Goal: Task Accomplishment & Management: Manage account settings

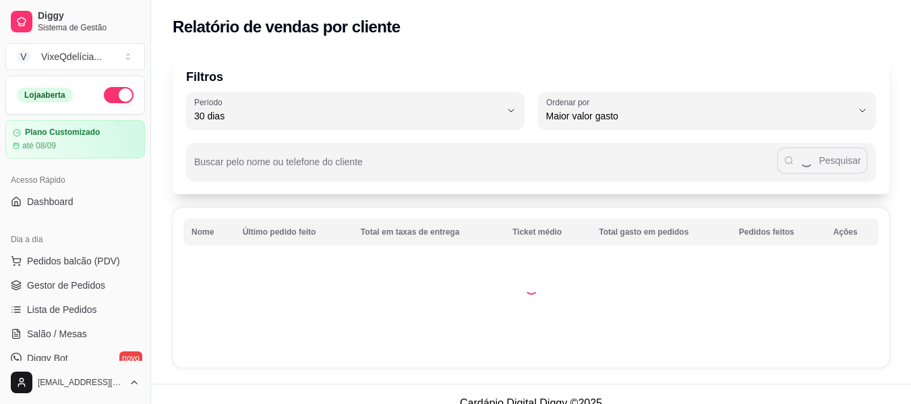
select select "30"
select select "HIGHEST_TOTAL_SPENT_WITH_ORDERS"
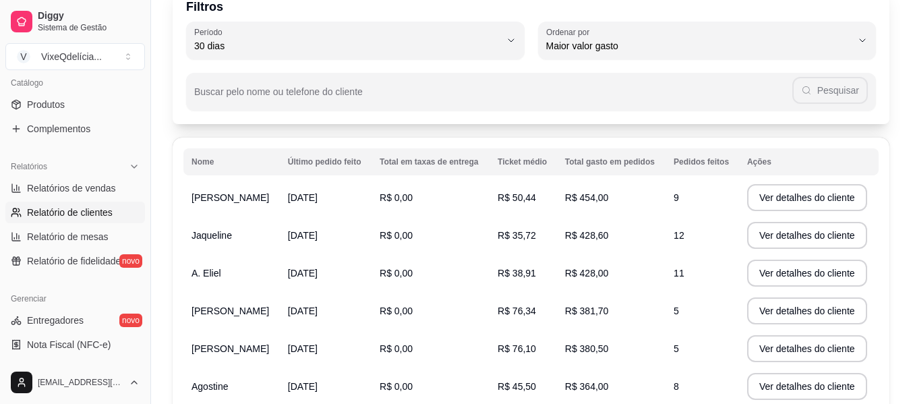
scroll to position [67, 0]
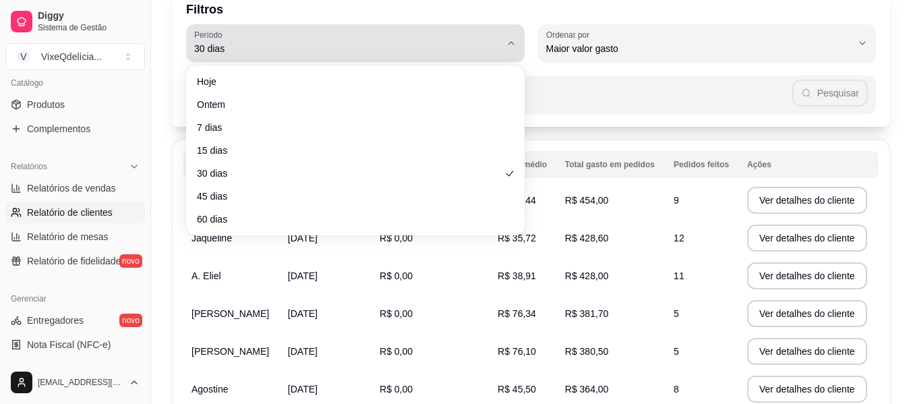
click at [308, 48] on span "30 dias" at bounding box center [347, 48] width 306 height 13
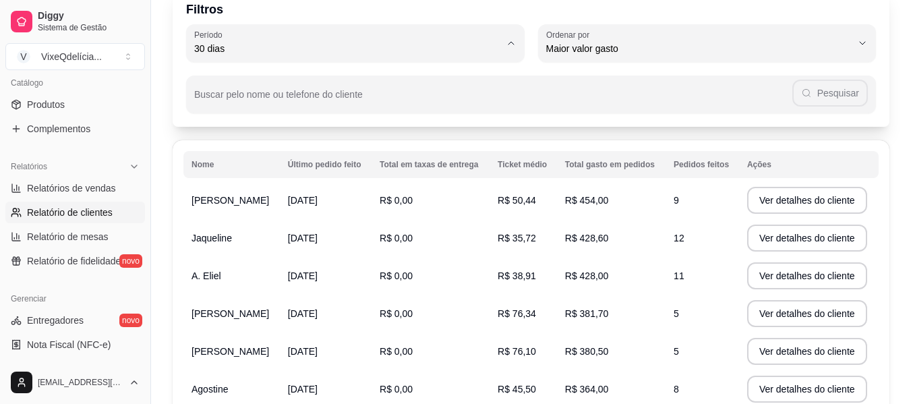
click at [226, 214] on span "60 dias" at bounding box center [348, 212] width 291 height 13
type input "60"
select select "60"
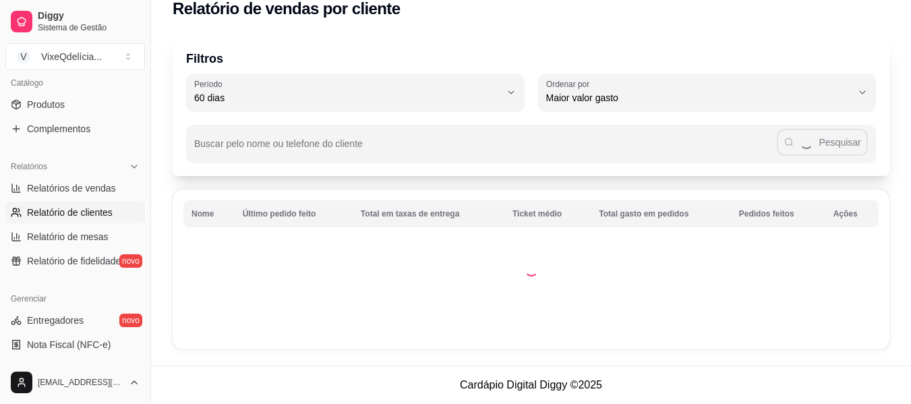
scroll to position [13, 0]
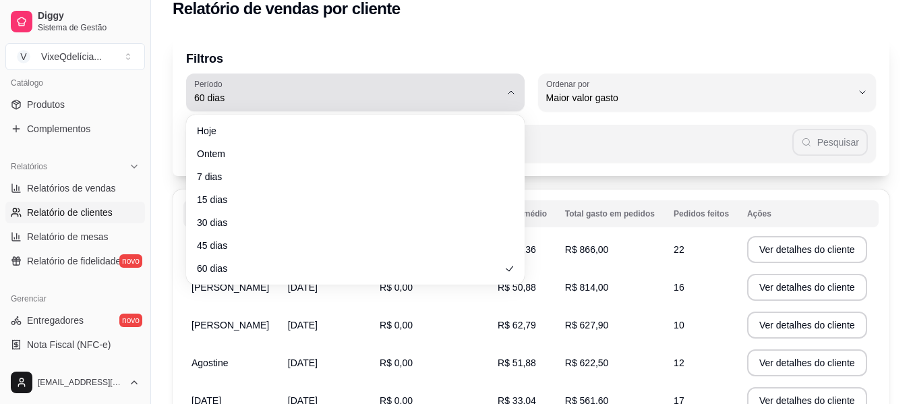
click at [510, 87] on icon "button" at bounding box center [511, 92] width 11 height 11
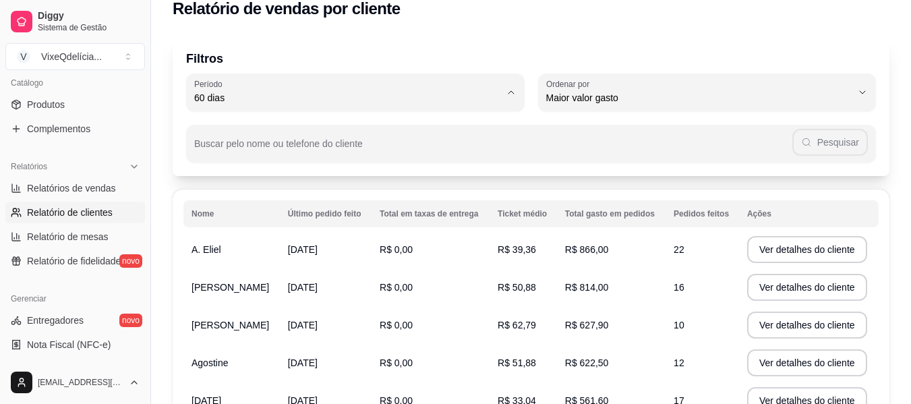
click at [464, 268] on span "60 dias" at bounding box center [348, 261] width 291 height 13
type input "0"
select select "0"
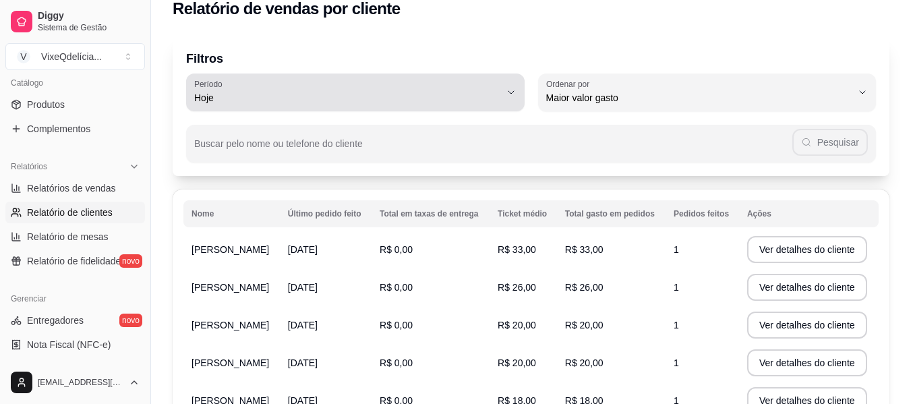
click at [514, 86] on button "[PERSON_NAME]" at bounding box center [355, 92] width 338 height 38
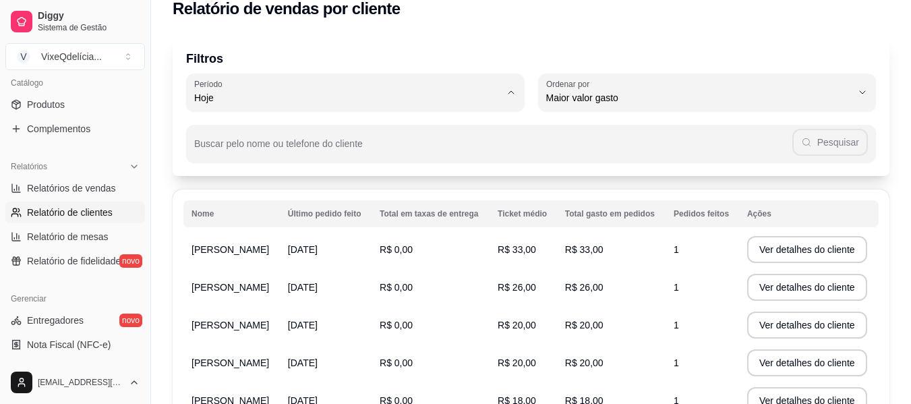
click at [250, 266] on span "60 dias" at bounding box center [348, 261] width 291 height 13
type input "60"
select select "60"
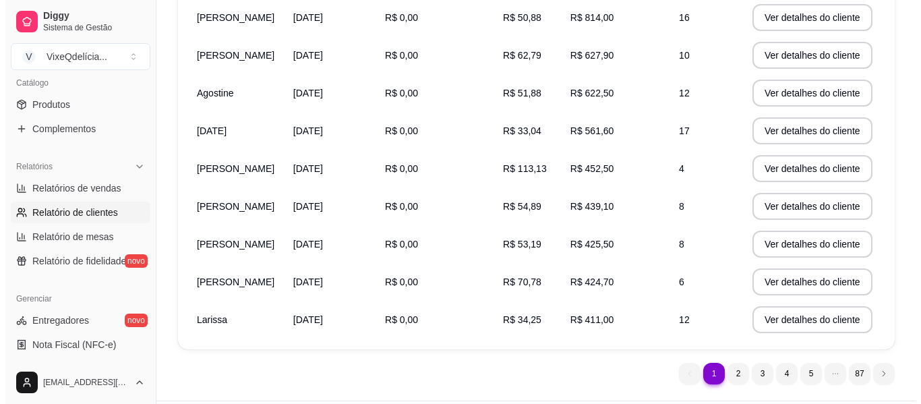
scroll to position [255, 0]
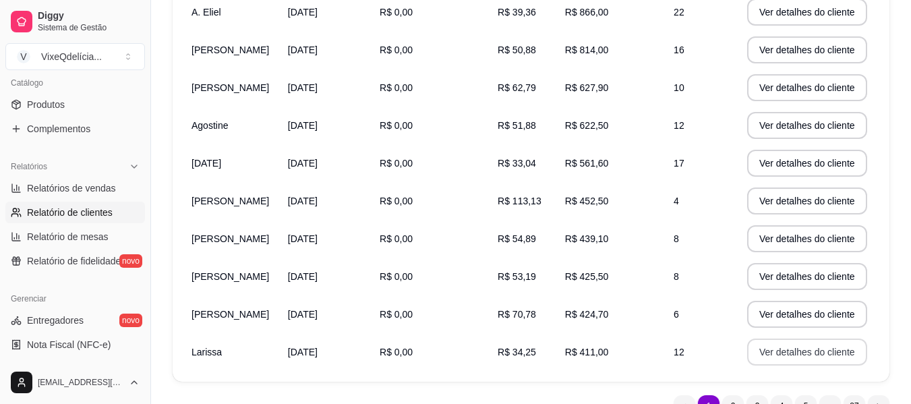
click at [801, 351] on button "Ver detalhes do cliente" at bounding box center [807, 351] width 120 height 27
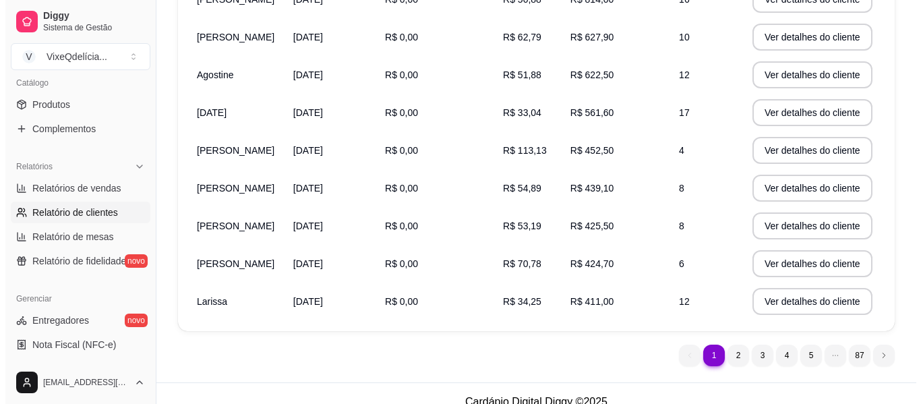
scroll to position [323, 0]
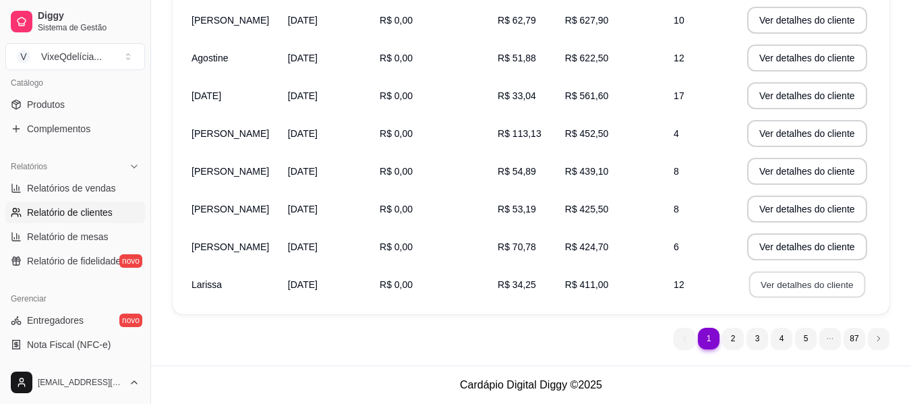
click at [801, 280] on button "Ver detalhes do cliente" at bounding box center [807, 285] width 116 height 26
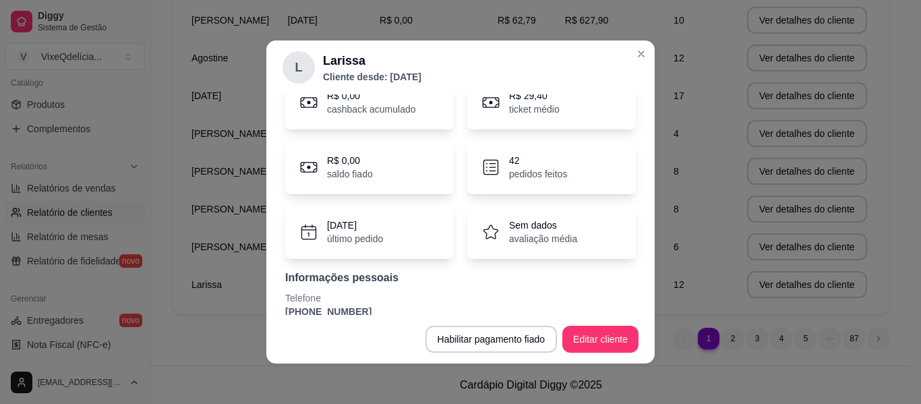
scroll to position [0, 0]
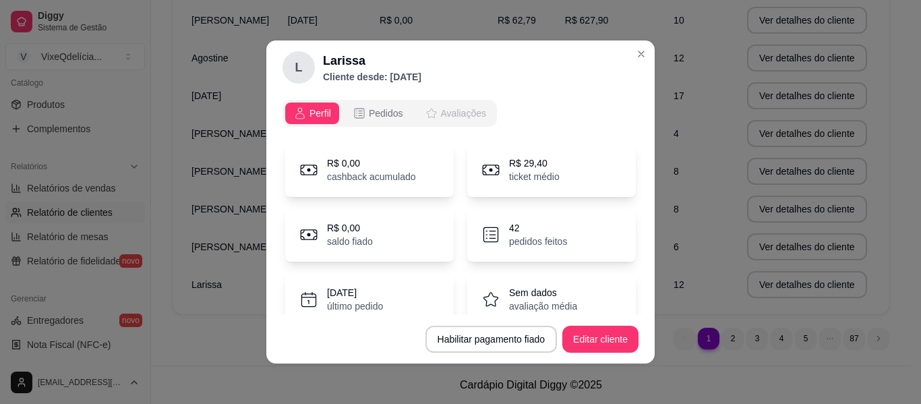
click at [458, 116] on span "Avaliações" at bounding box center [463, 112] width 45 height 13
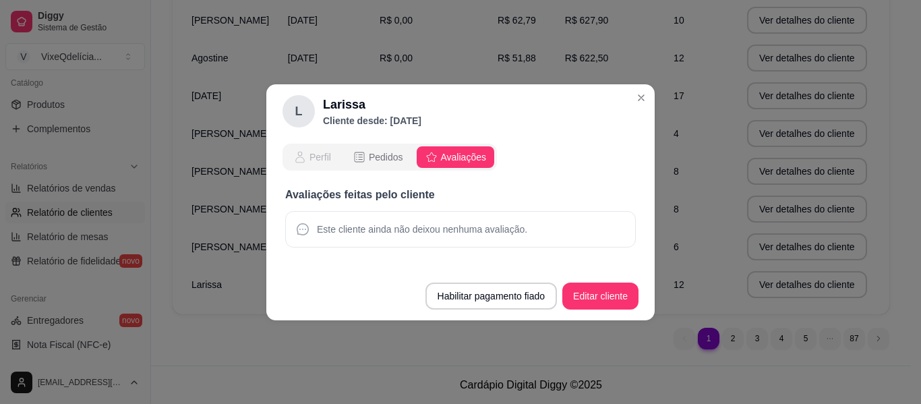
click at [304, 157] on icon "opções" at bounding box center [299, 156] width 13 height 13
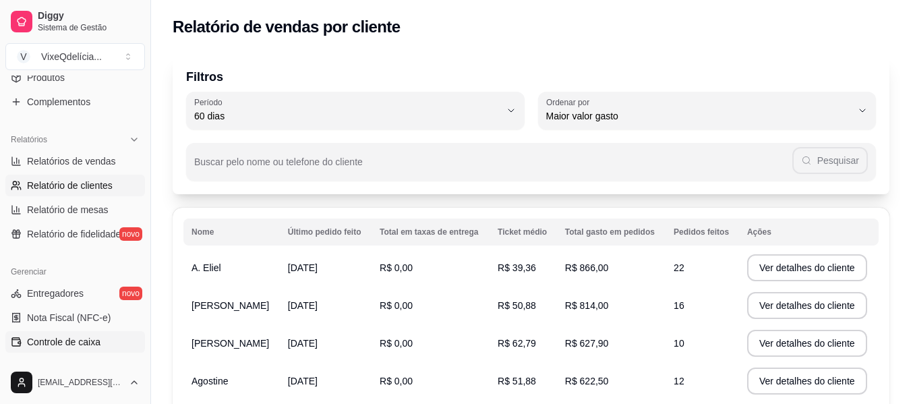
scroll to position [297, 0]
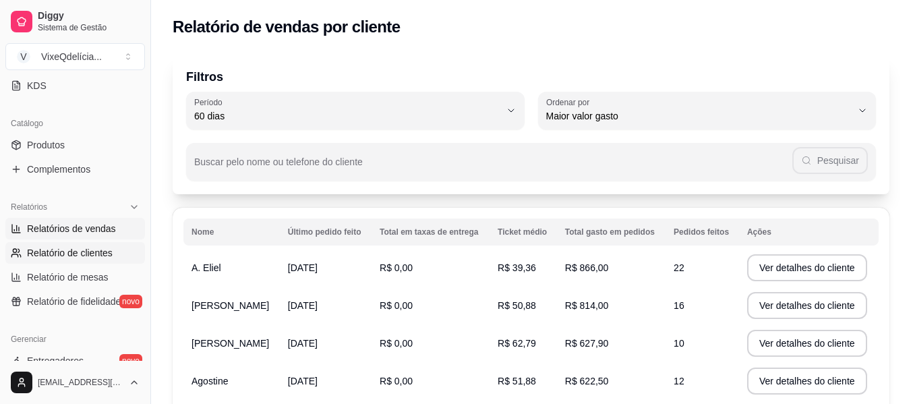
click at [94, 231] on span "Relatórios de vendas" at bounding box center [71, 228] width 89 height 13
select select "ALL"
select select "0"
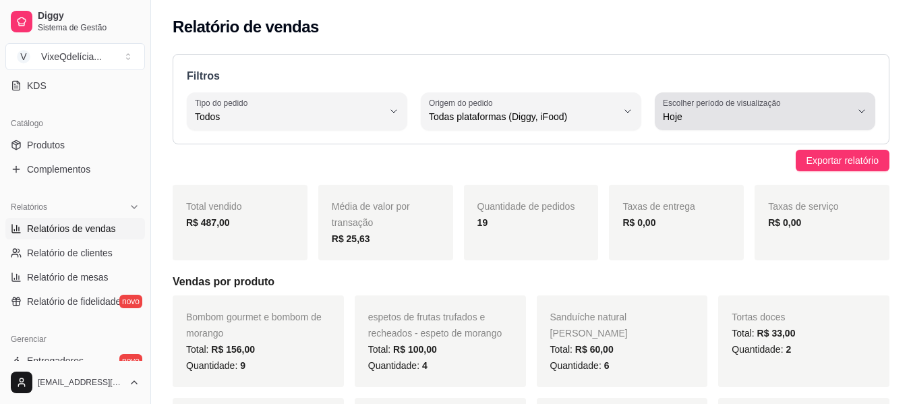
click at [860, 111] on icon "button" at bounding box center [861, 111] width 5 height 3
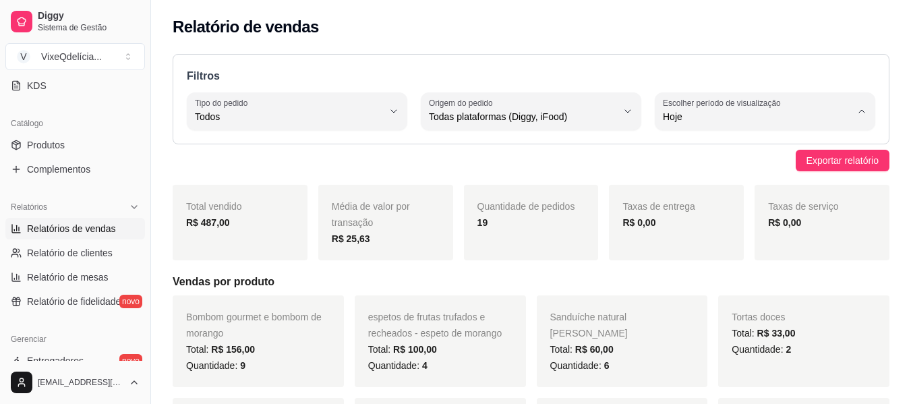
click at [684, 283] on span "Customizado" at bounding box center [758, 280] width 178 height 13
type input "-1"
select select "-1"
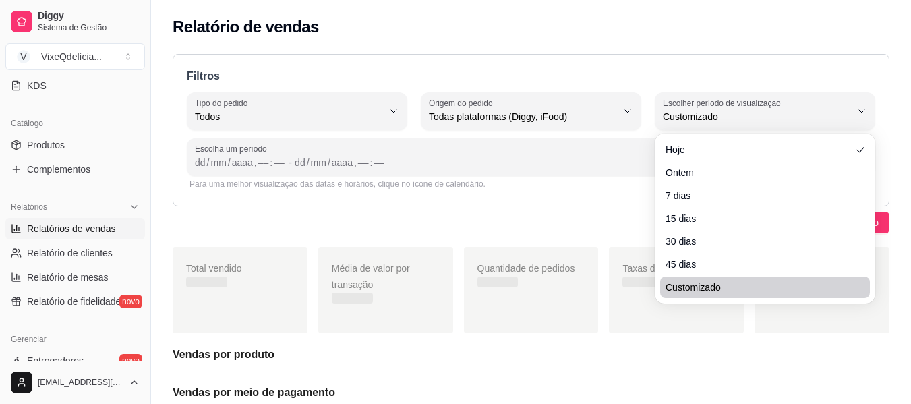
scroll to position [13, 0]
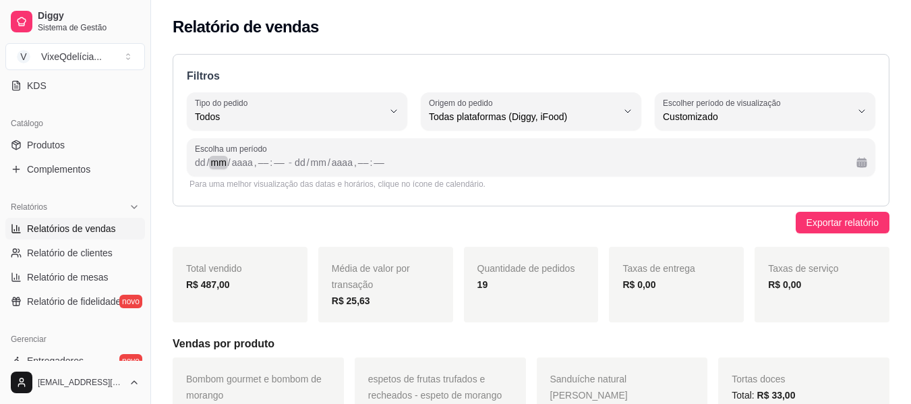
click at [213, 167] on div "mm" at bounding box center [218, 162] width 18 height 13
click at [203, 162] on div "dd" at bounding box center [199, 162] width 13 height 13
click at [242, 163] on div "––" at bounding box center [247, 162] width 13 height 13
click at [321, 167] on div "250" at bounding box center [318, 162] width 18 height 13
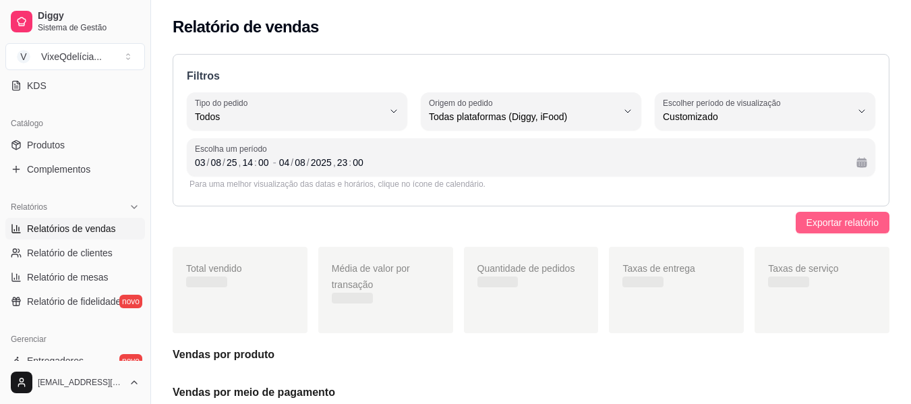
click at [832, 218] on span "Exportar relatório" at bounding box center [842, 222] width 72 height 15
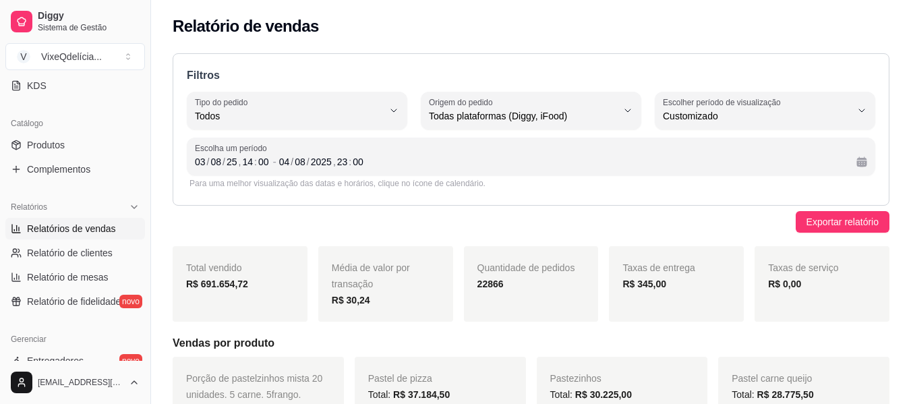
scroll to position [0, 0]
click at [65, 251] on span "Relatório de clientes" at bounding box center [70, 252] width 86 height 13
select select "30"
select select "HIGHEST_TOTAL_SPENT_WITH_ORDERS"
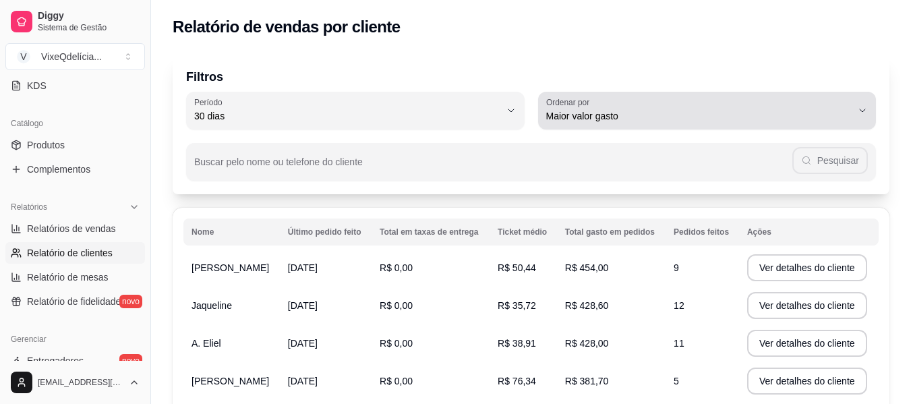
click at [862, 116] on button "Ordenar por Maior valor gasto" at bounding box center [707, 111] width 338 height 38
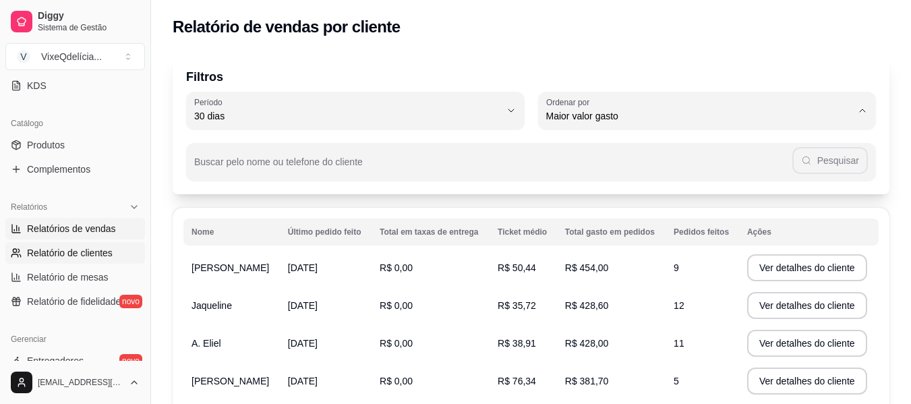
click at [58, 230] on span "Relatórios de vendas" at bounding box center [71, 228] width 89 height 13
select select "ALL"
select select "0"
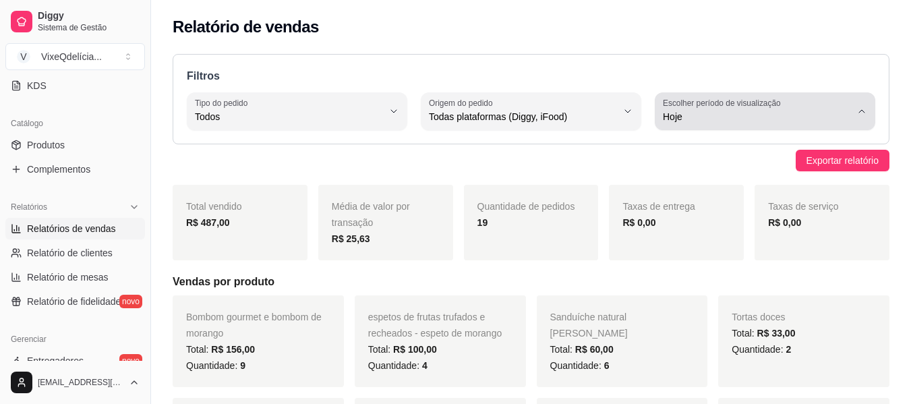
click at [867, 107] on button "Escolher período de visualização Hoje" at bounding box center [764, 111] width 220 height 38
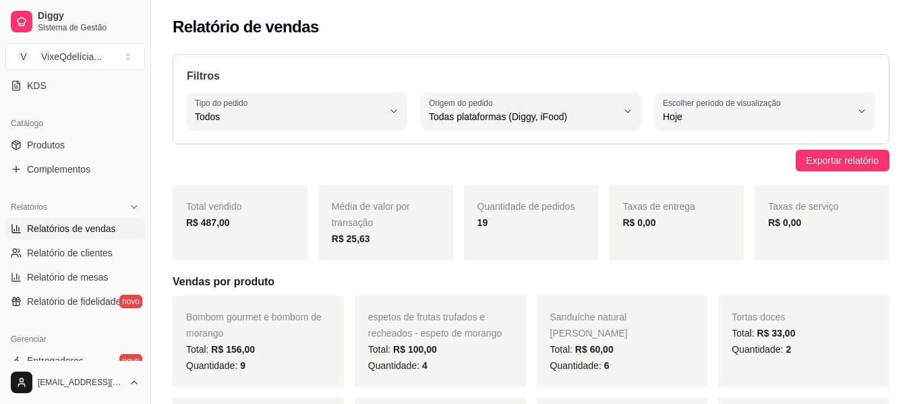
click at [581, 159] on div "Exportar relatório" at bounding box center [531, 161] width 716 height 22
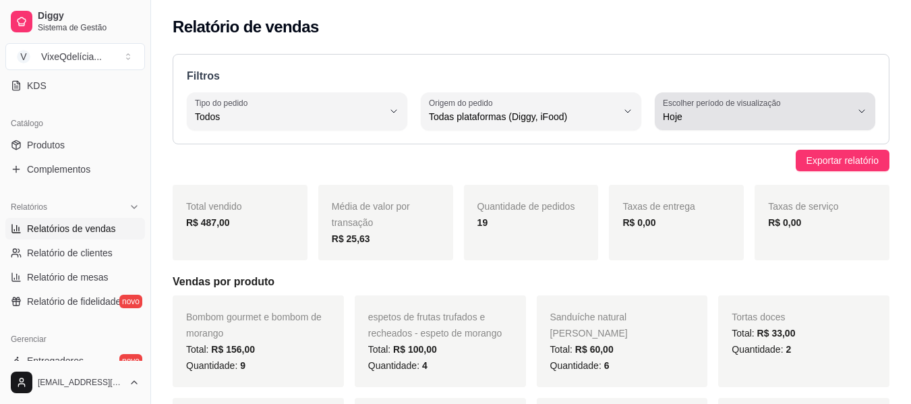
click at [867, 109] on button "Escolher período de visualização Hoje" at bounding box center [764, 111] width 220 height 38
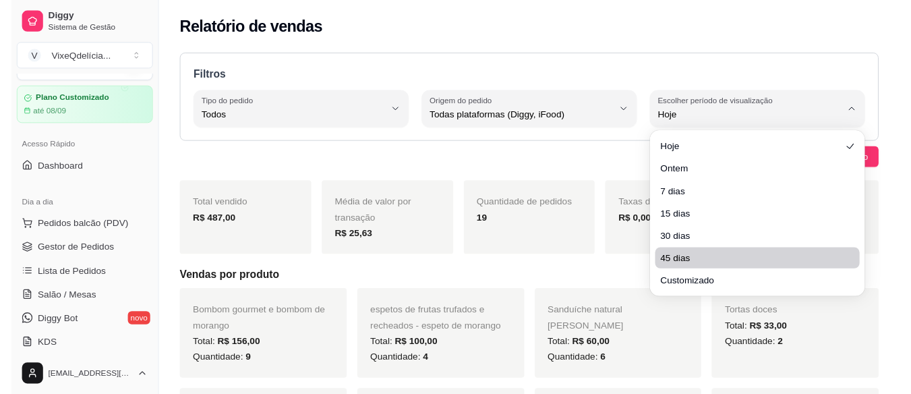
scroll to position [27, 0]
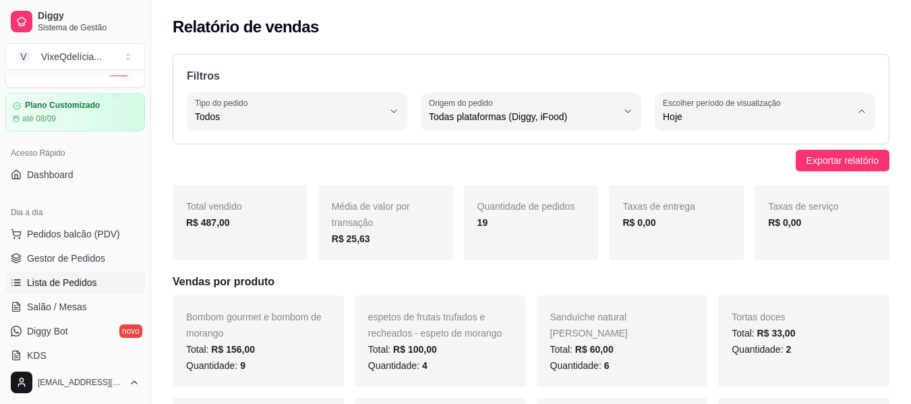
click at [62, 282] on span "Lista de Pedidos" at bounding box center [62, 282] width 70 height 13
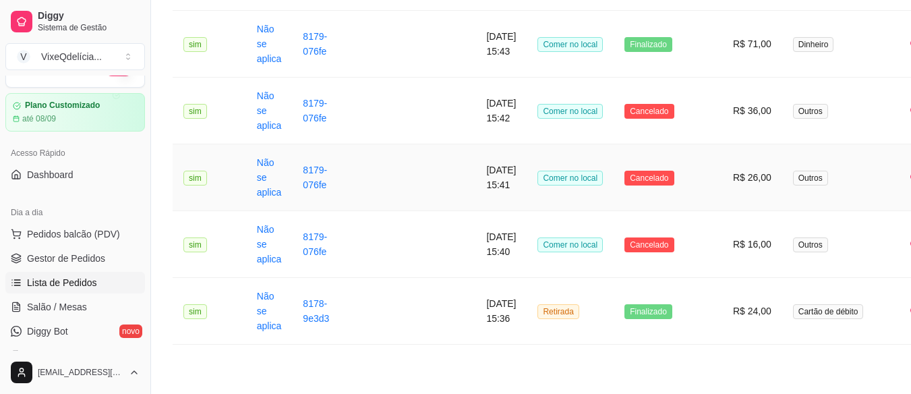
scroll to position [1879, 0]
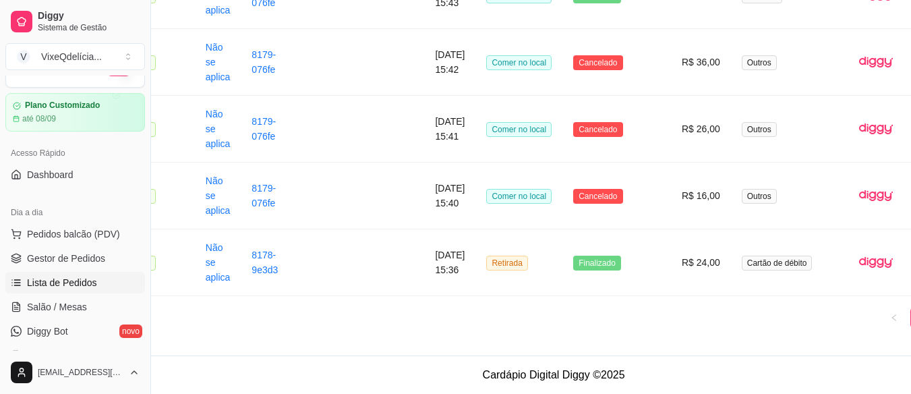
scroll to position [1879, 94]
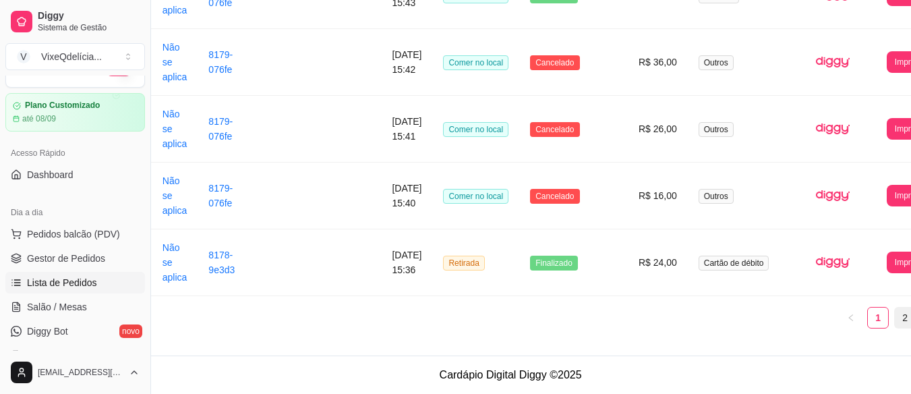
click at [894, 315] on link "2" at bounding box center [904, 317] width 20 height 20
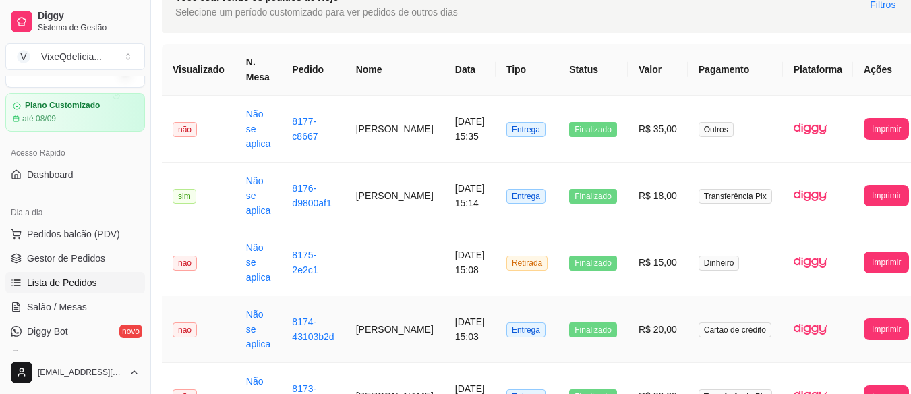
scroll to position [0, 11]
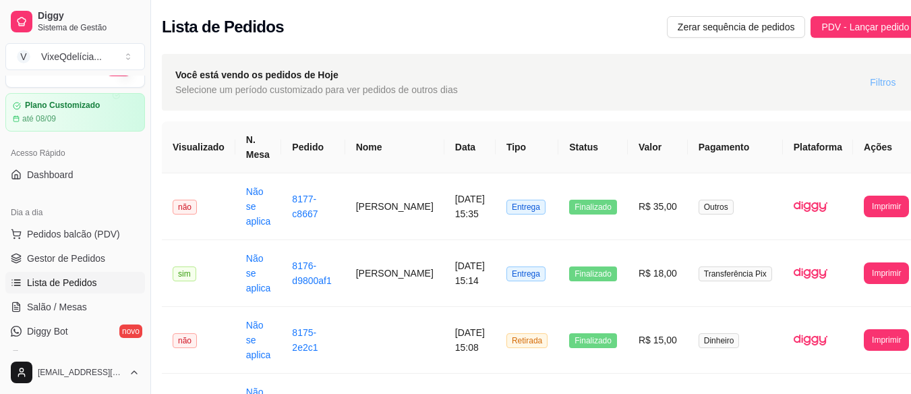
click at [869, 78] on span "Filtros" at bounding box center [882, 82] width 26 height 15
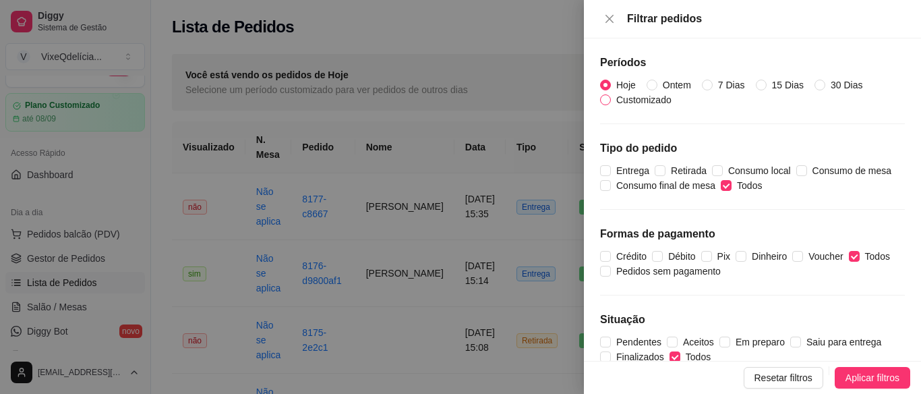
click at [601, 99] on input "Customizado" at bounding box center [605, 99] width 11 height 11
radio input "true"
radio input "false"
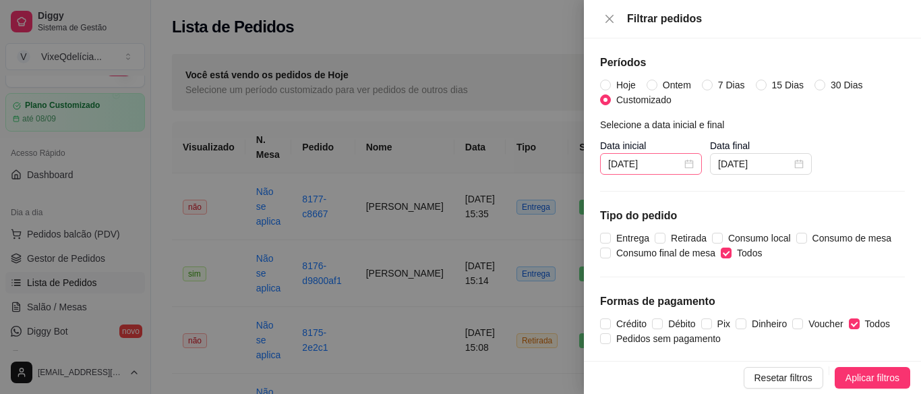
click at [685, 161] on div "[DATE]" at bounding box center [651, 163] width 86 height 15
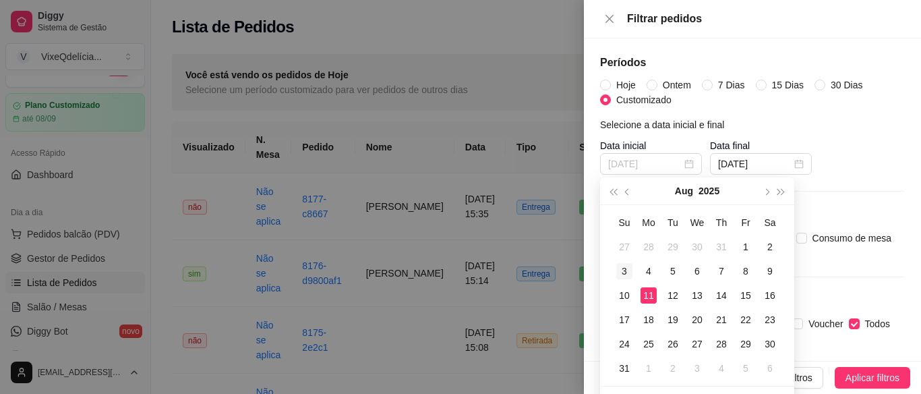
click at [621, 269] on div "3" at bounding box center [624, 271] width 16 height 16
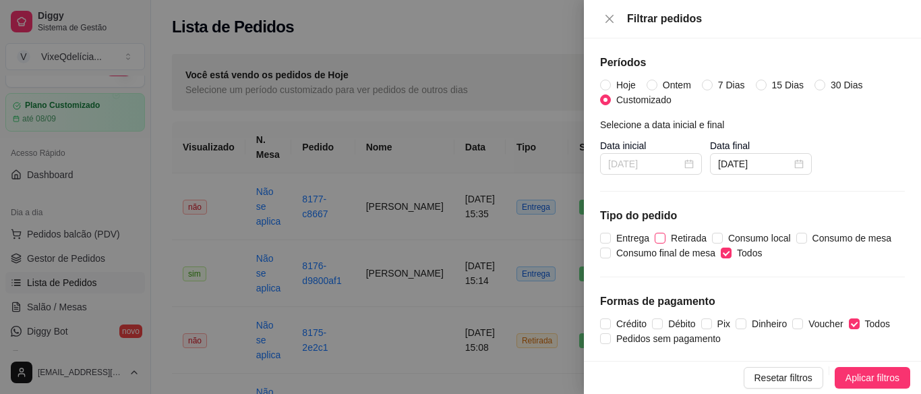
type input "[DATE]"
click at [795, 164] on div "[DATE]" at bounding box center [761, 163] width 86 height 15
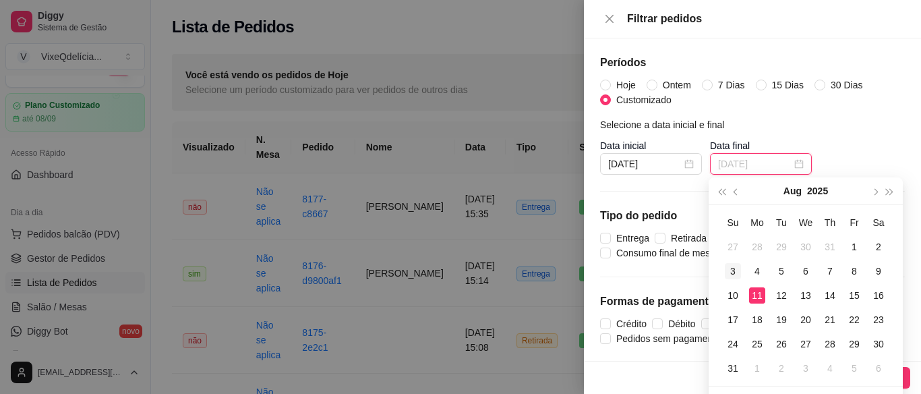
type input "[DATE]"
click at [733, 276] on div "3" at bounding box center [733, 271] width 16 height 16
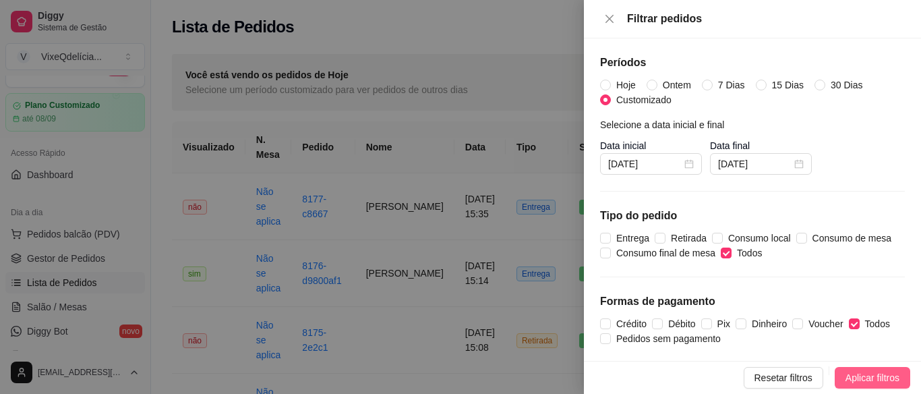
click at [857, 370] on span "Aplicar filtros" at bounding box center [872, 377] width 54 height 15
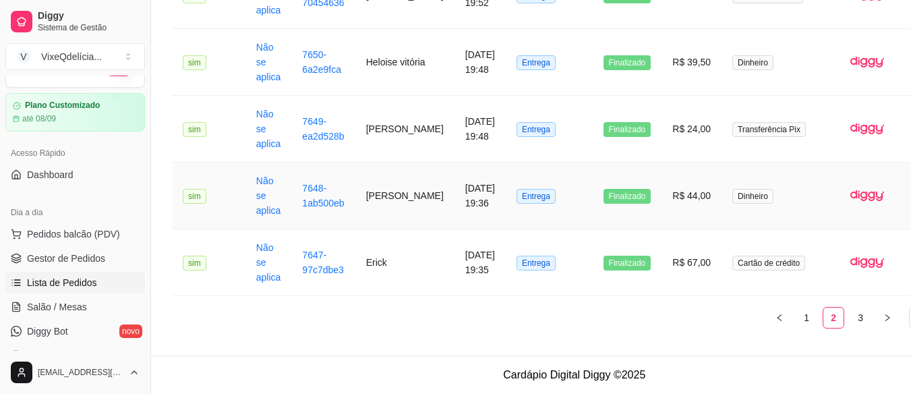
scroll to position [1894, 1]
click at [850, 318] on link "3" at bounding box center [860, 317] width 20 height 20
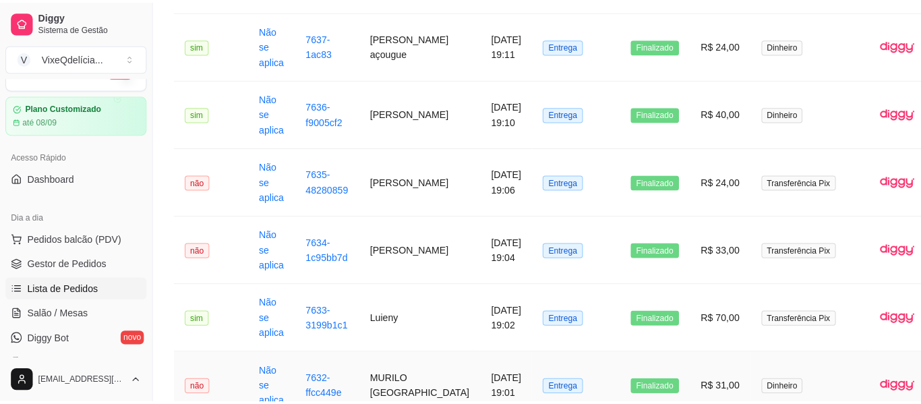
scroll to position [743, 1]
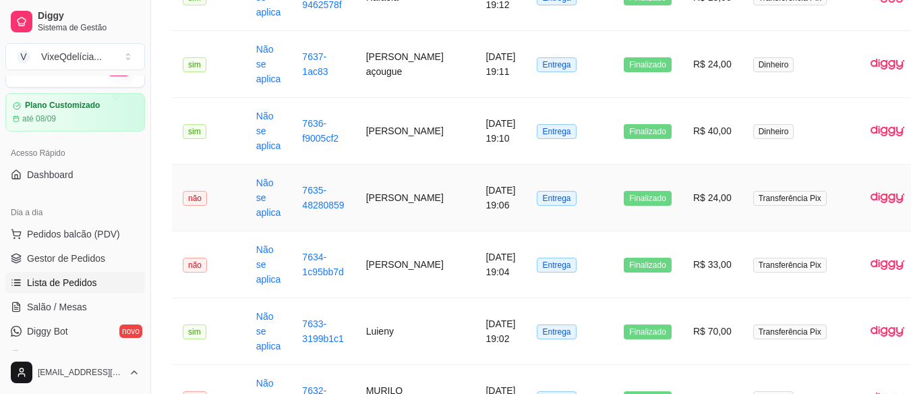
click at [475, 202] on td "[DATE] 19:06" at bounding box center [500, 197] width 51 height 67
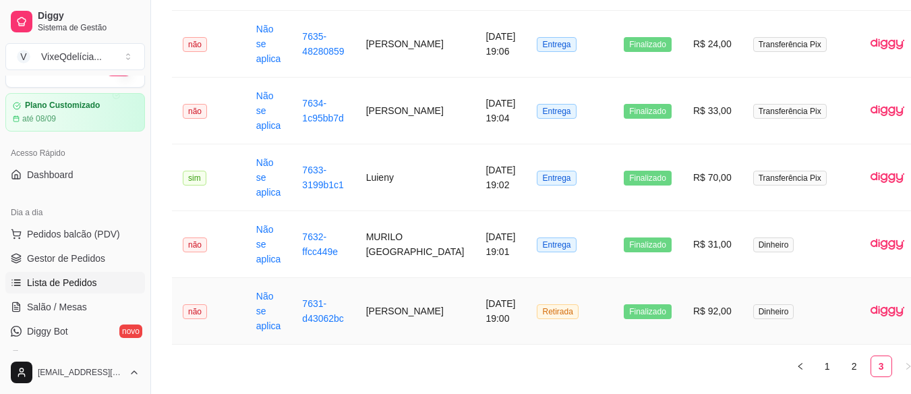
scroll to position [945, 1]
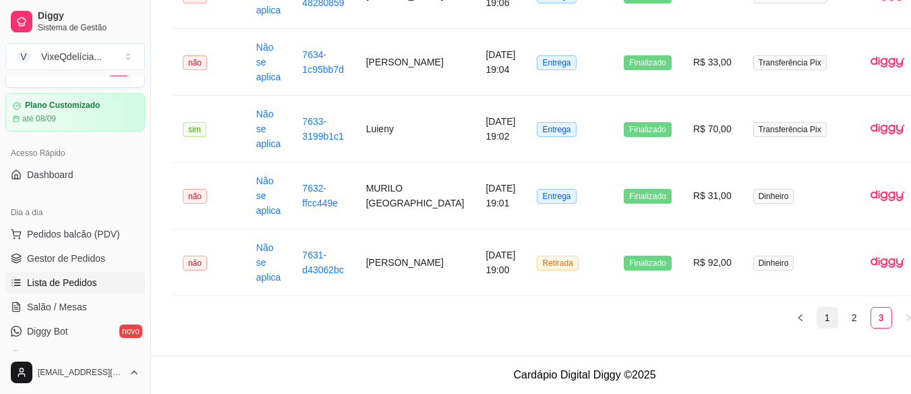
click at [817, 314] on link "1" at bounding box center [827, 317] width 20 height 20
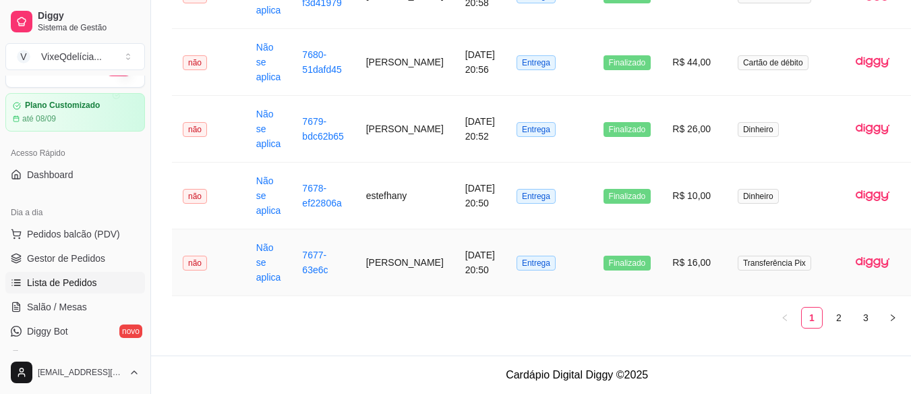
scroll to position [1841, 1]
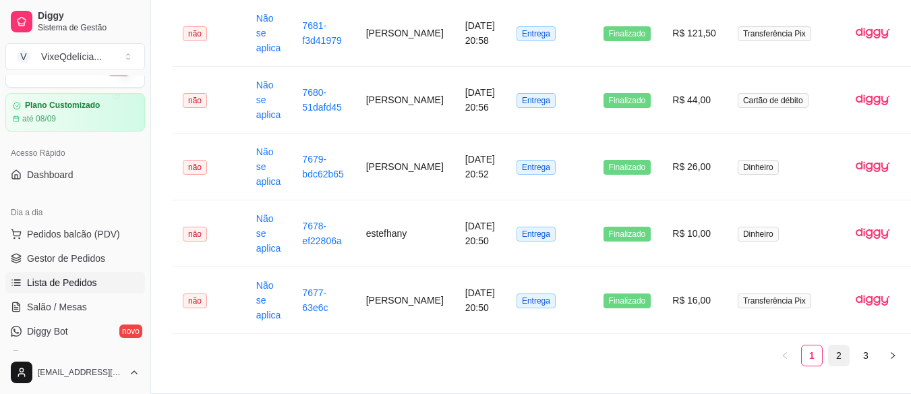
click at [828, 365] on link "2" at bounding box center [838, 355] width 20 height 20
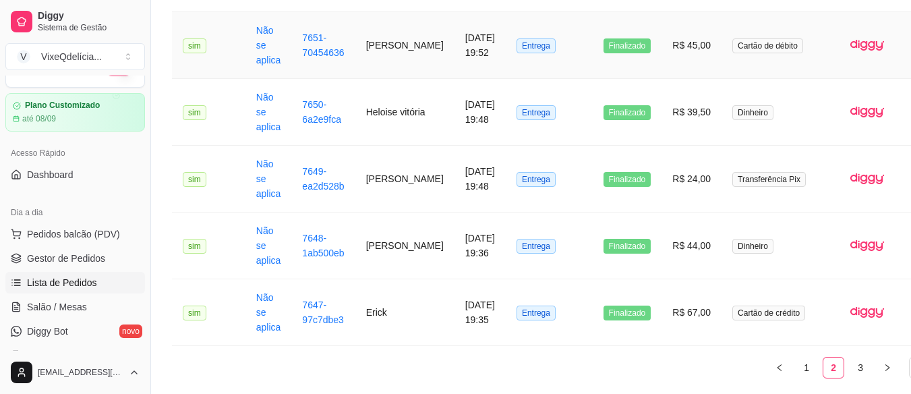
scroll to position [1894, 1]
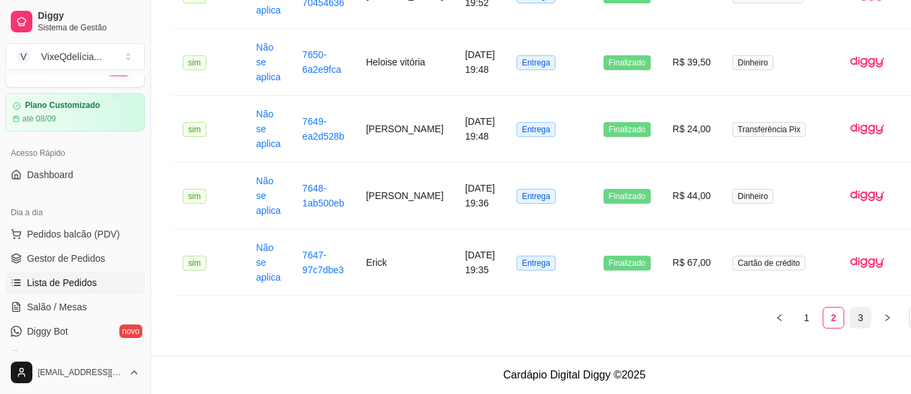
click at [850, 313] on link "3" at bounding box center [860, 317] width 20 height 20
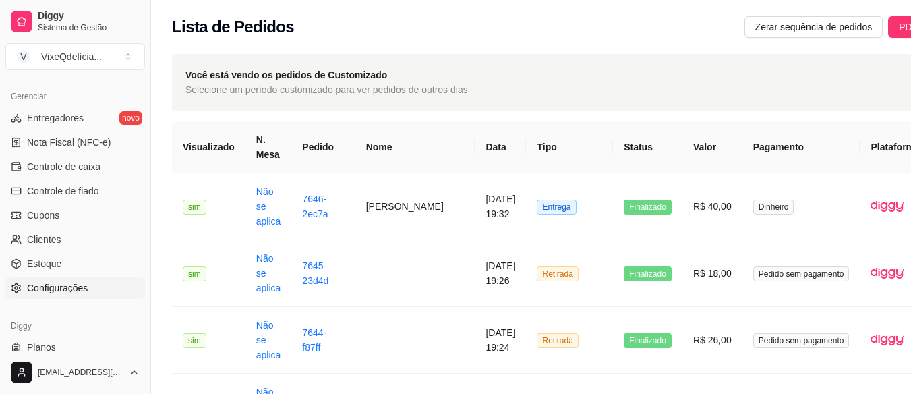
scroll to position [566, 0]
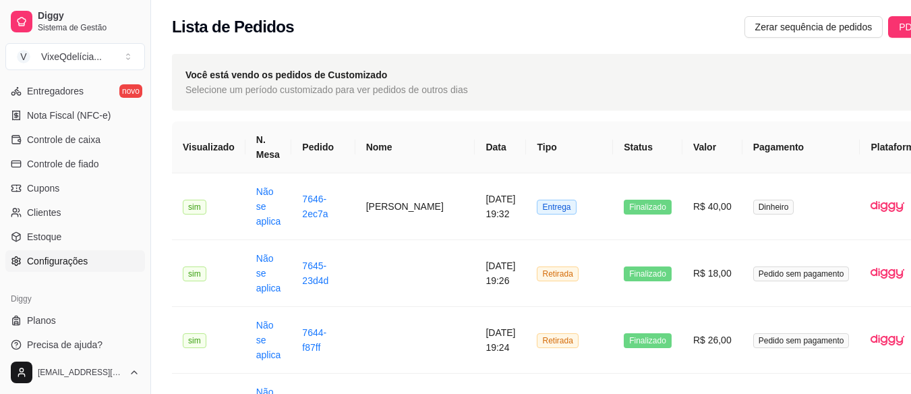
click at [66, 258] on span "Configurações" at bounding box center [57, 260] width 61 height 13
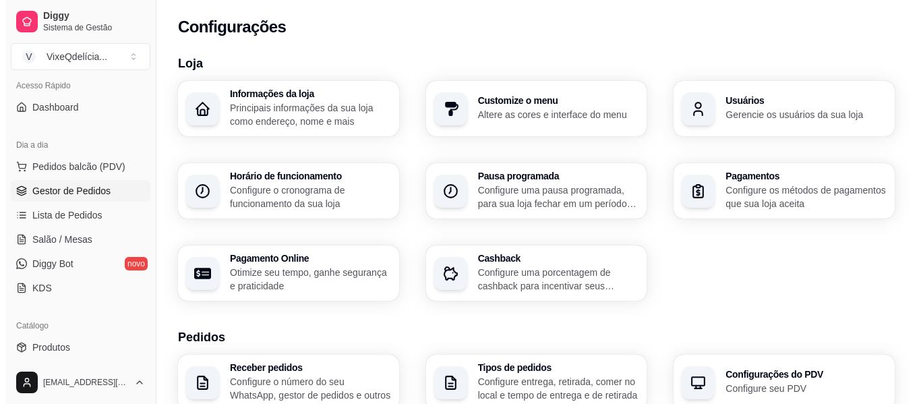
scroll to position [27, 0]
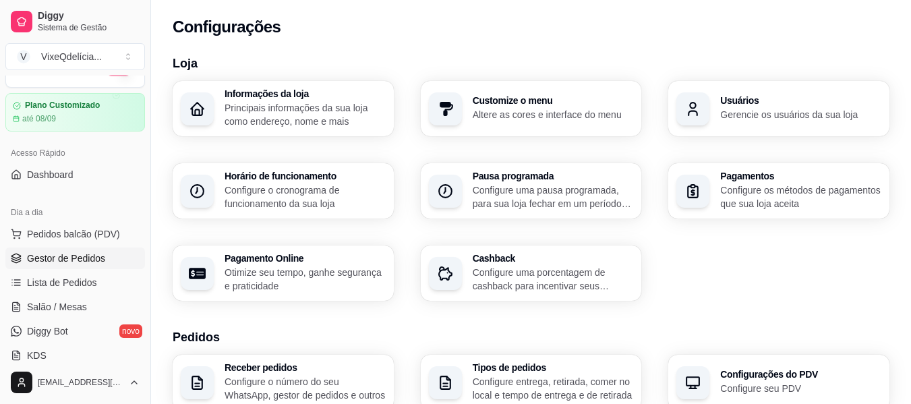
click at [57, 262] on span "Gestor de Pedidos" at bounding box center [66, 257] width 78 height 13
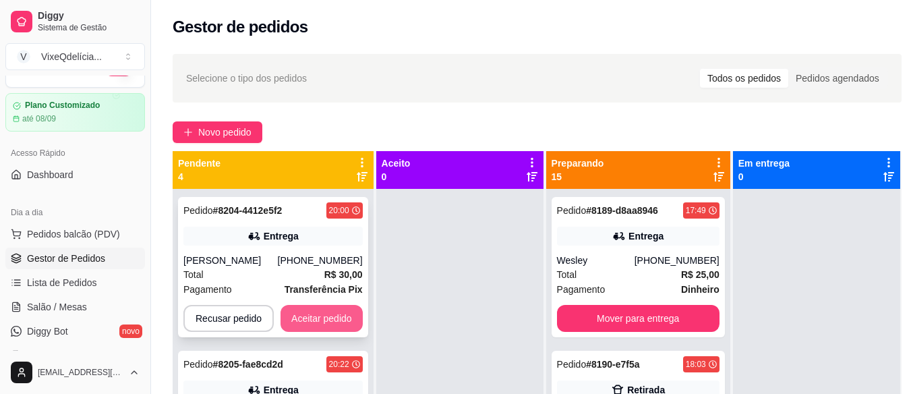
click at [328, 320] on button "Aceitar pedido" at bounding box center [321, 318] width 82 height 27
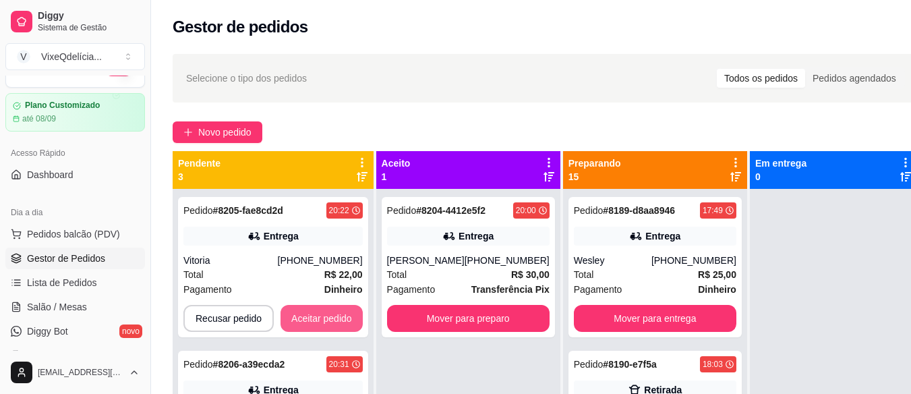
click at [332, 319] on button "Aceitar pedido" at bounding box center [321, 318] width 82 height 27
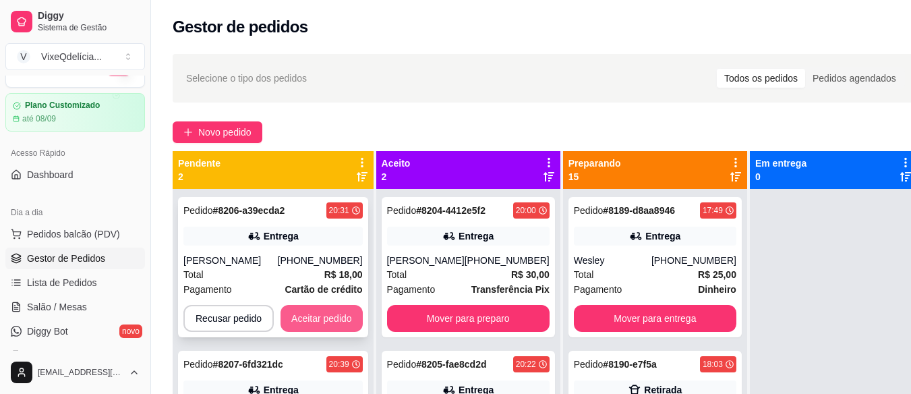
click at [344, 322] on button "Aceitar pedido" at bounding box center [321, 318] width 82 height 27
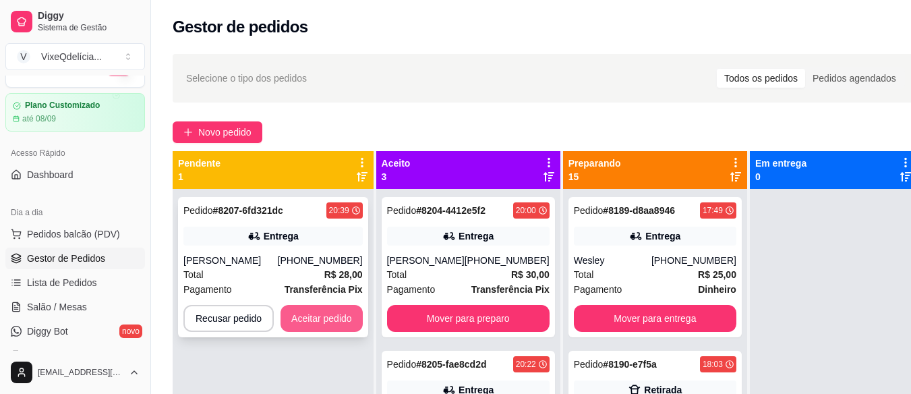
click at [342, 315] on button "Aceitar pedido" at bounding box center [321, 318] width 82 height 27
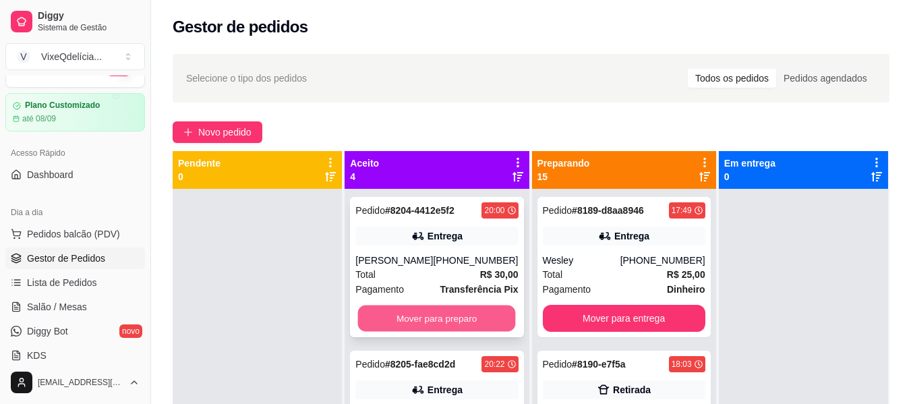
click at [446, 324] on button "Mover para preparo" at bounding box center [437, 318] width 158 height 26
click at [437, 317] on button "Mover para preparo" at bounding box center [436, 318] width 162 height 27
click at [419, 317] on button "Mover para preparo" at bounding box center [436, 318] width 162 height 27
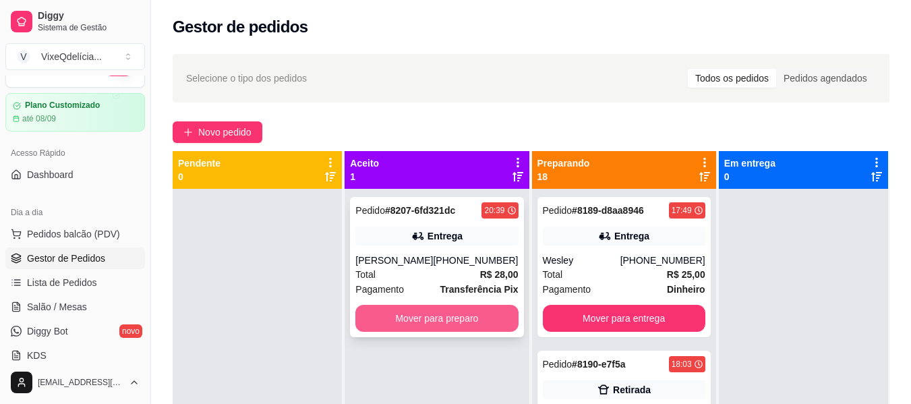
click at [408, 316] on button "Mover para preparo" at bounding box center [436, 318] width 162 height 27
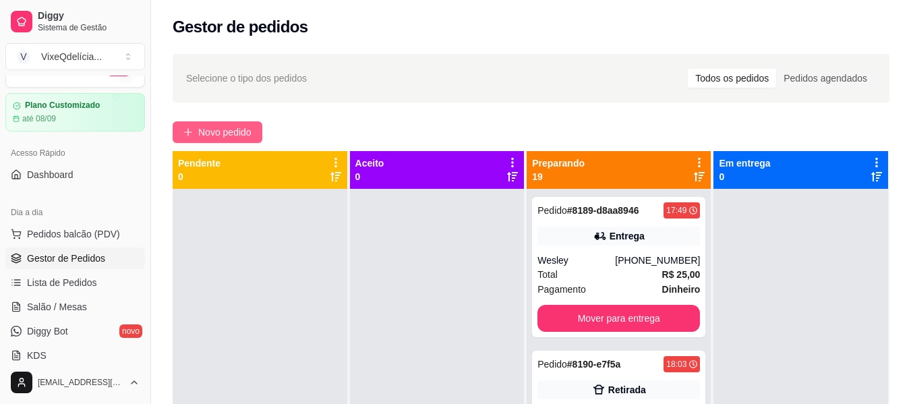
click at [235, 132] on span "Novo pedido" at bounding box center [224, 132] width 53 height 15
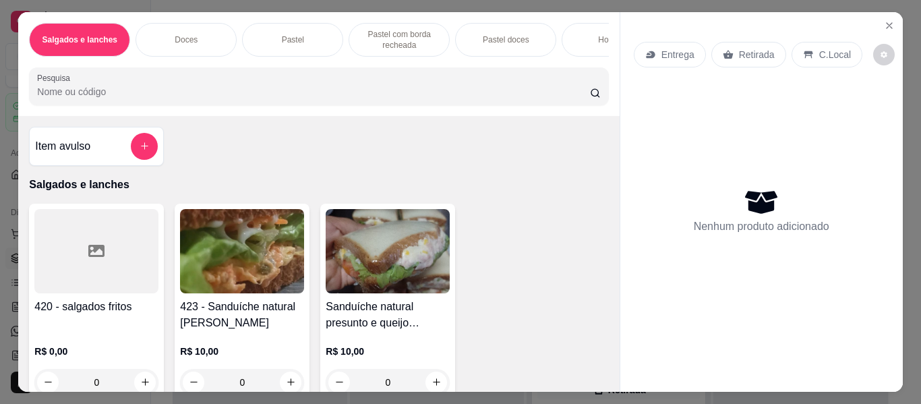
scroll to position [0, 507]
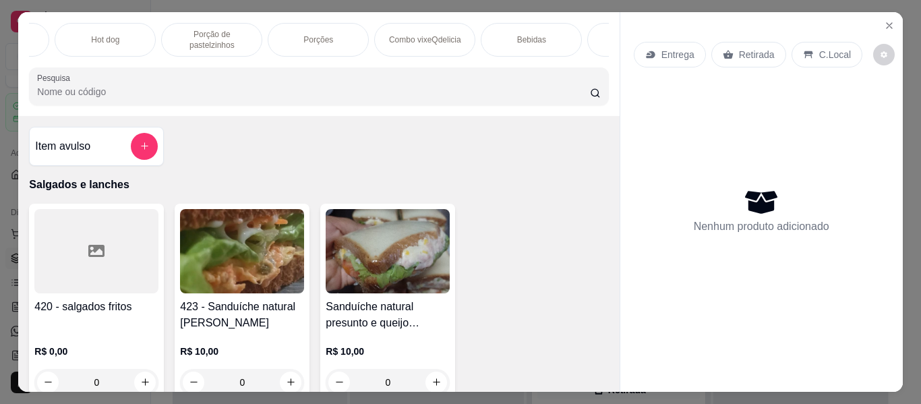
click at [111, 37] on p "Hot dog" at bounding box center [105, 39] width 28 height 11
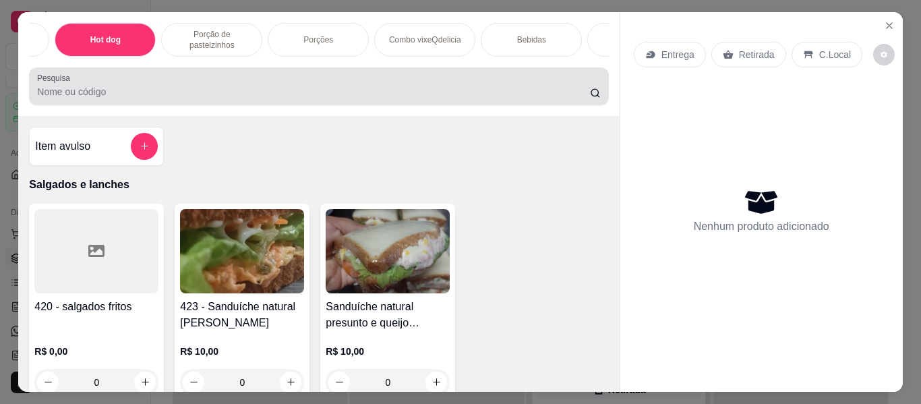
scroll to position [36, 0]
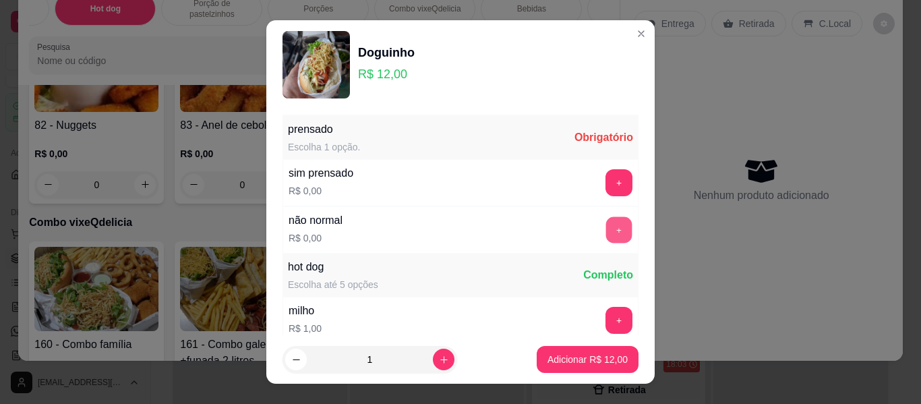
click at [606, 232] on button "+" at bounding box center [619, 230] width 26 height 26
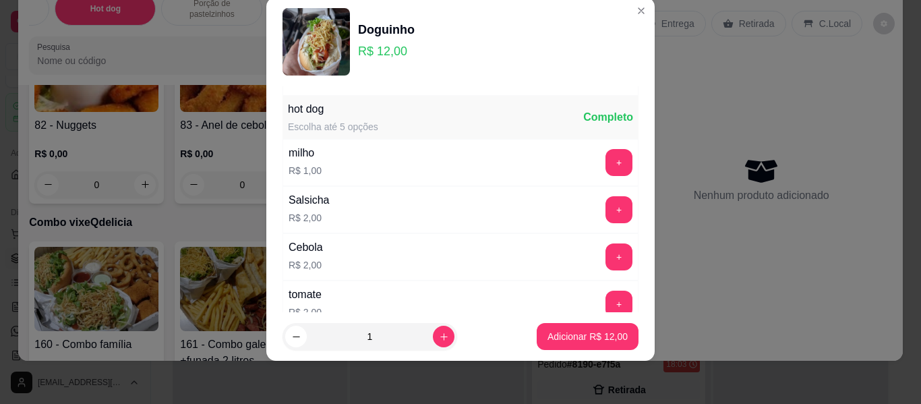
scroll to position [144, 0]
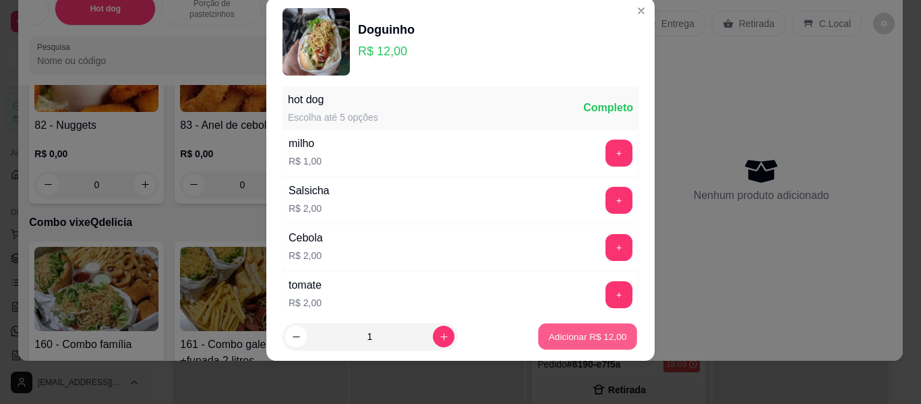
click at [593, 334] on p "Adicionar R$ 12,00" at bounding box center [588, 336] width 78 height 13
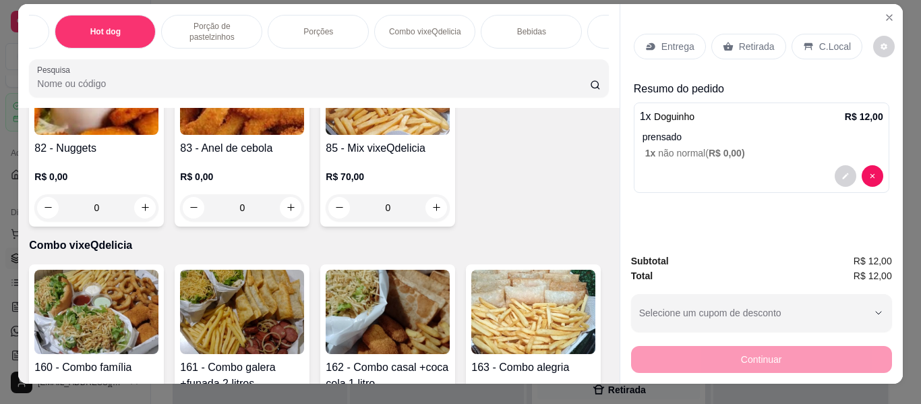
scroll to position [0, 0]
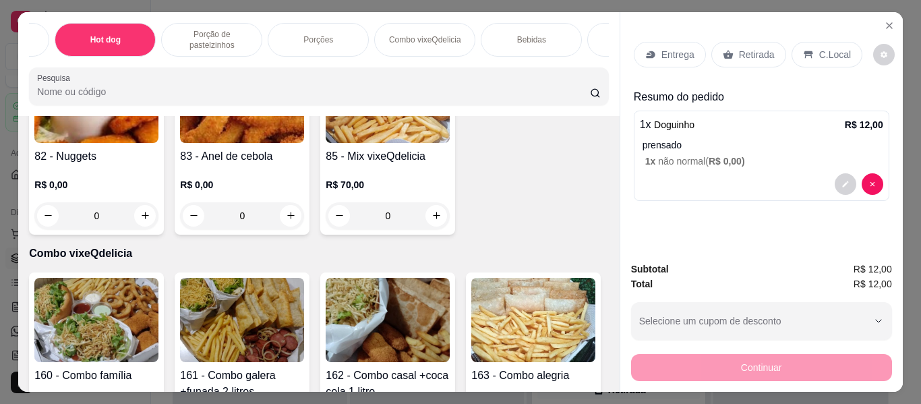
click at [683, 49] on p "Entrega" at bounding box center [677, 54] width 33 height 13
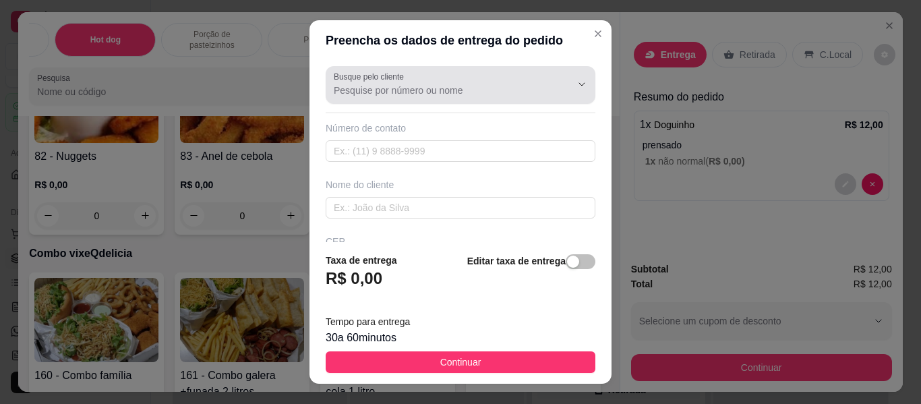
click at [420, 92] on input "Busque pelo cliente" at bounding box center [442, 90] width 216 height 13
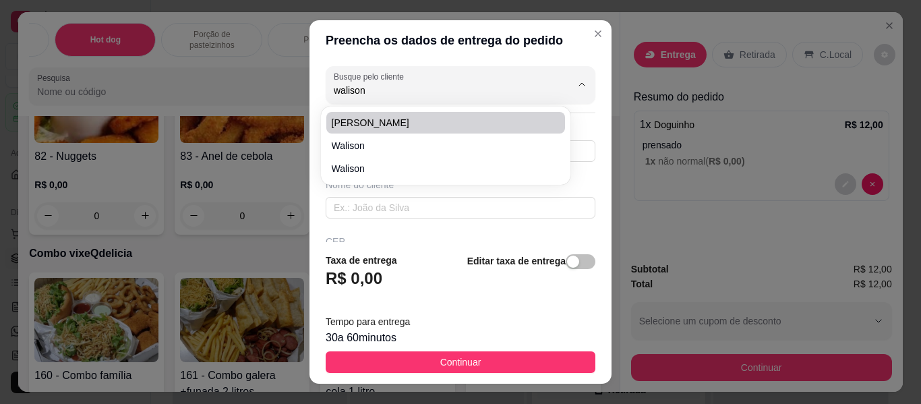
click at [412, 133] on ul "[PERSON_NAME]" at bounding box center [445, 145] width 239 height 67
click at [412, 124] on span "[PERSON_NAME]" at bounding box center [439, 122] width 214 height 13
type input "[PERSON_NAME]"
type input "18998007382"
type input "[PERSON_NAME]"
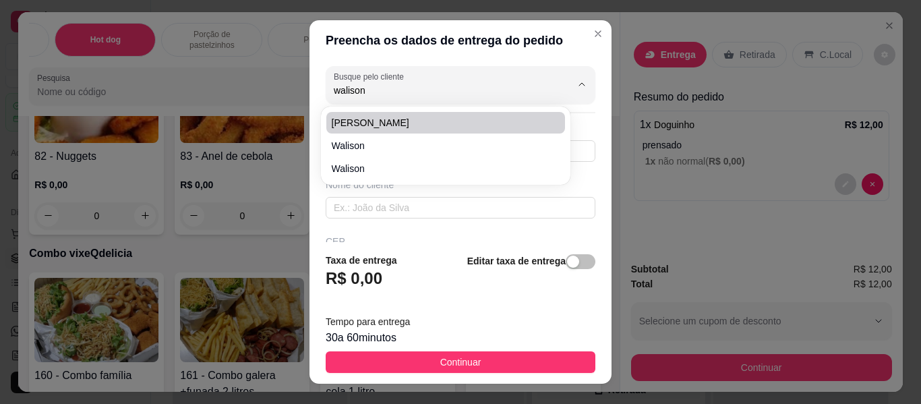
type input "[PERSON_NAME]"
type input "342"
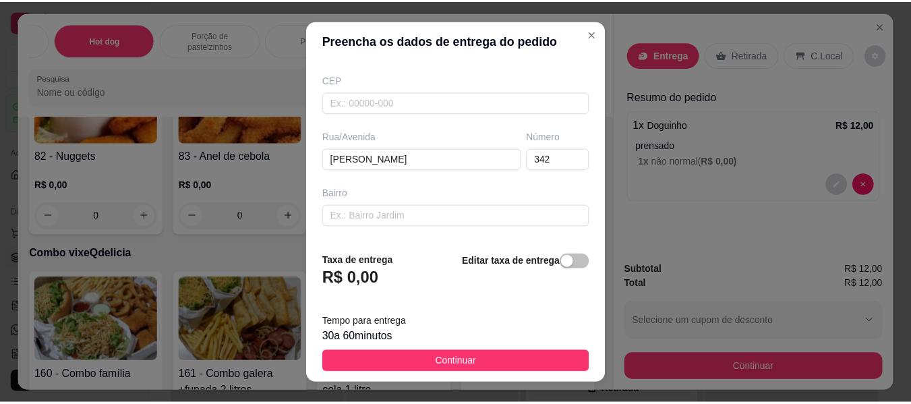
scroll to position [202, 0]
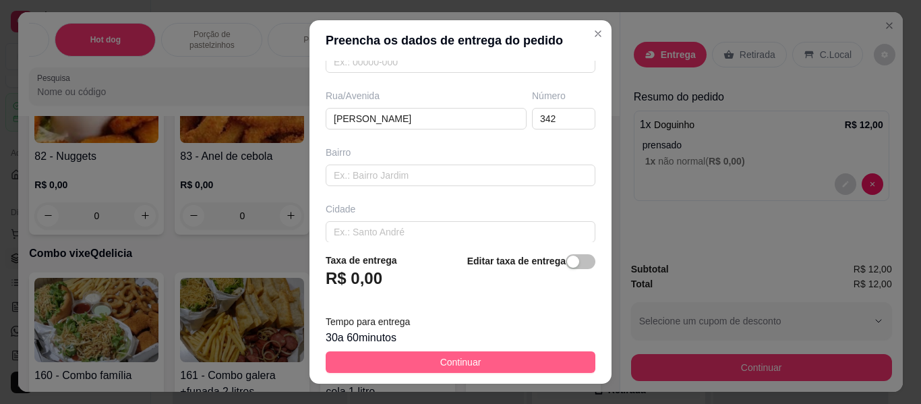
click at [455, 361] on span "Continuar" at bounding box center [460, 362] width 41 height 15
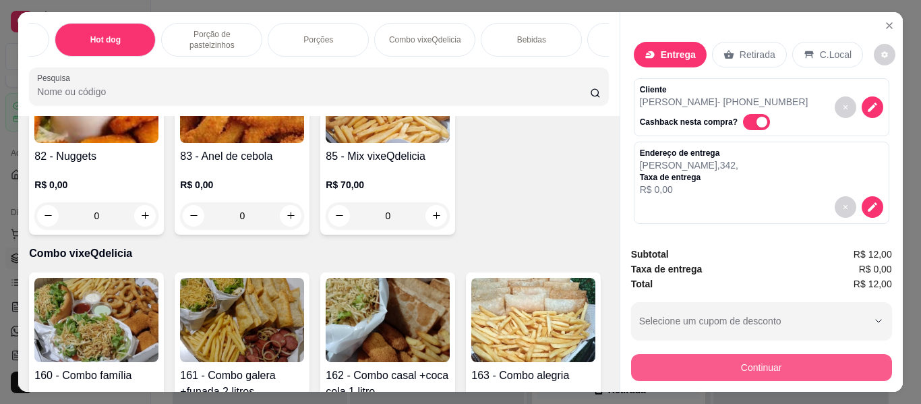
click at [683, 357] on button "Continuar" at bounding box center [761, 367] width 261 height 27
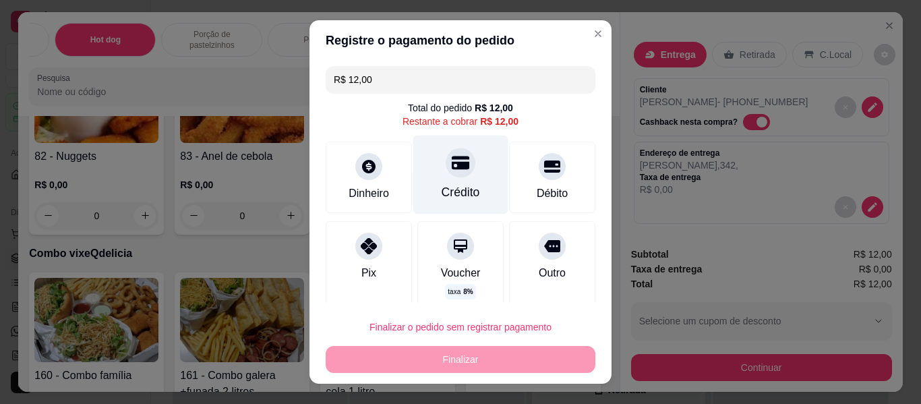
click at [441, 183] on div "Crédito" at bounding box center [460, 192] width 38 height 18
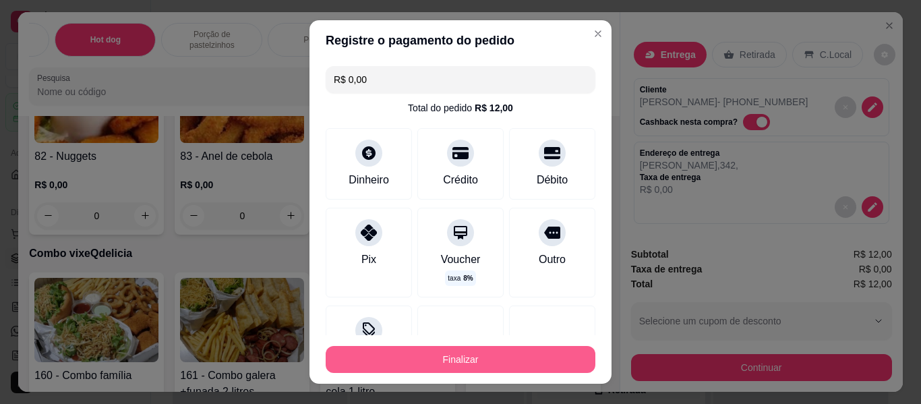
click at [479, 357] on button "Finalizar" at bounding box center [461, 359] width 270 height 27
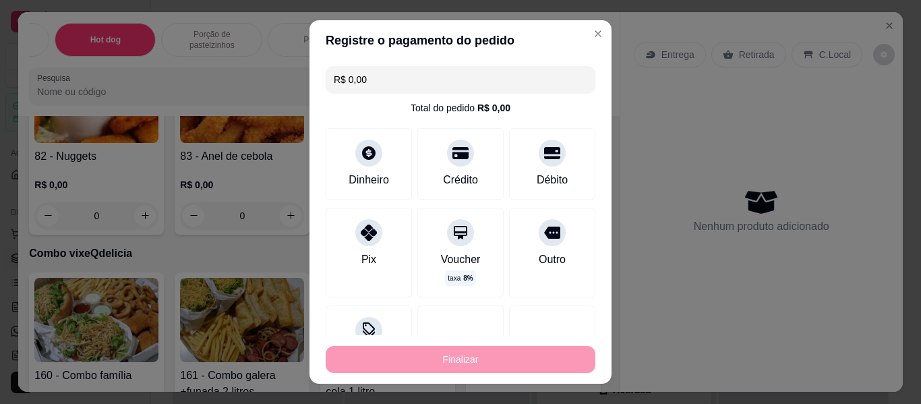
type input "-R$ 12,00"
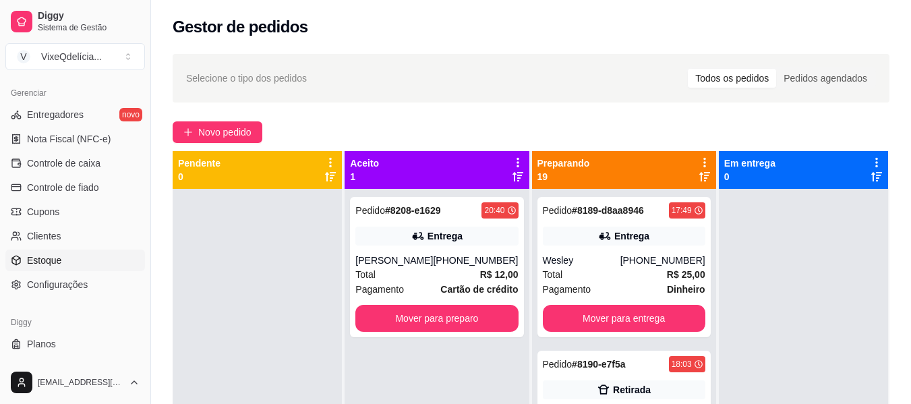
scroll to position [566, 0]
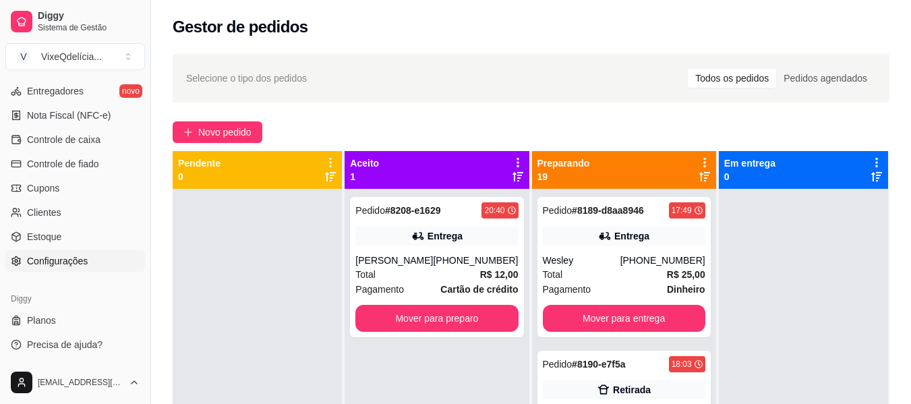
click at [62, 254] on span "Configurações" at bounding box center [57, 260] width 61 height 13
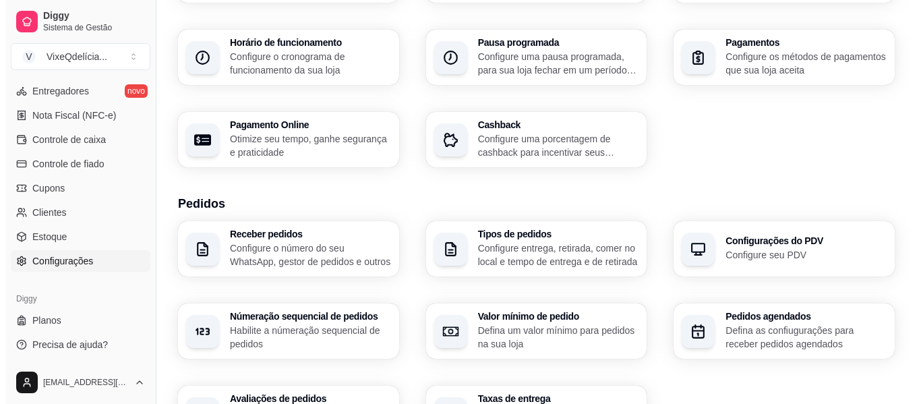
scroll to position [135, 0]
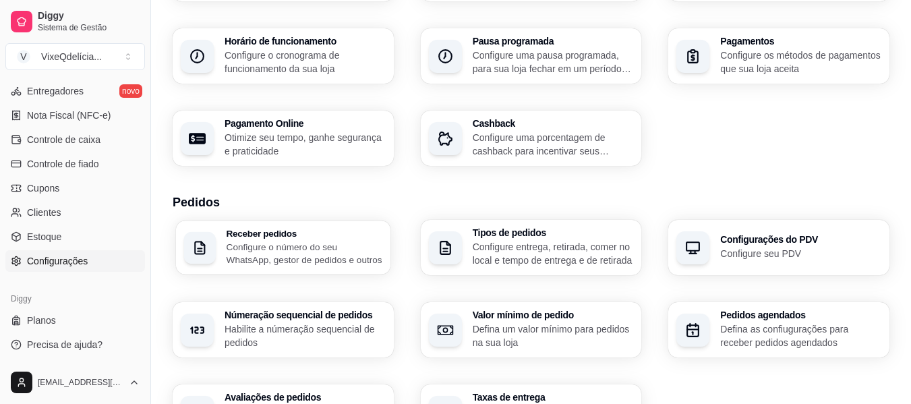
click at [274, 262] on p "Configure o número do seu WhatsApp, gestor de pedidos e outros" at bounding box center [304, 253] width 156 height 26
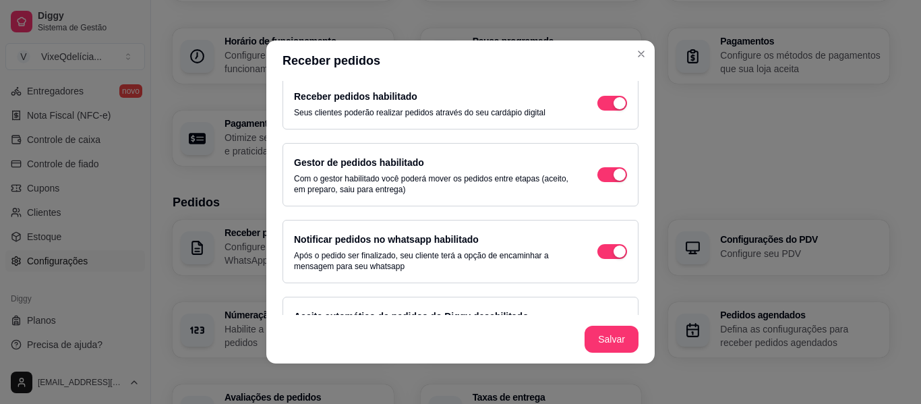
scroll to position [0, 0]
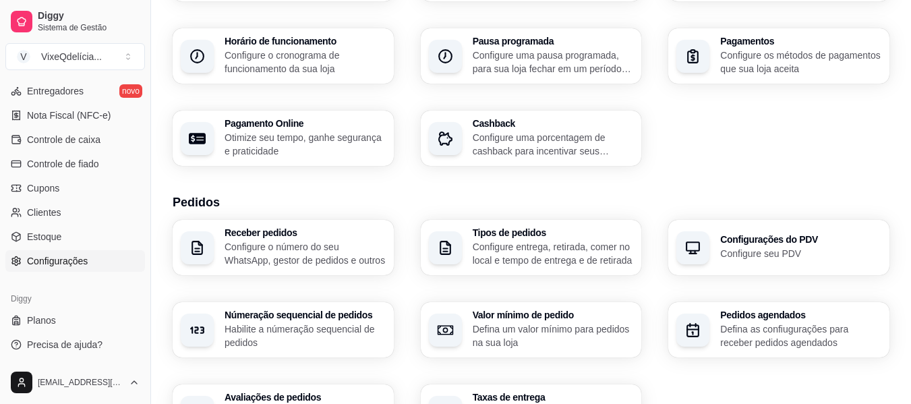
click at [528, 259] on p "Configure entrega, retirada, comer no local e tempo de entrega e de retirada" at bounding box center [552, 253] width 161 height 27
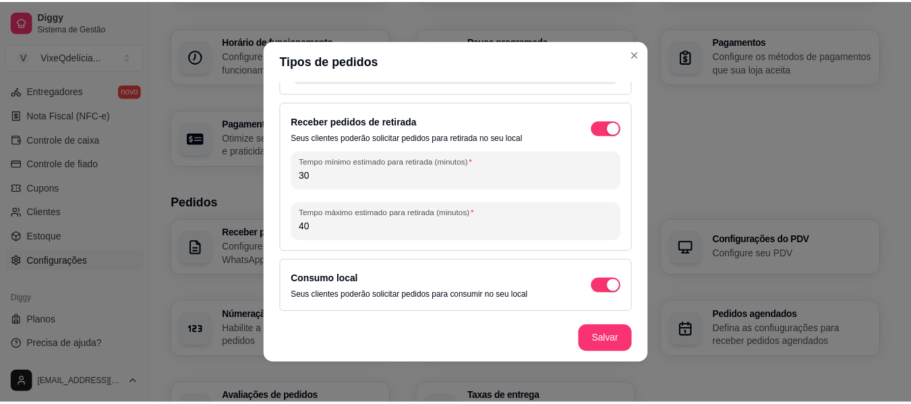
scroll to position [145, 0]
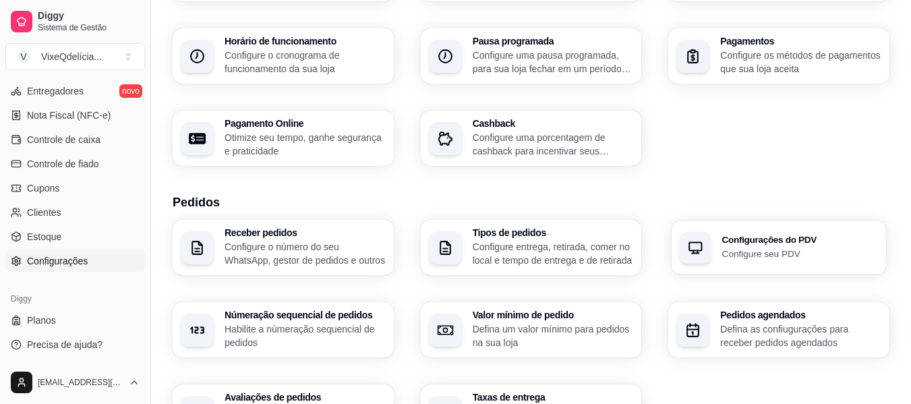
click at [765, 249] on p "Configure seu PDV" at bounding box center [800, 253] width 156 height 13
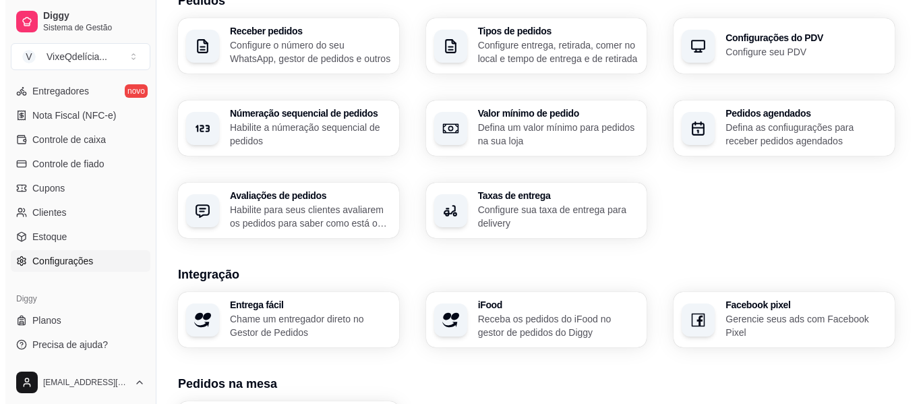
scroll to position [337, 0]
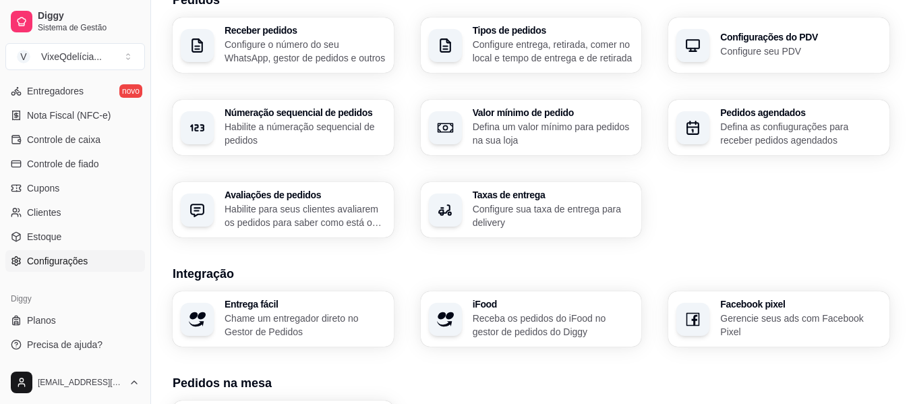
click at [761, 119] on div "Pedidos agendados Defina as confiugurações para receber pedidos agendados" at bounding box center [800, 127] width 161 height 39
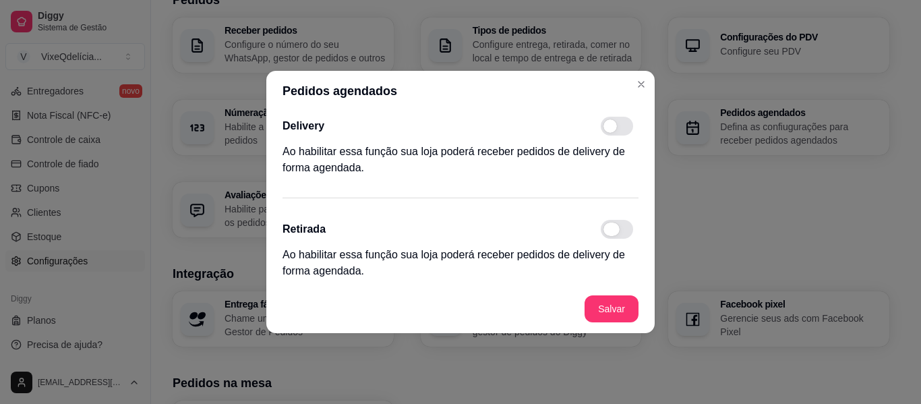
click at [607, 230] on span at bounding box center [611, 228] width 16 height 13
click at [607, 232] on input "checkbox" at bounding box center [604, 236] width 9 height 9
checkbox input "true"
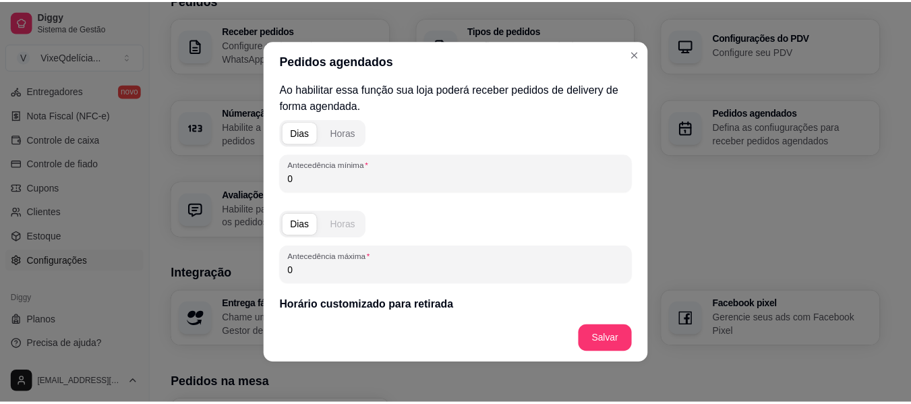
scroll to position [195, 0]
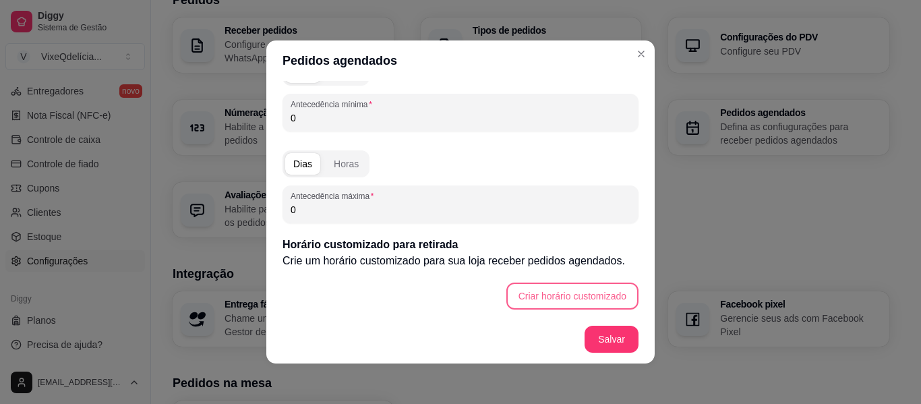
click at [528, 297] on button "Criar horário customizado" at bounding box center [572, 295] width 132 height 27
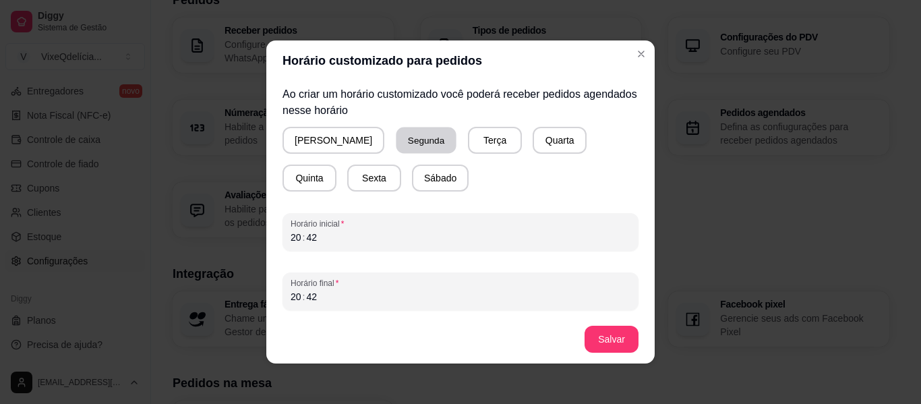
click at [396, 144] on button "Segunda" at bounding box center [426, 140] width 60 height 26
click at [465, 142] on button "Terça" at bounding box center [492, 140] width 54 height 27
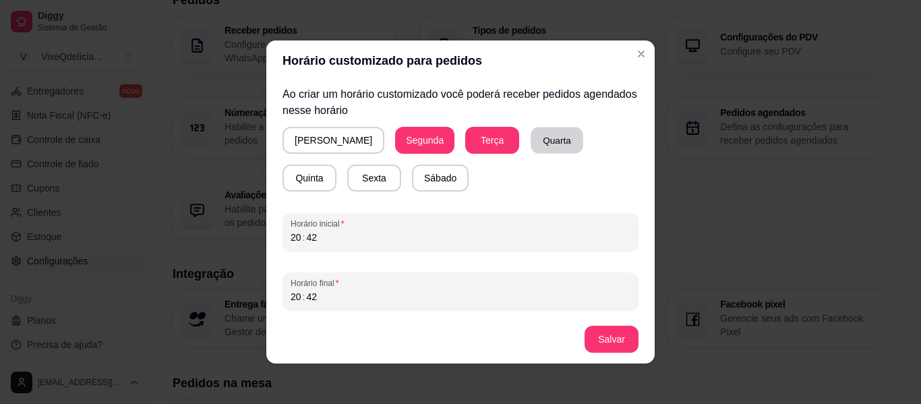
click at [530, 143] on button "Quarta" at bounding box center [556, 140] width 53 height 26
click at [347, 177] on button "Sexta" at bounding box center [374, 177] width 54 height 27
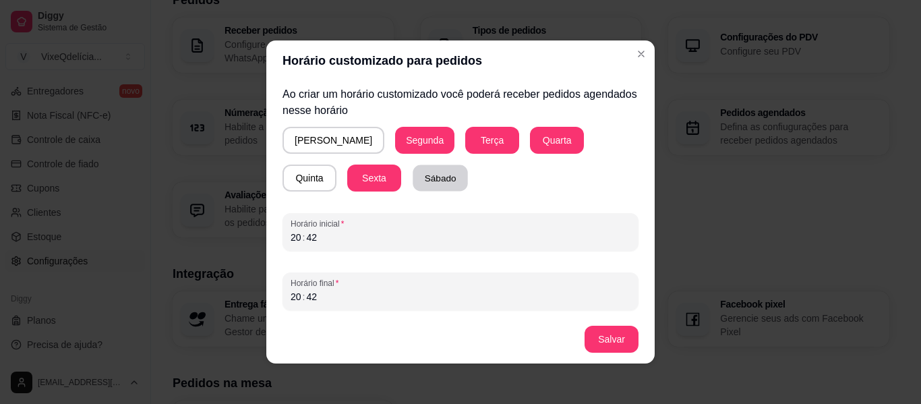
click at [412, 175] on button "Sábado" at bounding box center [439, 178] width 55 height 26
click at [322, 235] on div "20 : 42" at bounding box center [460, 237] width 340 height 16
click at [326, 303] on div "20 : 42" at bounding box center [460, 296] width 340 height 16
click at [293, 296] on div "20" at bounding box center [295, 296] width 13 height 13
click at [611, 334] on button "Salvar" at bounding box center [611, 339] width 53 height 26
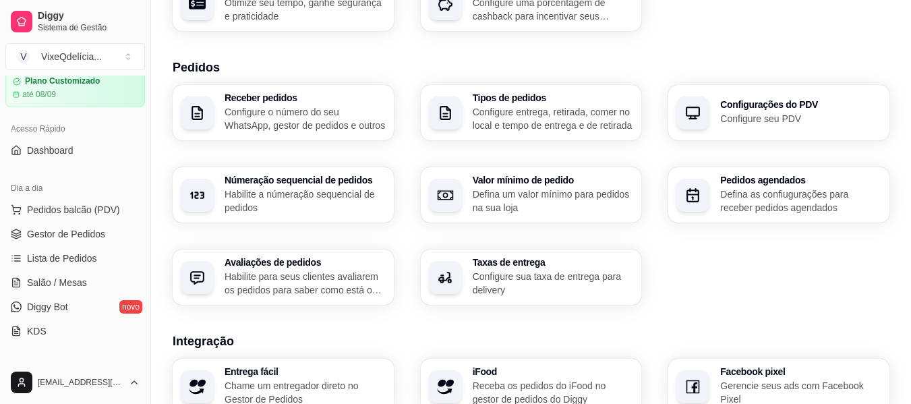
scroll to position [27, 0]
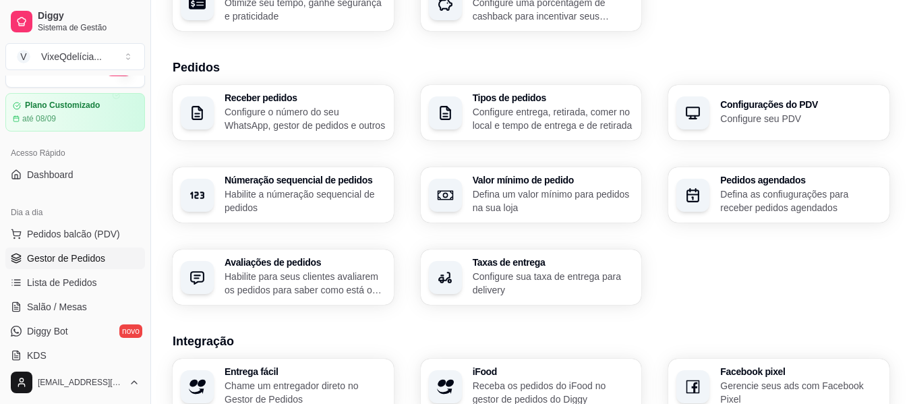
click at [68, 255] on span "Gestor de Pedidos" at bounding box center [66, 257] width 78 height 13
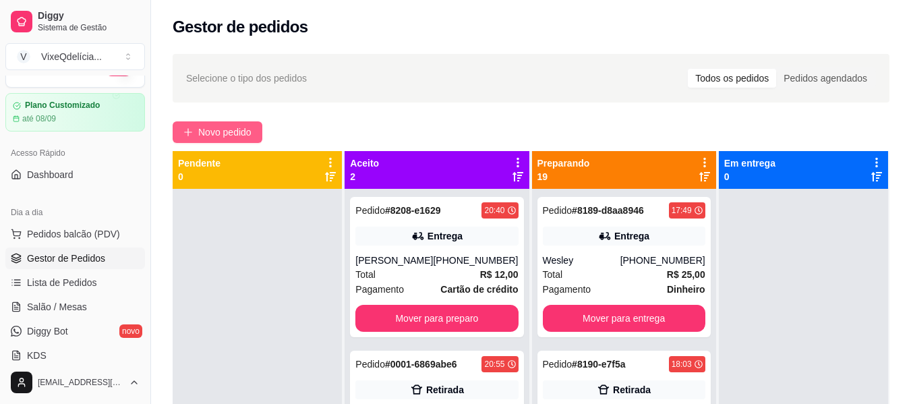
click at [207, 136] on span "Novo pedido" at bounding box center [224, 132] width 53 height 15
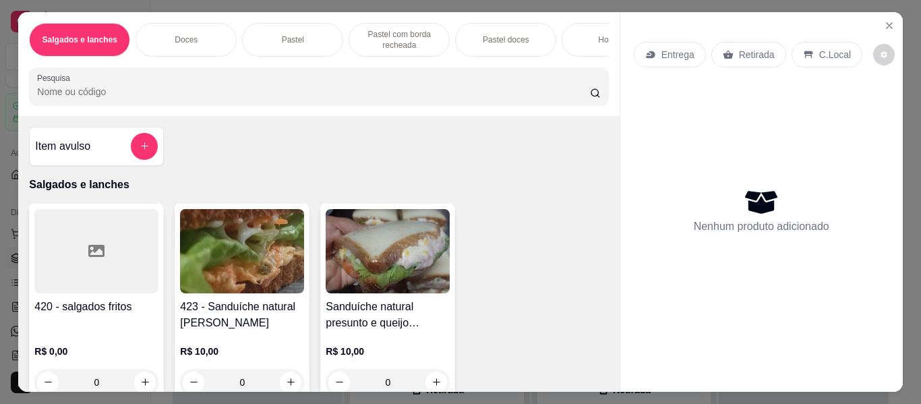
click at [201, 34] on div "Doces" at bounding box center [185, 40] width 101 height 34
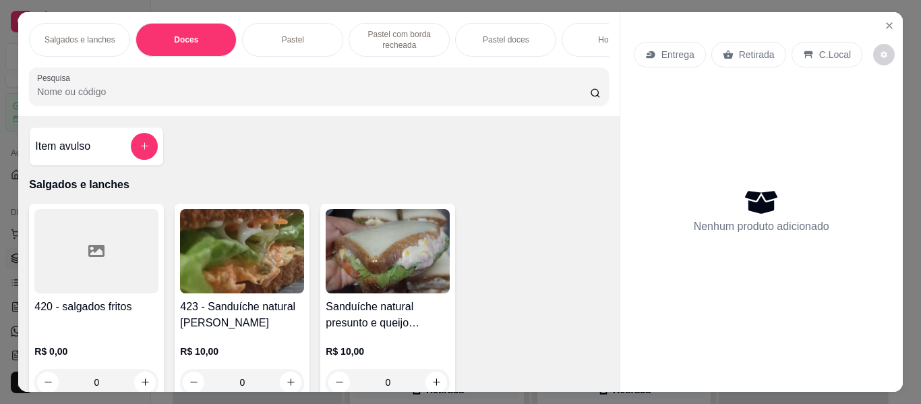
scroll to position [36, 0]
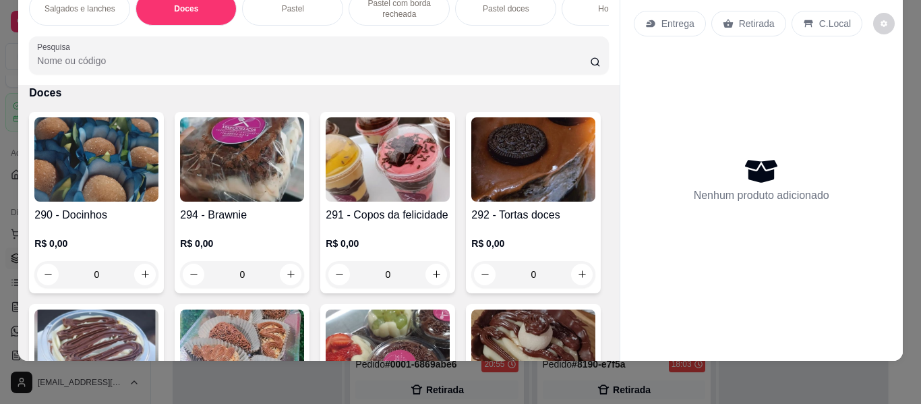
click at [372, 188] on img at bounding box center [388, 159] width 124 height 84
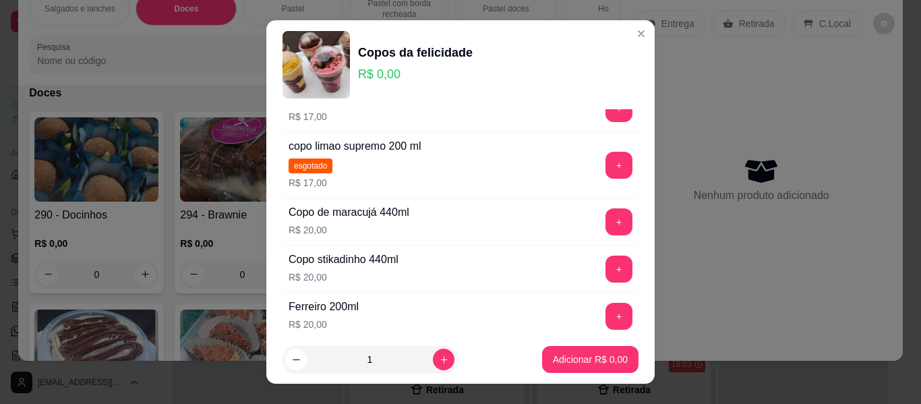
scroll to position [337, 0]
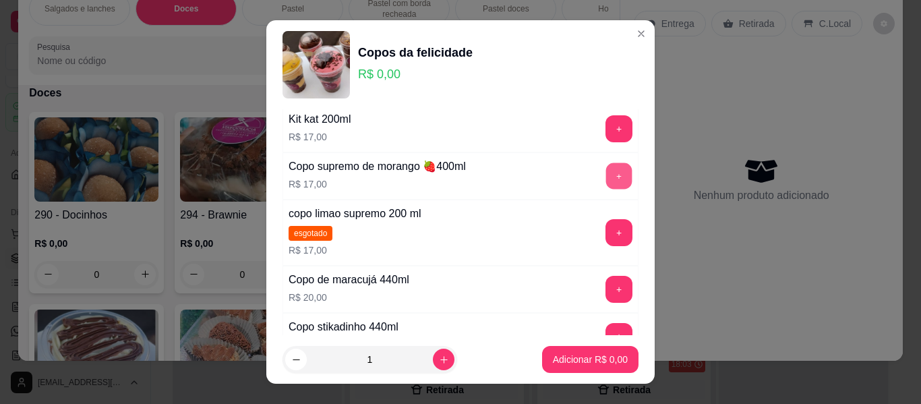
click at [606, 173] on button "+" at bounding box center [619, 176] width 26 height 26
click at [603, 358] on p "Adicionar R$ 34,00" at bounding box center [588, 359] width 78 height 13
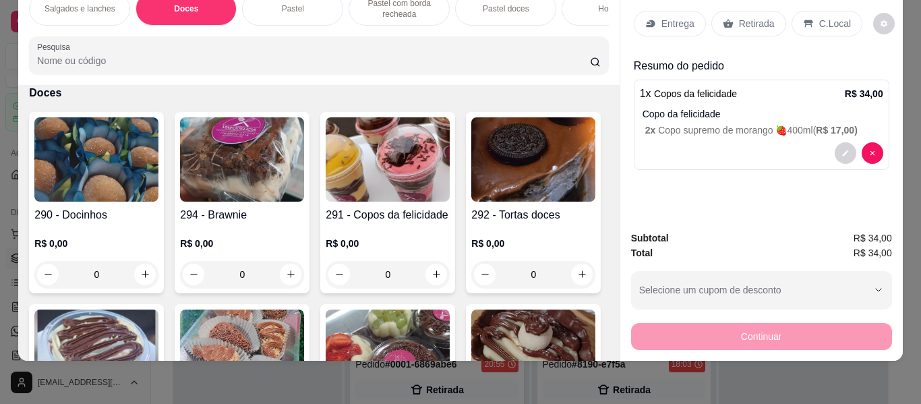
click at [671, 19] on p "Entrega" at bounding box center [677, 23] width 33 height 13
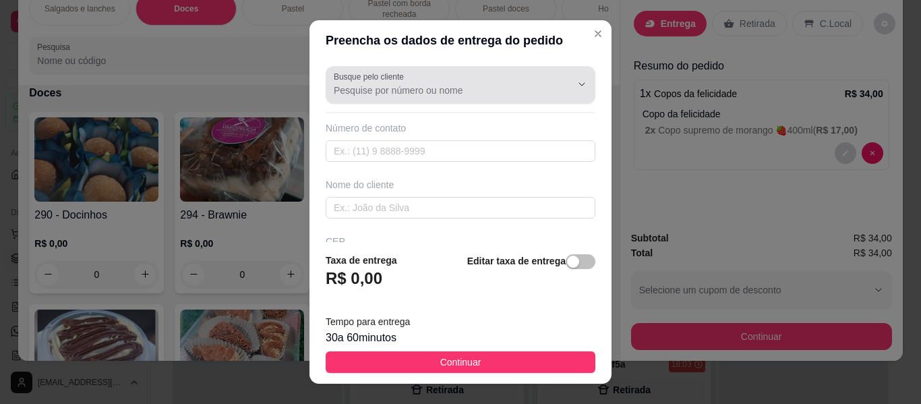
click at [426, 86] on input "Busque pelo cliente" at bounding box center [442, 90] width 216 height 13
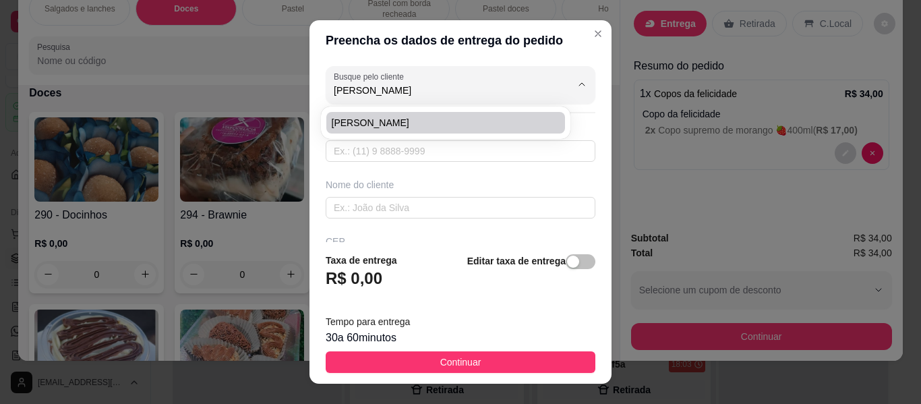
click at [489, 121] on span "[PERSON_NAME]" at bounding box center [439, 122] width 214 height 13
type input "[PERSON_NAME]"
type input "18996081389"
type input "[PERSON_NAME]"
type input "DAS ORQUÍDEAS 400"
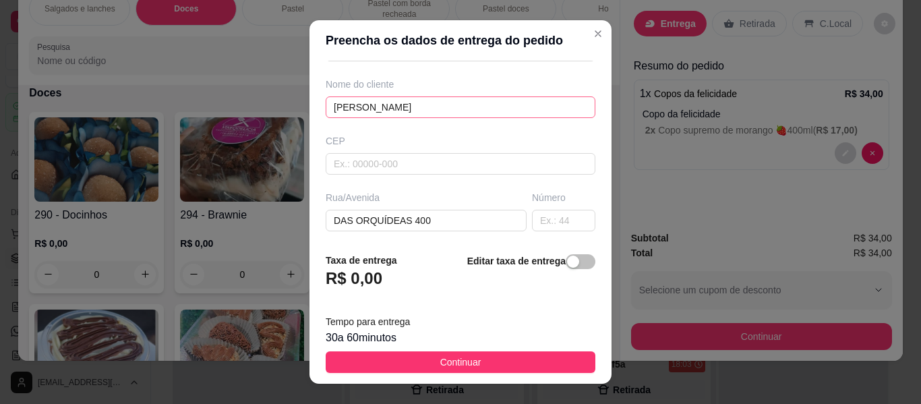
scroll to position [135, 0]
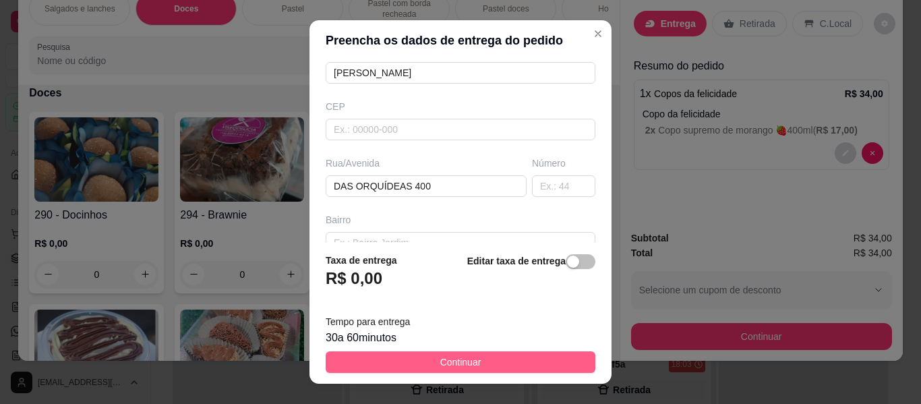
type input "[PERSON_NAME]"
click at [462, 360] on span "Continuar" at bounding box center [460, 362] width 41 height 15
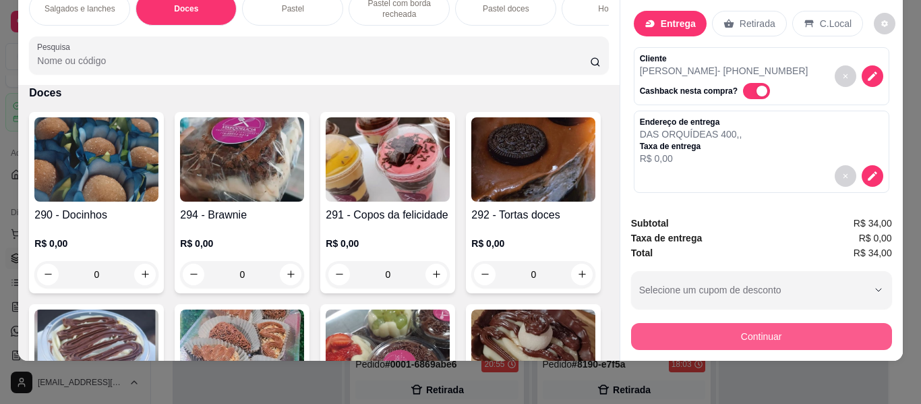
click at [669, 330] on button "Continuar" at bounding box center [761, 336] width 261 height 27
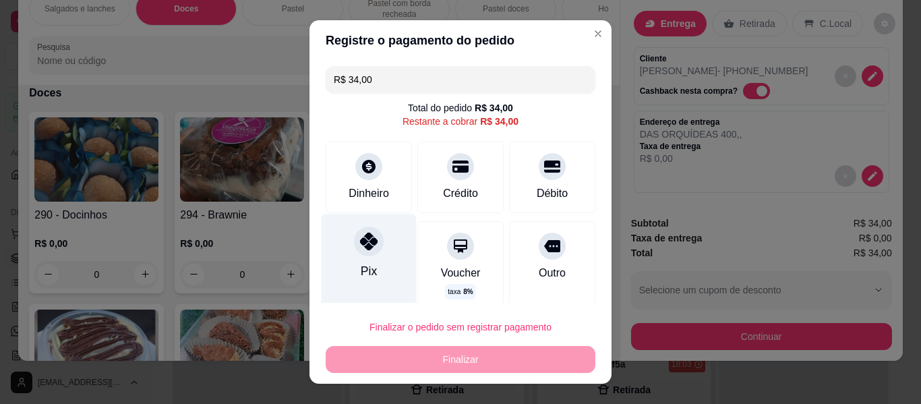
click at [366, 270] on div "Pix" at bounding box center [369, 271] width 16 height 18
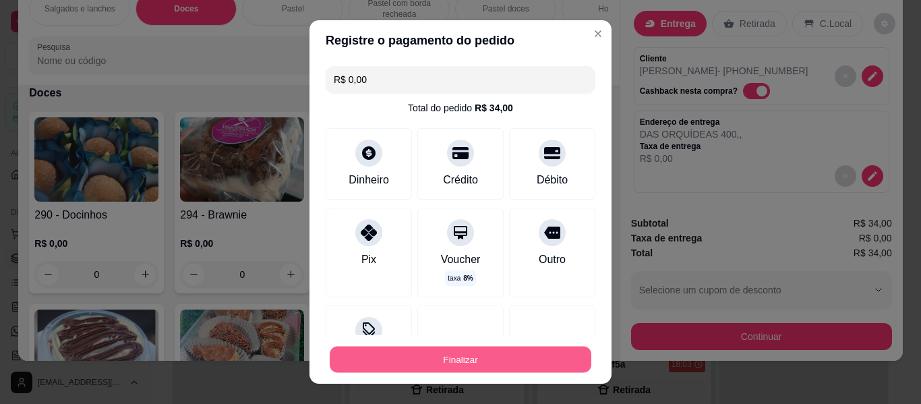
click at [440, 358] on button "Finalizar" at bounding box center [461, 359] width 262 height 26
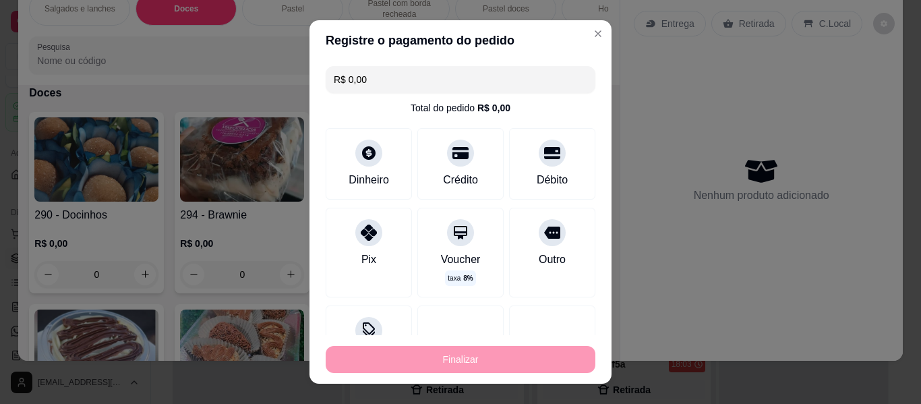
type input "-R$ 34,00"
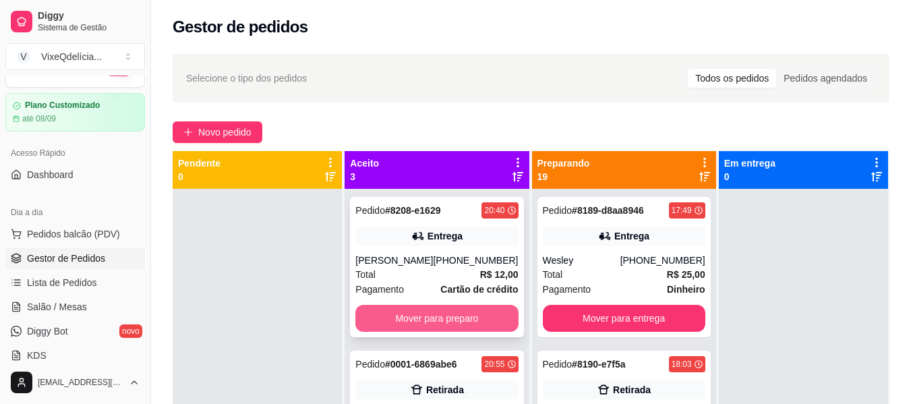
click at [444, 311] on button "Mover para preparo" at bounding box center [436, 318] width 162 height 27
click at [441, 330] on button "Mover para preparo" at bounding box center [436, 318] width 162 height 27
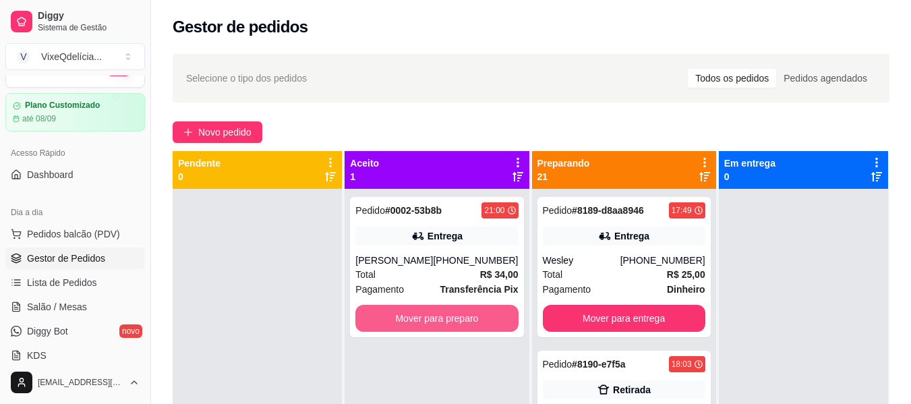
click at [441, 330] on button "Mover para preparo" at bounding box center [436, 318] width 162 height 27
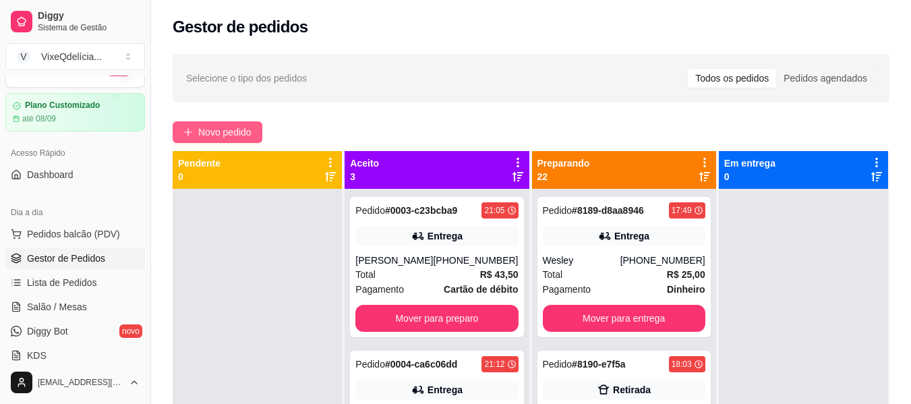
click at [211, 129] on span "Novo pedido" at bounding box center [224, 132] width 53 height 15
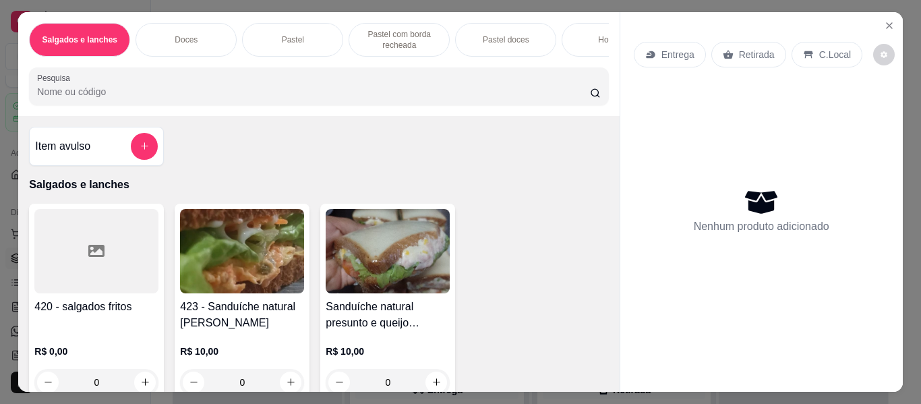
click at [189, 34] on p "Doces" at bounding box center [186, 39] width 23 height 11
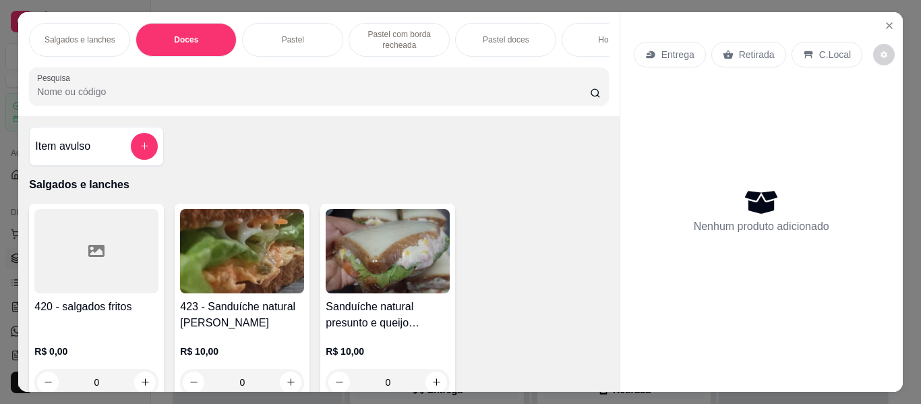
scroll to position [36, 0]
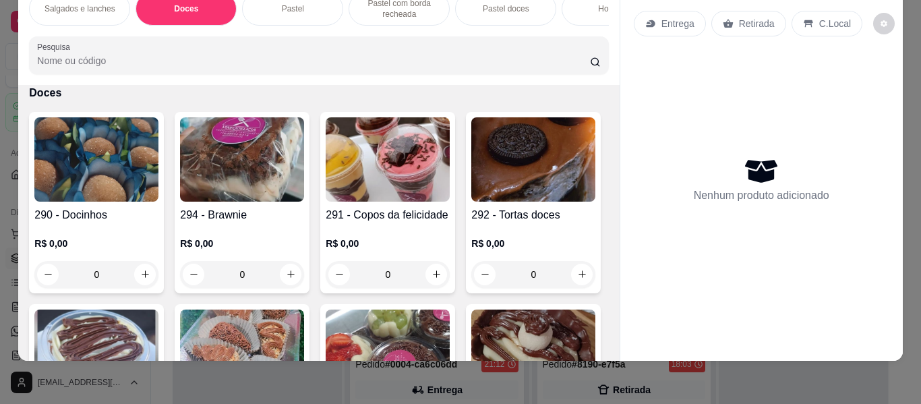
click at [392, 188] on img at bounding box center [388, 159] width 124 height 84
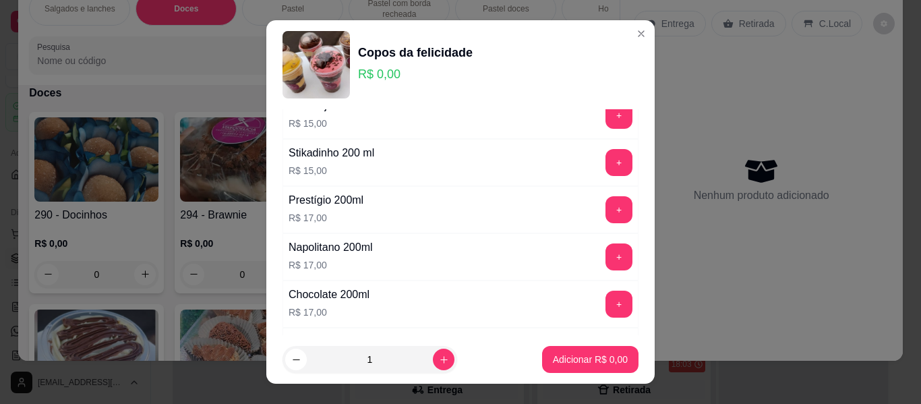
scroll to position [135, 0]
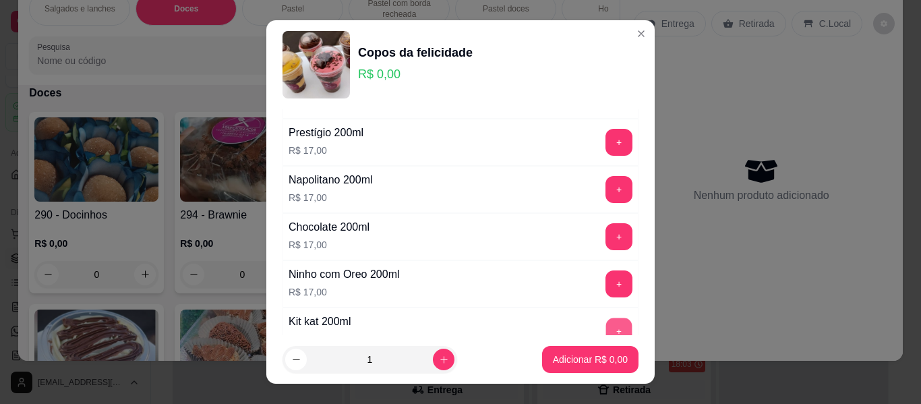
click at [606, 330] on button "+" at bounding box center [619, 331] width 26 height 26
click at [601, 357] on p "Adicionar R$ 17,00" at bounding box center [588, 359] width 78 height 13
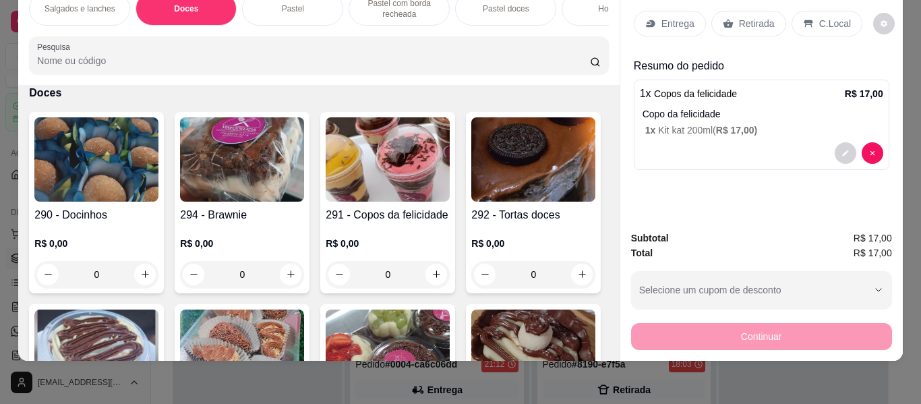
click at [390, 216] on h4 "291 - Copos da felicidade" at bounding box center [388, 215] width 124 height 16
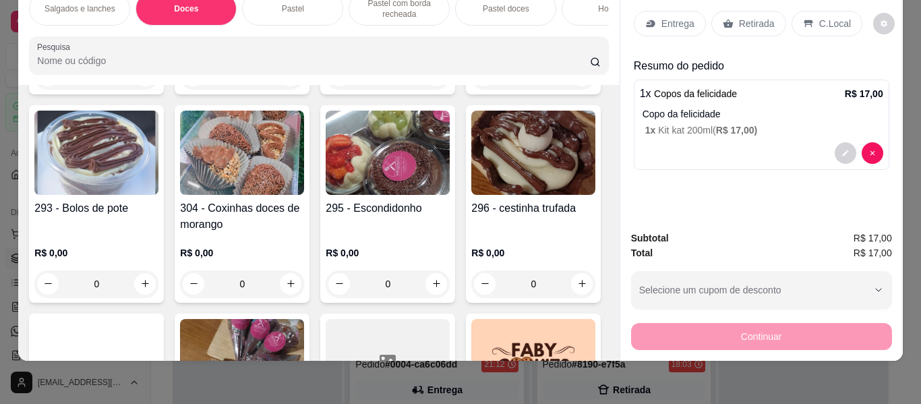
scroll to position [498, 0]
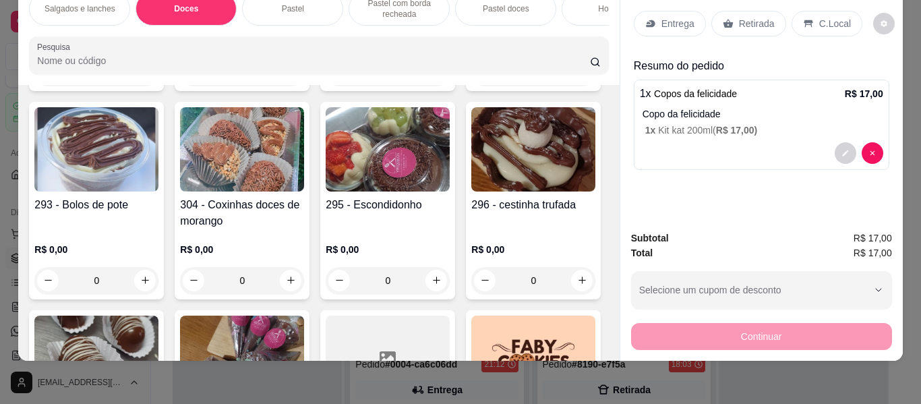
click at [158, 203] on h4 "293 - Bolos de pote" at bounding box center [96, 205] width 124 height 16
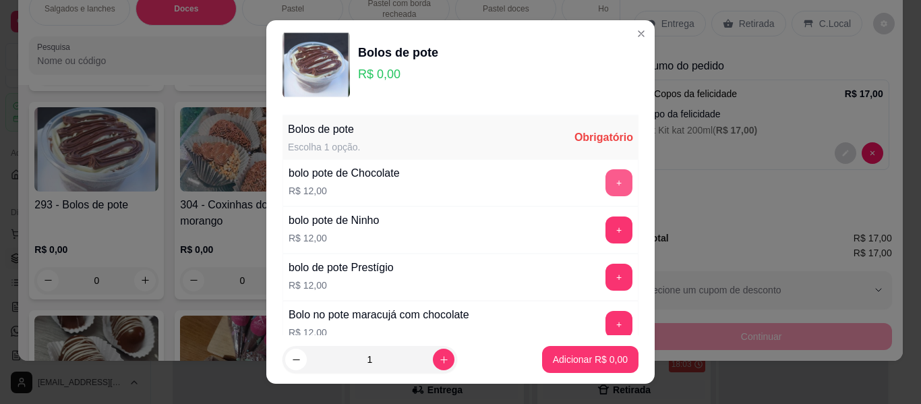
click at [605, 182] on button "+" at bounding box center [618, 182] width 27 height 27
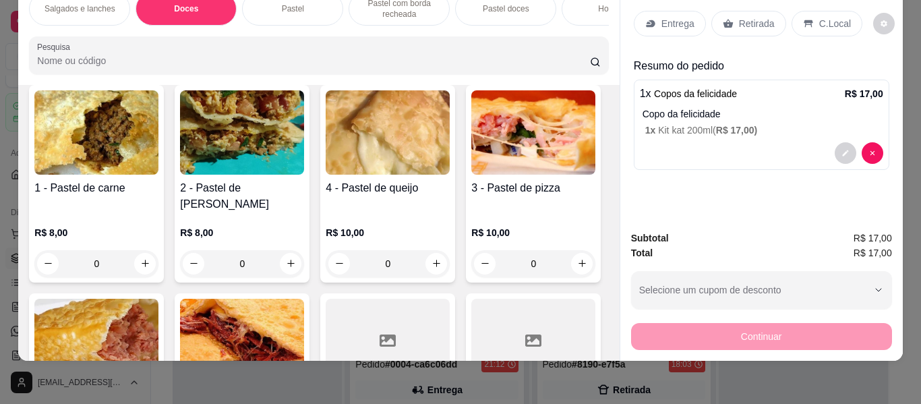
scroll to position [902, 0]
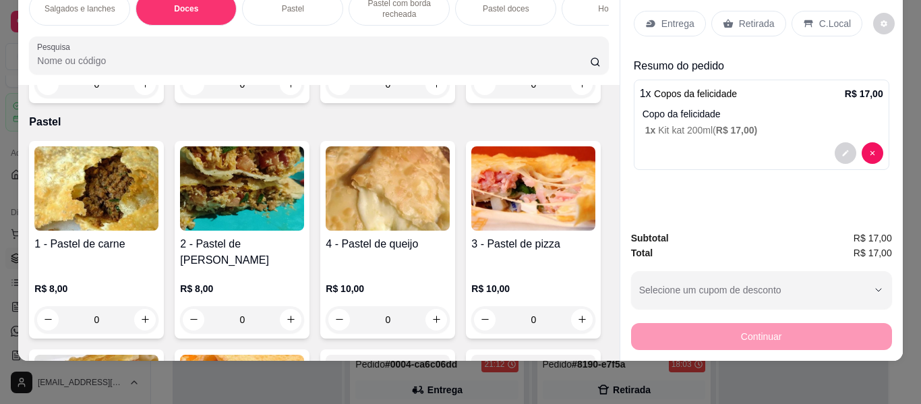
click at [471, 17] on h4 "faby cookies" at bounding box center [533, 9] width 124 height 16
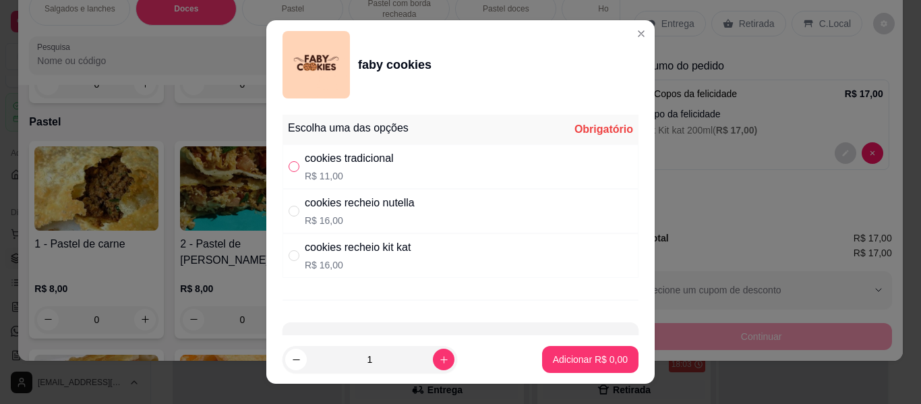
click at [292, 162] on input "" at bounding box center [293, 166] width 11 height 11
radio input "true"
click at [559, 355] on p "Adicionar R$ 11,00" at bounding box center [587, 359] width 80 height 13
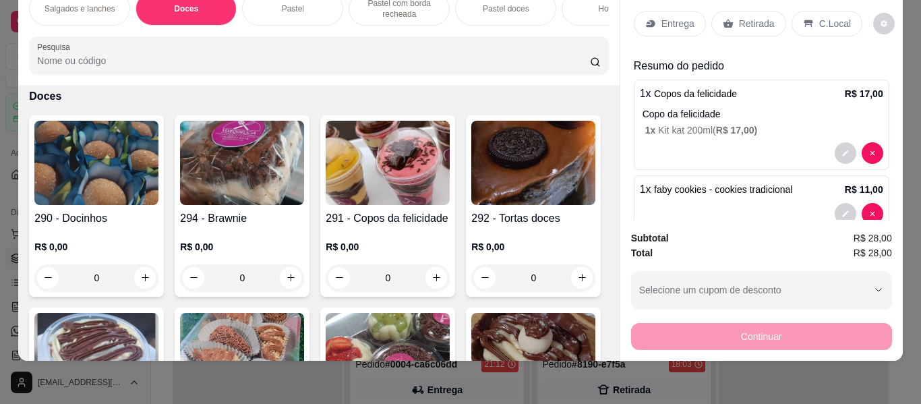
scroll to position [228, 0]
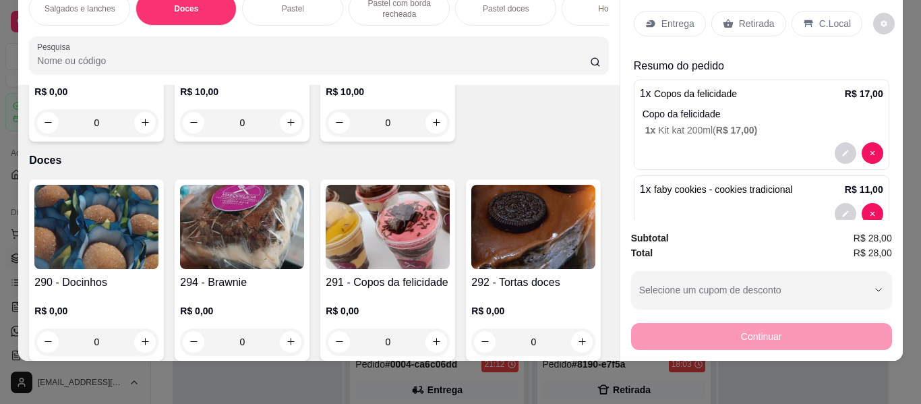
click at [269, 260] on img at bounding box center [242, 227] width 124 height 84
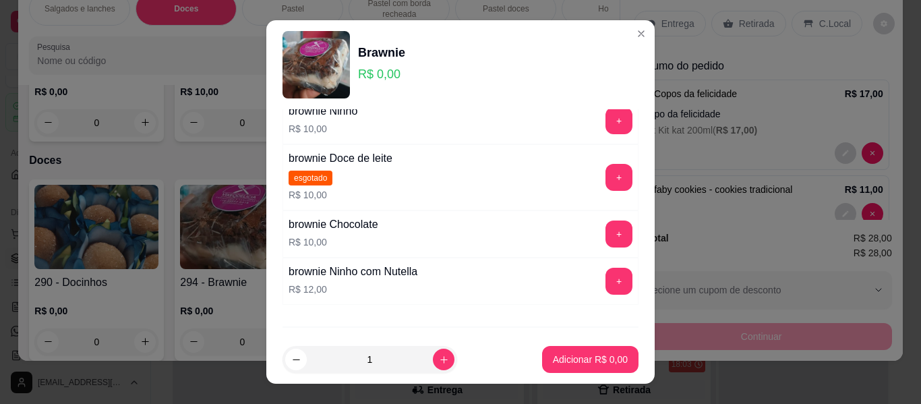
scroll to position [133, 0]
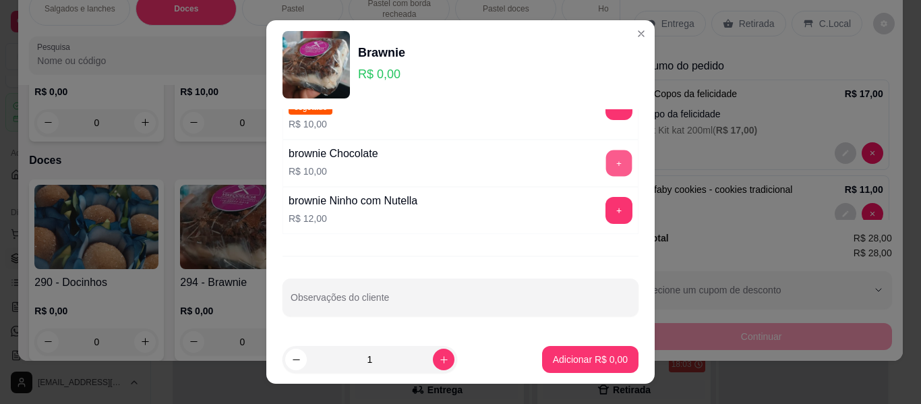
click at [606, 162] on button "+" at bounding box center [619, 163] width 26 height 26
click at [605, 162] on button "+" at bounding box center [618, 163] width 27 height 27
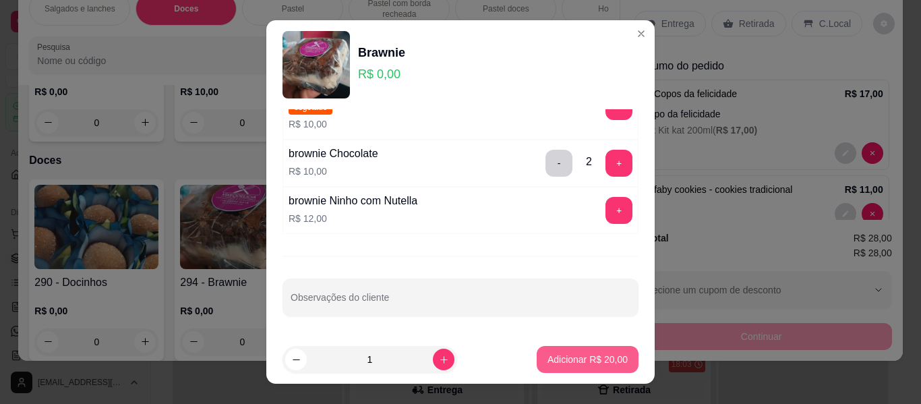
click at [582, 355] on p "Adicionar R$ 20,00" at bounding box center [587, 359] width 80 height 13
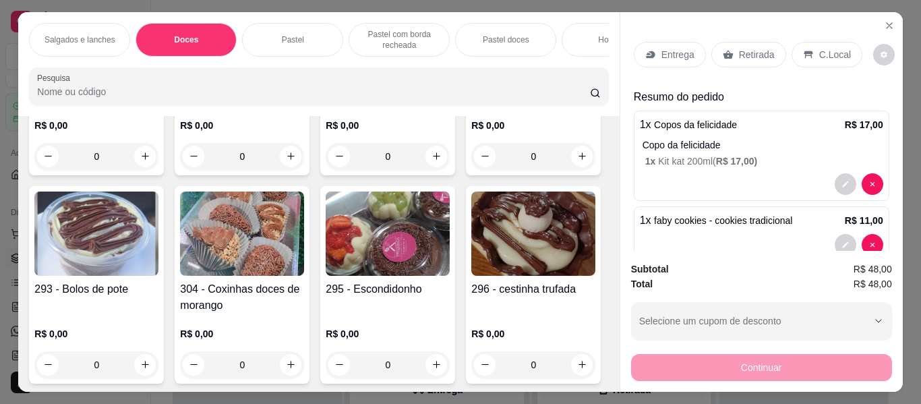
scroll to position [404, 0]
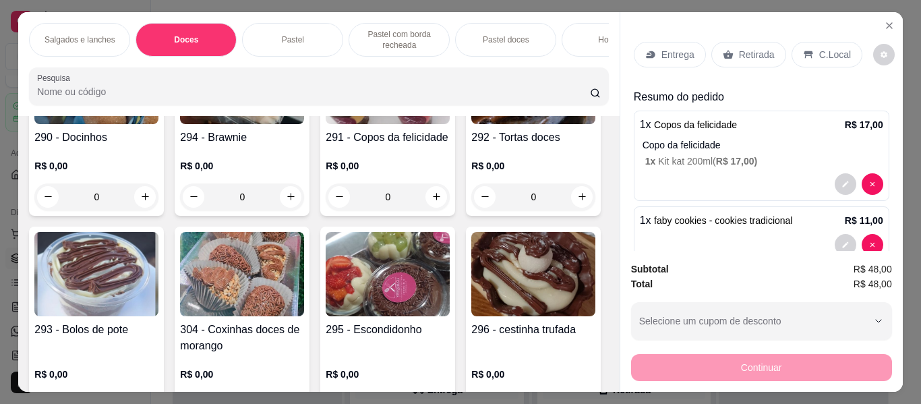
click at [158, 284] on img at bounding box center [96, 274] width 124 height 84
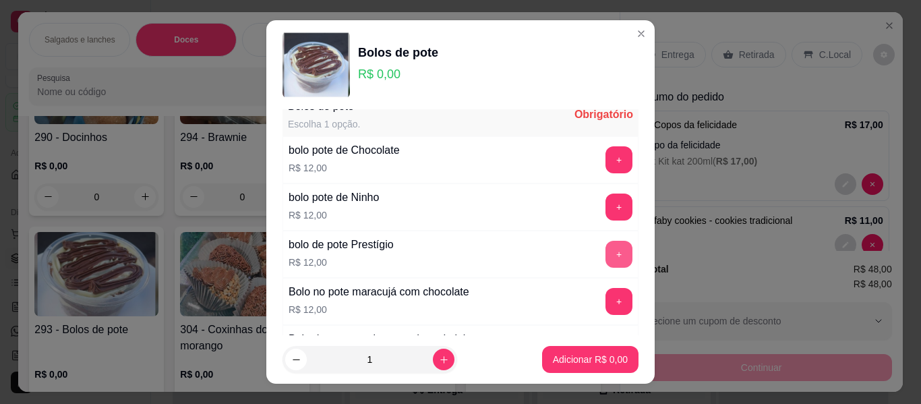
scroll to position [0, 0]
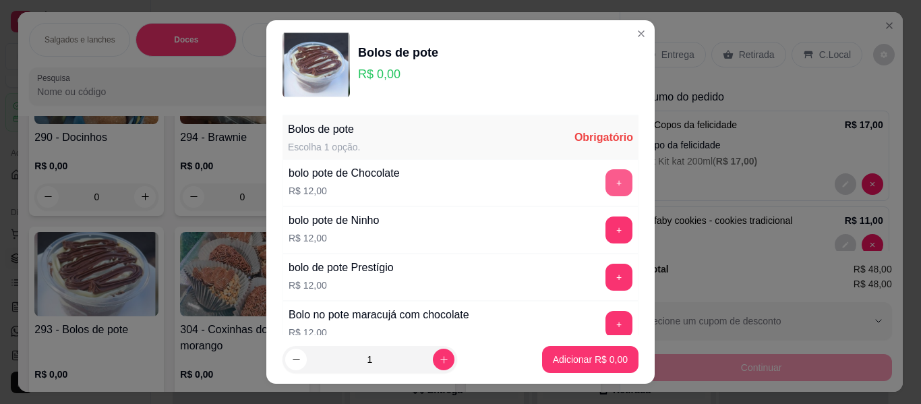
click at [605, 177] on button "+" at bounding box center [618, 182] width 27 height 27
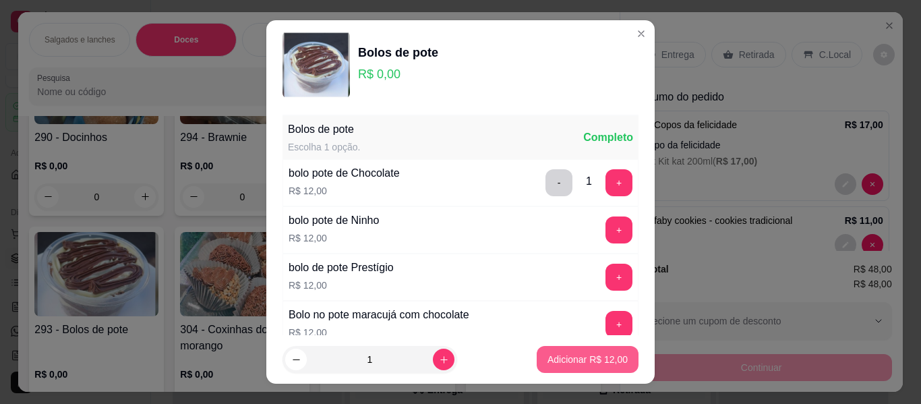
click at [587, 363] on p "Adicionar R$ 12,00" at bounding box center [587, 359] width 80 height 13
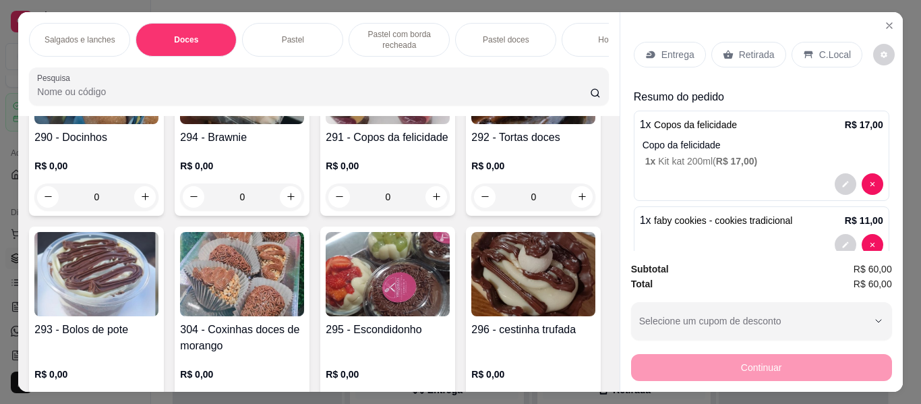
click at [763, 51] on p "Retirada" at bounding box center [757, 54] width 36 height 13
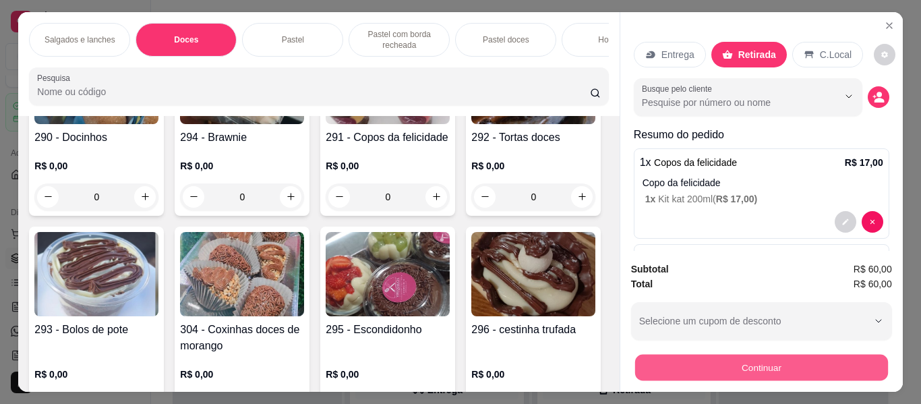
click at [692, 363] on button "Continuar" at bounding box center [760, 368] width 253 height 26
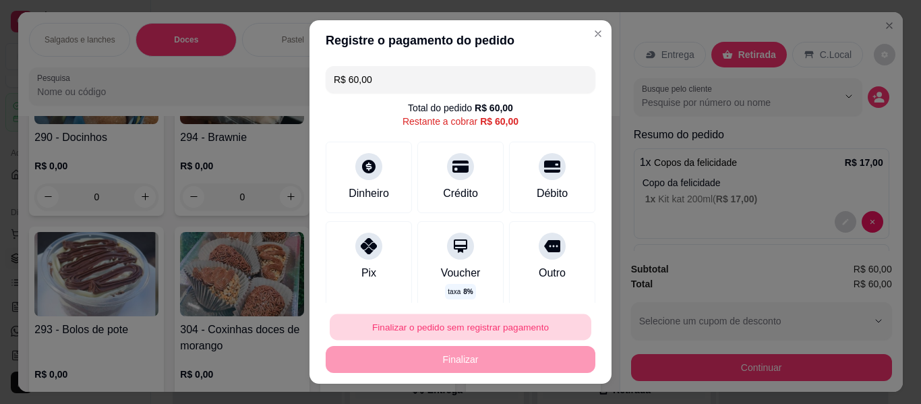
click at [431, 334] on button "Finalizar o pedido sem registrar pagamento" at bounding box center [461, 327] width 262 height 26
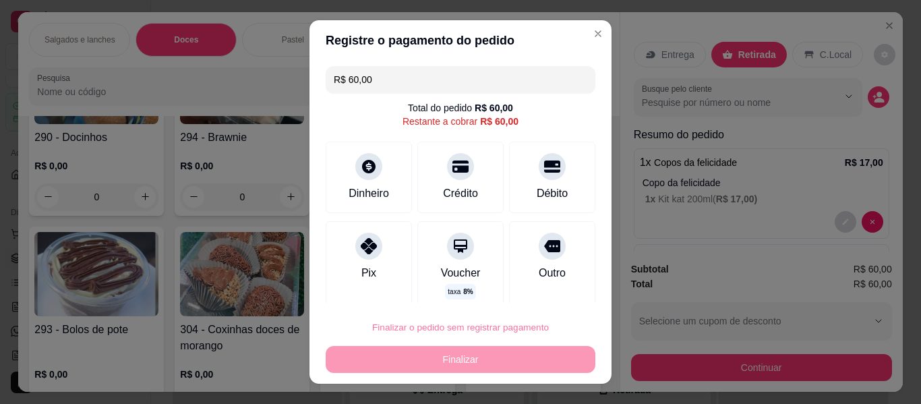
click at [530, 282] on button "Confirmar" at bounding box center [537, 288] width 50 height 21
type input "0"
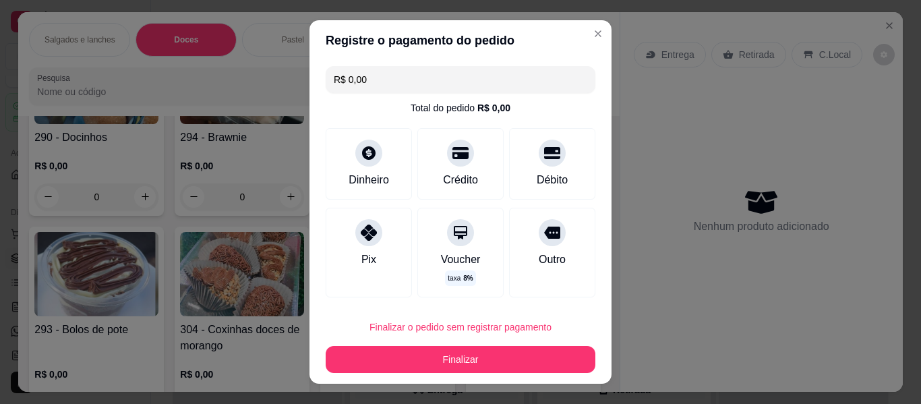
type input "R$ 0,00"
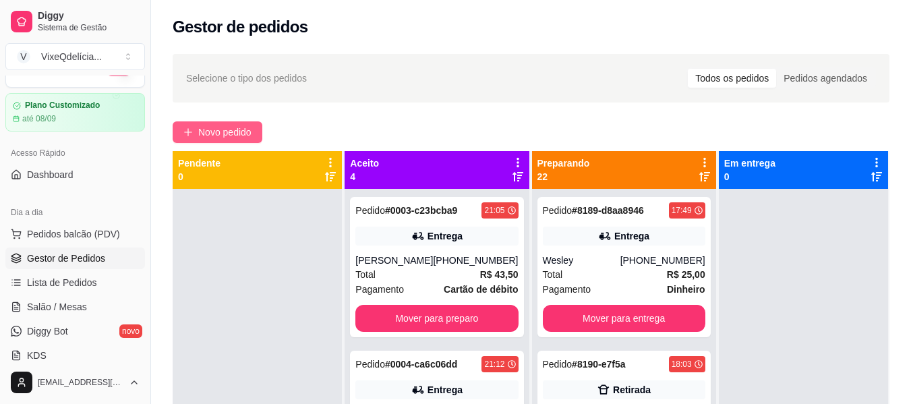
click at [230, 135] on span "Novo pedido" at bounding box center [224, 132] width 53 height 15
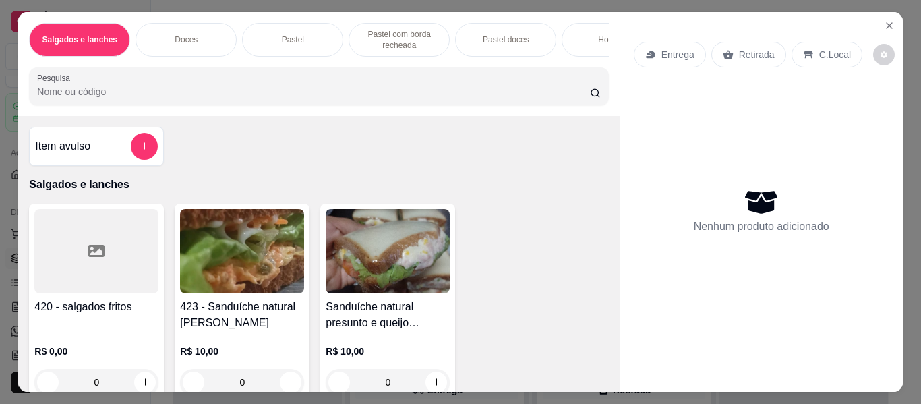
click at [202, 28] on div "Doces" at bounding box center [185, 40] width 101 height 34
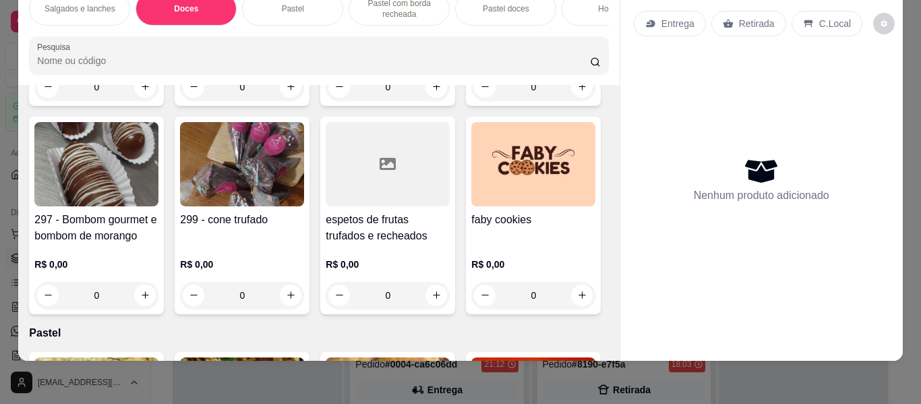
scroll to position [633, 0]
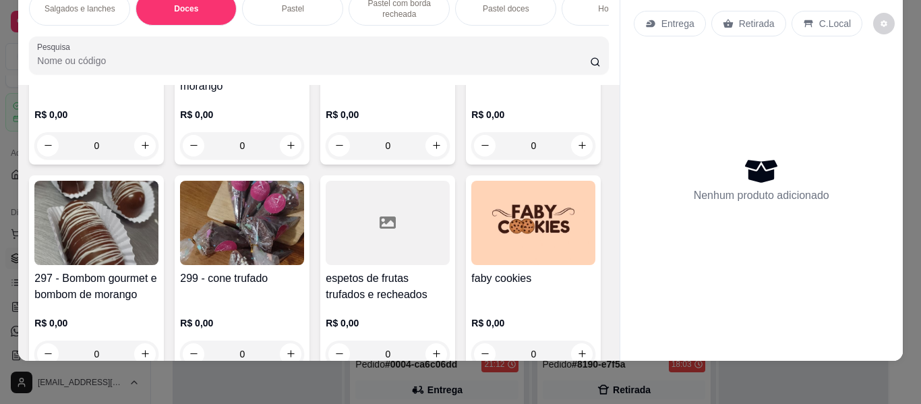
click at [158, 256] on img at bounding box center [96, 223] width 124 height 84
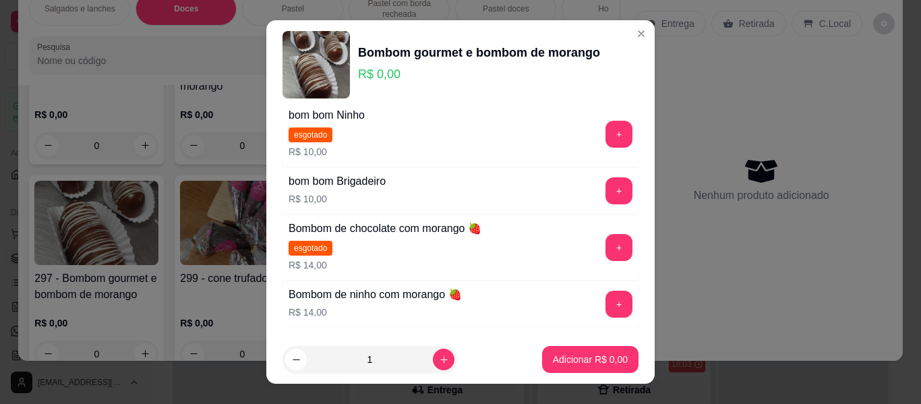
scroll to position [202, 0]
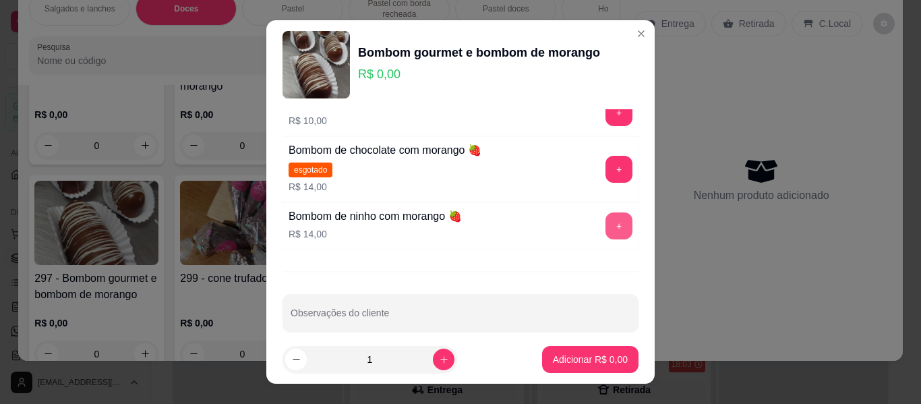
click at [605, 226] on button "+" at bounding box center [618, 225] width 27 height 27
click at [585, 361] on p "Adicionar R$ 14,00" at bounding box center [587, 359] width 80 height 13
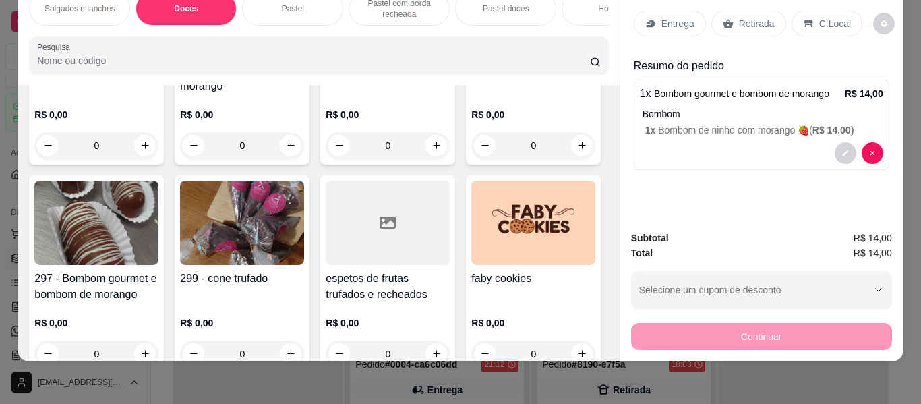
click at [743, 17] on p "Retirada" at bounding box center [757, 23] width 36 height 13
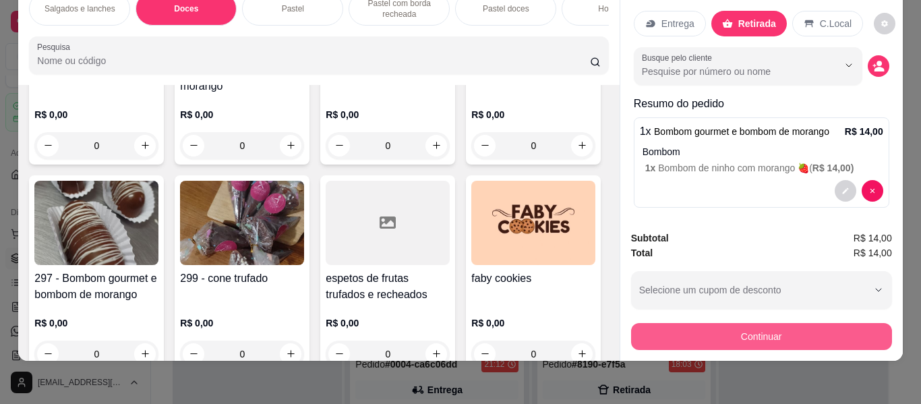
click at [721, 330] on button "Continuar" at bounding box center [761, 336] width 261 height 27
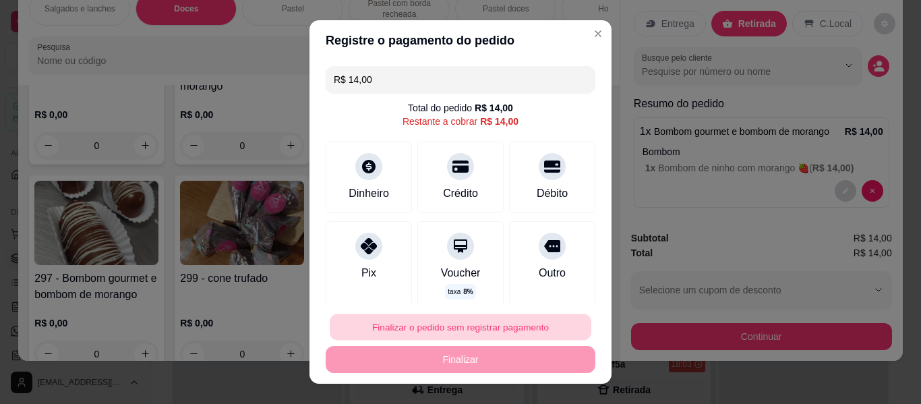
click at [487, 324] on button "Finalizar o pedido sem registrar pagamento" at bounding box center [461, 327] width 262 height 26
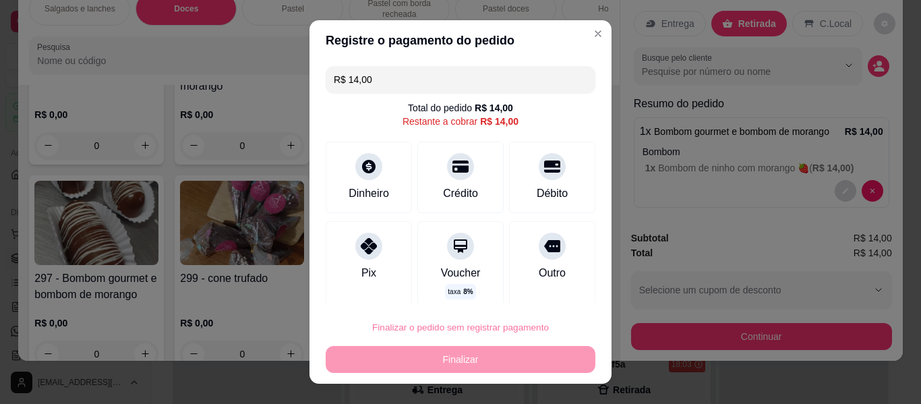
click at [538, 288] on button "Confirmar" at bounding box center [538, 288] width 50 height 21
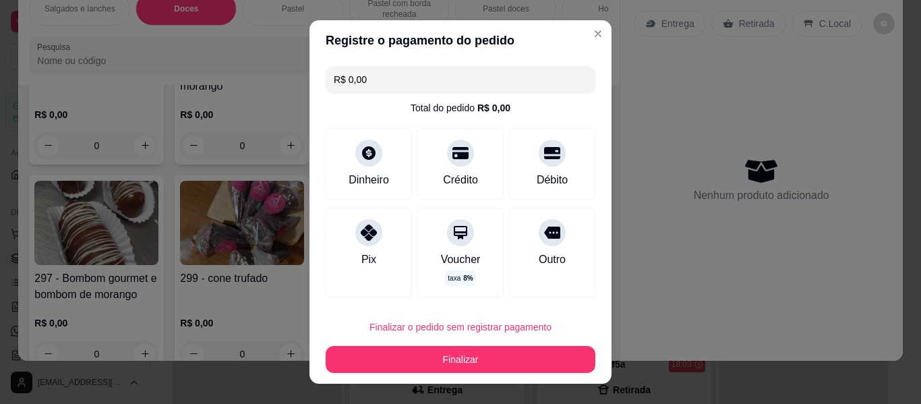
type input "R$ 0,00"
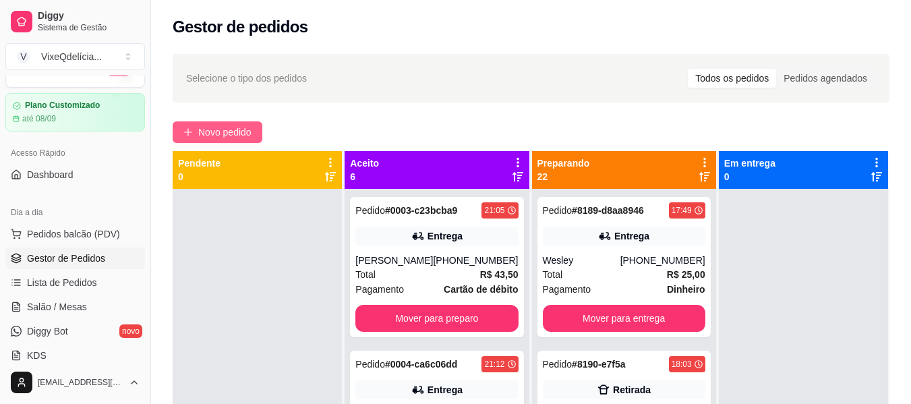
drag, startPoint x: 205, startPoint y: 131, endPoint x: 205, endPoint y: 123, distance: 7.4
click at [205, 123] on button "Novo pedido" at bounding box center [218, 132] width 90 height 22
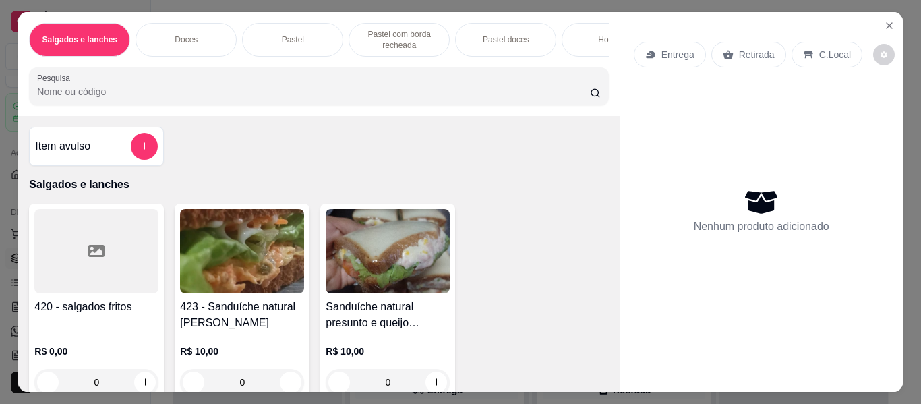
click at [195, 29] on div "Doces" at bounding box center [185, 40] width 101 height 34
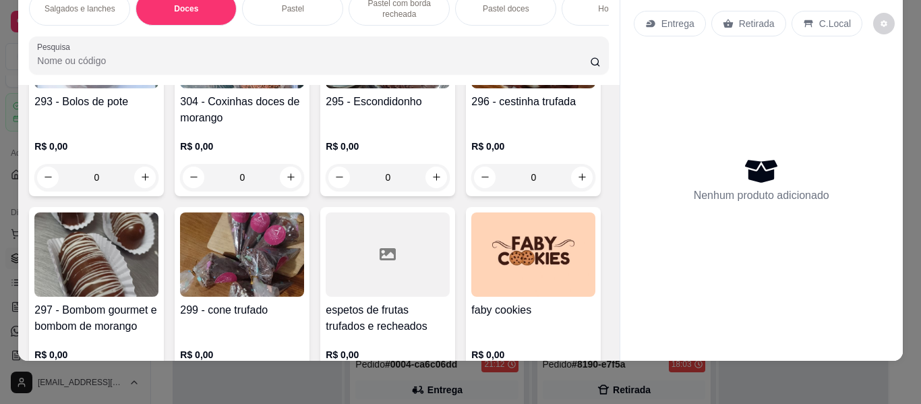
scroll to position [700, 0]
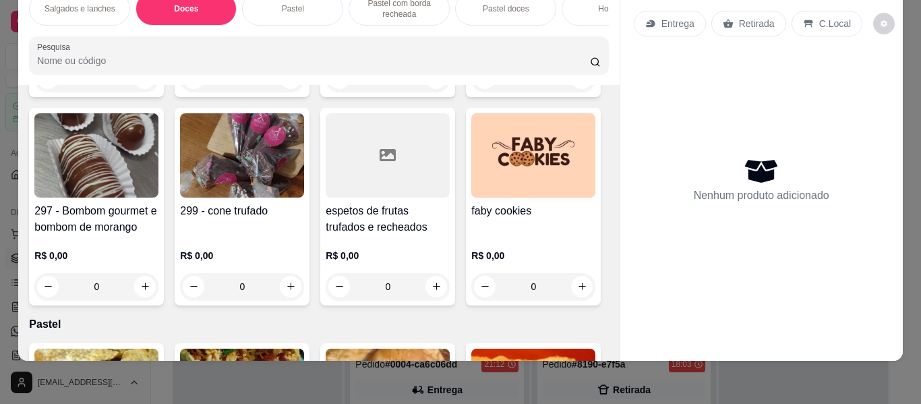
click at [158, 195] on img at bounding box center [96, 155] width 124 height 84
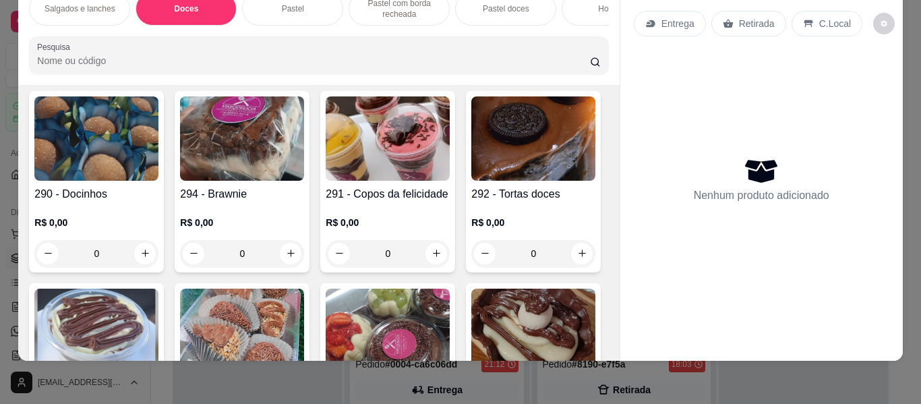
scroll to position [296, 0]
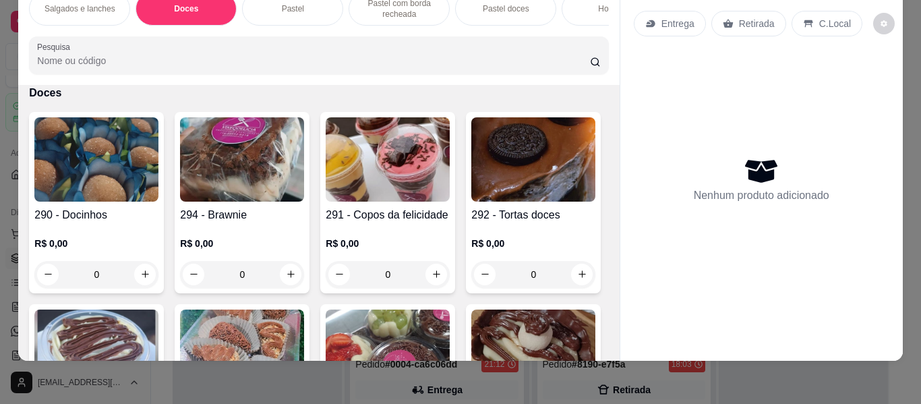
click at [256, 237] on p "R$ 0,00" at bounding box center [242, 243] width 124 height 13
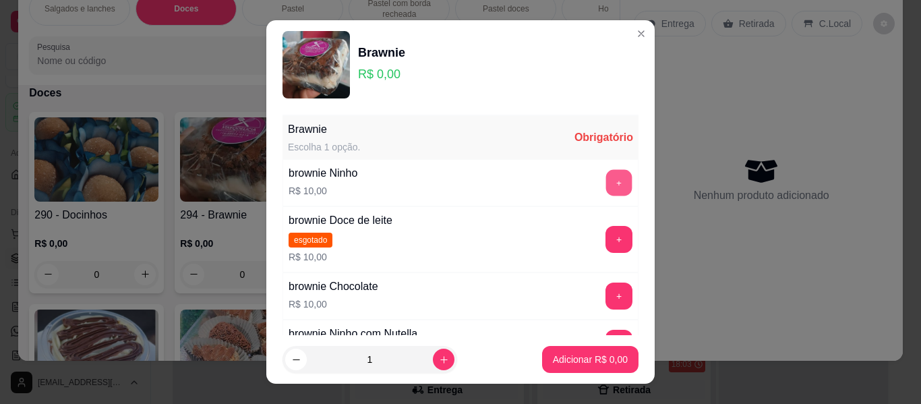
click at [606, 184] on button "+" at bounding box center [619, 183] width 26 height 26
click at [545, 179] on button "-" at bounding box center [558, 182] width 27 height 27
click at [605, 287] on button "+" at bounding box center [618, 295] width 27 height 27
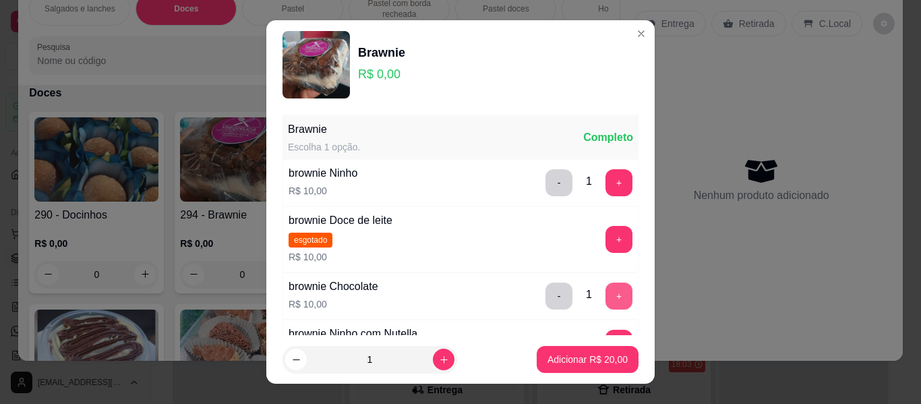
click at [605, 287] on button "+" at bounding box center [618, 295] width 27 height 27
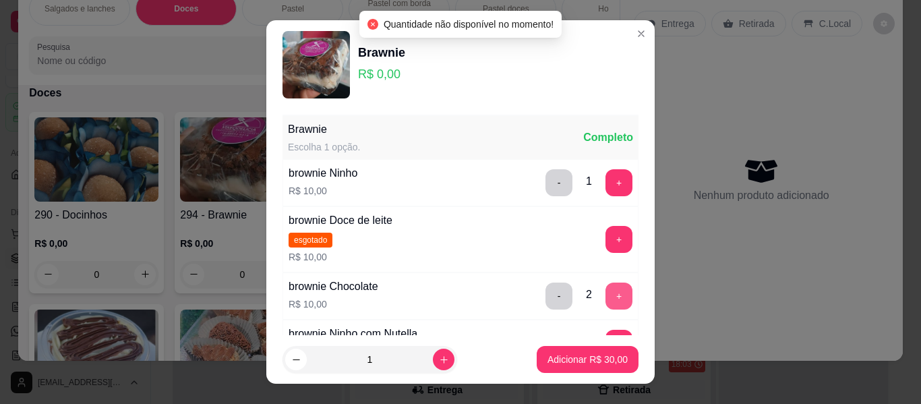
click at [605, 287] on button "+" at bounding box center [618, 295] width 27 height 27
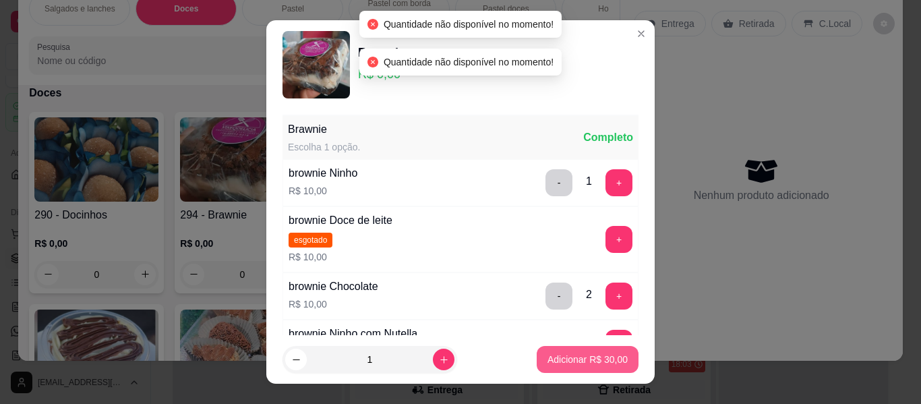
click at [580, 361] on p "Adicionar R$ 30,00" at bounding box center [587, 359] width 80 height 13
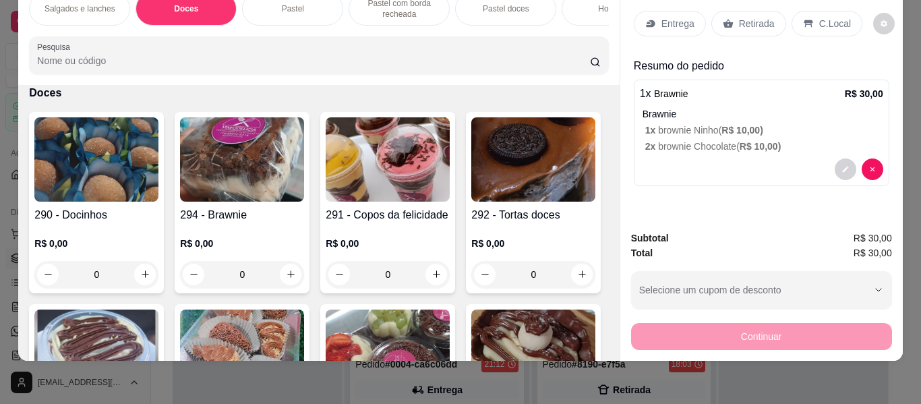
click at [745, 17] on p "Retirada" at bounding box center [757, 23] width 36 height 13
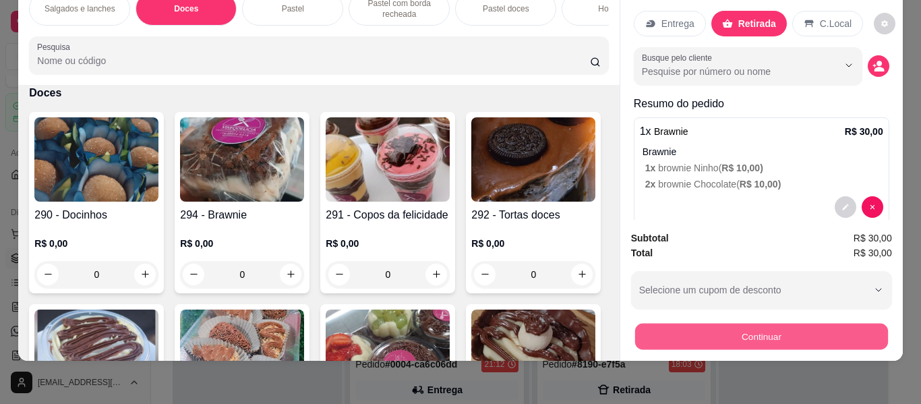
click at [753, 334] on button "Continuar" at bounding box center [760, 337] width 253 height 26
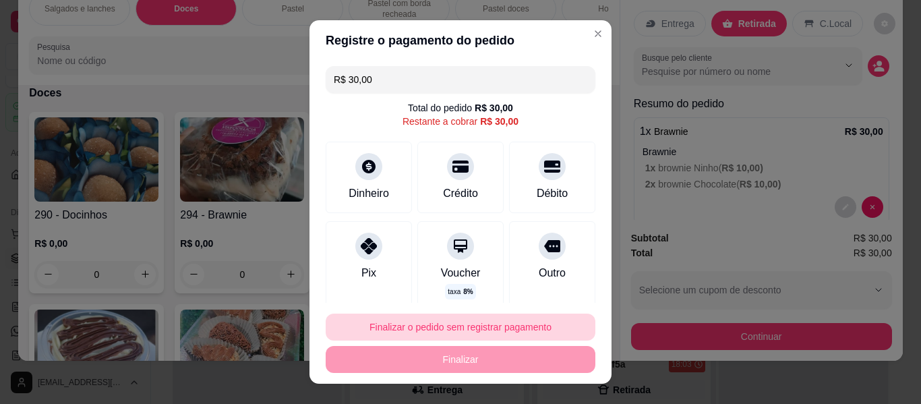
click at [433, 338] on button "Finalizar o pedido sem registrar pagamento" at bounding box center [461, 326] width 270 height 27
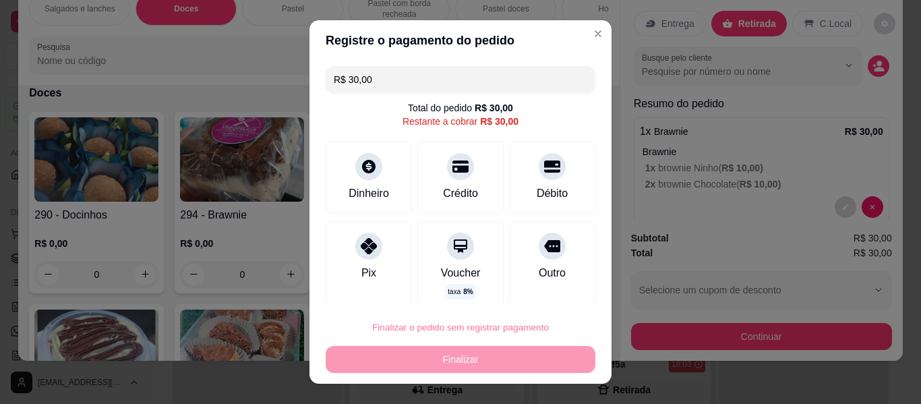
click at [546, 280] on button "Confirmar" at bounding box center [538, 288] width 48 height 20
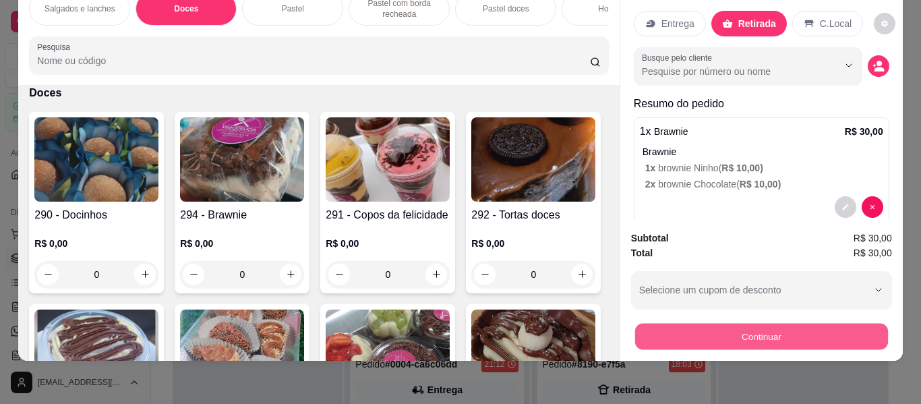
click at [797, 324] on button "Continuar" at bounding box center [760, 337] width 253 height 26
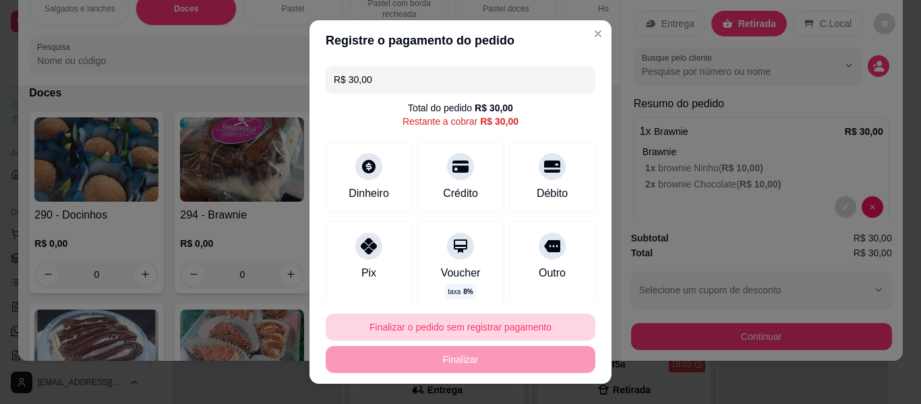
click at [464, 324] on button "Finalizar o pedido sem registrar pagamento" at bounding box center [461, 326] width 270 height 27
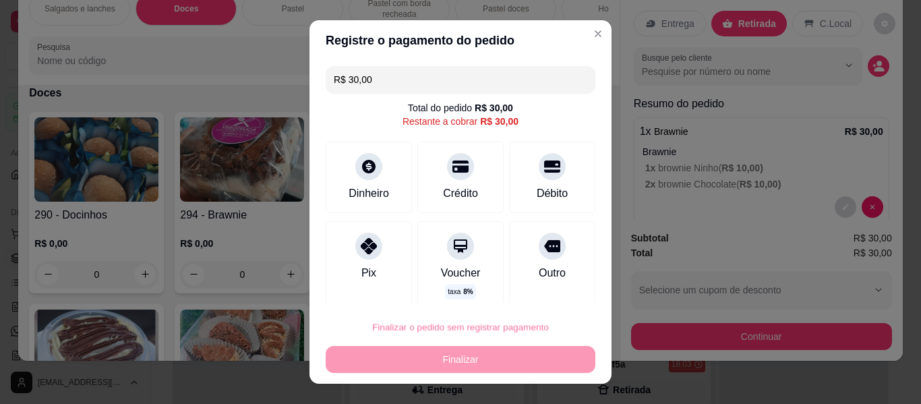
click at [524, 296] on button "Confirmar" at bounding box center [538, 288] width 50 height 21
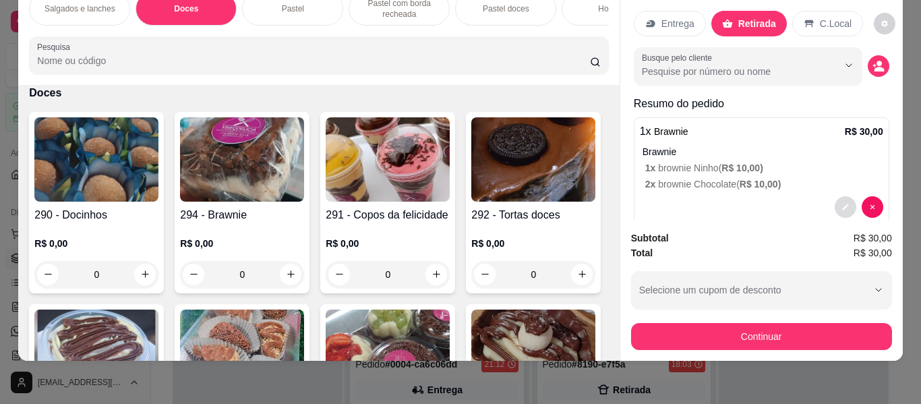
click at [842, 204] on icon "decrease-product-quantity" at bounding box center [845, 207] width 6 height 6
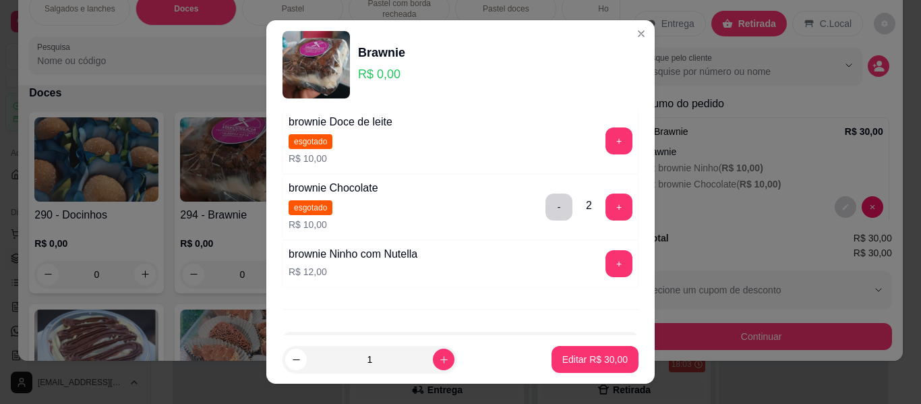
scroll to position [135, 0]
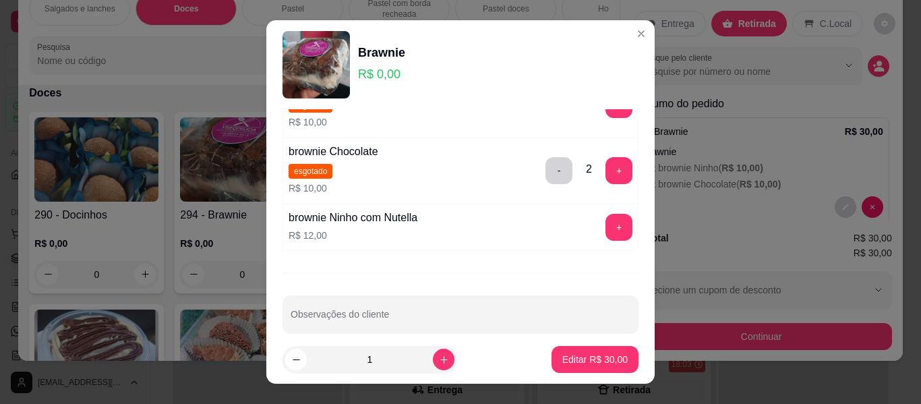
click at [547, 167] on div "- 2 +" at bounding box center [589, 170] width 98 height 27
click at [545, 173] on button "-" at bounding box center [558, 170] width 27 height 27
click at [602, 353] on p "Editar R$ 20,00" at bounding box center [594, 359] width 65 height 13
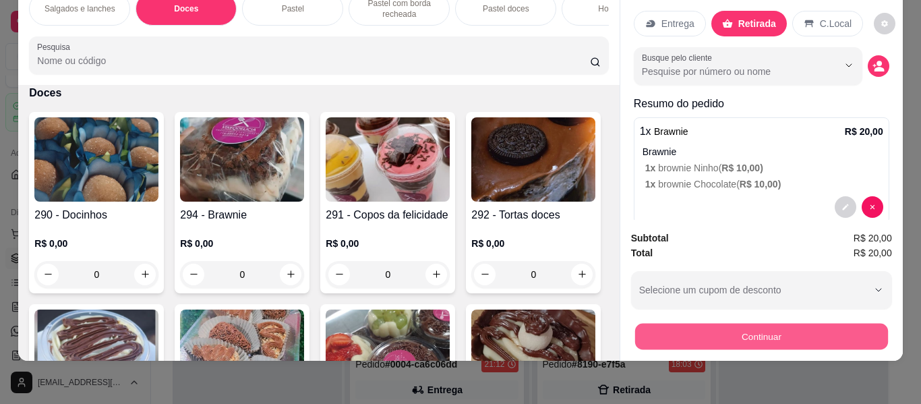
click at [662, 327] on button "Continuar" at bounding box center [760, 337] width 253 height 26
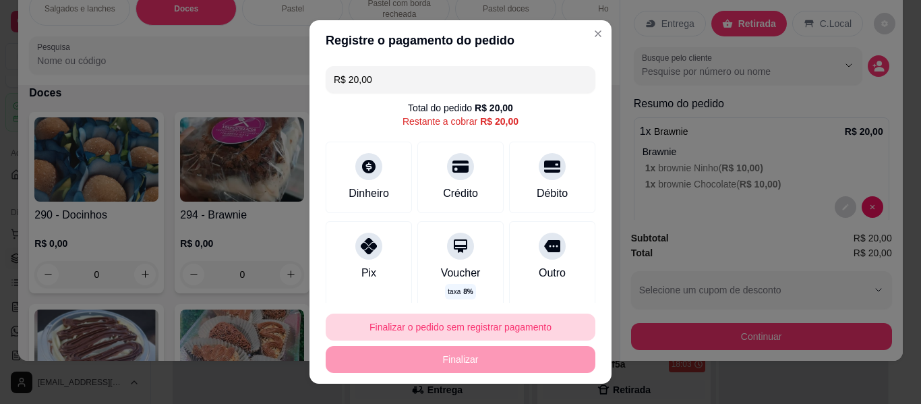
click at [472, 324] on button "Finalizar o pedido sem registrar pagamento" at bounding box center [461, 326] width 270 height 27
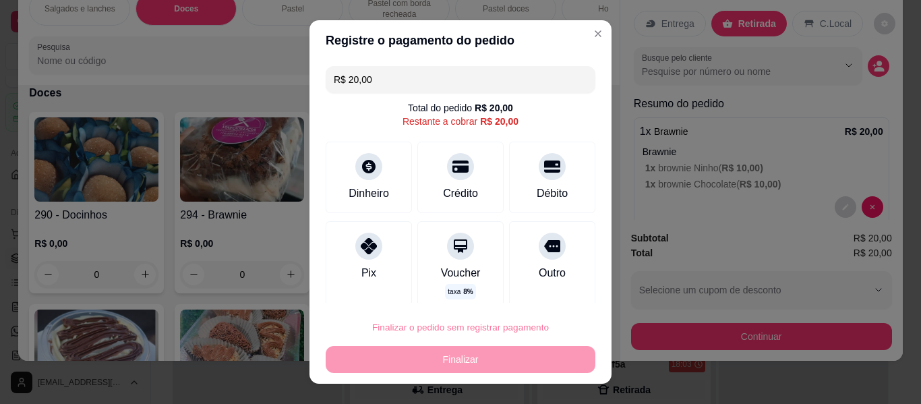
click at [538, 285] on button "Confirmar" at bounding box center [538, 288] width 48 height 20
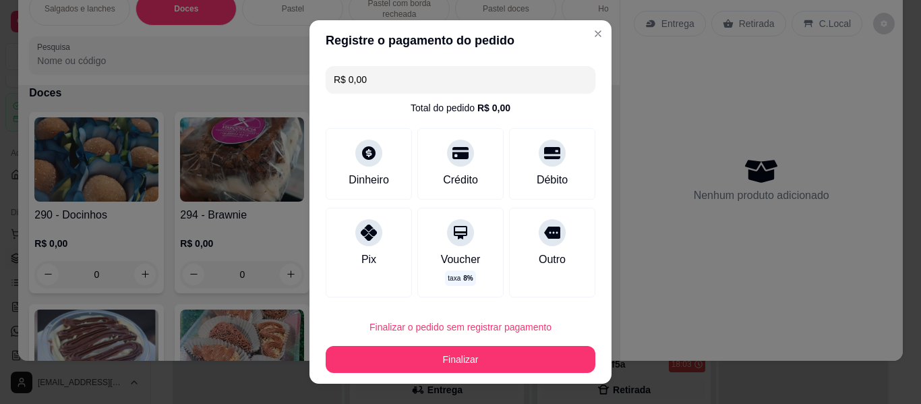
type input "R$ 0,00"
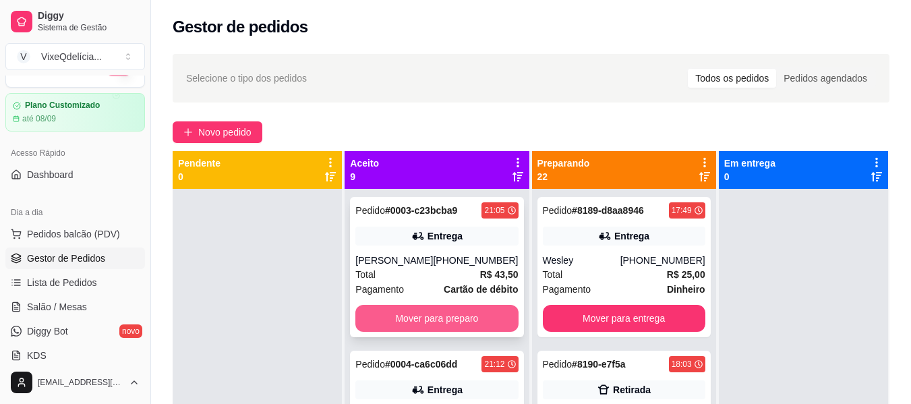
click at [462, 316] on button "Mover para preparo" at bounding box center [436, 318] width 162 height 27
click at [459, 316] on button "Mover para preparo" at bounding box center [437, 318] width 158 height 26
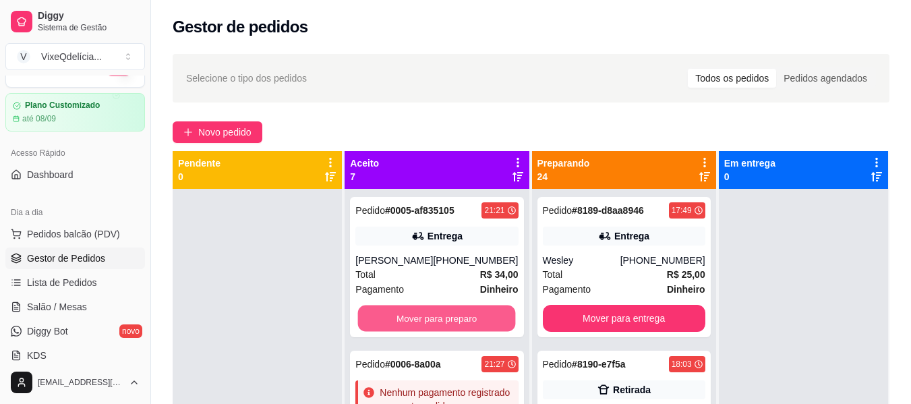
click at [459, 316] on button "Mover para preparo" at bounding box center [437, 318] width 158 height 26
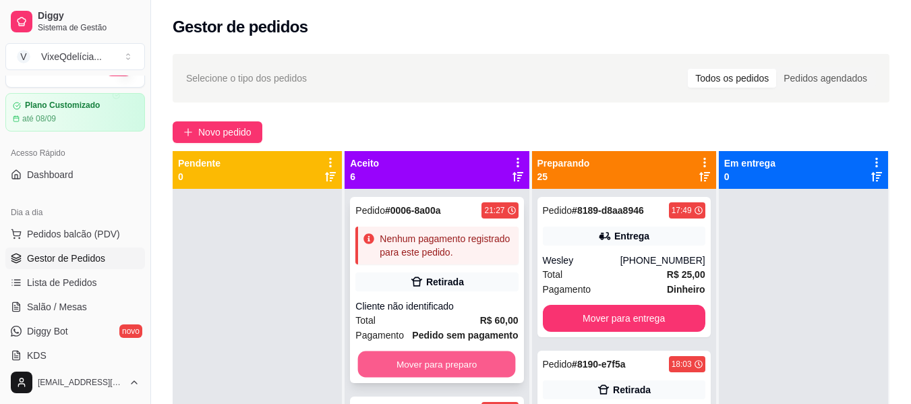
click at [461, 377] on button "Mover para preparo" at bounding box center [437, 364] width 158 height 26
click at [437, 377] on button "Mover para preparo" at bounding box center [436, 363] width 162 height 27
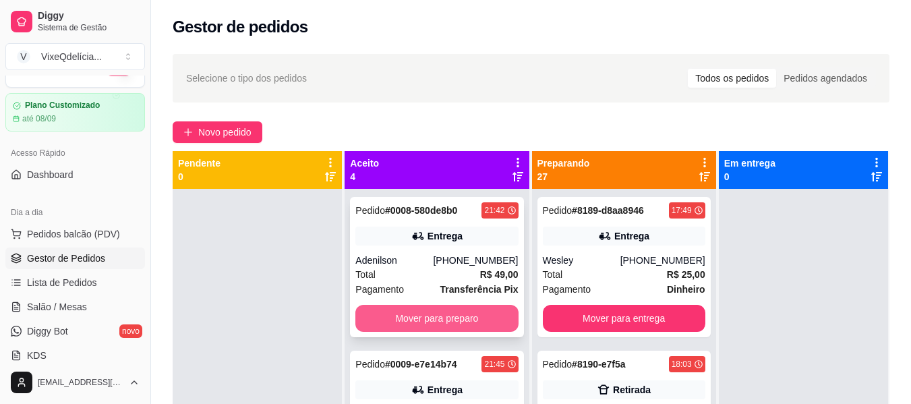
click at [371, 318] on button "Mover para preparo" at bounding box center [436, 318] width 162 height 27
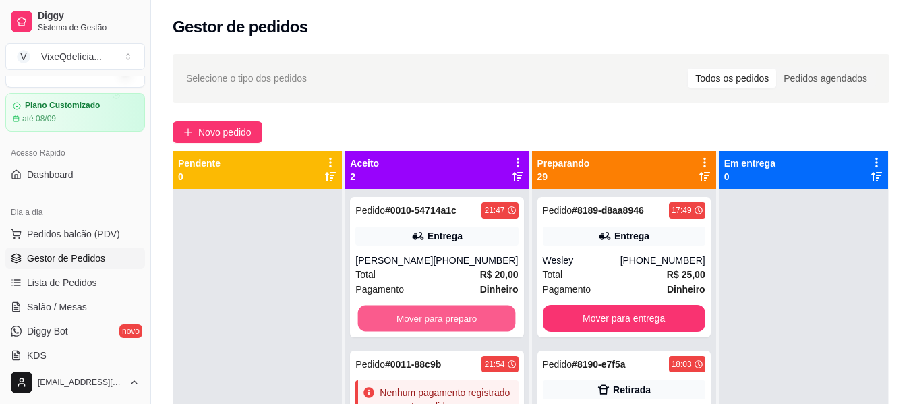
click at [371, 318] on button "Mover para preparo" at bounding box center [437, 318] width 158 height 26
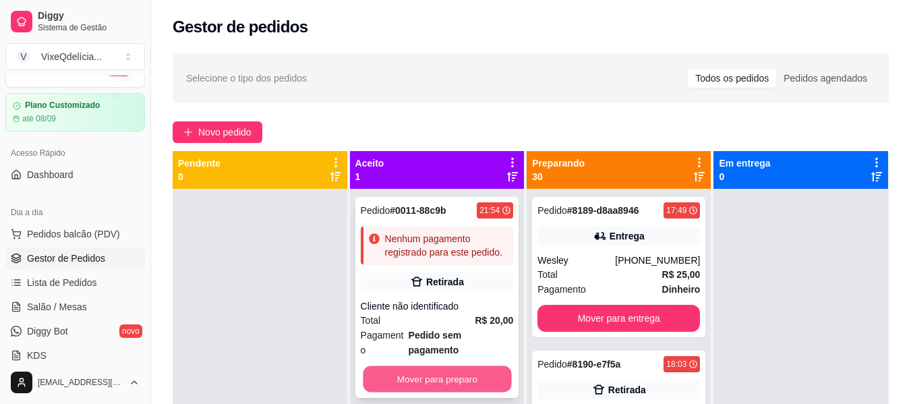
click at [383, 366] on button "Mover para preparo" at bounding box center [437, 379] width 148 height 26
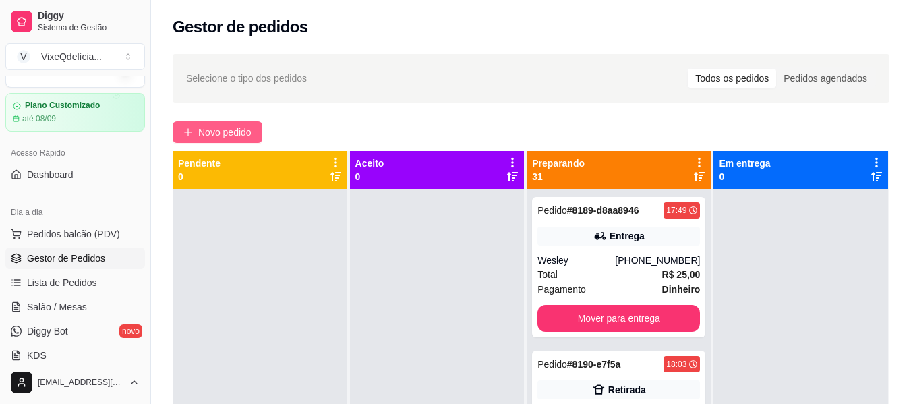
click at [235, 132] on span "Novo pedido" at bounding box center [224, 132] width 53 height 15
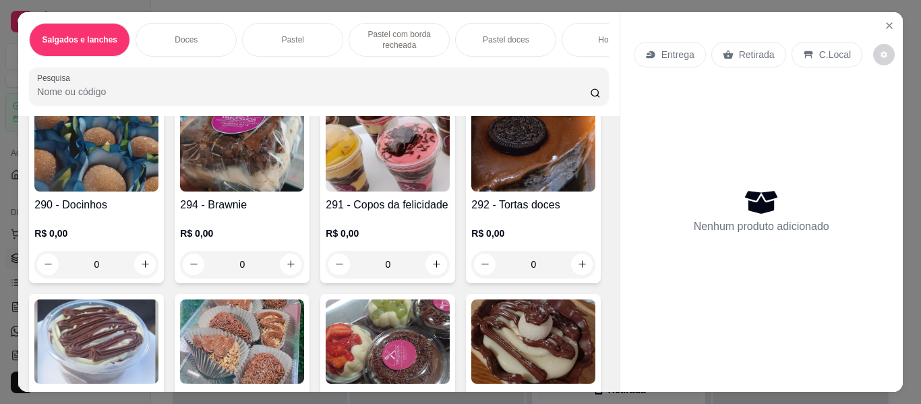
scroll to position [270, 0]
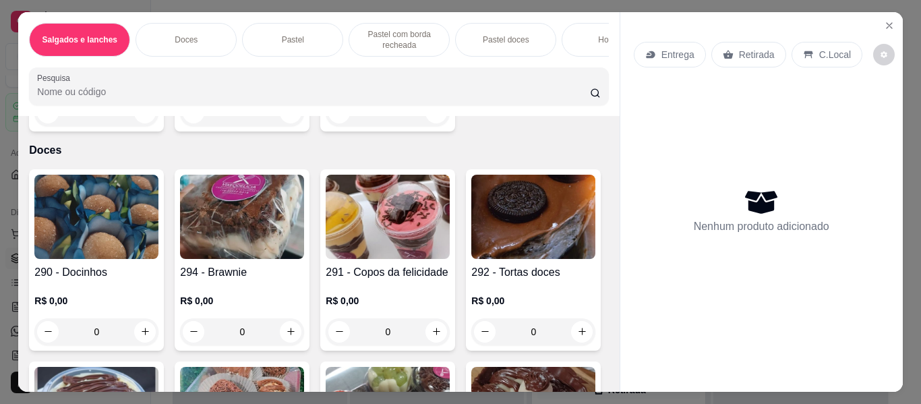
click at [233, 246] on img at bounding box center [242, 217] width 124 height 84
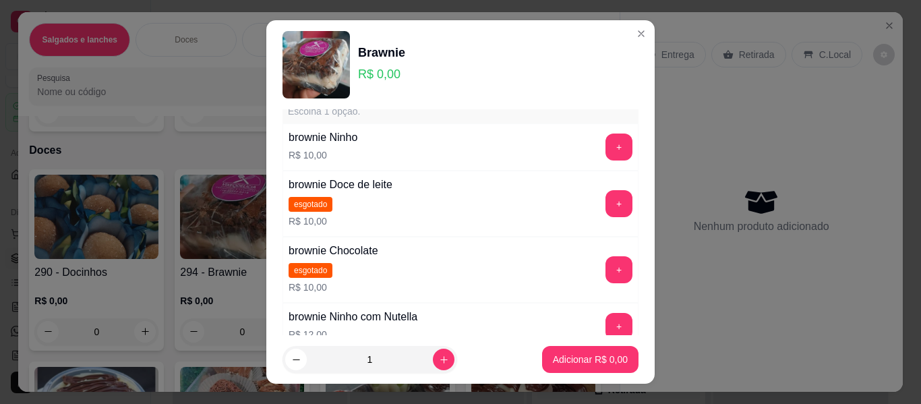
scroll to position [17, 0]
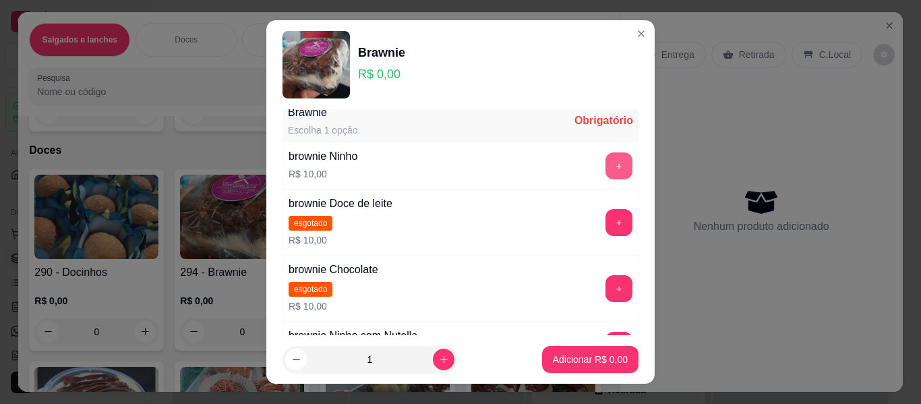
click at [605, 160] on button "+" at bounding box center [618, 165] width 27 height 27
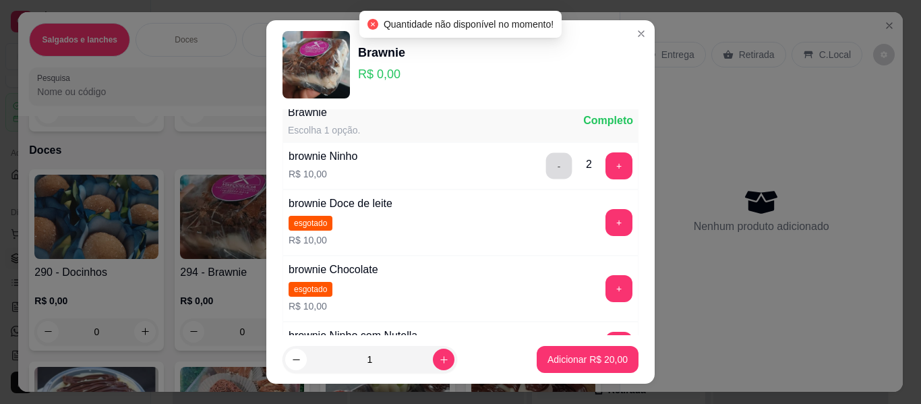
click at [546, 166] on button "-" at bounding box center [559, 166] width 26 height 26
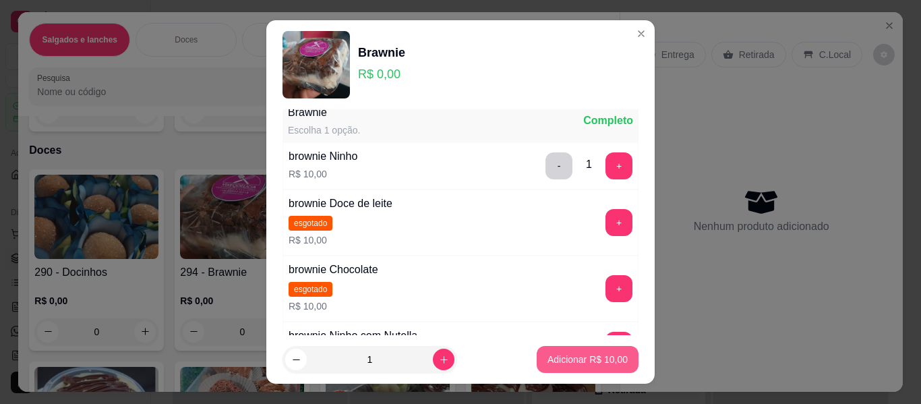
click at [557, 350] on button "Adicionar R$ 10,00" at bounding box center [588, 359] width 102 height 27
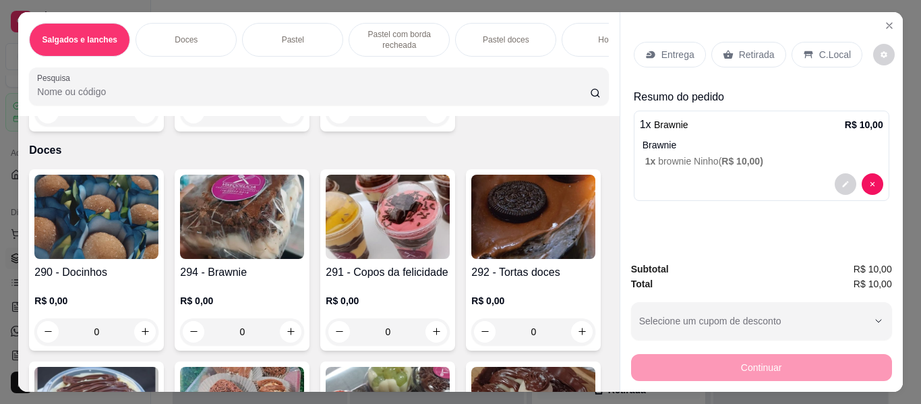
click at [253, 272] on h4 "294 - Brawnie" at bounding box center [242, 272] width 124 height 16
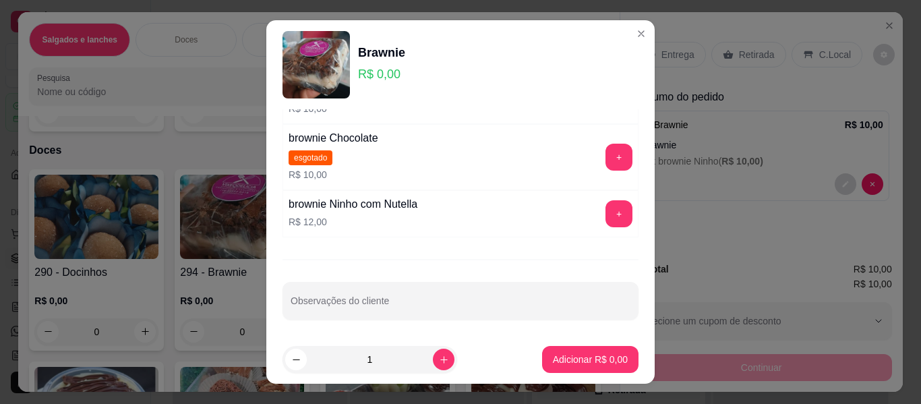
scroll to position [152, 0]
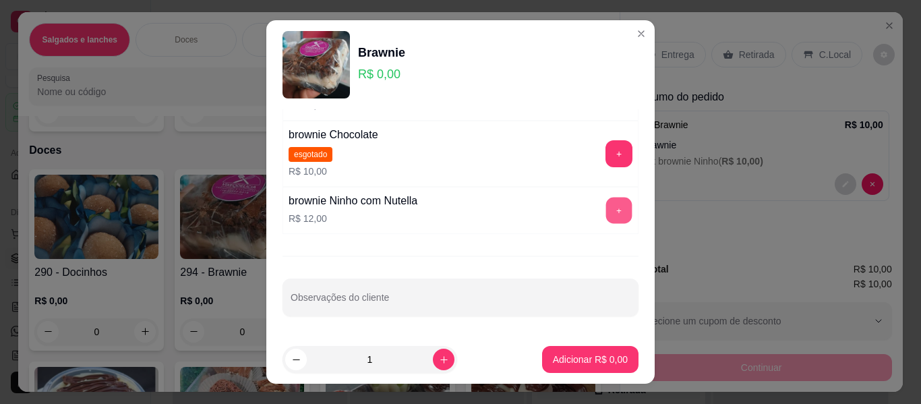
click at [606, 205] on button "+" at bounding box center [619, 210] width 26 height 26
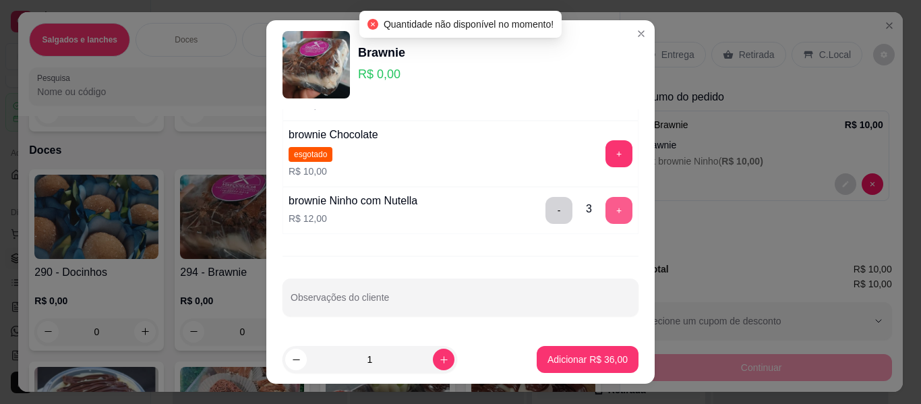
click at [605, 205] on button "+" at bounding box center [618, 210] width 27 height 27
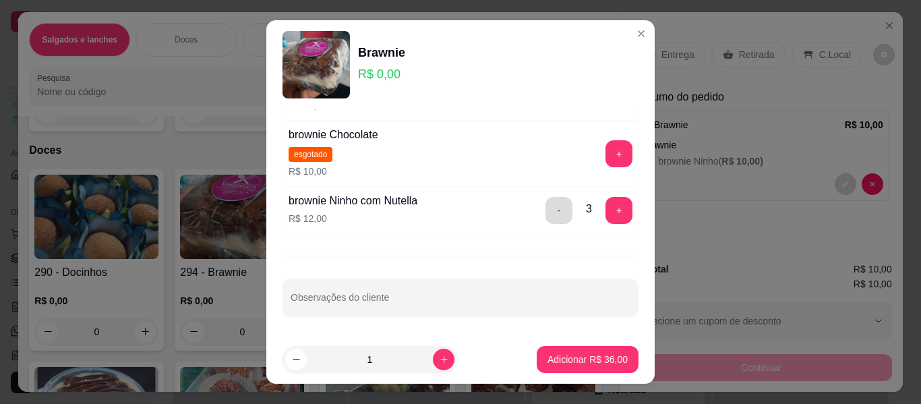
click at [545, 214] on button "-" at bounding box center [558, 210] width 27 height 27
click at [546, 214] on button "-" at bounding box center [559, 210] width 26 height 26
click at [606, 212] on button "+" at bounding box center [619, 210] width 26 height 26
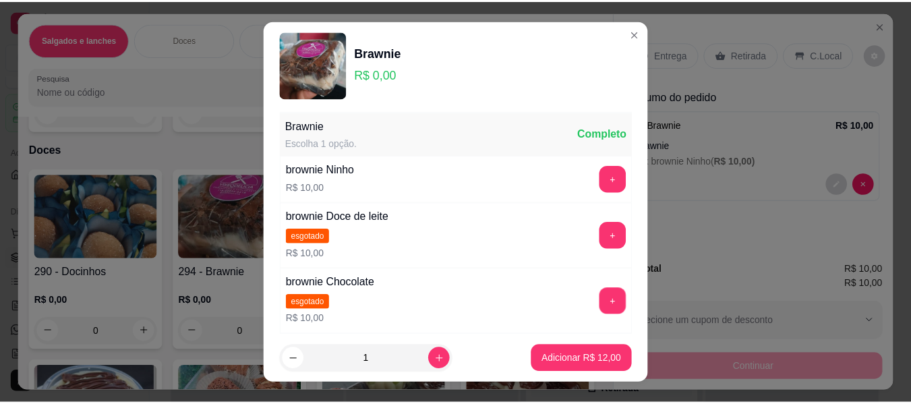
scroll to position [0, 0]
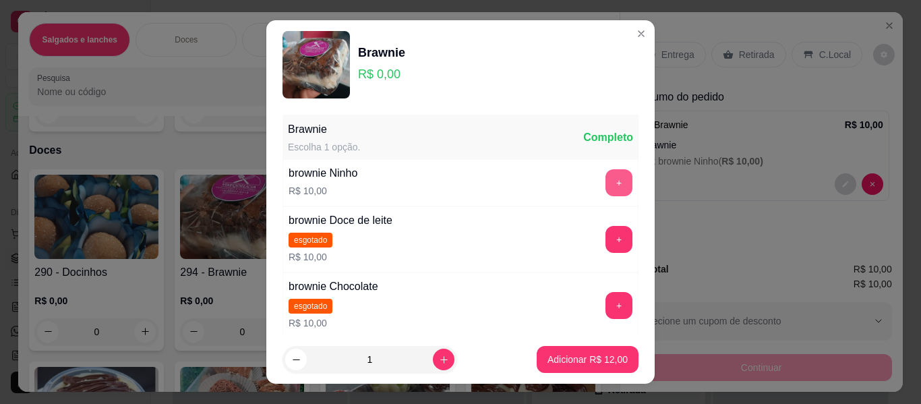
click at [605, 180] on button "+" at bounding box center [618, 182] width 27 height 27
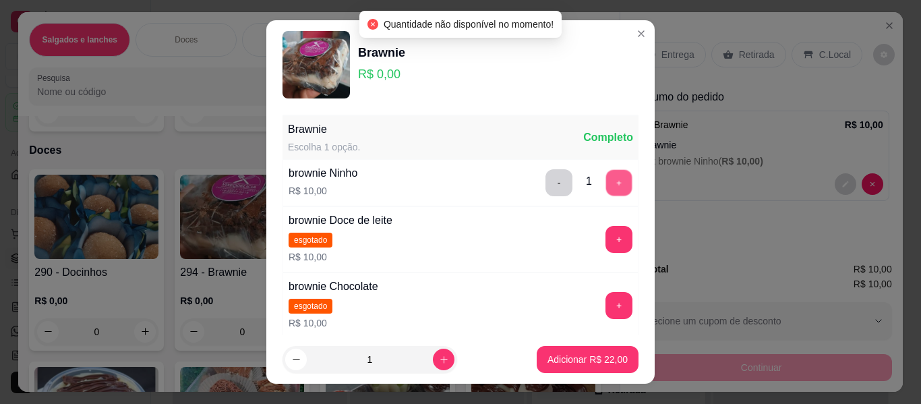
click at [606, 180] on button "+" at bounding box center [619, 183] width 26 height 26
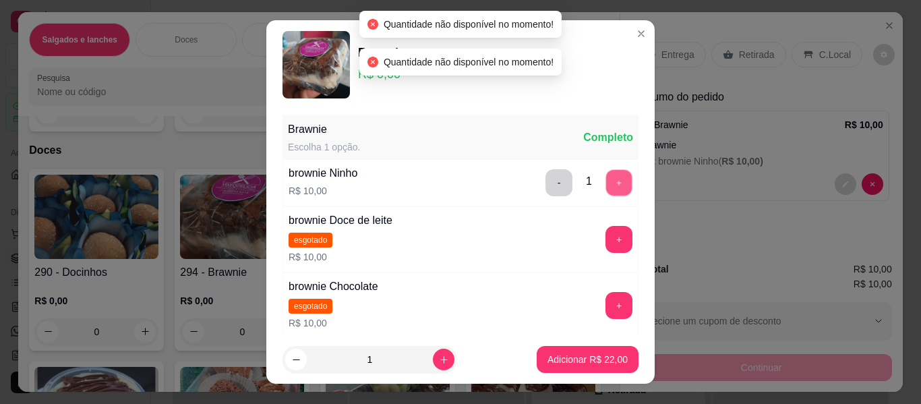
click at [606, 180] on button "+" at bounding box center [619, 183] width 26 height 26
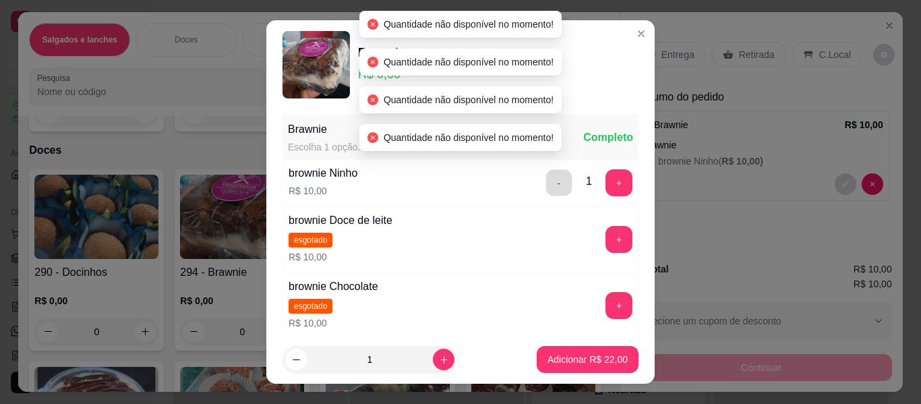
click at [546, 187] on button "-" at bounding box center [559, 183] width 26 height 26
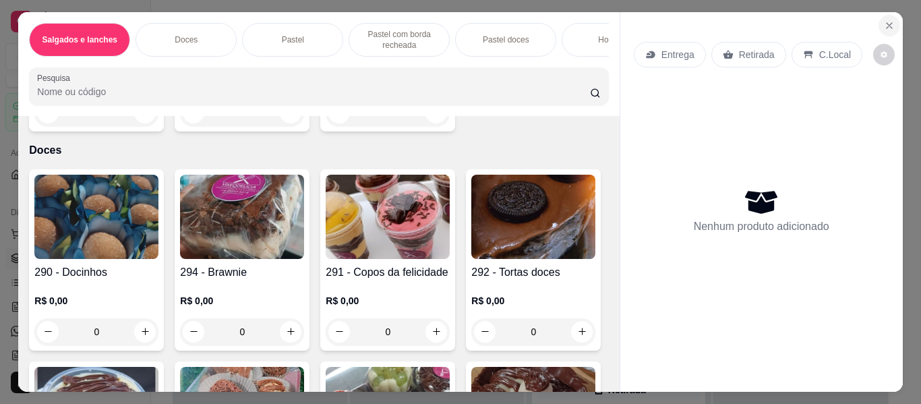
click at [887, 20] on icon "Close" at bounding box center [889, 25] width 11 height 11
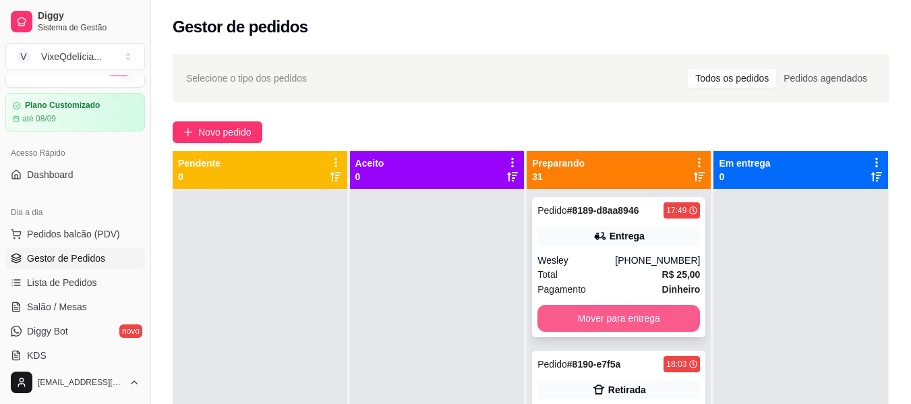
click at [605, 320] on button "Mover para entrega" at bounding box center [618, 318] width 162 height 27
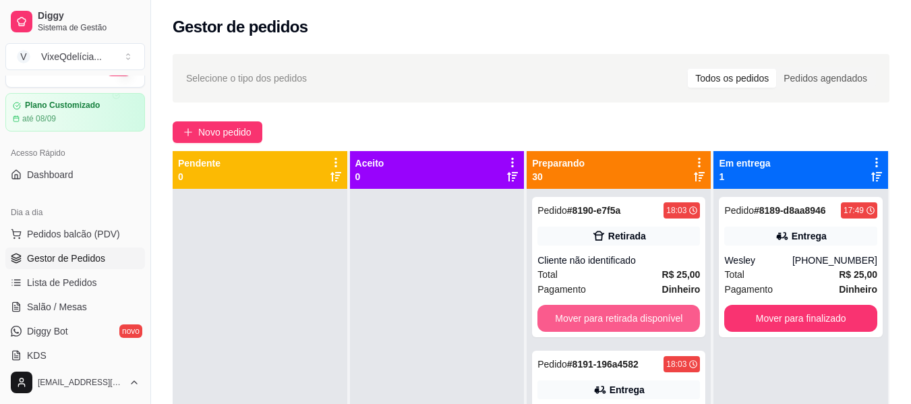
click at [605, 320] on button "Mover para retirada disponível" at bounding box center [618, 318] width 162 height 27
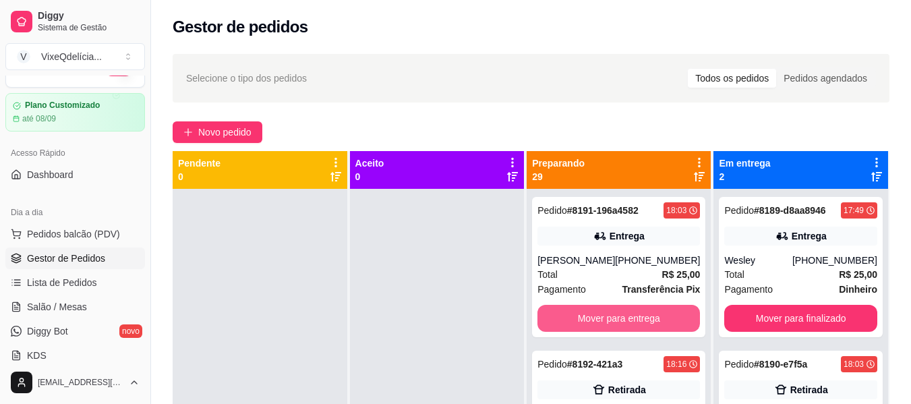
click at [605, 320] on button "Mover para entrega" at bounding box center [618, 318] width 162 height 27
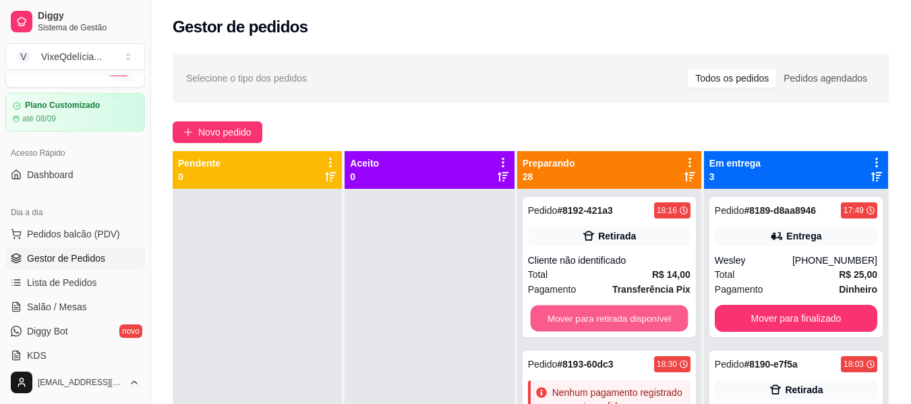
click at [605, 320] on button "Mover para retirada disponível" at bounding box center [609, 318] width 158 height 26
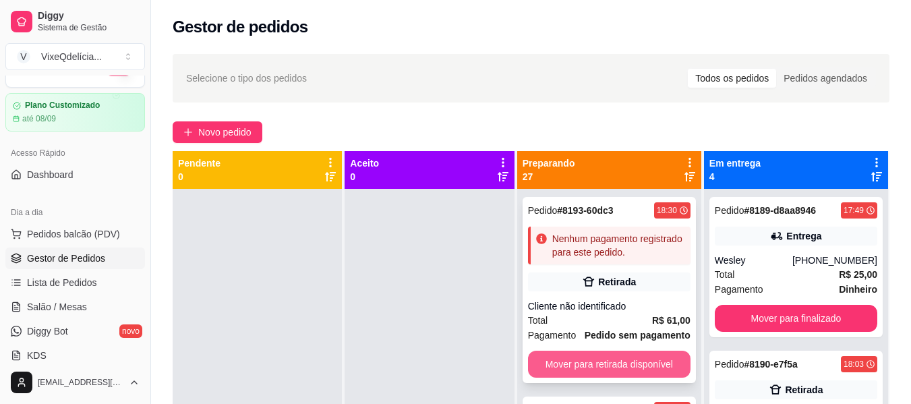
click at [608, 359] on button "Mover para retirada disponível" at bounding box center [609, 363] width 162 height 27
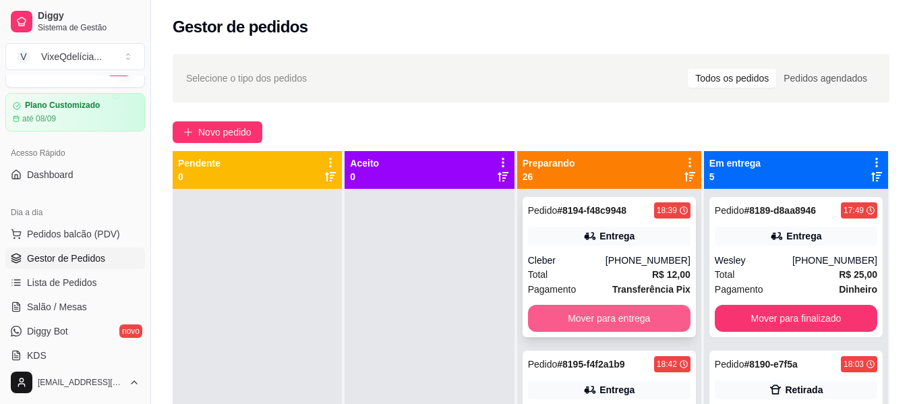
click at [601, 321] on button "Mover para entrega" at bounding box center [609, 318] width 162 height 27
click at [601, 321] on button "Mover para entrega" at bounding box center [609, 318] width 158 height 26
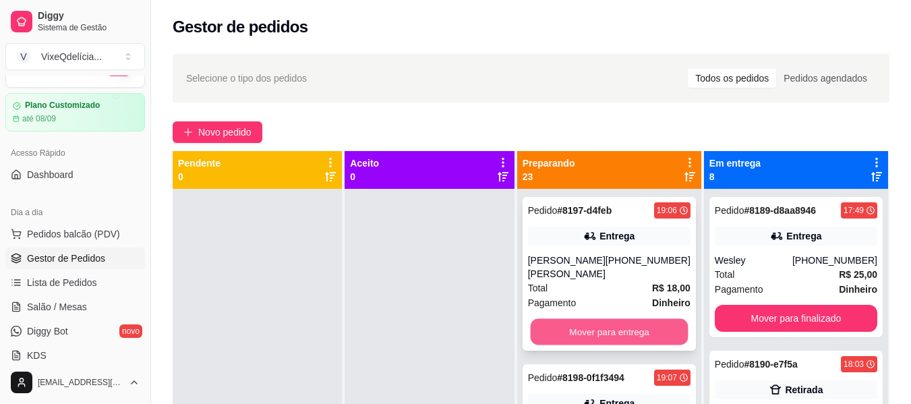
click at [600, 334] on button "Mover para entrega" at bounding box center [609, 332] width 158 height 26
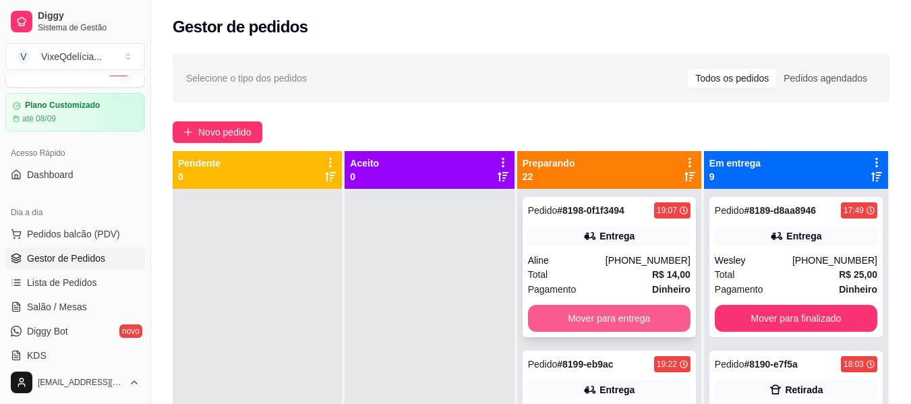
click at [596, 320] on button "Mover para entrega" at bounding box center [609, 318] width 162 height 27
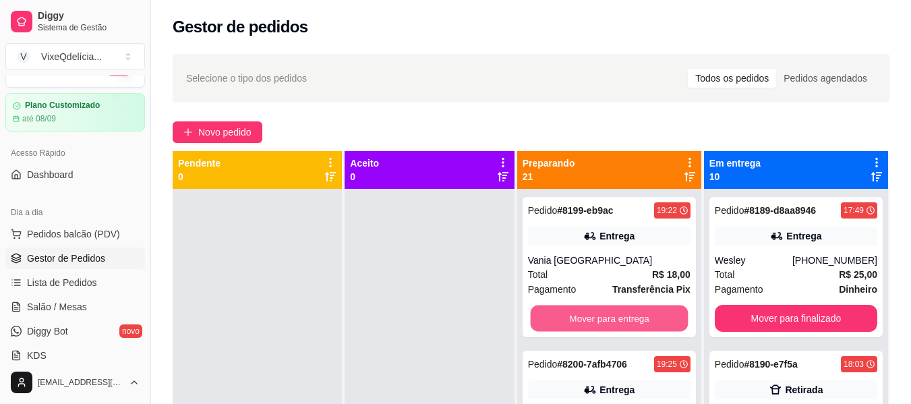
click at [596, 322] on button "Mover para entrega" at bounding box center [609, 318] width 158 height 26
click at [596, 322] on button "Mover para retirada disponível" at bounding box center [609, 318] width 162 height 27
click at [596, 322] on button "Mover para entrega" at bounding box center [609, 318] width 162 height 27
click at [596, 323] on button "Mover para entrega" at bounding box center [609, 318] width 158 height 26
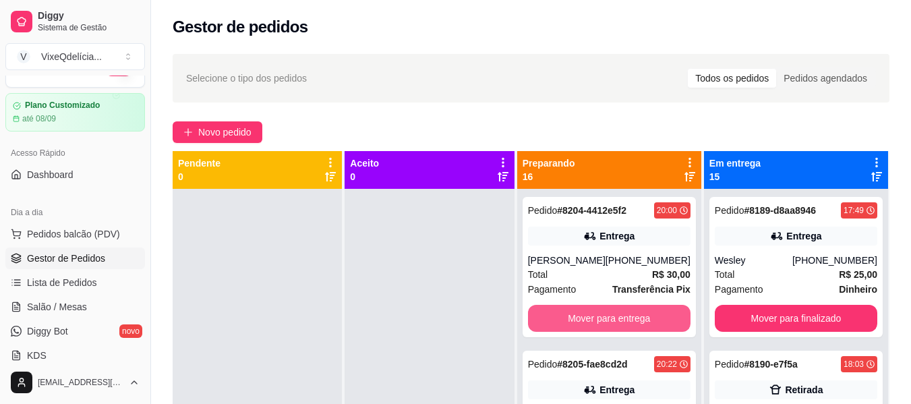
click at [596, 323] on button "Mover para entrega" at bounding box center [609, 318] width 162 height 27
click at [596, 323] on button "Mover para entrega" at bounding box center [609, 318] width 158 height 26
click at [596, 323] on button "Mover para entrega" at bounding box center [609, 318] width 162 height 27
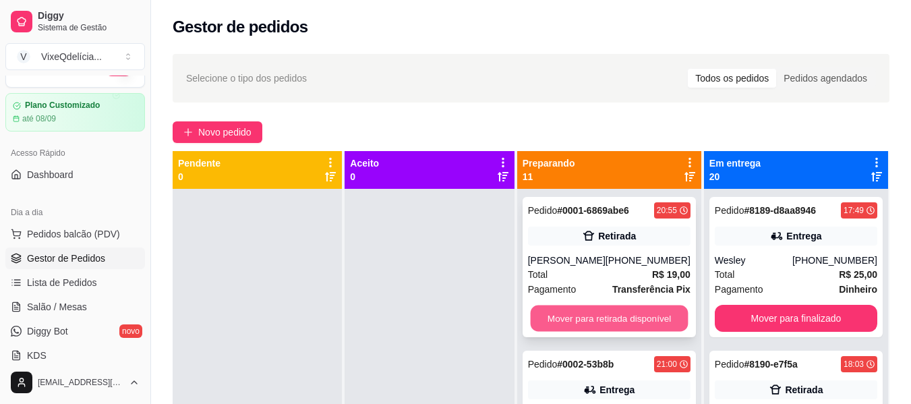
click at [593, 332] on button "Mover para retirada disponível" at bounding box center [609, 318] width 158 height 26
click at [593, 332] on button "Mover para entrega" at bounding box center [609, 318] width 162 height 27
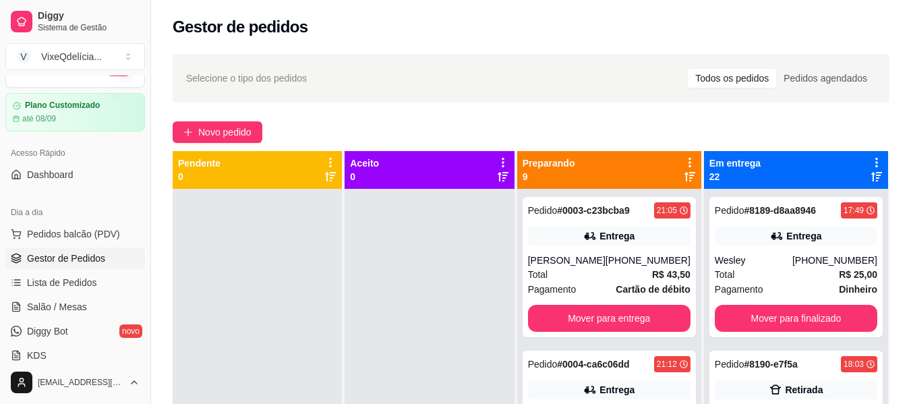
click at [593, 334] on div "Pedido # 0003-c23bcba9 21:05 Entrega [PERSON_NAME] [PHONE_NUMBER] Total R$ 43,5…" at bounding box center [608, 267] width 173 height 140
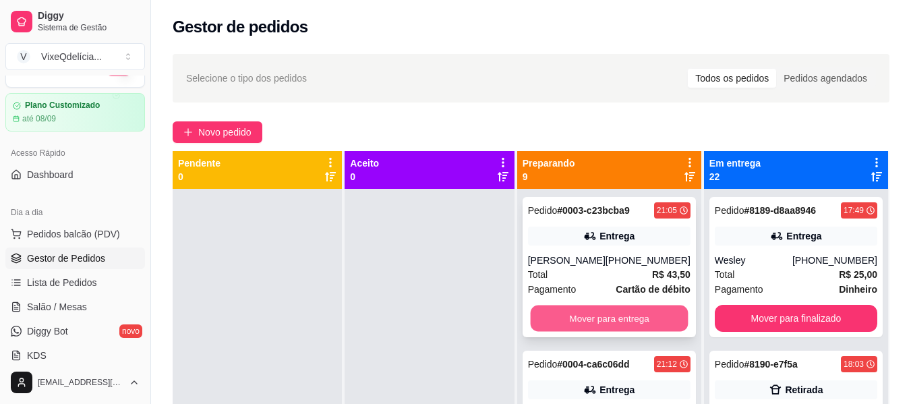
click at [650, 311] on button "Mover para entrega" at bounding box center [609, 318] width 158 height 26
click at [650, 311] on button "Mover para entrega" at bounding box center [609, 318] width 162 height 27
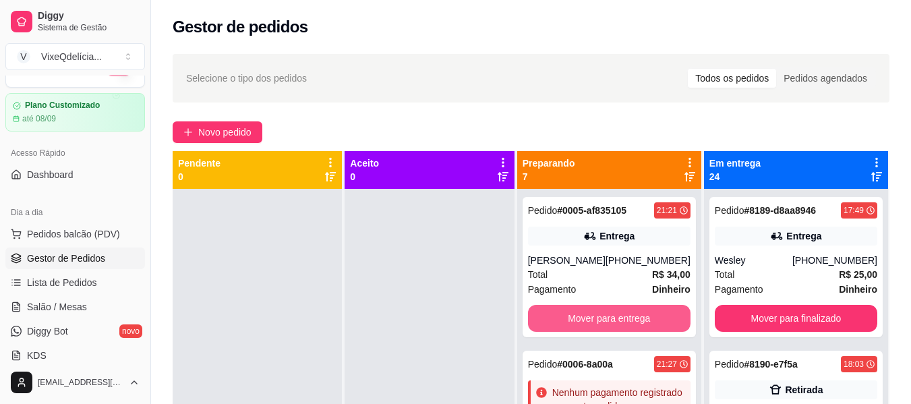
click at [650, 311] on button "Mover para entrega" at bounding box center [609, 318] width 162 height 27
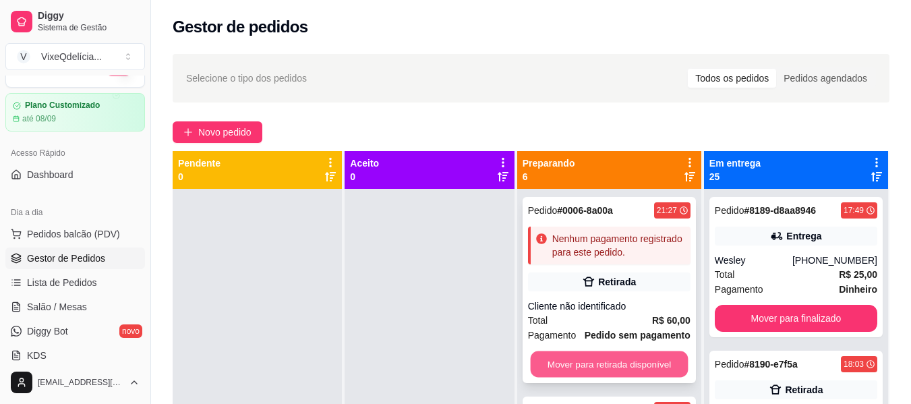
click at [629, 361] on button "Mover para retirada disponível" at bounding box center [609, 364] width 158 height 26
click at [629, 361] on button "Mover para retirada disponível" at bounding box center [609, 363] width 162 height 27
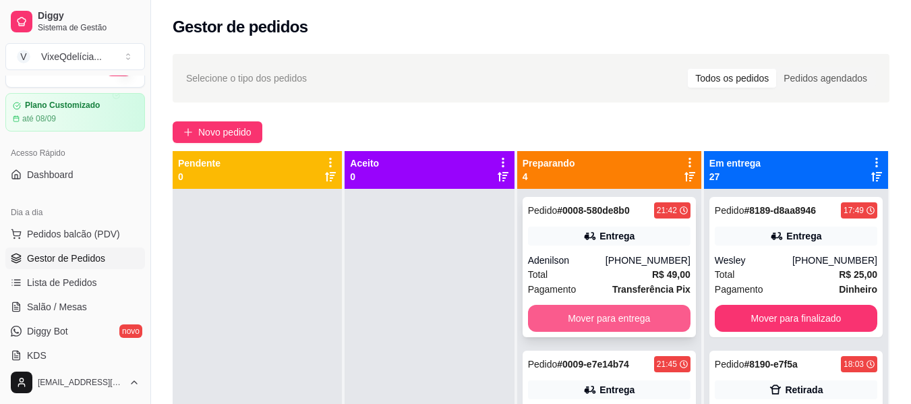
click at [613, 317] on button "Mover para entrega" at bounding box center [609, 318] width 162 height 27
click at [612, 319] on button "Mover para entrega" at bounding box center [609, 318] width 158 height 26
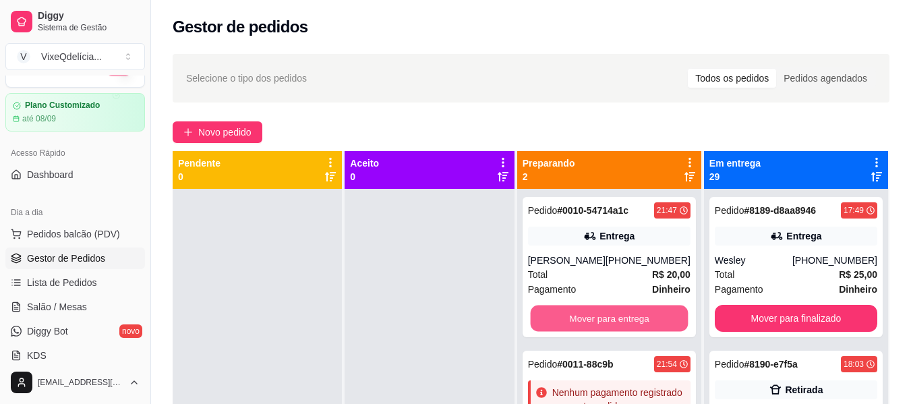
click at [612, 319] on button "Mover para entrega" at bounding box center [609, 318] width 158 height 26
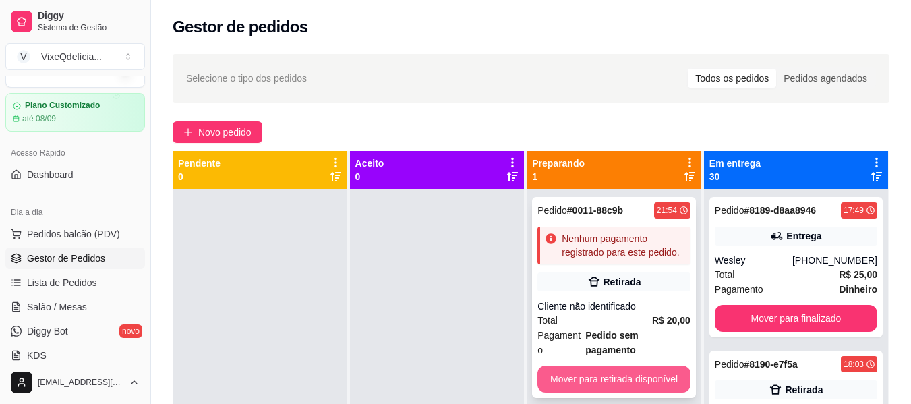
click at [617, 365] on button "Mover para retirada disponível" at bounding box center [613, 378] width 153 height 27
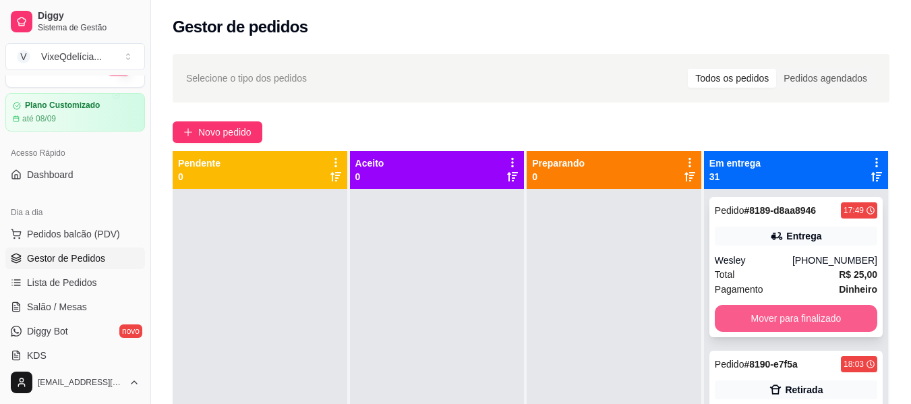
click at [777, 313] on button "Mover para finalizado" at bounding box center [795, 318] width 162 height 27
click at [774, 316] on button "Mover para finalizado" at bounding box center [795, 318] width 162 height 27
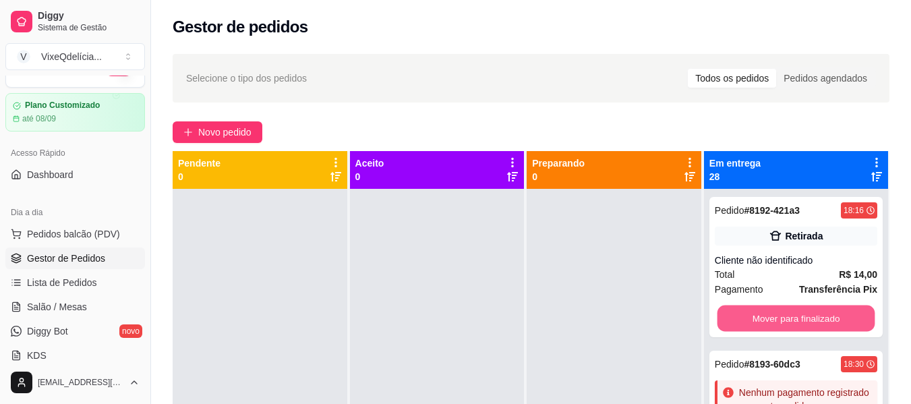
click at [774, 316] on button "Mover para finalizado" at bounding box center [795, 318] width 158 height 26
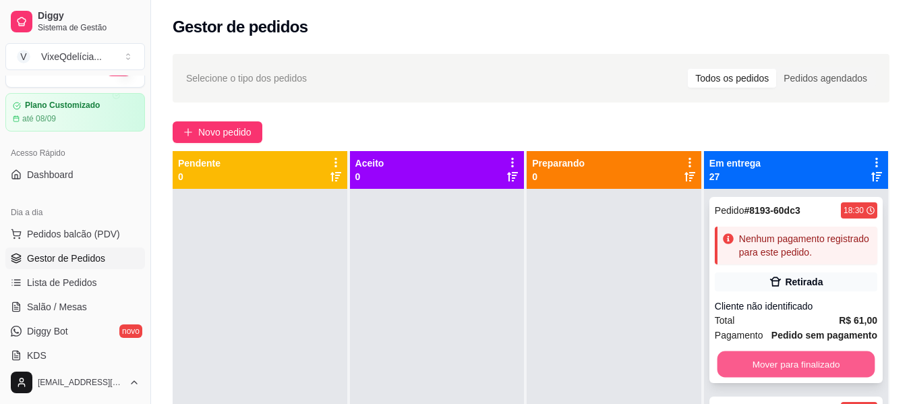
click at [768, 377] on button "Mover para finalizado" at bounding box center [795, 364] width 158 height 26
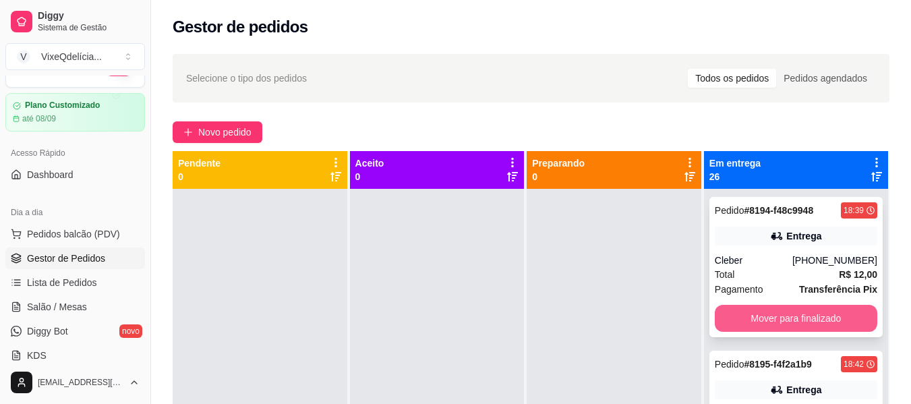
click at [762, 319] on button "Mover para finalizado" at bounding box center [795, 318] width 162 height 27
click at [762, 319] on button "Mover para finalizado" at bounding box center [795, 318] width 158 height 26
click at [760, 320] on button "Mover para finalizado" at bounding box center [795, 318] width 158 height 26
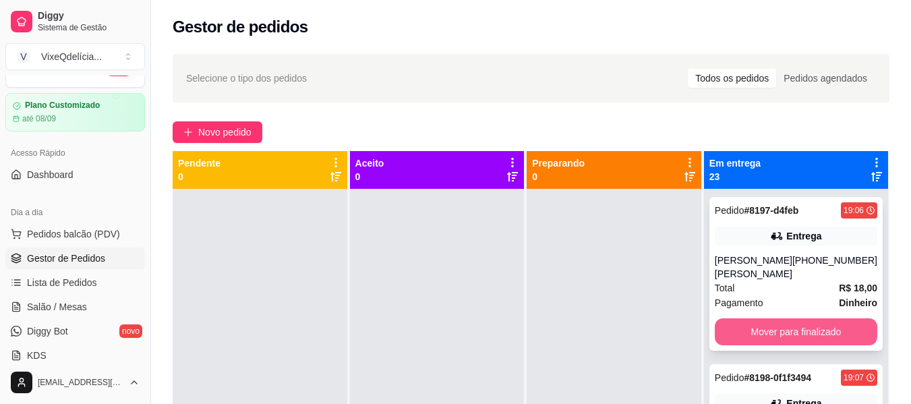
click at [760, 332] on button "Mover para finalizado" at bounding box center [795, 331] width 162 height 27
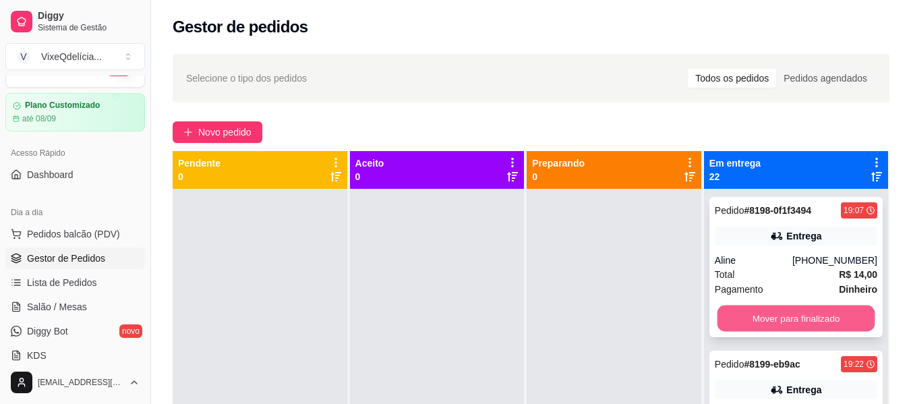
click at [758, 314] on button "Mover para finalizado" at bounding box center [795, 318] width 158 height 26
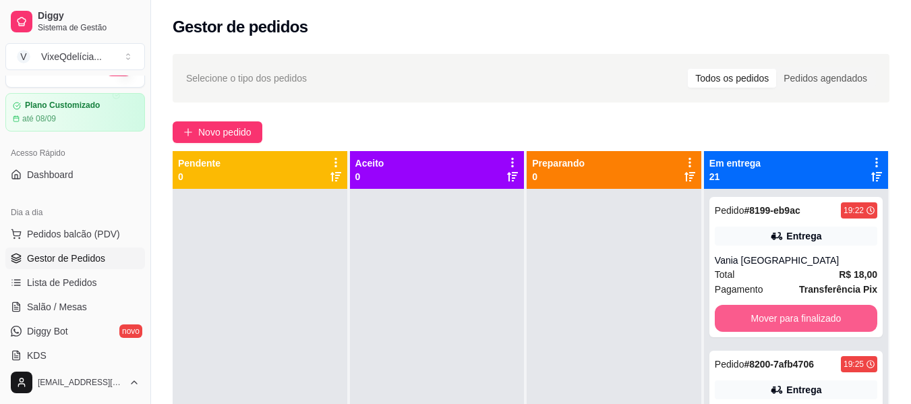
click at [758, 317] on button "Mover para finalizado" at bounding box center [795, 318] width 162 height 27
click at [758, 317] on button "Mover para finalizado" at bounding box center [795, 318] width 158 height 26
click at [758, 317] on button "Mover para finalizado" at bounding box center [795, 318] width 162 height 27
click at [758, 317] on button "Mover para finalizado" at bounding box center [795, 318] width 158 height 26
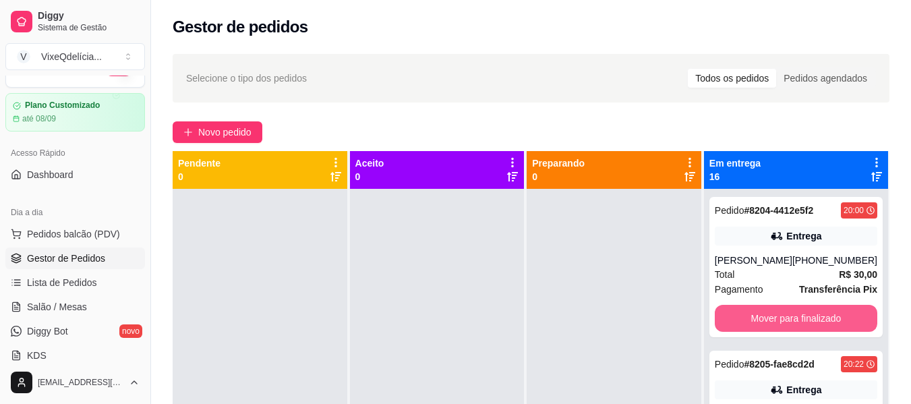
click at [758, 317] on button "Mover para finalizado" at bounding box center [795, 318] width 162 height 27
click at [758, 317] on button "Mover para finalizado" at bounding box center [795, 318] width 158 height 26
click at [758, 317] on button "Mover para finalizado" at bounding box center [795, 318] width 162 height 27
click at [758, 317] on button "Mover para finalizado" at bounding box center [795, 318] width 158 height 26
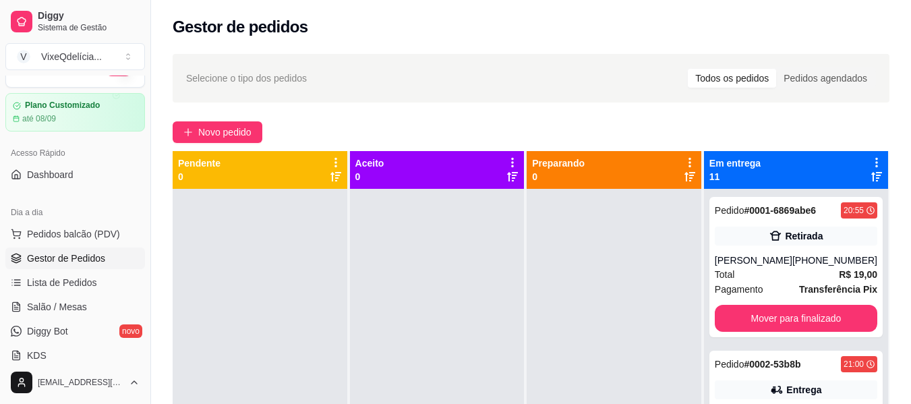
click at [758, 317] on div "Pedido # 0001-6869abe6 20:55 Retirada [PERSON_NAME] [PHONE_NUMBER] Total R$ 19,…" at bounding box center [795, 267] width 173 height 140
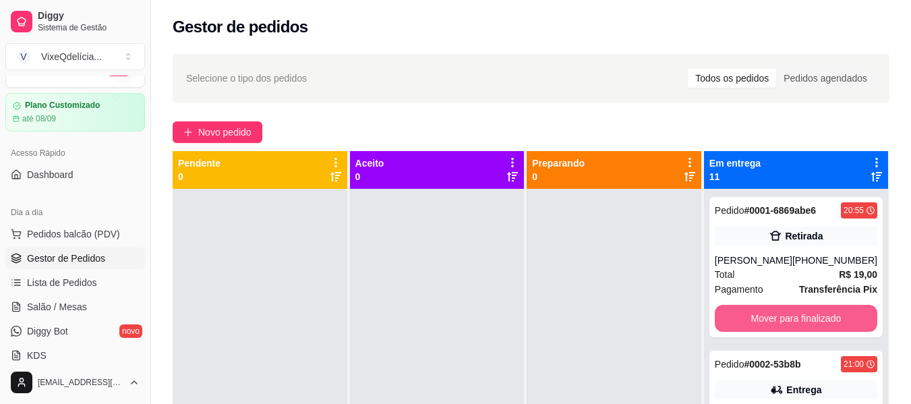
click at [762, 332] on button "Mover para finalizado" at bounding box center [795, 318] width 162 height 27
click at [766, 332] on button "Mover para finalizado" at bounding box center [795, 318] width 158 height 26
click at [764, 315] on button "Mover para finalizado" at bounding box center [795, 318] width 162 height 27
click at [772, 320] on button "Mover para finalizado" at bounding box center [795, 318] width 158 height 26
click at [772, 321] on button "Mover para finalizado" at bounding box center [795, 318] width 162 height 27
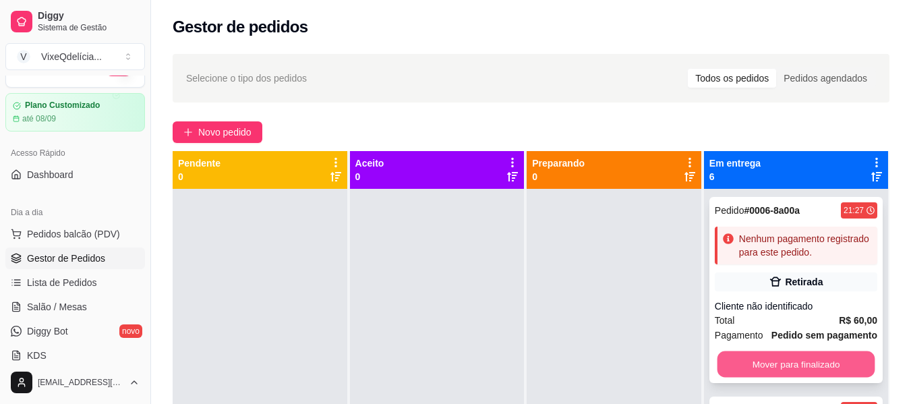
click at [817, 377] on button "Mover para finalizado" at bounding box center [795, 364] width 158 height 26
click at [812, 377] on button "Mover para finalizado" at bounding box center [795, 363] width 162 height 27
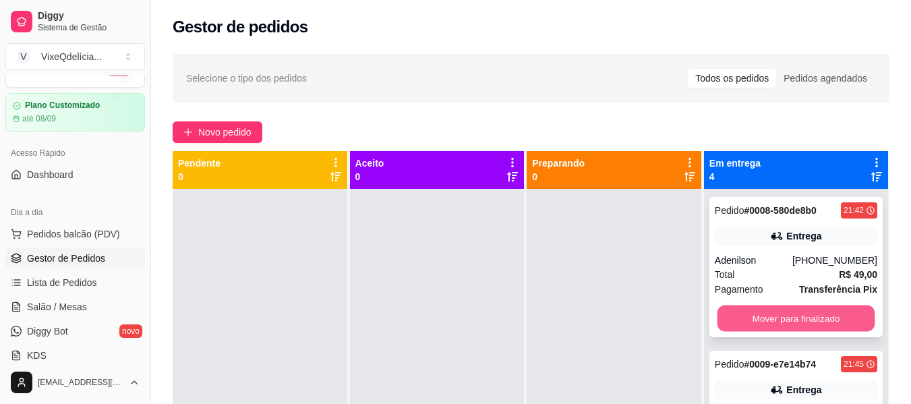
click at [774, 306] on button "Mover para finalizado" at bounding box center [795, 318] width 158 height 26
click at [778, 313] on button "Mover para finalizado" at bounding box center [795, 318] width 162 height 27
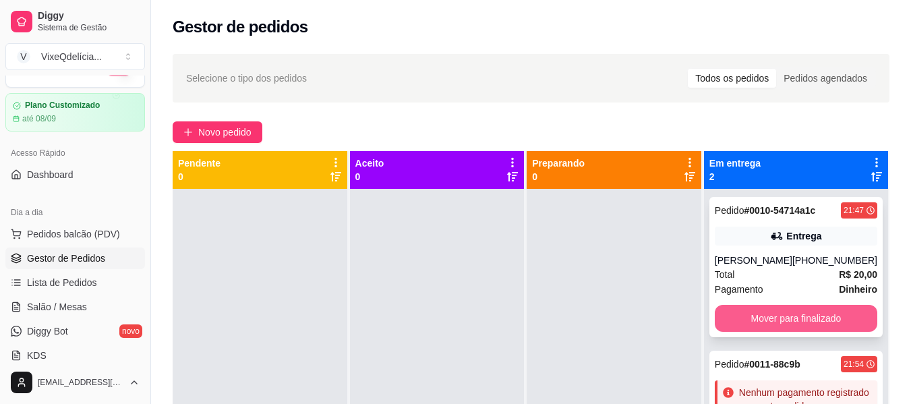
click at [776, 326] on button "Mover para finalizado" at bounding box center [795, 318] width 162 height 27
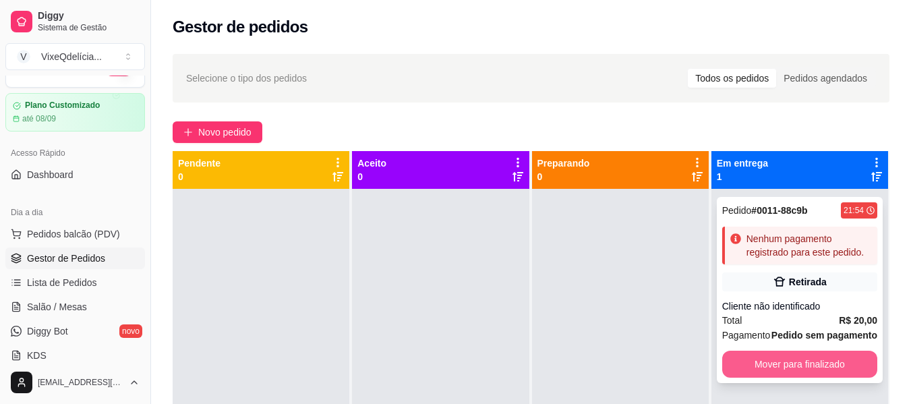
click at [775, 360] on button "Mover para finalizado" at bounding box center [799, 363] width 155 height 27
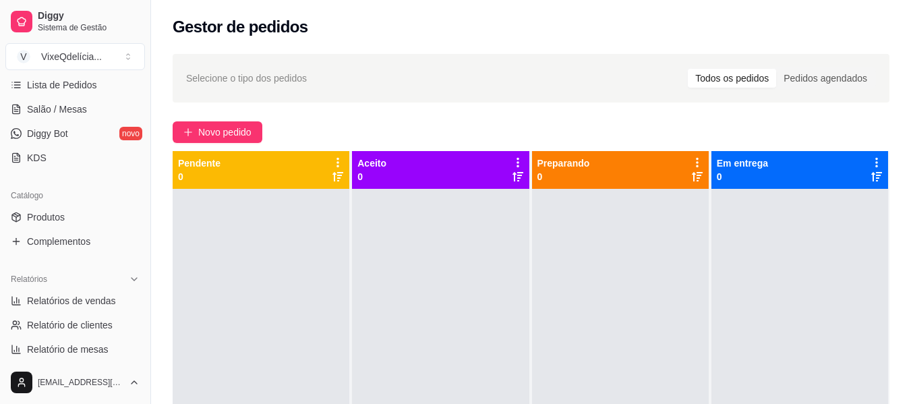
scroll to position [229, 0]
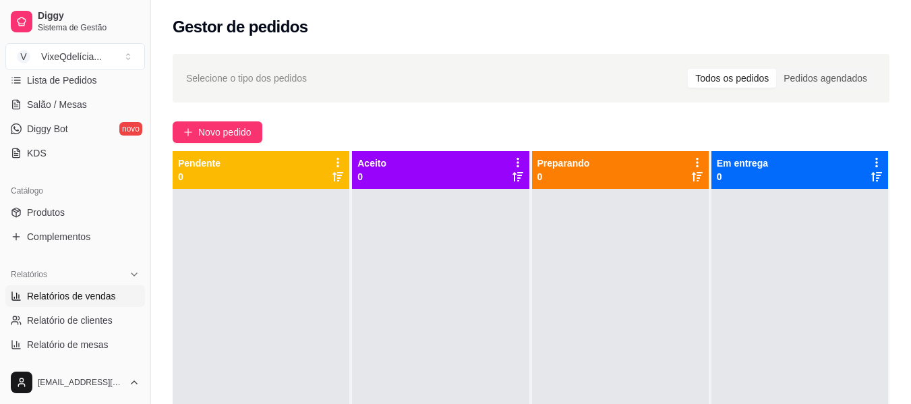
click at [67, 303] on link "Relatórios de vendas" at bounding box center [75, 296] width 140 height 22
select select "ALL"
select select "0"
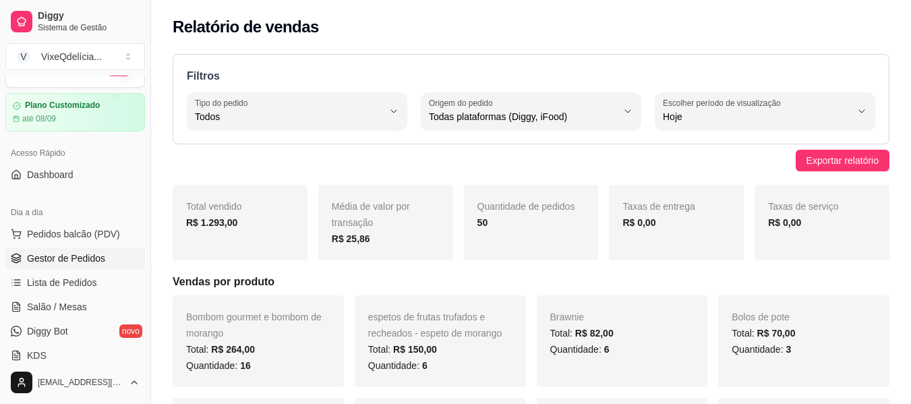
click at [55, 258] on span "Gestor de Pedidos" at bounding box center [66, 257] width 78 height 13
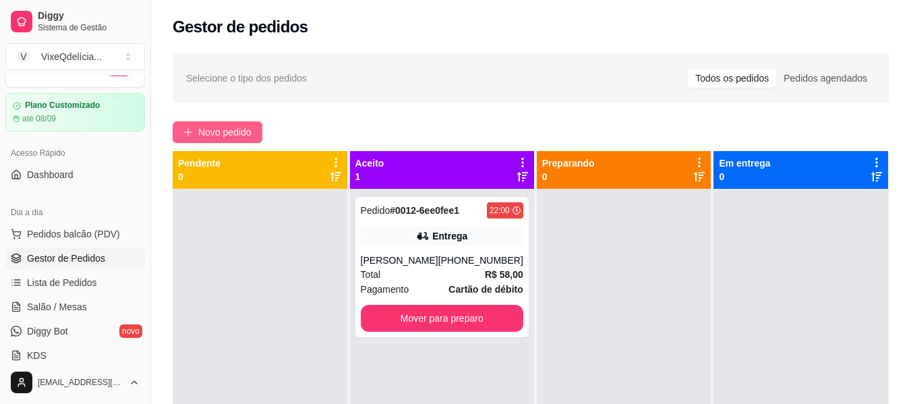
click at [221, 129] on span "Novo pedido" at bounding box center [224, 132] width 53 height 15
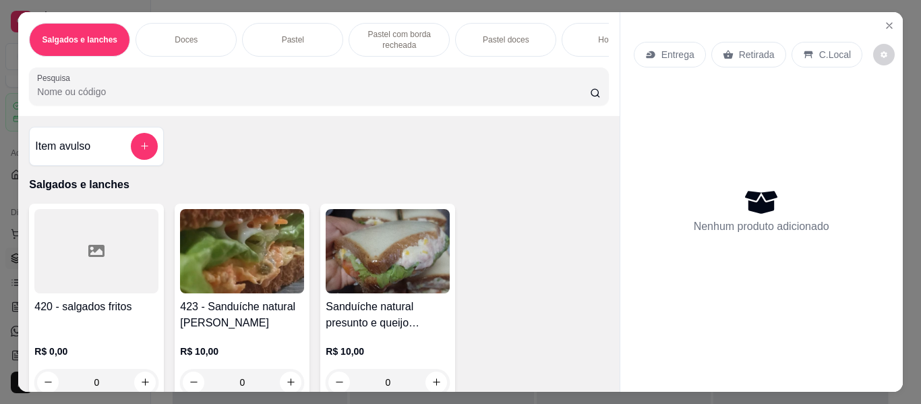
click at [275, 26] on div "Pastel" at bounding box center [292, 40] width 101 height 34
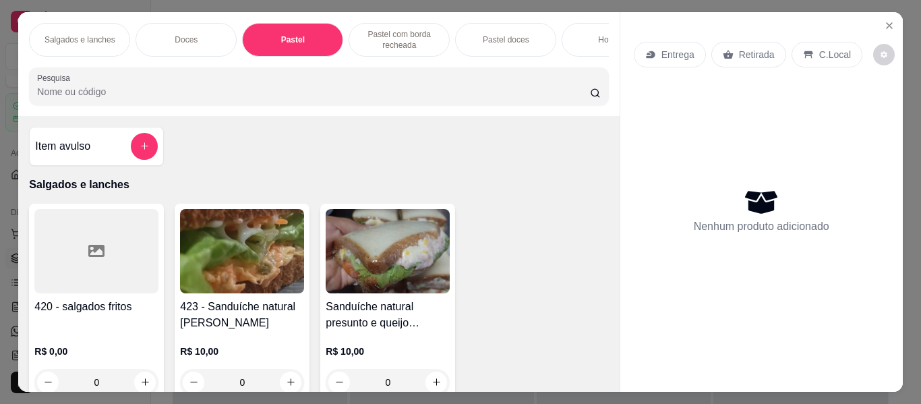
scroll to position [36, 0]
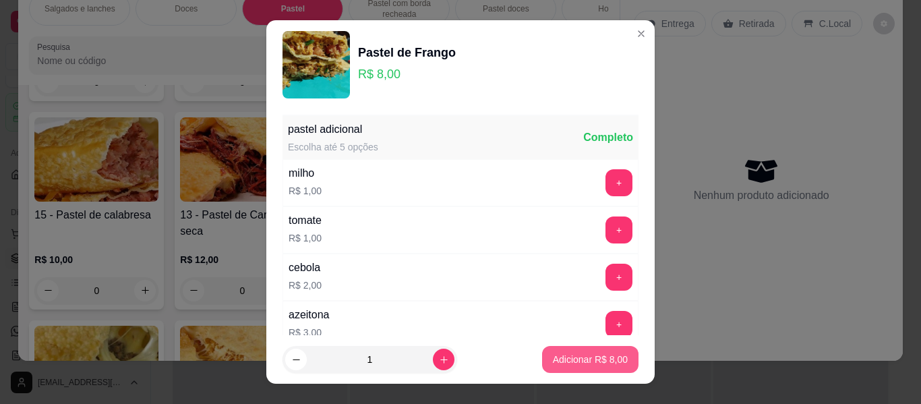
click at [563, 355] on p "Adicionar R$ 8,00" at bounding box center [590, 359] width 75 height 13
type input "1"
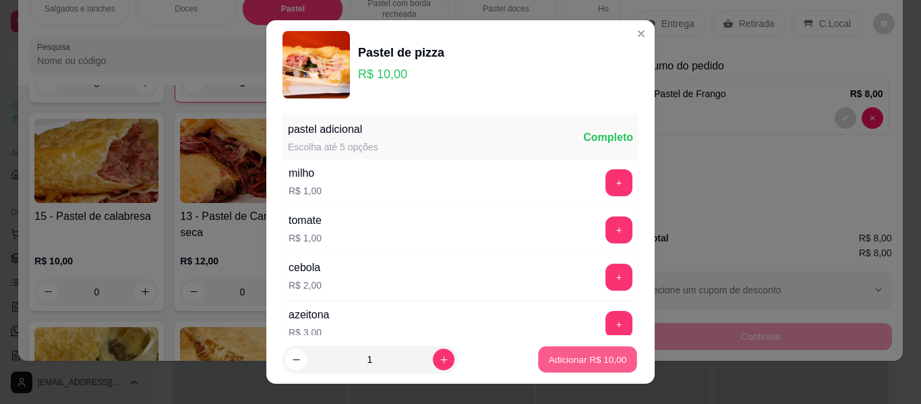
click at [572, 358] on p "Adicionar R$ 10,00" at bounding box center [588, 359] width 78 height 13
type input "1"
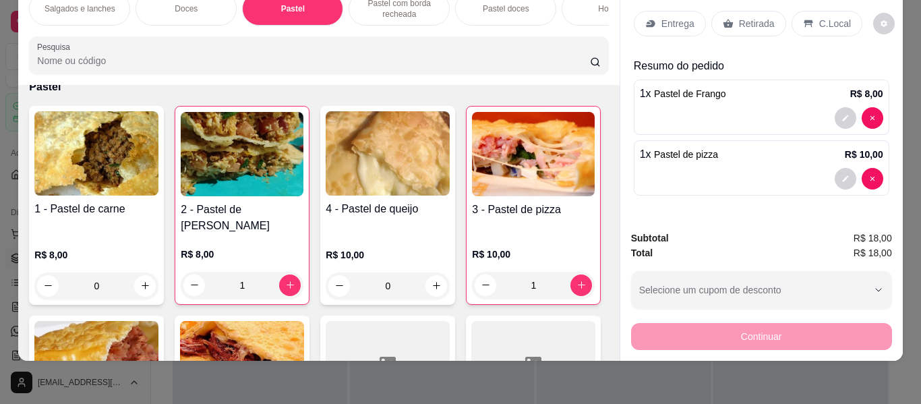
scroll to position [0, 0]
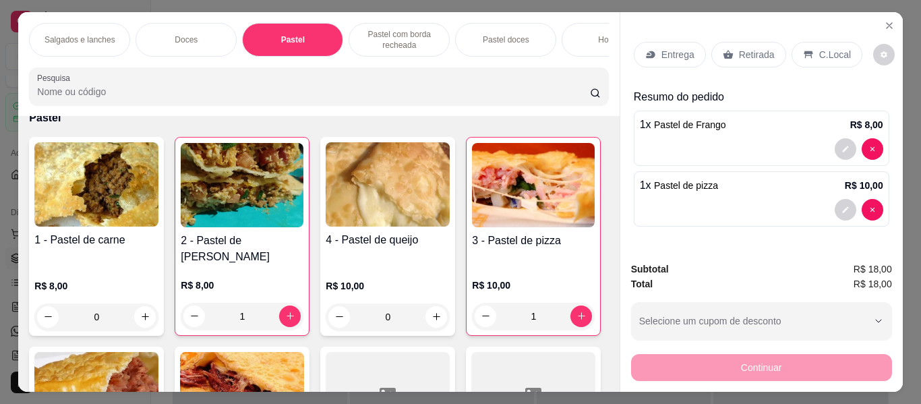
click at [570, 57] on div "Salgados e lanches Doces Pastel Pastel com borda recheada Pastel doces Hot dog …" at bounding box center [318, 40] width 579 height 34
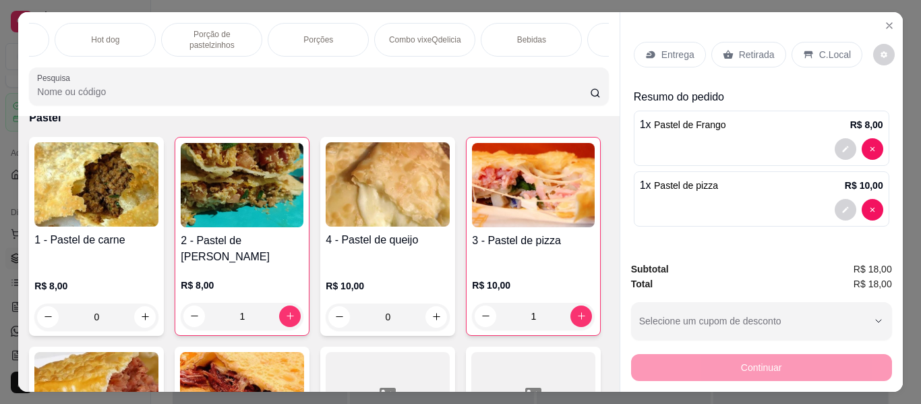
click at [530, 37] on p "Bebidas" at bounding box center [531, 39] width 29 height 11
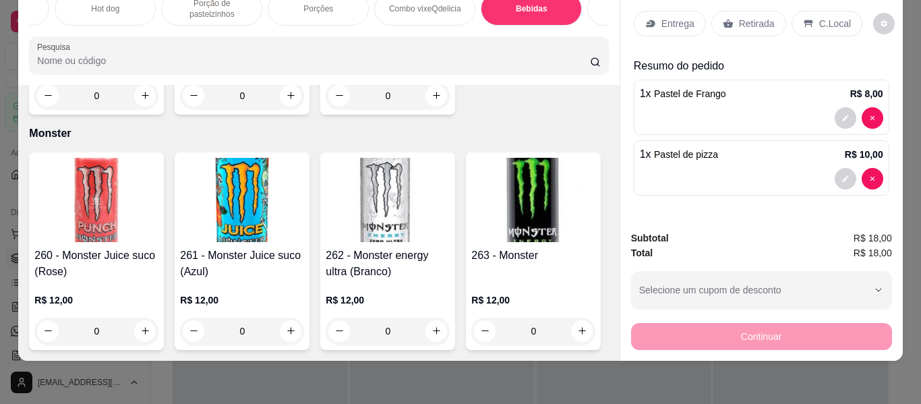
scroll to position [6781, 0]
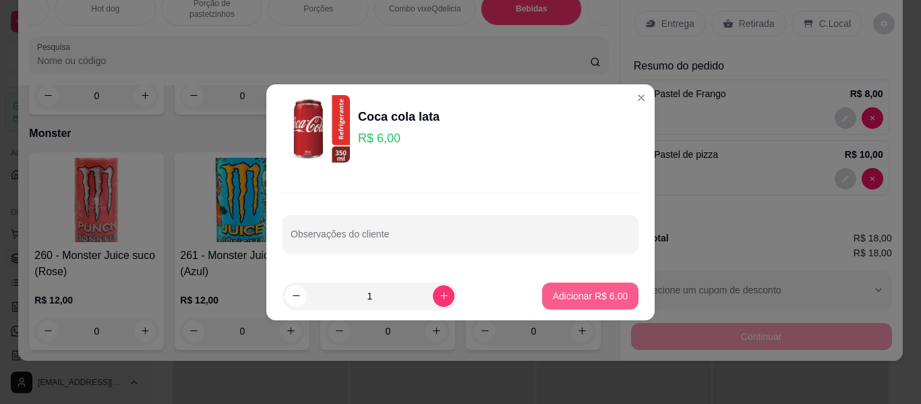
click at [558, 295] on p "Adicionar R$ 6,00" at bounding box center [590, 295] width 75 height 13
type input "1"
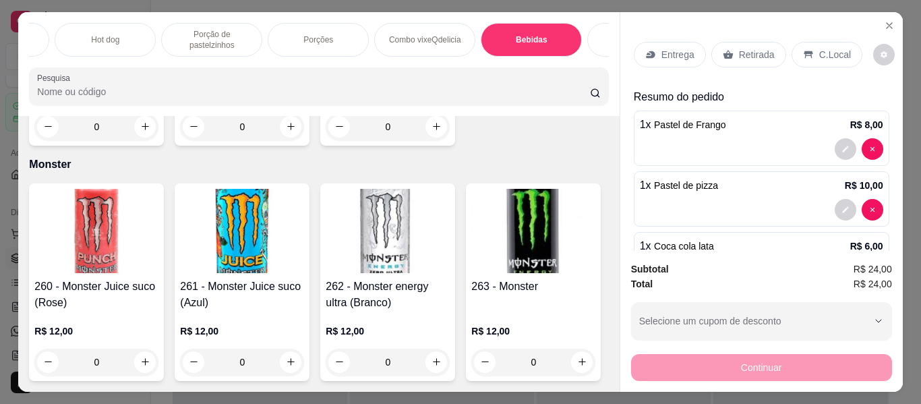
scroll to position [0, 0]
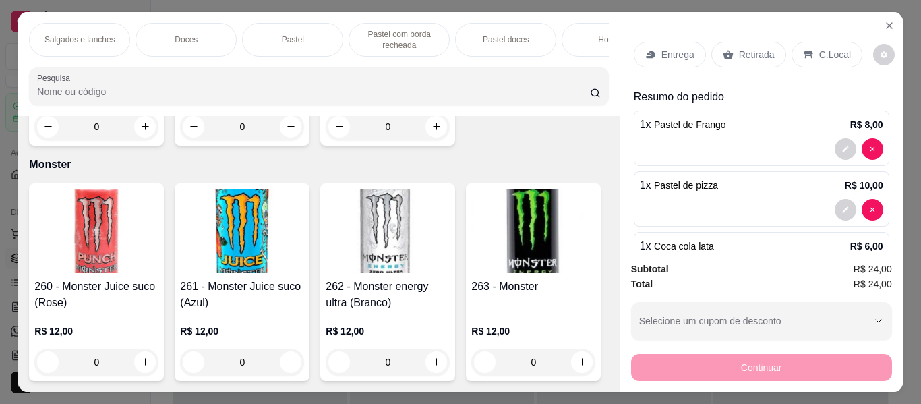
click at [292, 36] on p "Pastel" at bounding box center [293, 39] width 22 height 11
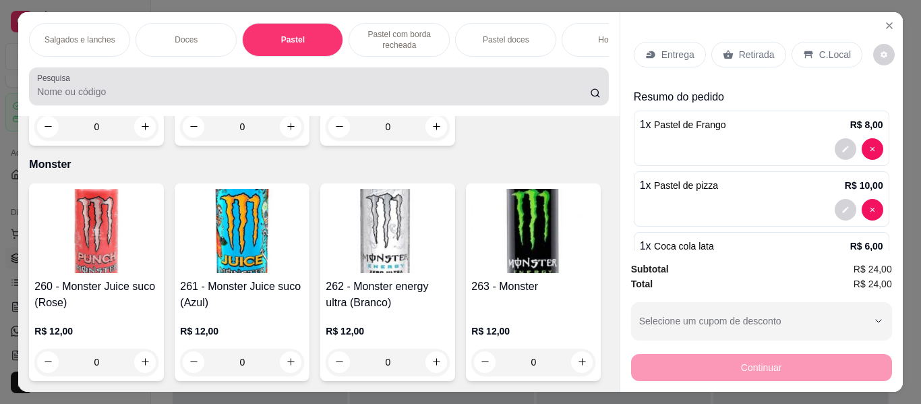
scroll to position [36, 0]
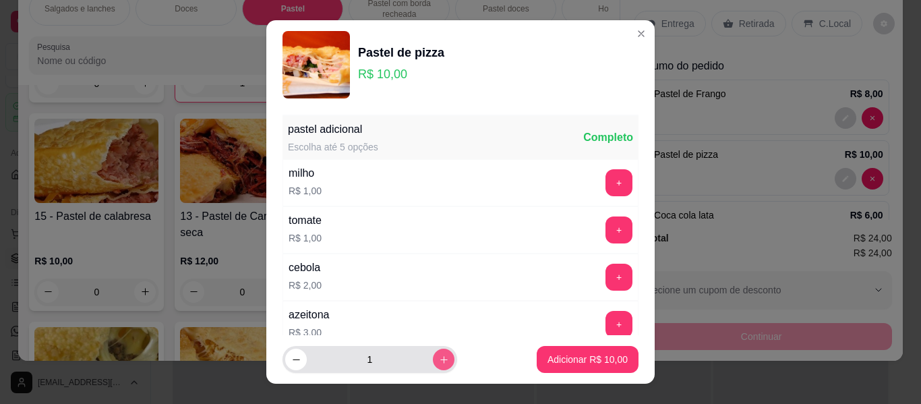
click at [439, 357] on icon "increase-product-quantity" at bounding box center [444, 360] width 10 height 10
type input "2"
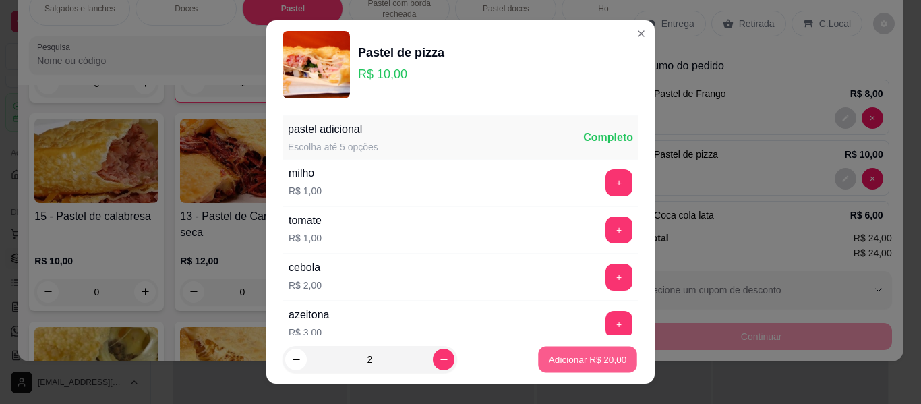
click at [593, 359] on p "Adicionar R$ 20,00" at bounding box center [588, 359] width 78 height 13
type input "3"
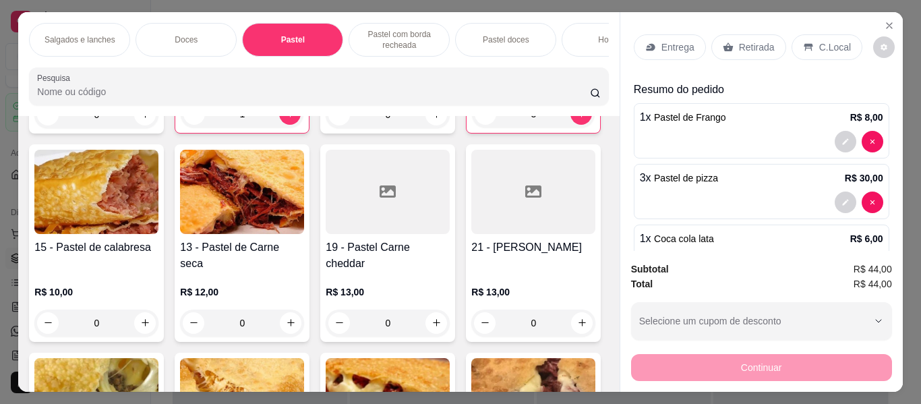
scroll to position [0, 0]
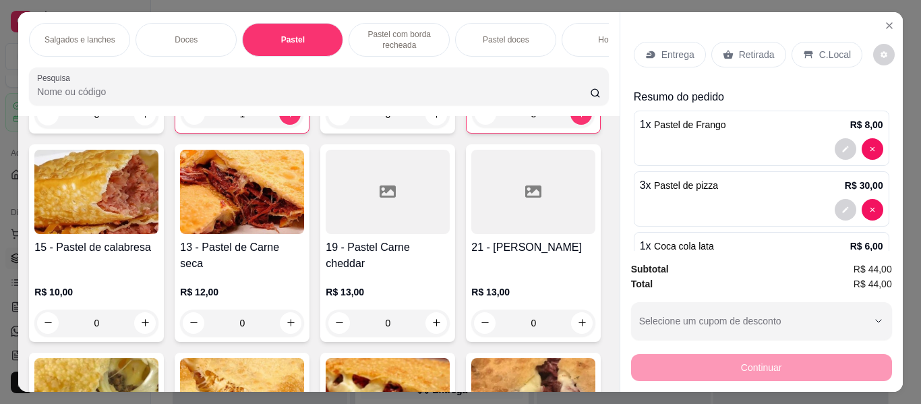
click at [752, 54] on p "Retirada" at bounding box center [757, 54] width 36 height 13
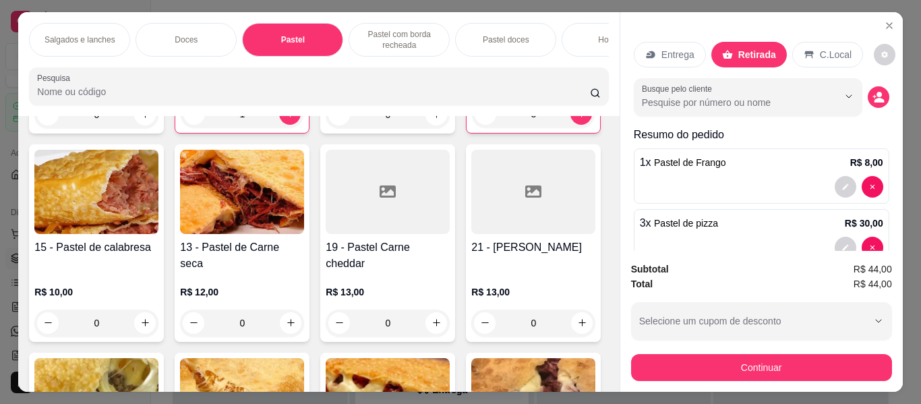
click at [820, 55] on p "C.Local" at bounding box center [836, 54] width 32 height 13
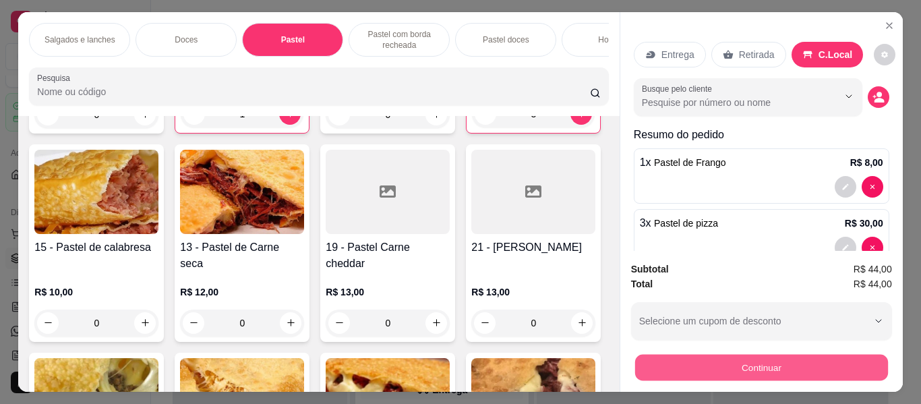
click at [797, 359] on button "Continuar" at bounding box center [760, 368] width 253 height 26
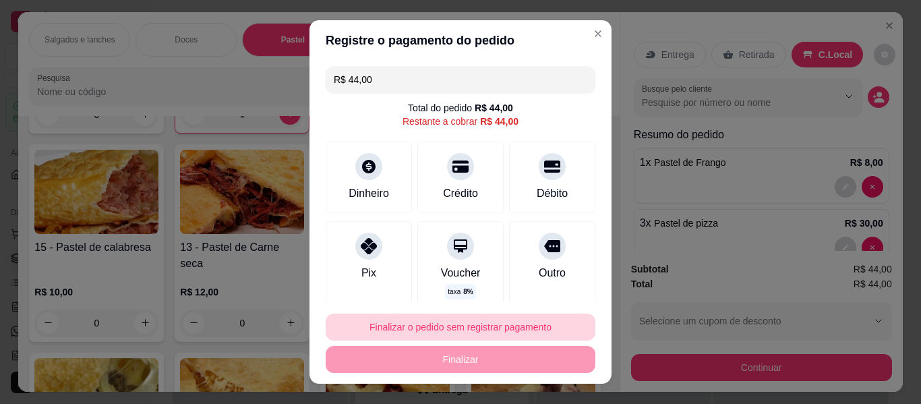
click at [472, 327] on button "Finalizar o pedido sem registrar pagamento" at bounding box center [461, 326] width 270 height 27
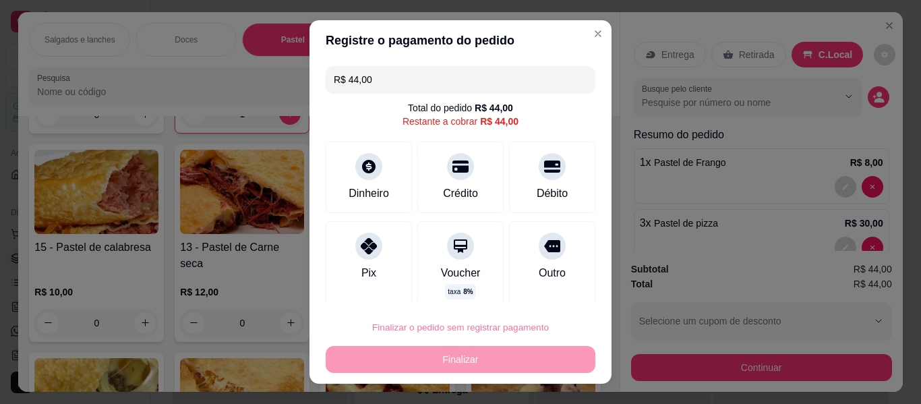
click at [550, 283] on button "Confirmar" at bounding box center [539, 288] width 50 height 21
type input "0"
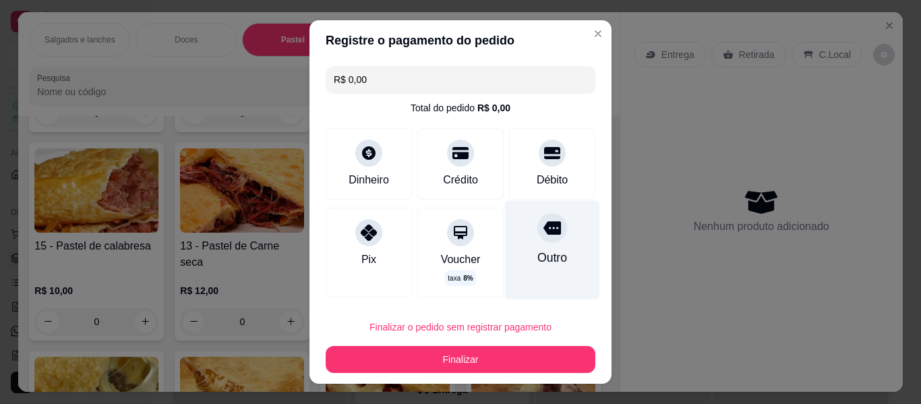
type input "R$ 0,00"
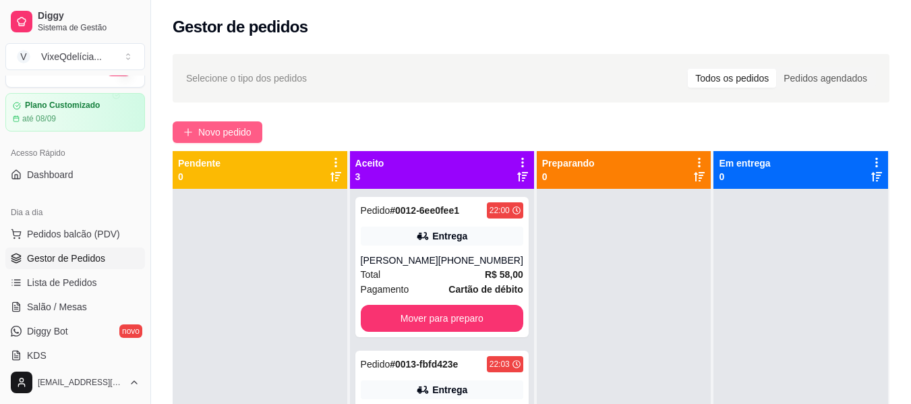
click at [213, 128] on span "Novo pedido" at bounding box center [224, 132] width 53 height 15
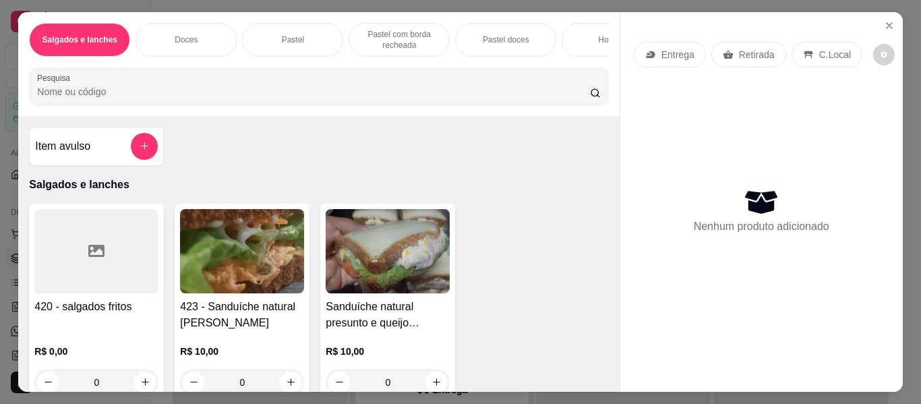
click at [282, 35] on p "Pastel" at bounding box center [293, 39] width 22 height 11
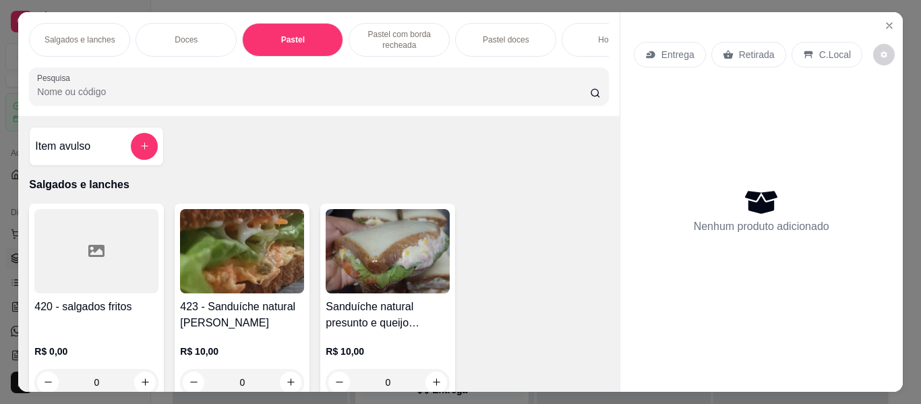
scroll to position [36, 0]
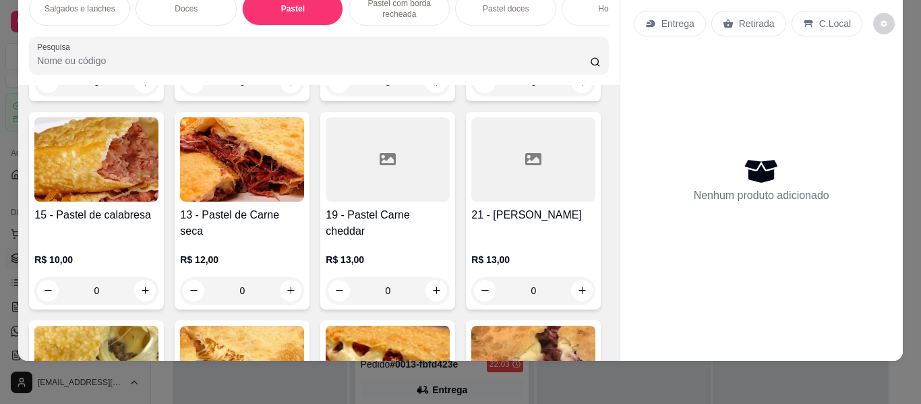
click at [128, 15] on h4 "1 - Pastel de carne" at bounding box center [96, 7] width 124 height 16
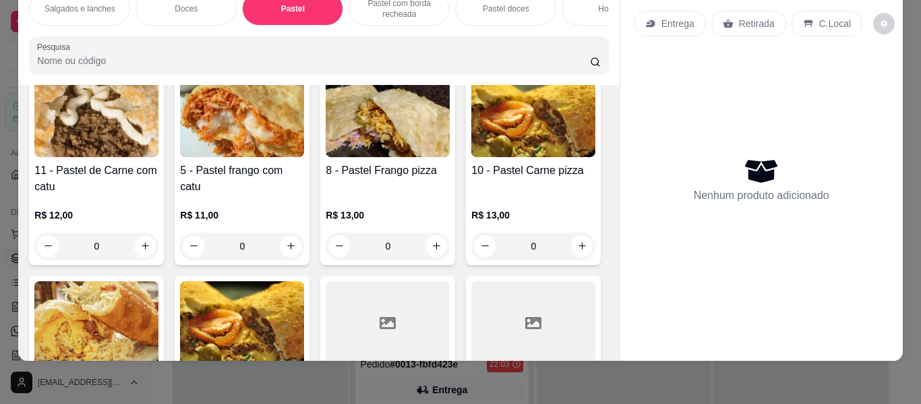
scroll to position [1612, 0]
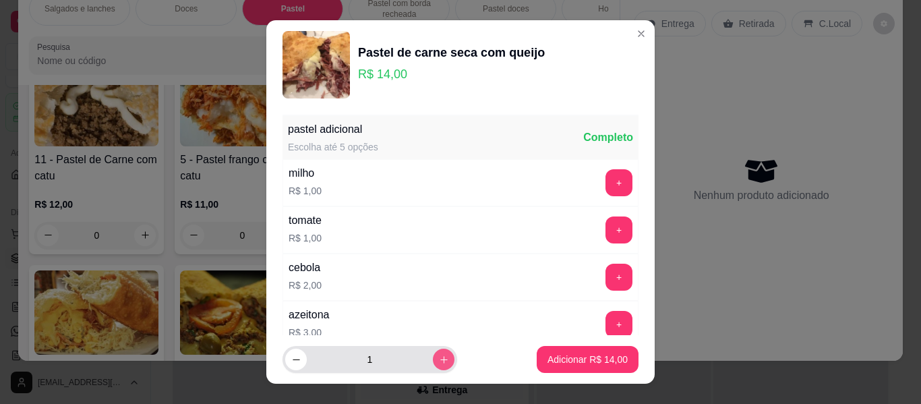
click at [439, 360] on icon "increase-product-quantity" at bounding box center [444, 360] width 10 height 10
type input "2"
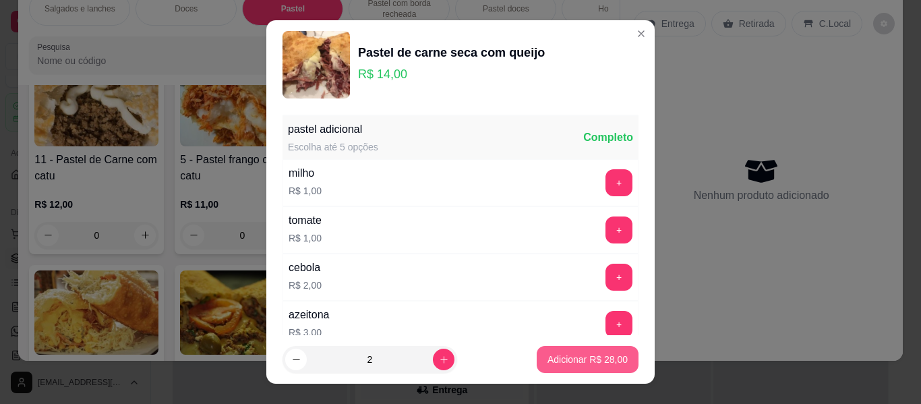
click at [586, 357] on p "Adicionar R$ 28,00" at bounding box center [587, 359] width 80 height 13
type input "2"
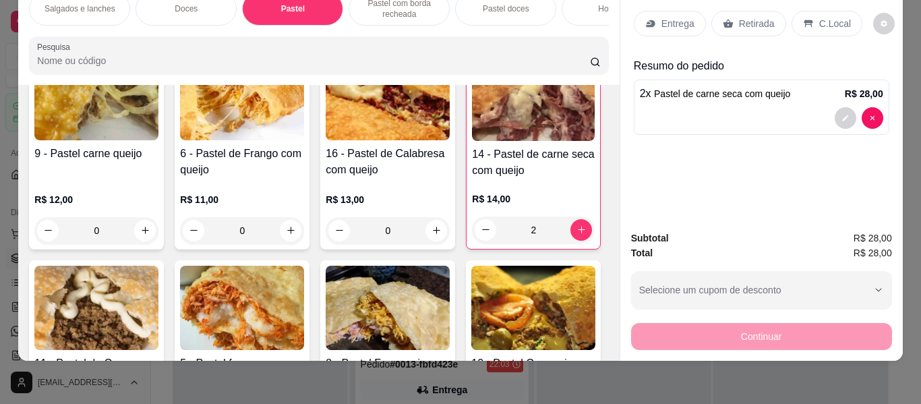
scroll to position [1140, 0]
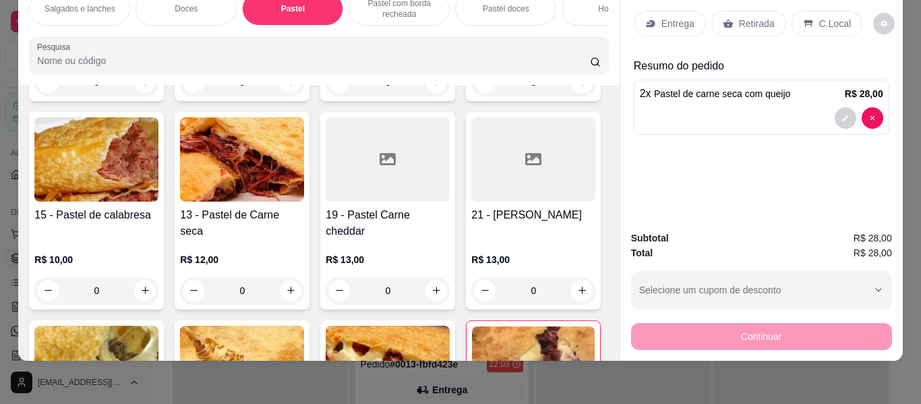
click at [104, 101] on div "1 - Pastel de carne R$ 8,00 0" at bounding box center [96, 2] width 135 height 197
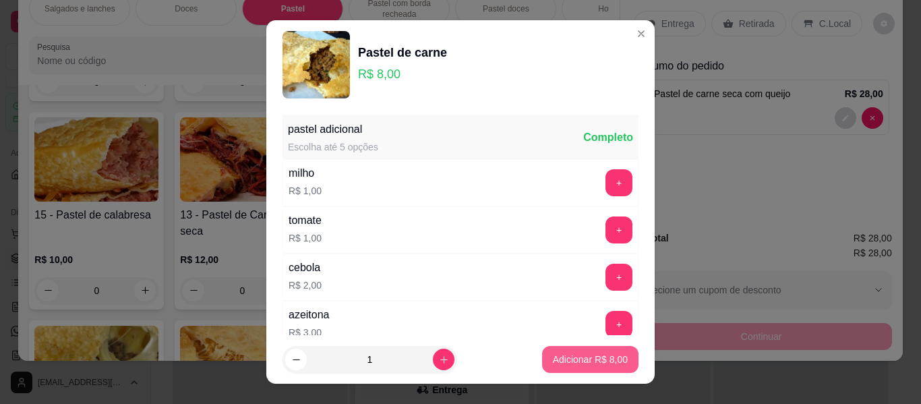
click at [568, 354] on p "Adicionar R$ 8,00" at bounding box center [590, 359] width 75 height 13
type input "1"
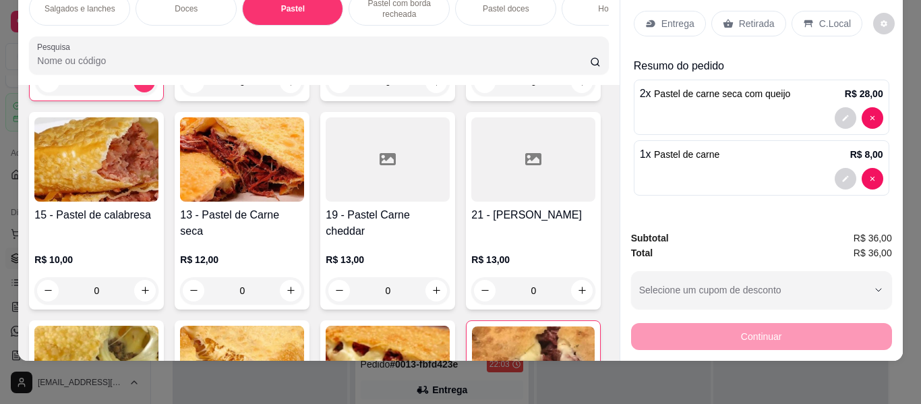
drag, startPoint x: 729, startPoint y: 7, endPoint x: 734, endPoint y: 22, distance: 15.1
click at [729, 11] on div "Retirada" at bounding box center [748, 24] width 75 height 26
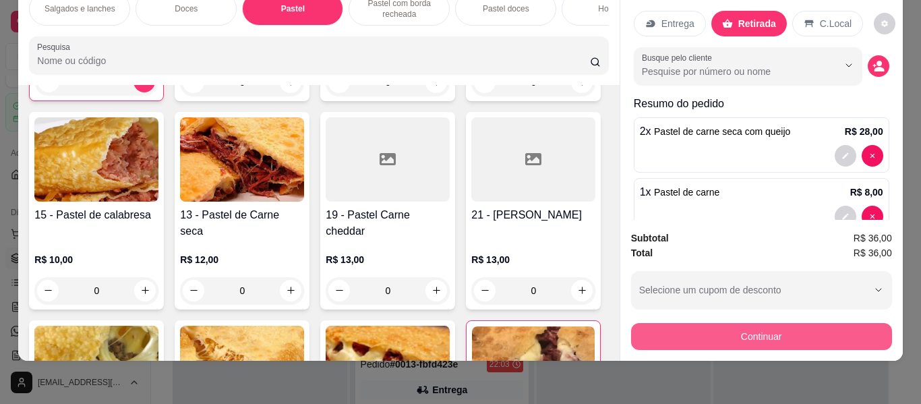
click at [734, 330] on button "Continuar" at bounding box center [761, 336] width 261 height 27
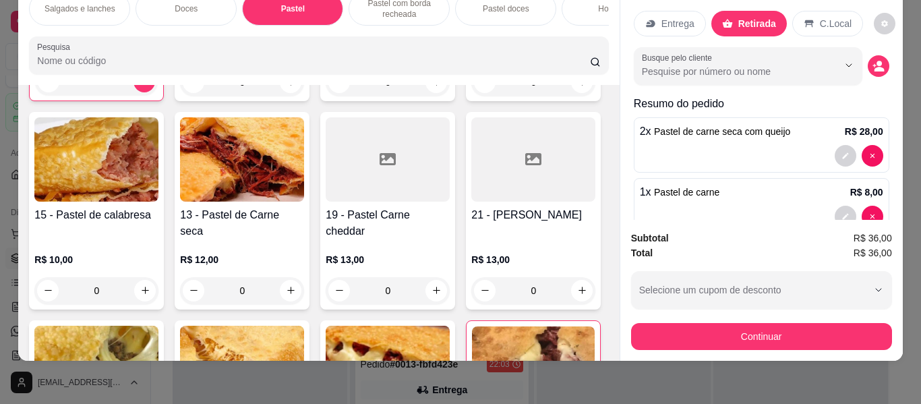
scroll to position [0, 0]
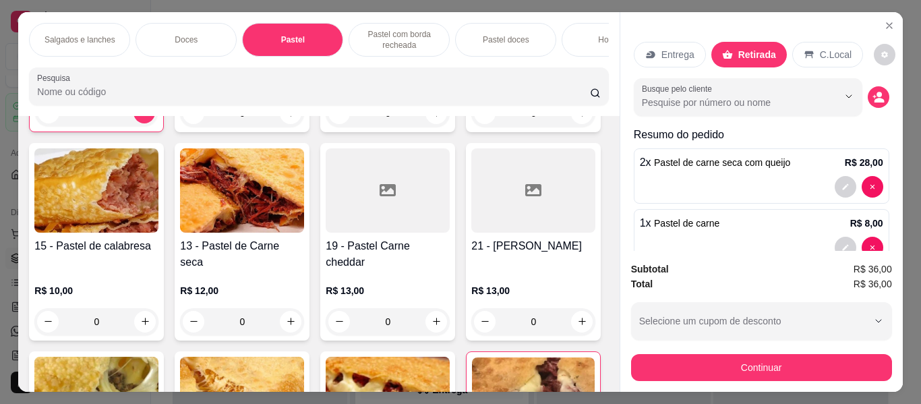
click at [549, 62] on div "Salgados e lanches Doces Pastel Pastel com borda recheada Pastel doces Hot dog …" at bounding box center [318, 64] width 601 height 104
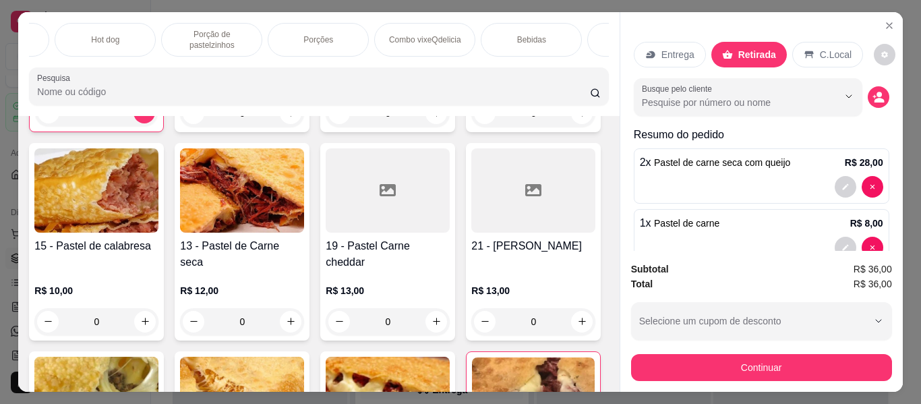
click at [540, 25] on div "Bebidas" at bounding box center [531, 40] width 101 height 34
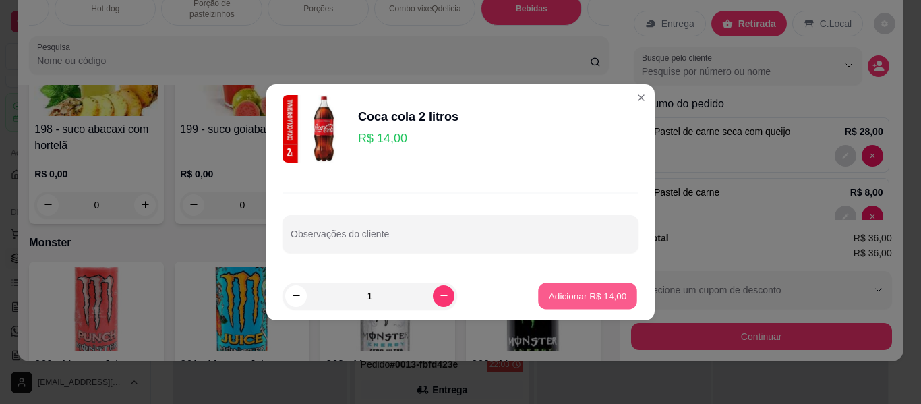
click at [595, 294] on p "Adicionar R$ 14,00" at bounding box center [588, 295] width 78 height 13
type input "1"
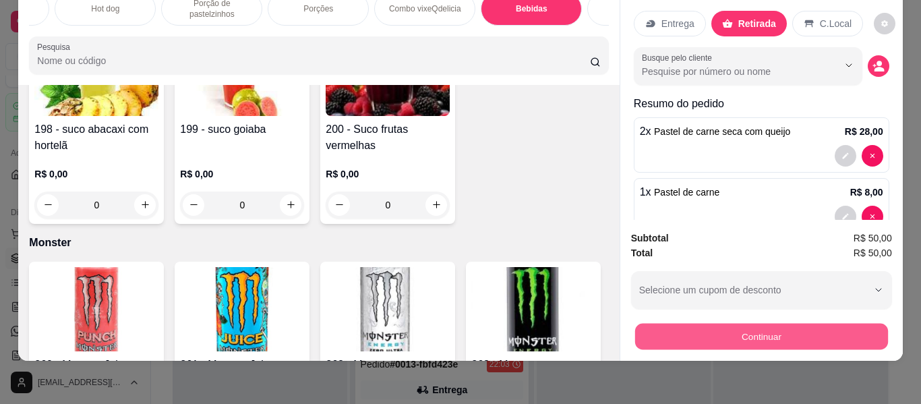
click at [735, 328] on button "Continuar" at bounding box center [760, 337] width 253 height 26
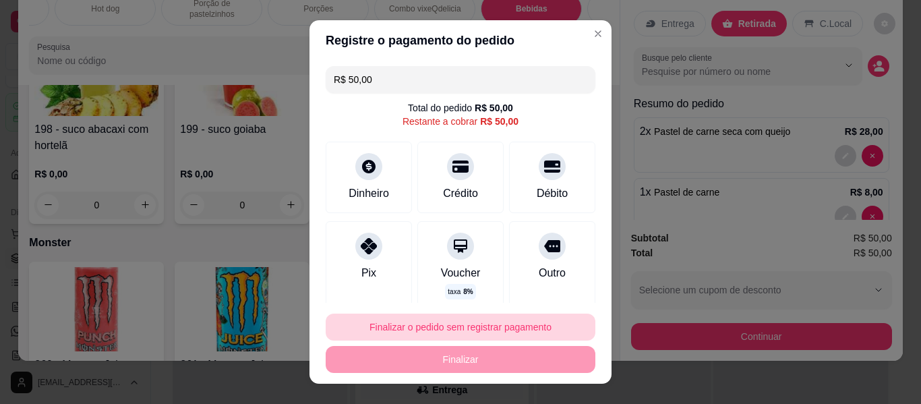
click at [460, 324] on button "Finalizar o pedido sem registrar pagamento" at bounding box center [461, 326] width 270 height 27
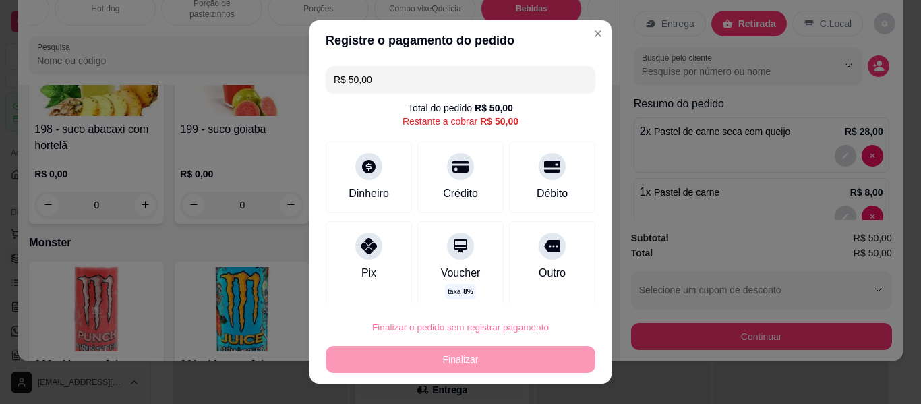
click at [539, 281] on button "Confirmar" at bounding box center [538, 288] width 48 height 20
type input "0"
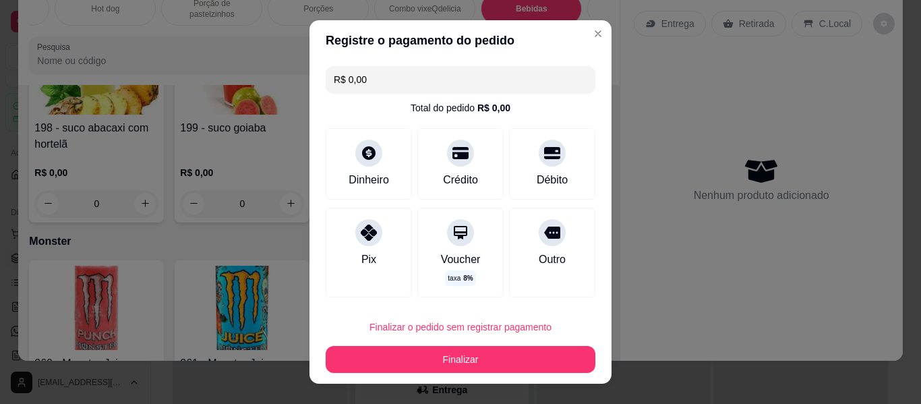
type input "R$ 0,00"
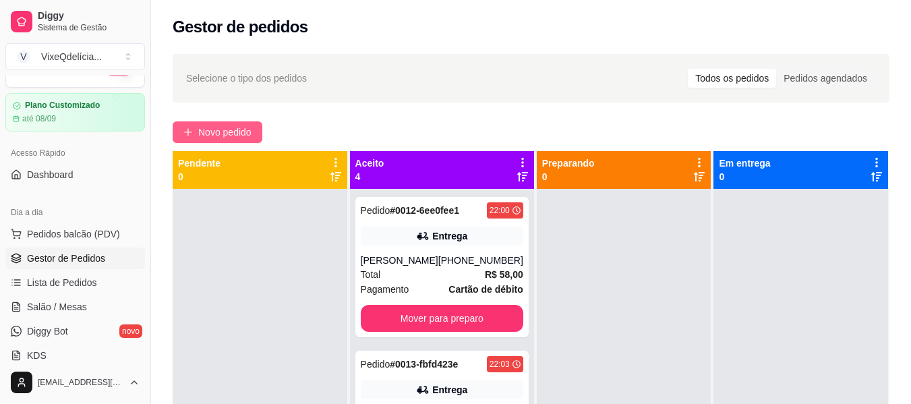
click at [187, 124] on button "Novo pedido" at bounding box center [218, 132] width 90 height 22
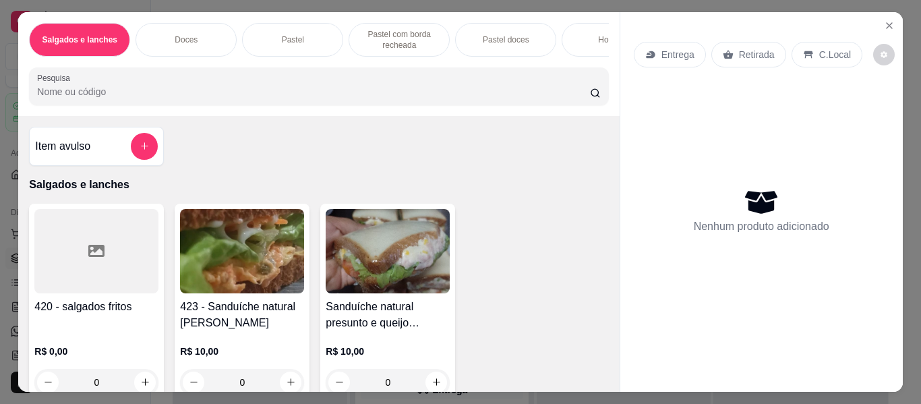
click at [203, 26] on div "Doces" at bounding box center [185, 40] width 101 height 34
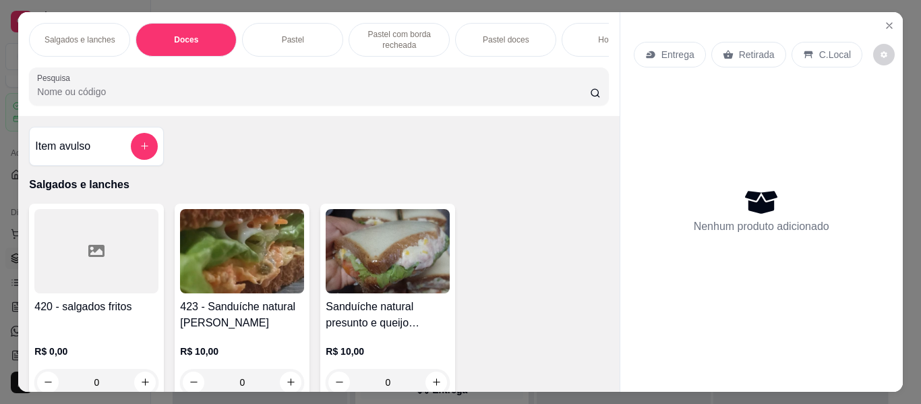
scroll to position [36, 0]
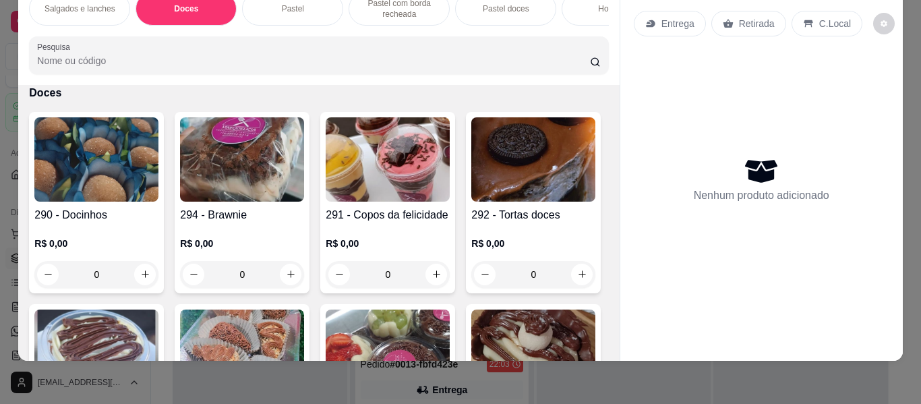
click at [263, 187] on img at bounding box center [242, 159] width 124 height 84
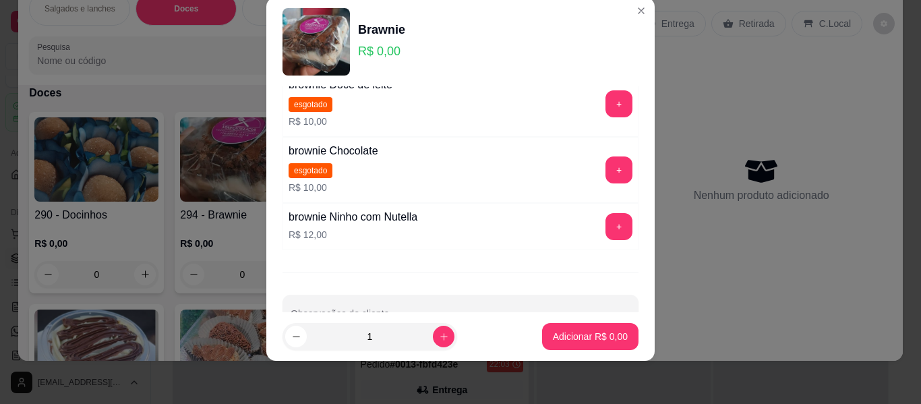
scroll to position [152, 0]
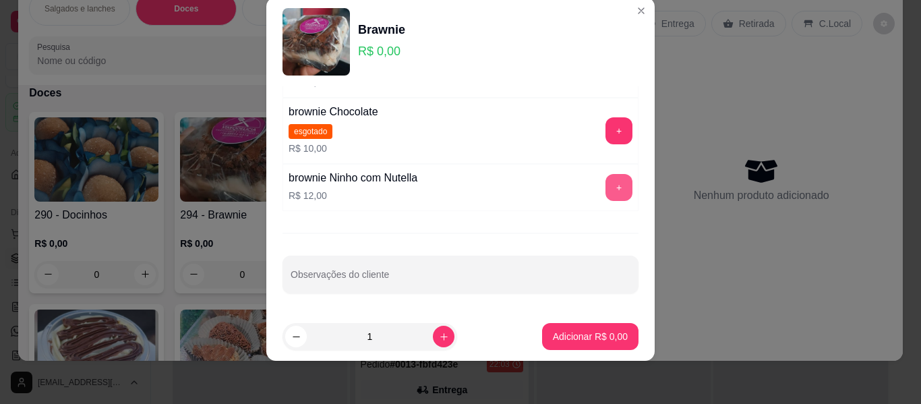
click at [605, 191] on button "+" at bounding box center [618, 187] width 27 height 27
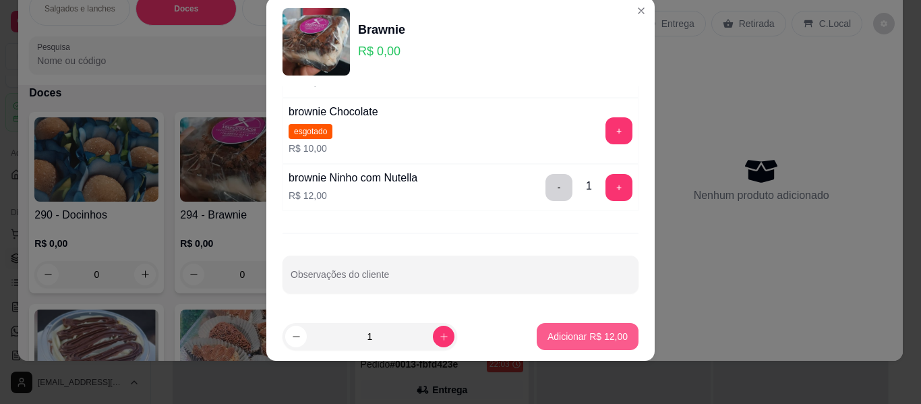
click at [586, 334] on p "Adicionar R$ 12,00" at bounding box center [587, 336] width 80 height 13
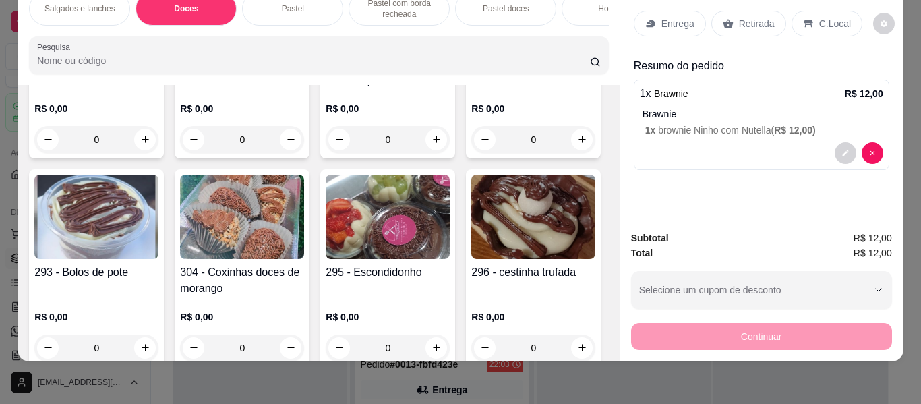
scroll to position [228, 0]
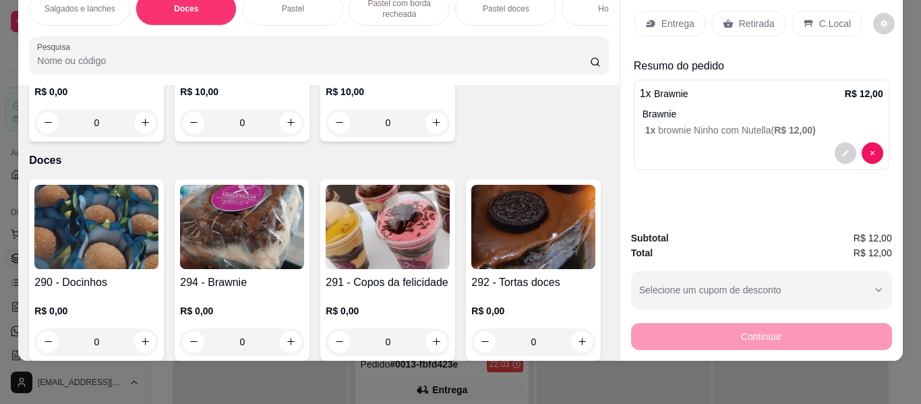
click at [399, 232] on img at bounding box center [388, 227] width 124 height 84
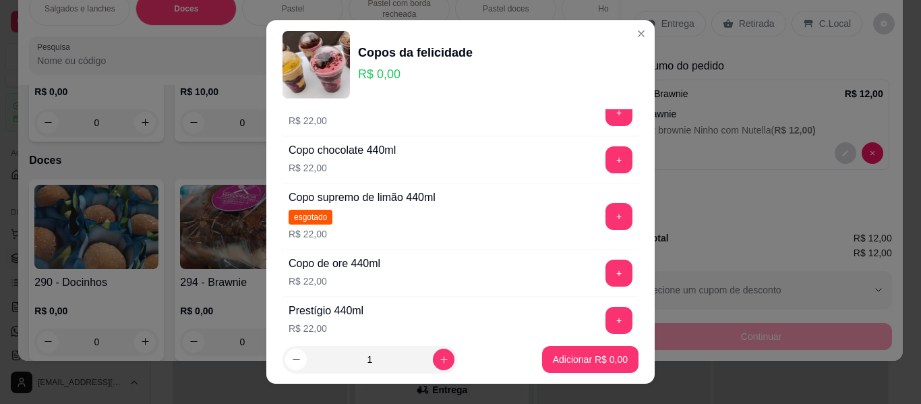
scroll to position [878, 0]
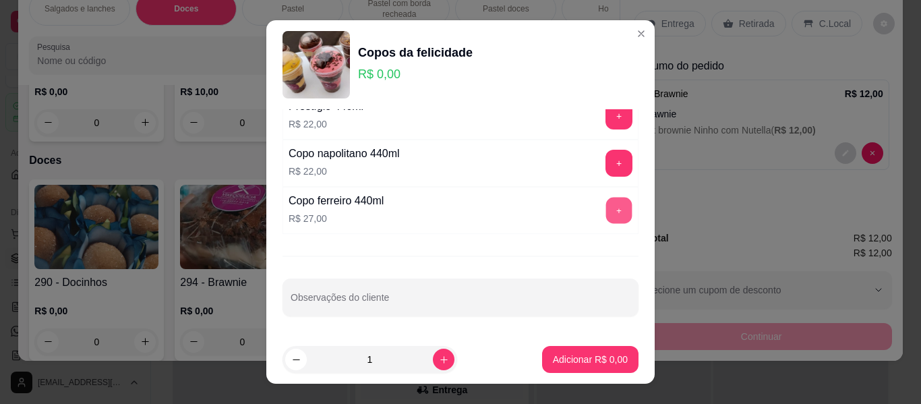
click at [606, 205] on button "+" at bounding box center [619, 210] width 26 height 26
click at [605, 205] on button "+" at bounding box center [618, 210] width 27 height 27
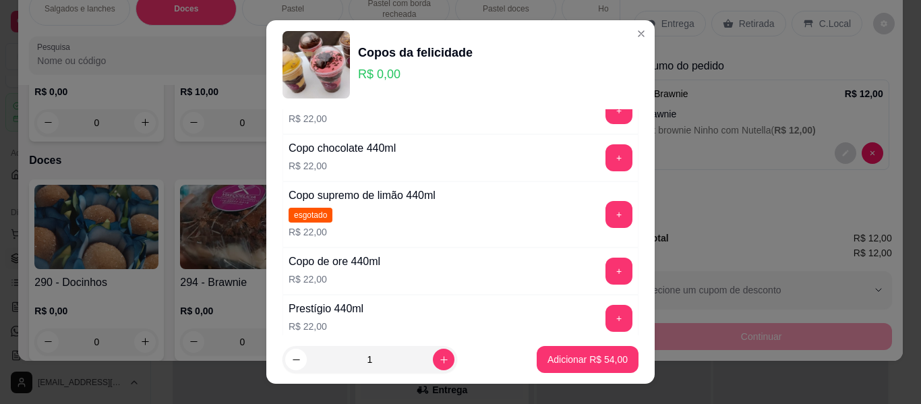
scroll to position [609, 0]
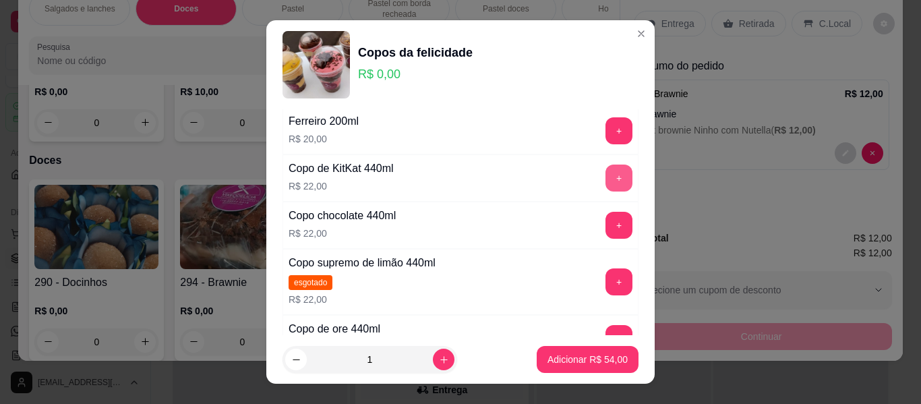
click at [605, 176] on button "+" at bounding box center [618, 177] width 27 height 27
click at [587, 353] on p "Adicionar R$ 76,00" at bounding box center [587, 359] width 80 height 13
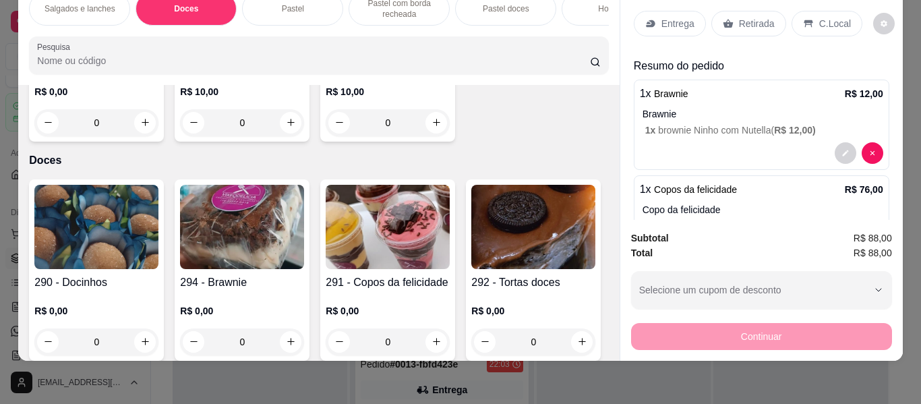
click at [757, 17] on p "Retirada" at bounding box center [757, 23] width 36 height 13
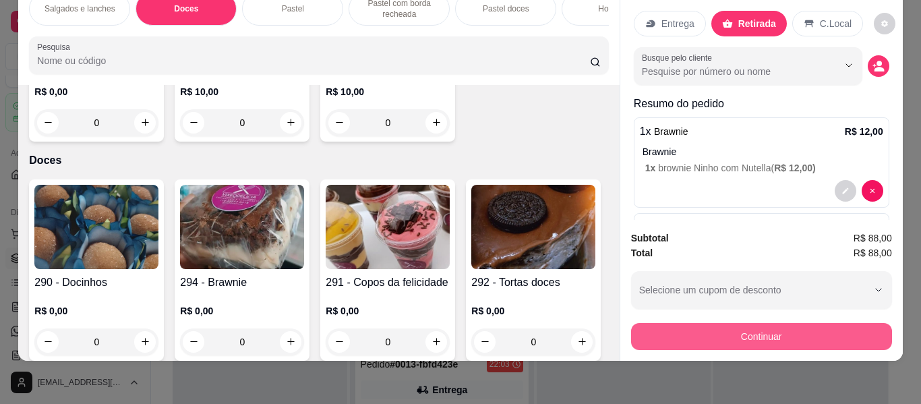
click at [723, 323] on button "Continuar" at bounding box center [761, 336] width 261 height 27
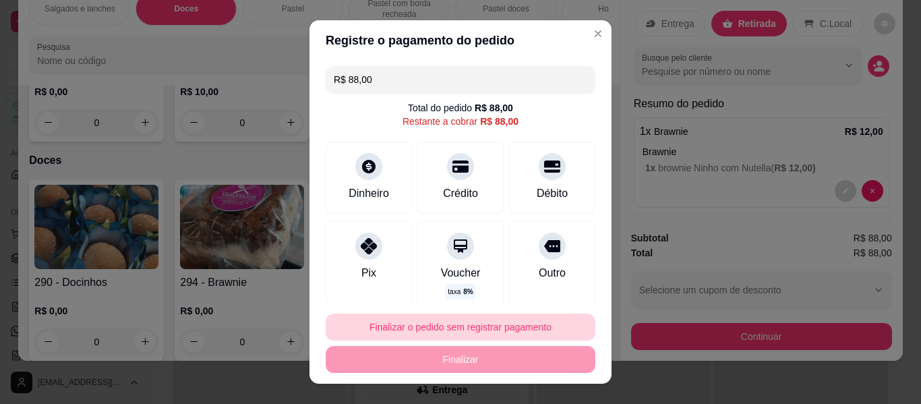
click at [501, 321] on button "Finalizar o pedido sem registrar pagamento" at bounding box center [461, 326] width 270 height 27
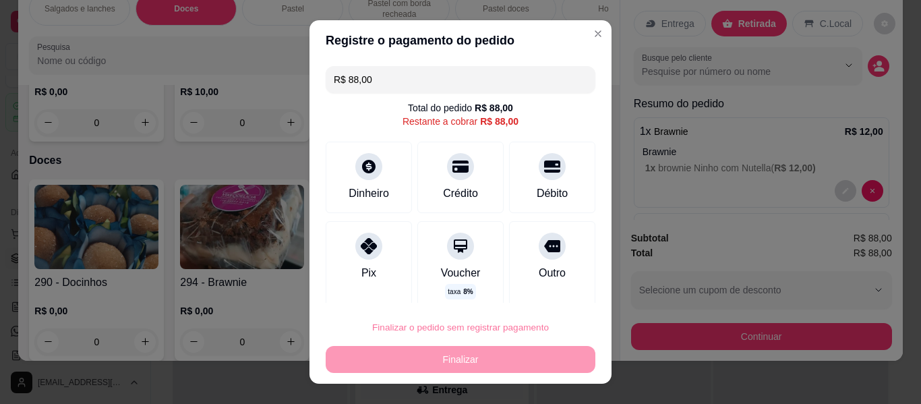
click at [543, 289] on button "Confirmar" at bounding box center [538, 288] width 50 height 21
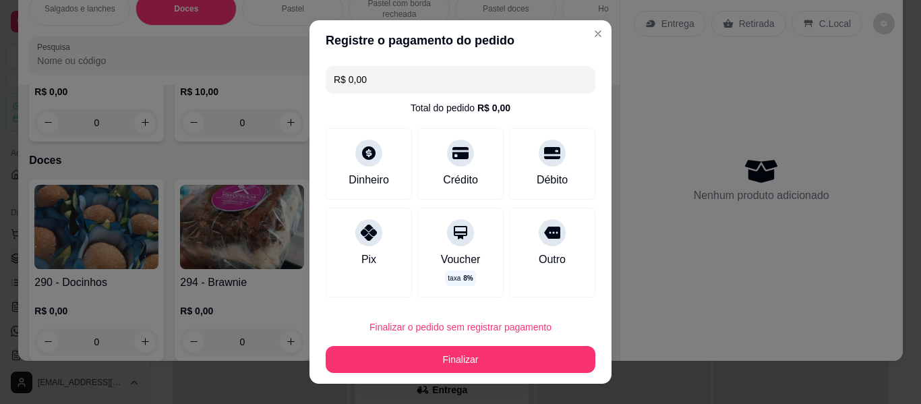
type input "R$ 0,00"
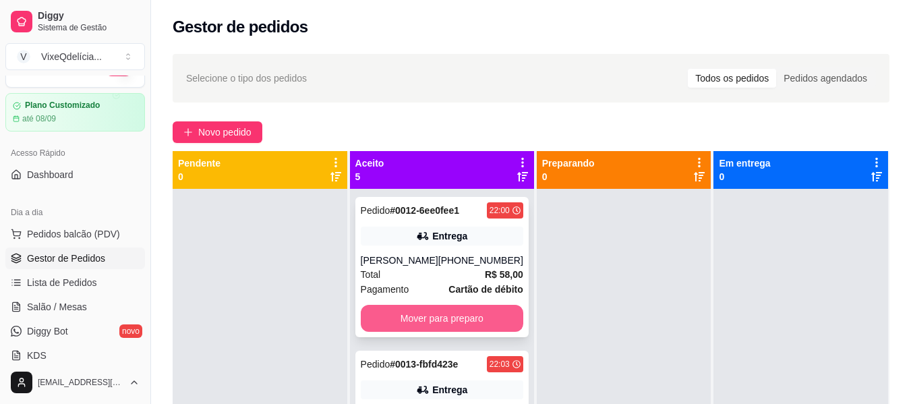
click at [432, 314] on button "Mover para preparo" at bounding box center [442, 318] width 162 height 27
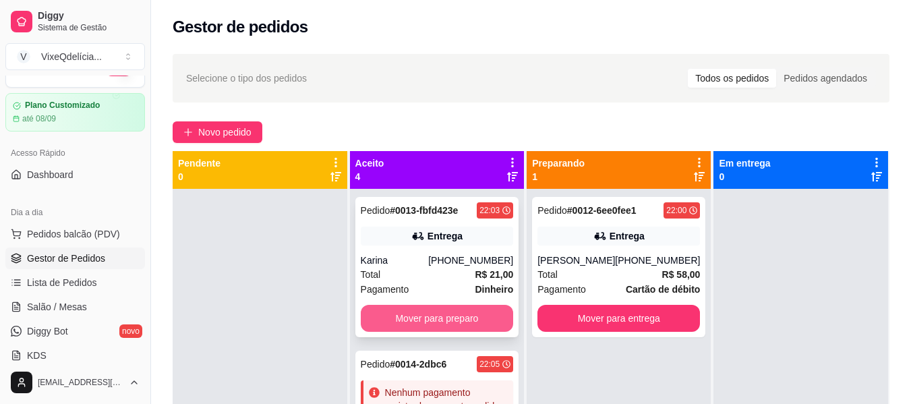
click at [464, 315] on button "Mover para preparo" at bounding box center [437, 318] width 153 height 27
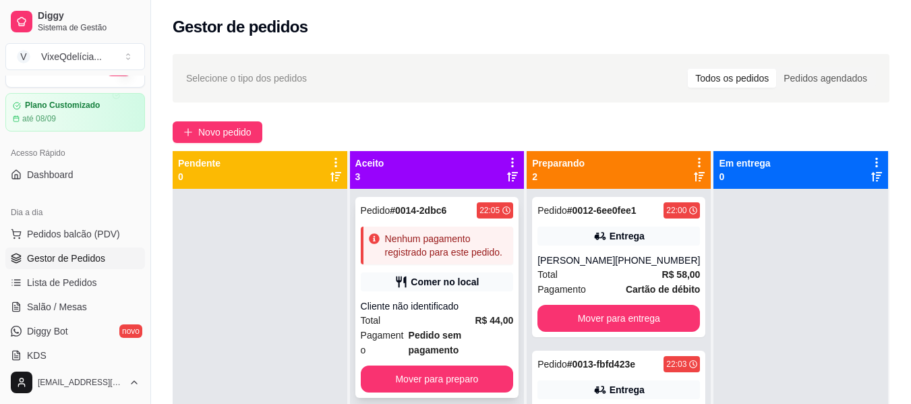
click at [456, 313] on div "Cliente não identificado" at bounding box center [437, 305] width 153 height 13
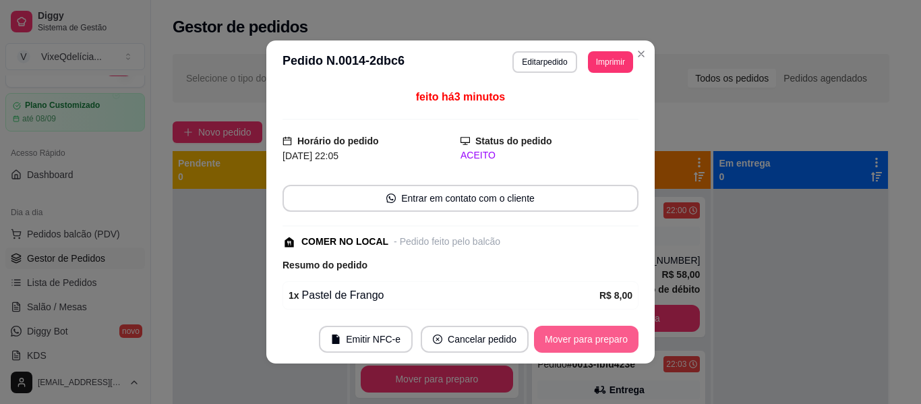
click at [571, 334] on button "Mover para preparo" at bounding box center [586, 339] width 104 height 27
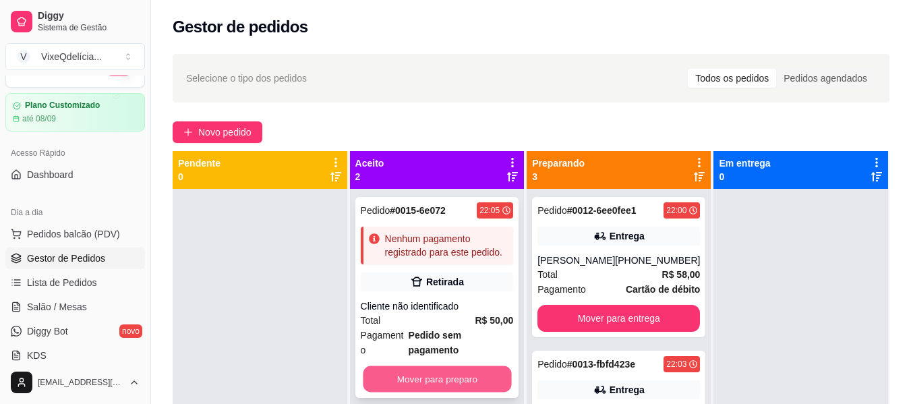
click at [423, 381] on button "Mover para preparo" at bounding box center [437, 379] width 148 height 26
click at [427, 366] on button "Mover para preparo" at bounding box center [437, 379] width 148 height 26
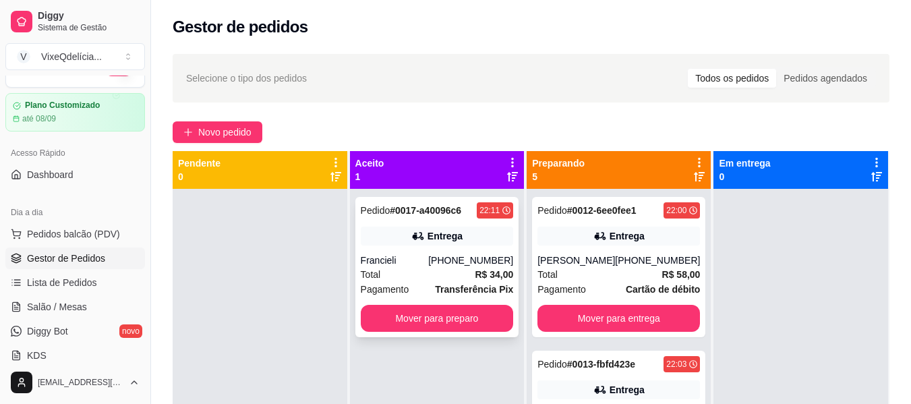
click at [423, 284] on div "Pagamento Transferência Pix" at bounding box center [437, 289] width 153 height 15
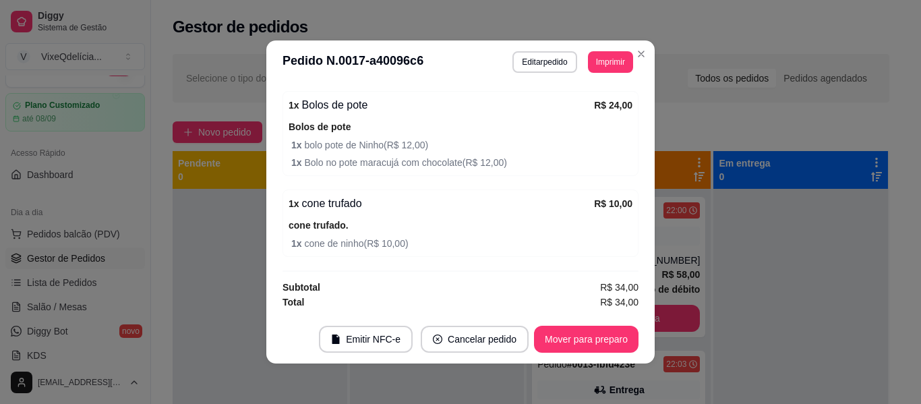
scroll to position [3, 0]
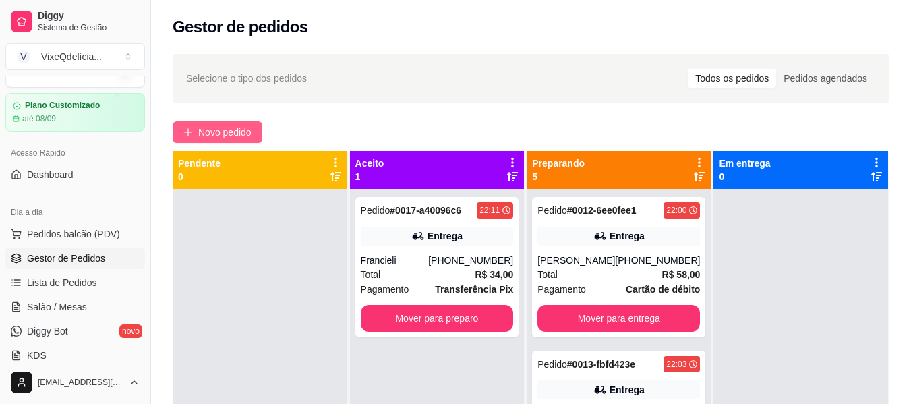
click at [235, 131] on span "Novo pedido" at bounding box center [224, 132] width 53 height 15
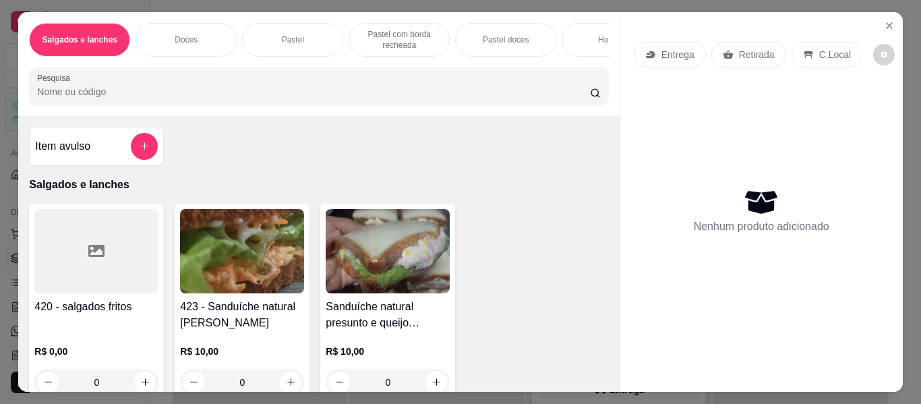
click at [181, 45] on div "Doces" at bounding box center [185, 40] width 101 height 34
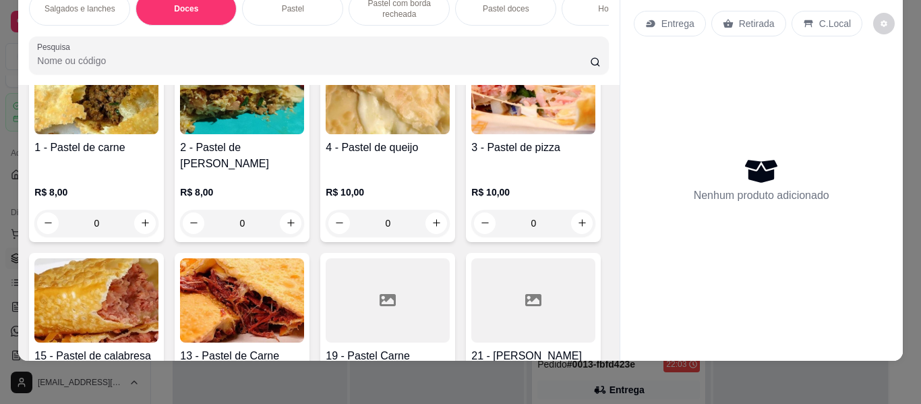
scroll to position [1037, 0]
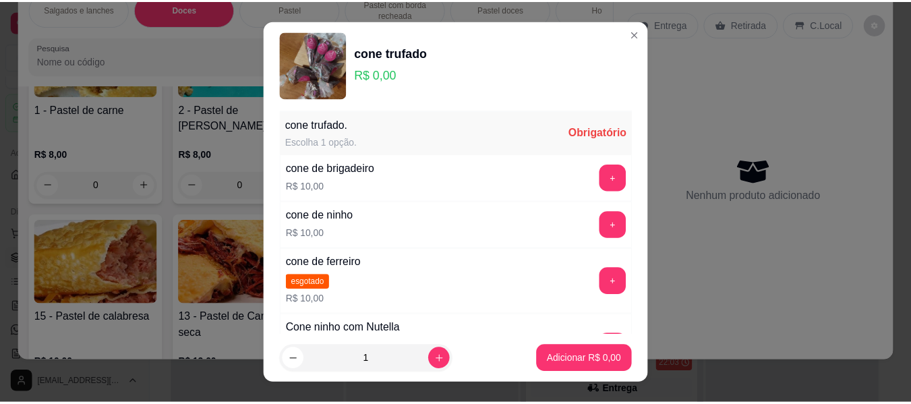
scroll to position [0, 0]
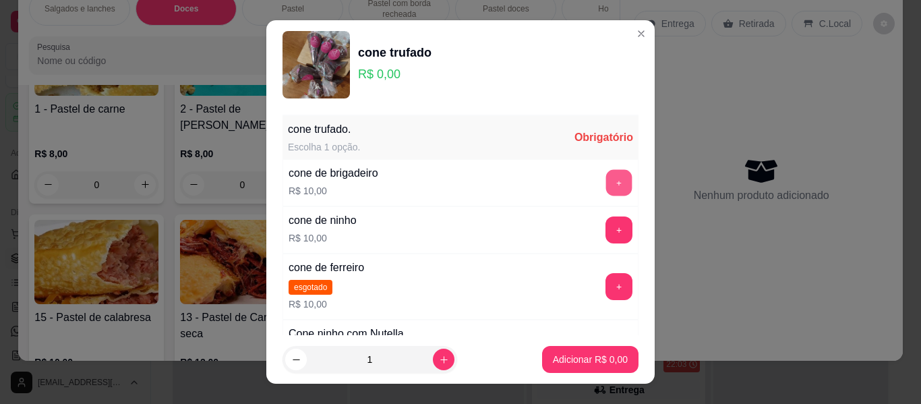
click at [606, 176] on button "+" at bounding box center [619, 183] width 26 height 26
click at [605, 176] on button "+" at bounding box center [618, 182] width 27 height 27
click at [605, 177] on button "+" at bounding box center [618, 182] width 27 height 27
click at [606, 177] on button "+" at bounding box center [619, 183] width 26 height 26
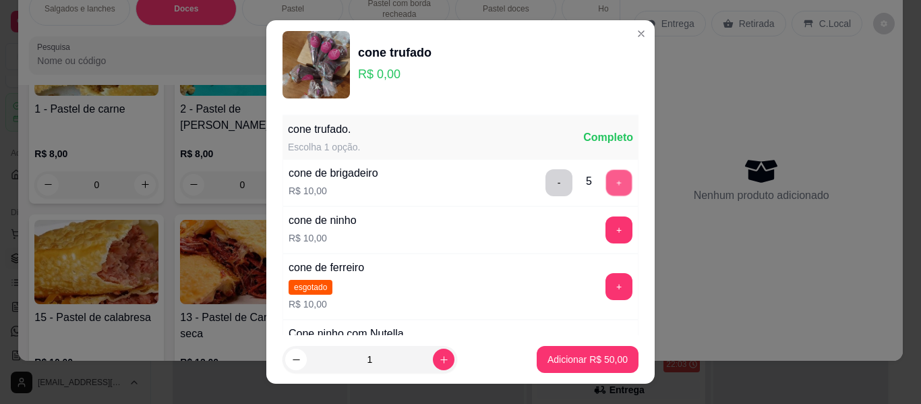
click at [606, 177] on button "+" at bounding box center [619, 183] width 26 height 26
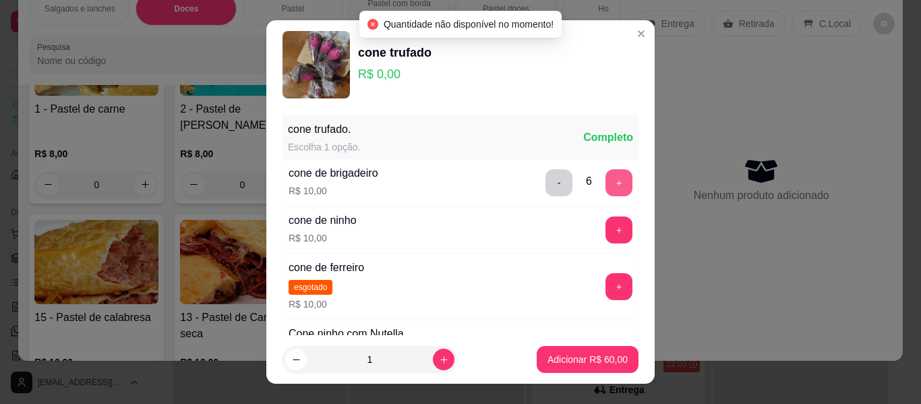
click at [605, 177] on button "+" at bounding box center [618, 182] width 27 height 27
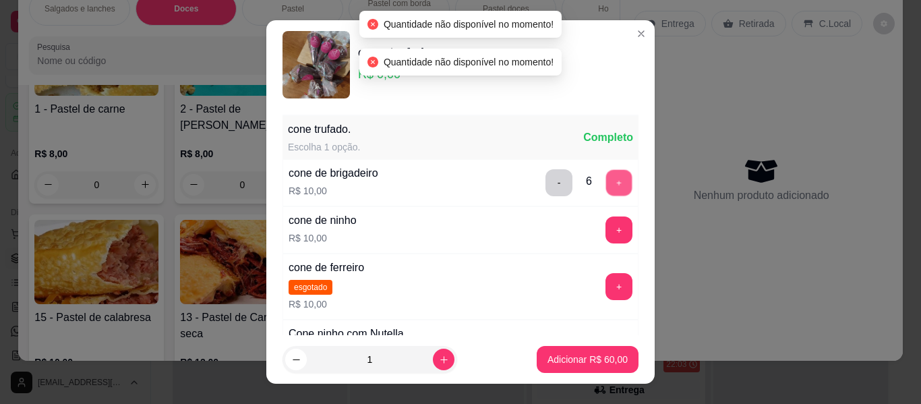
click at [606, 177] on button "+" at bounding box center [619, 183] width 26 height 26
click at [605, 178] on button "+" at bounding box center [618, 182] width 27 height 27
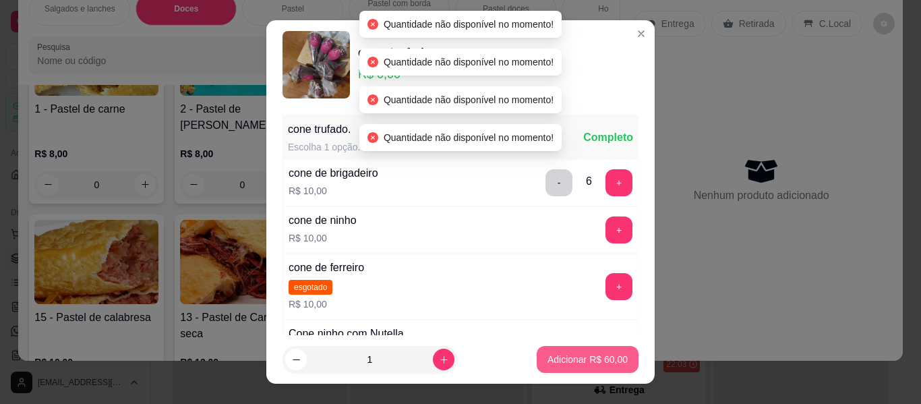
click at [578, 354] on p "Adicionar R$ 60,00" at bounding box center [587, 359] width 80 height 13
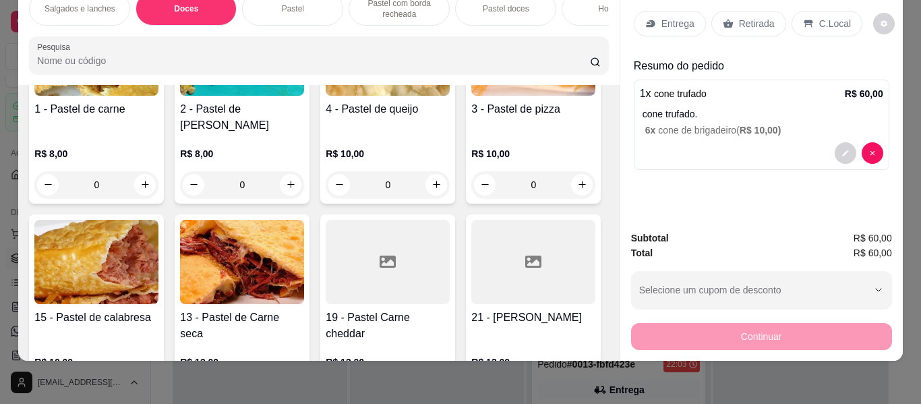
click at [739, 17] on p "Retirada" at bounding box center [757, 23] width 36 height 13
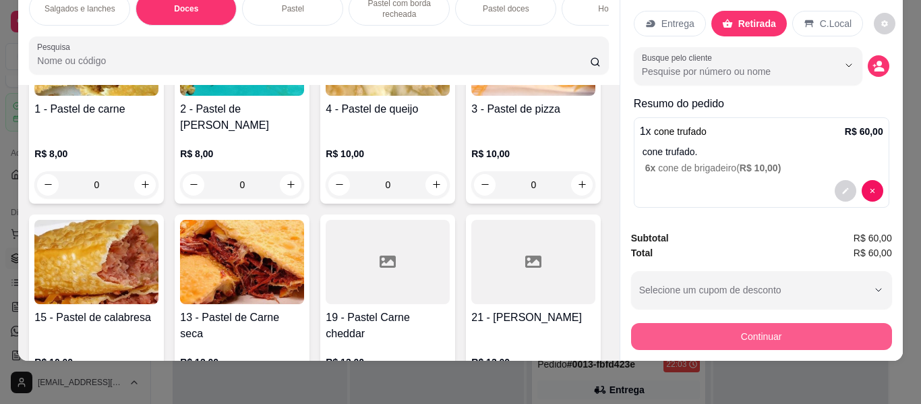
click at [735, 323] on button "Continuar" at bounding box center [761, 336] width 261 height 27
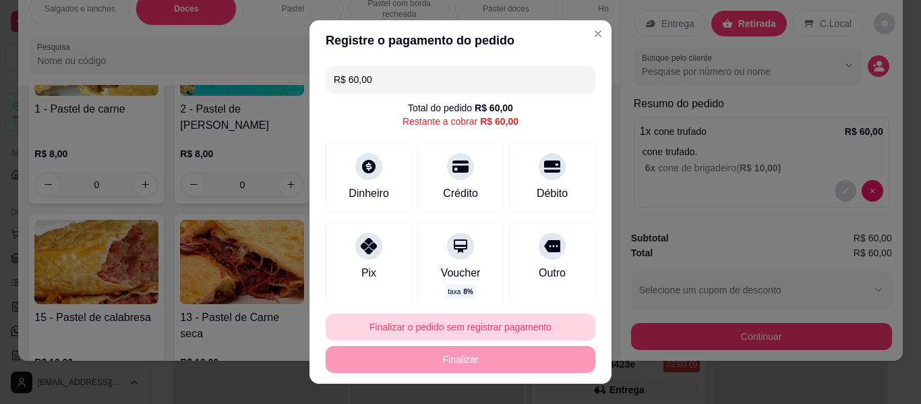
click at [478, 328] on button "Finalizar o pedido sem registrar pagamento" at bounding box center [461, 326] width 270 height 27
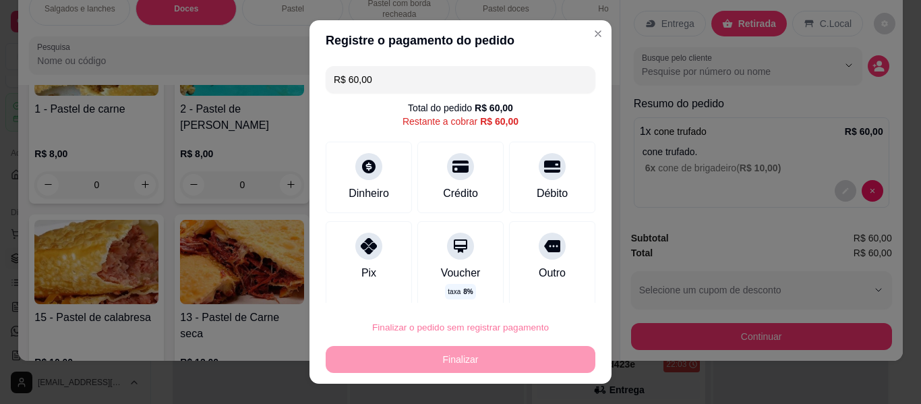
click at [536, 290] on button "Confirmar" at bounding box center [538, 288] width 48 height 20
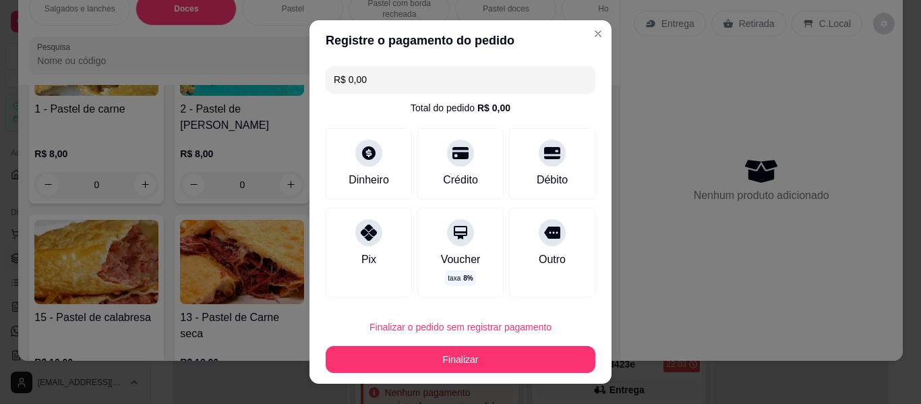
type input "R$ 0,00"
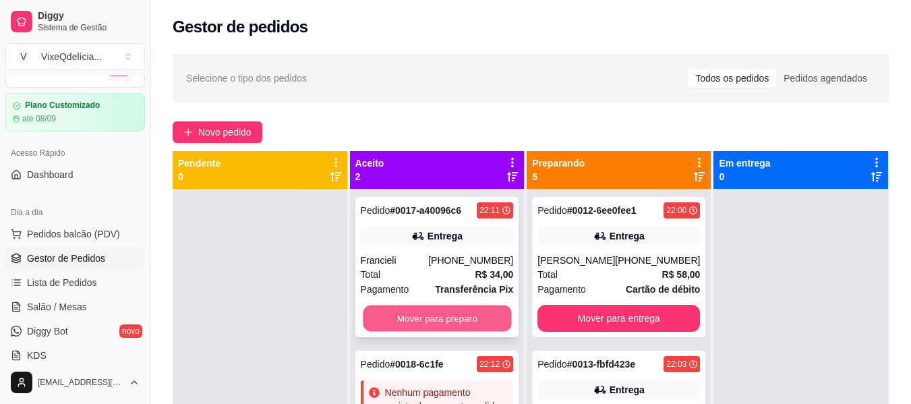
click at [448, 314] on button "Mover para preparo" at bounding box center [437, 318] width 148 height 26
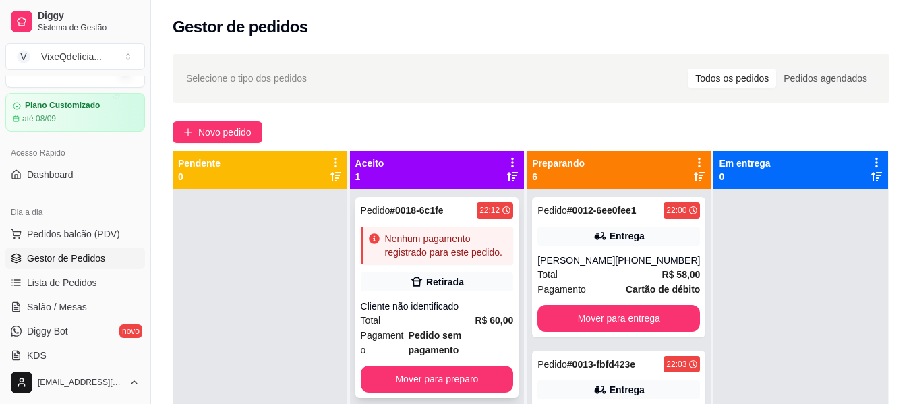
click at [448, 348] on div "Pedido # 0018-6c1fe 22:12 Nenhum pagamento registrado para este pedido. Retirad…" at bounding box center [437, 297] width 164 height 201
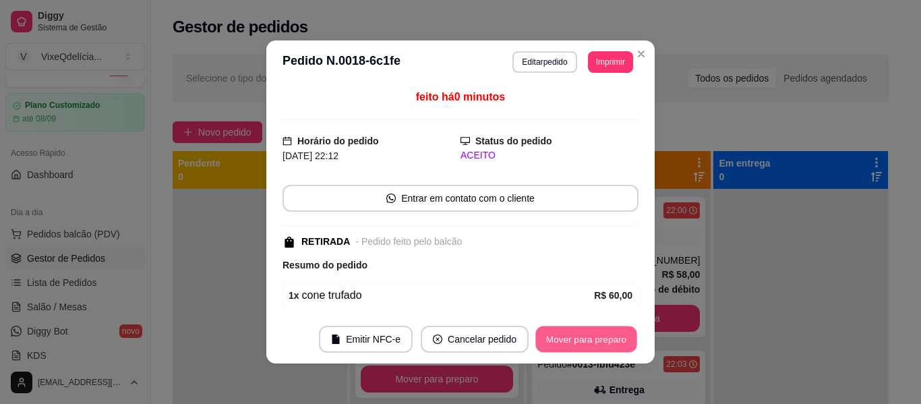
click at [581, 334] on button "Mover para preparo" at bounding box center [585, 339] width 101 height 26
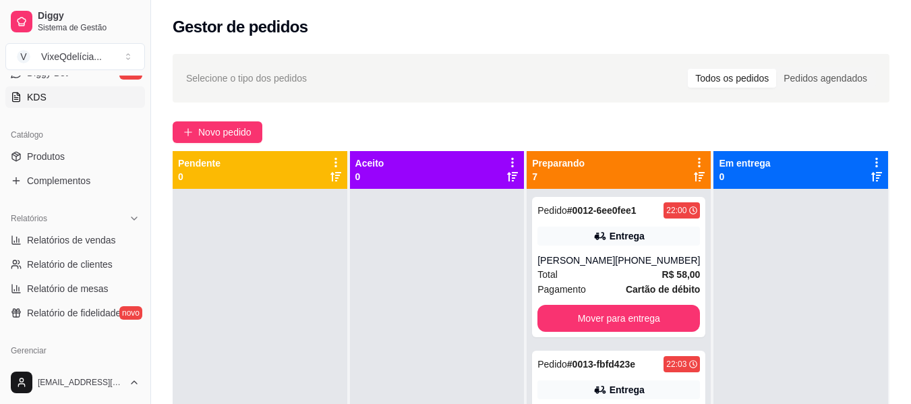
scroll to position [297, 0]
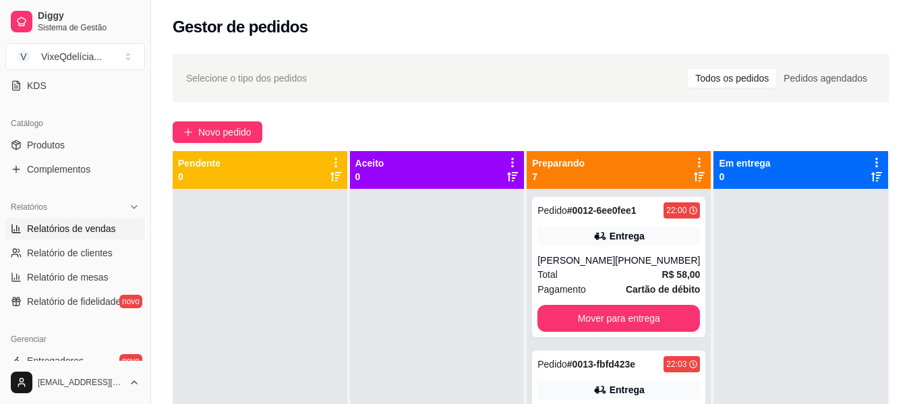
click at [76, 230] on span "Relatórios de vendas" at bounding box center [71, 228] width 89 height 13
select select "ALL"
select select "0"
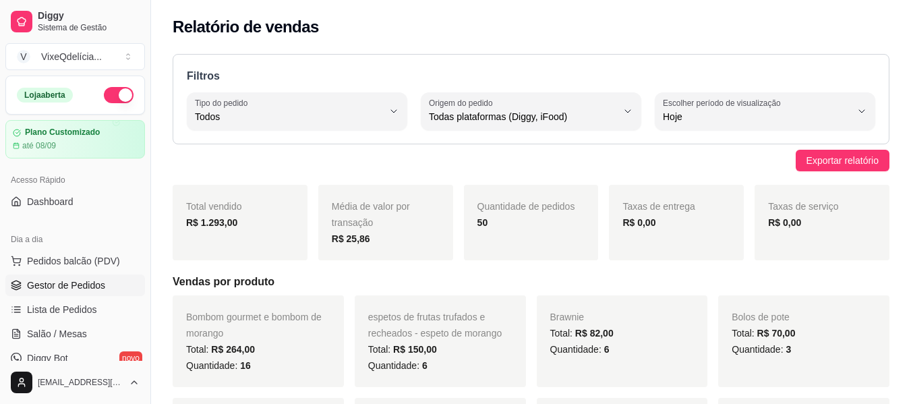
click at [60, 285] on span "Gestor de Pedidos" at bounding box center [66, 284] width 78 height 13
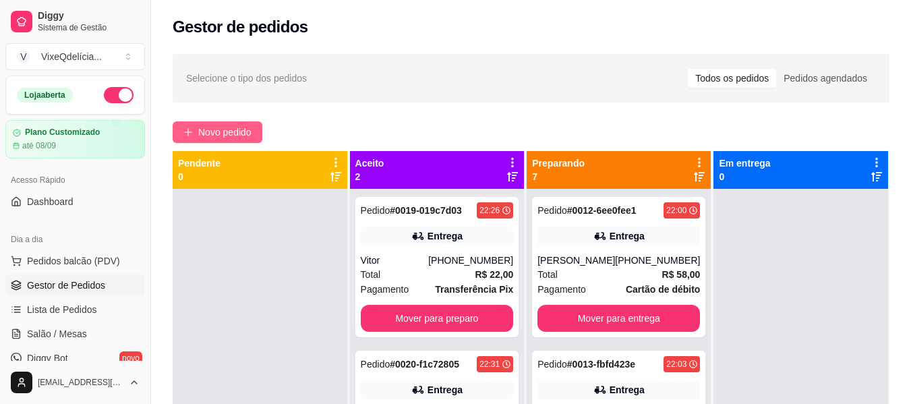
click at [241, 126] on span "Novo pedido" at bounding box center [224, 132] width 53 height 15
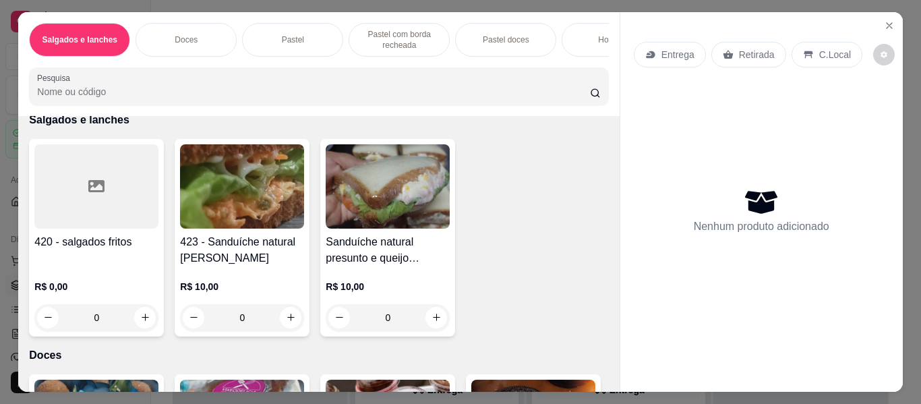
scroll to position [67, 0]
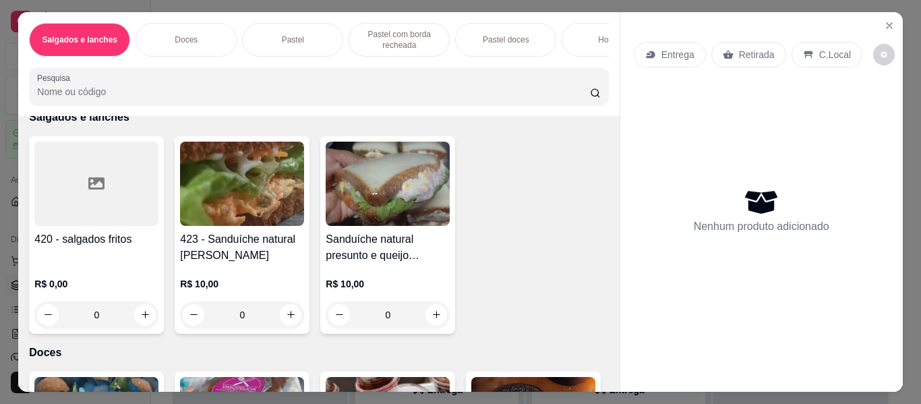
click at [317, 23] on div "Pastel" at bounding box center [292, 40] width 101 height 34
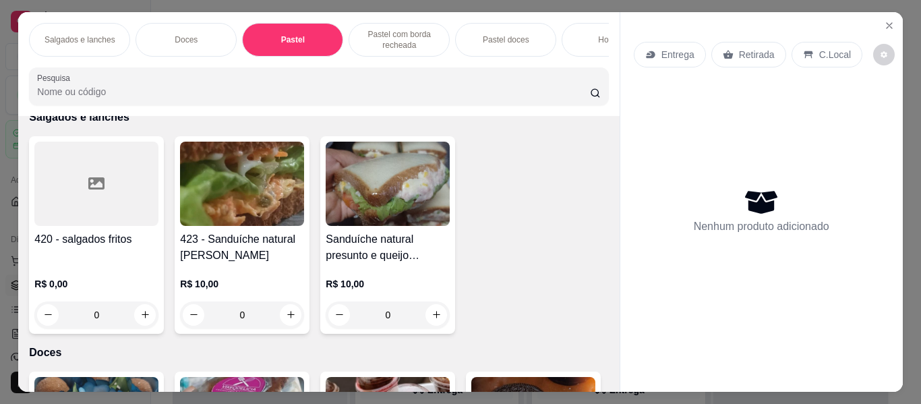
scroll to position [36, 0]
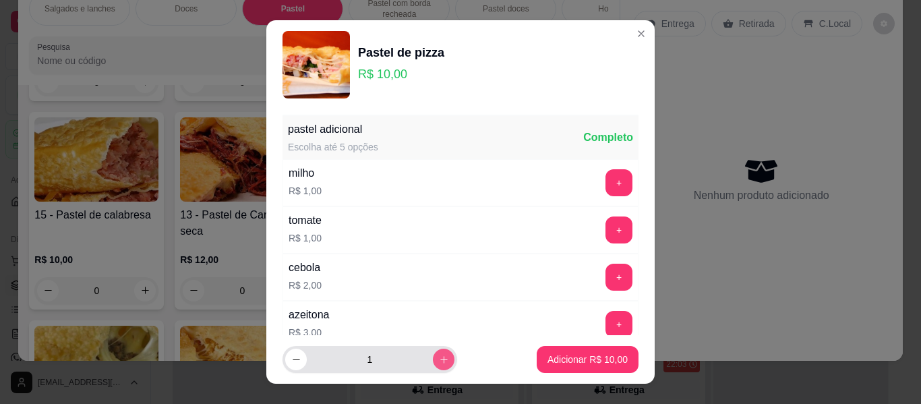
click at [433, 365] on button "increase-product-quantity" at bounding box center [444, 359] width 22 height 22
type input "2"
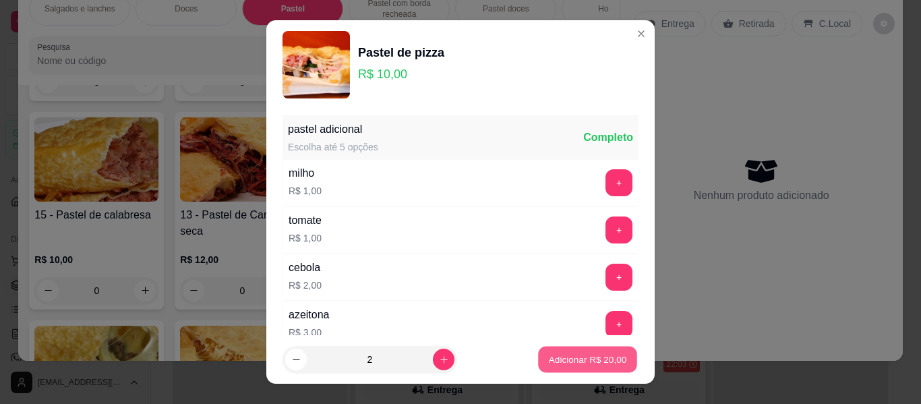
click at [549, 359] on p "Adicionar R$ 20,00" at bounding box center [588, 359] width 78 height 13
type input "2"
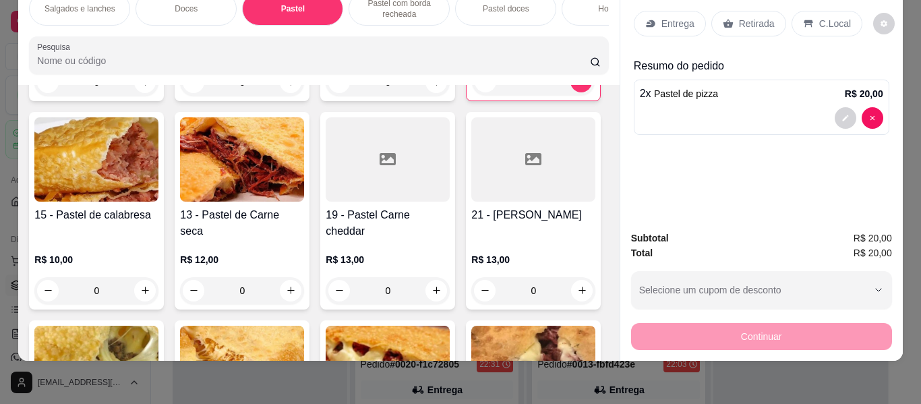
click at [758, 17] on p "Retirada" at bounding box center [757, 23] width 36 height 13
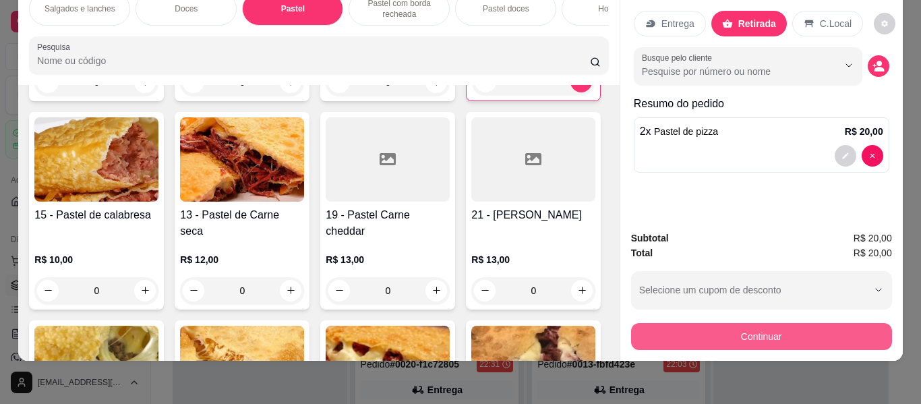
click at [855, 323] on button "Continuar" at bounding box center [761, 336] width 261 height 27
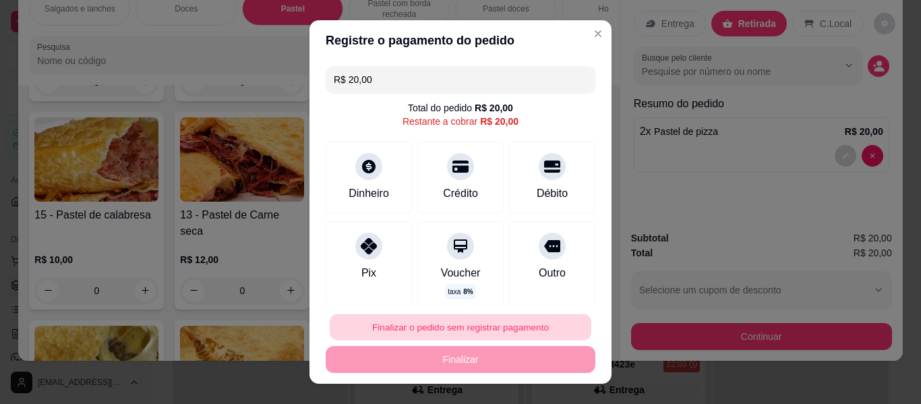
click at [463, 331] on button "Finalizar o pedido sem registrar pagamento" at bounding box center [461, 327] width 262 height 26
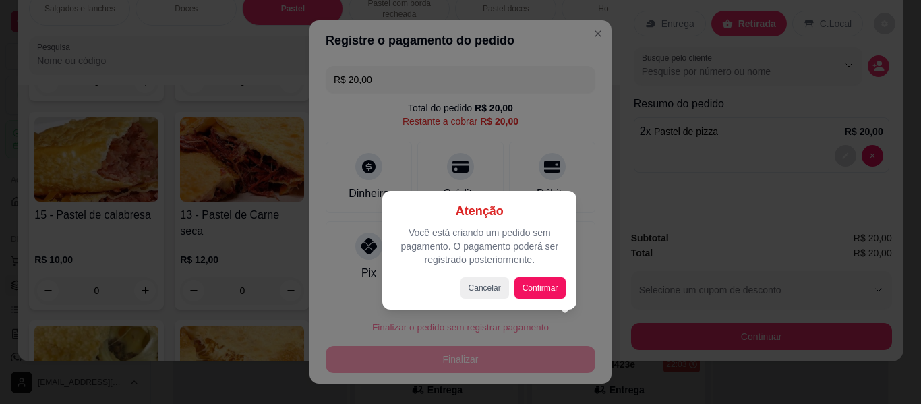
click at [584, 38] on div at bounding box center [460, 202] width 921 height 404
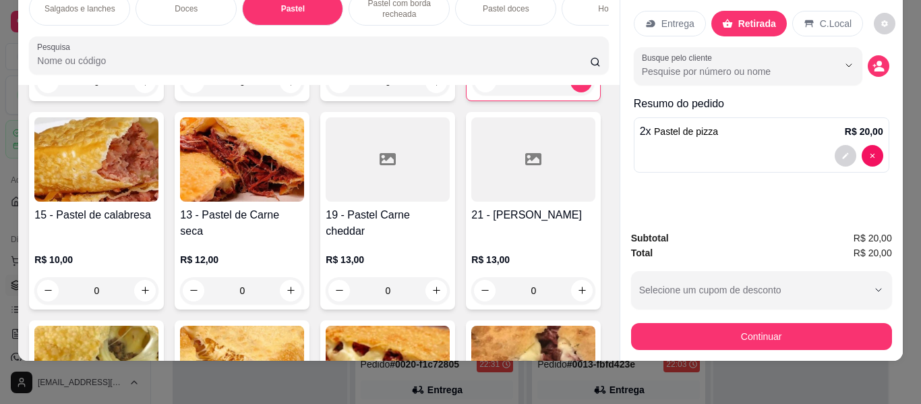
click at [687, 11] on div "Entrega" at bounding box center [670, 24] width 72 height 26
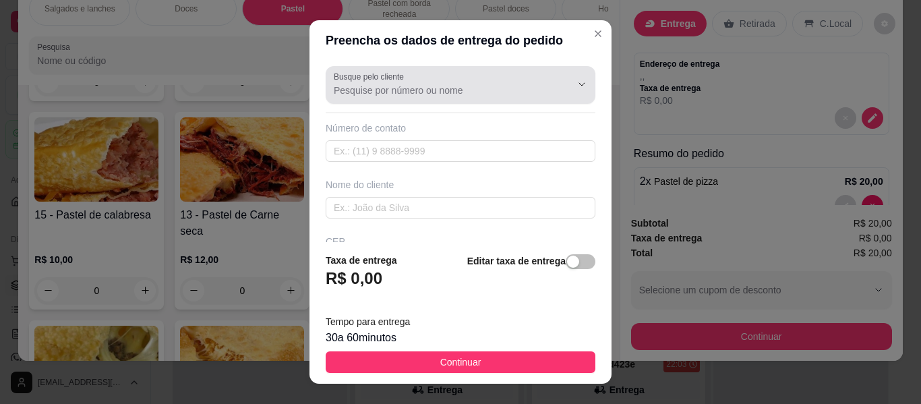
click at [326, 81] on div "Busque pelo cliente" at bounding box center [461, 85] width 270 height 38
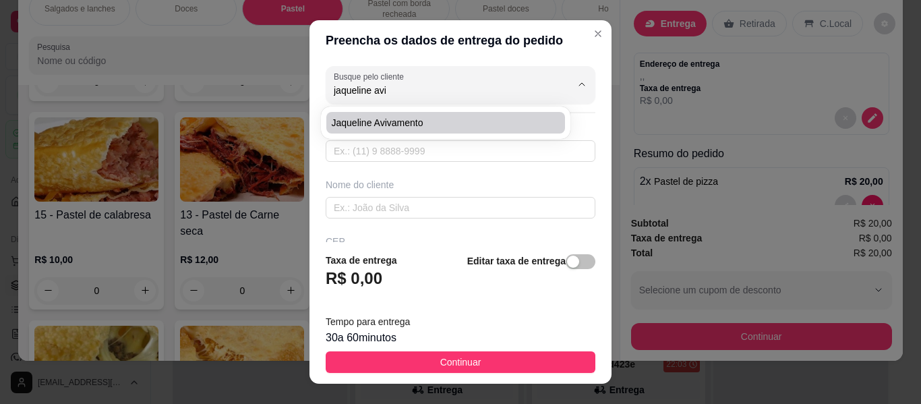
click at [412, 120] on span "jaqueline avivamento" at bounding box center [439, 122] width 214 height 13
type input "jaqueline avivamento"
type input "5518996374723"
type input "jaqueline avivamento"
type input "[PERSON_NAME]"
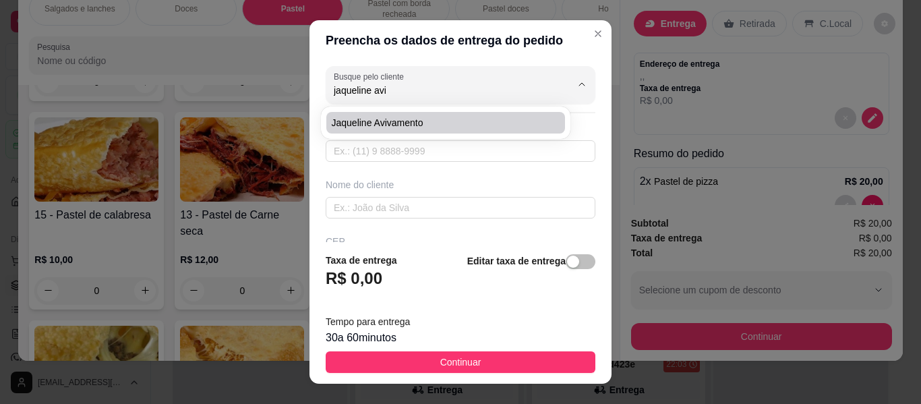
type input "413"
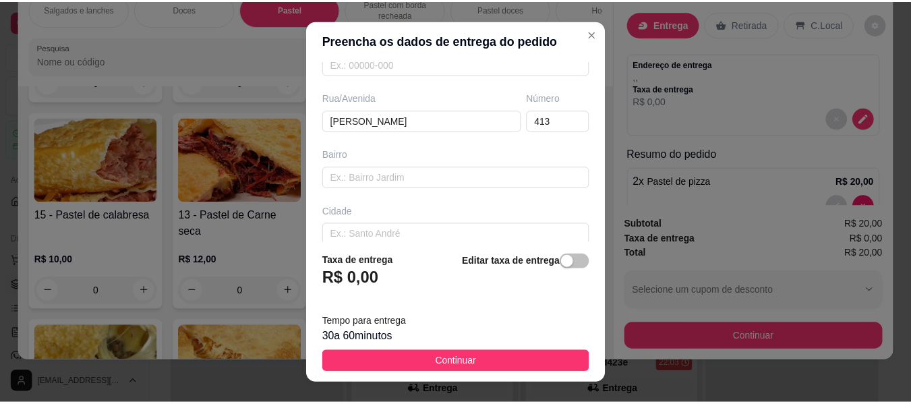
scroll to position [202, 0]
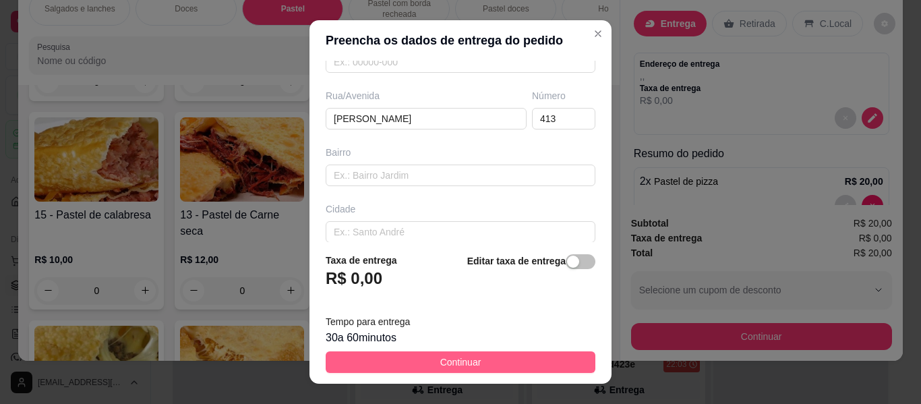
type input "jaqueline avivamento"
click at [464, 367] on span "Continuar" at bounding box center [460, 362] width 41 height 15
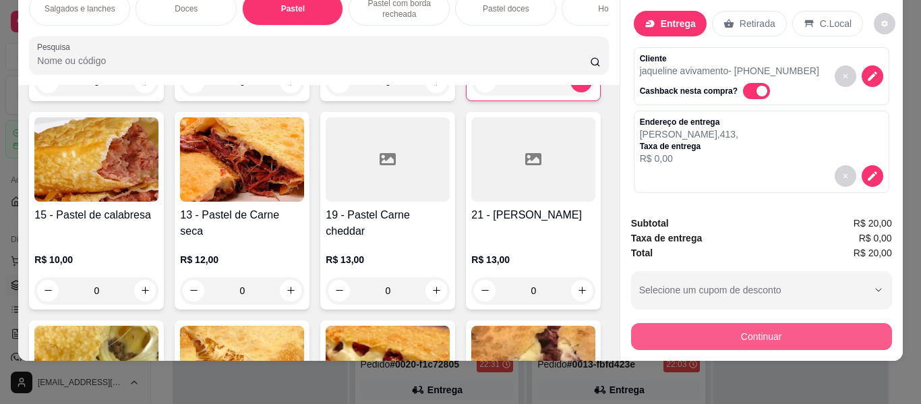
click at [831, 324] on button "Continuar" at bounding box center [761, 336] width 261 height 27
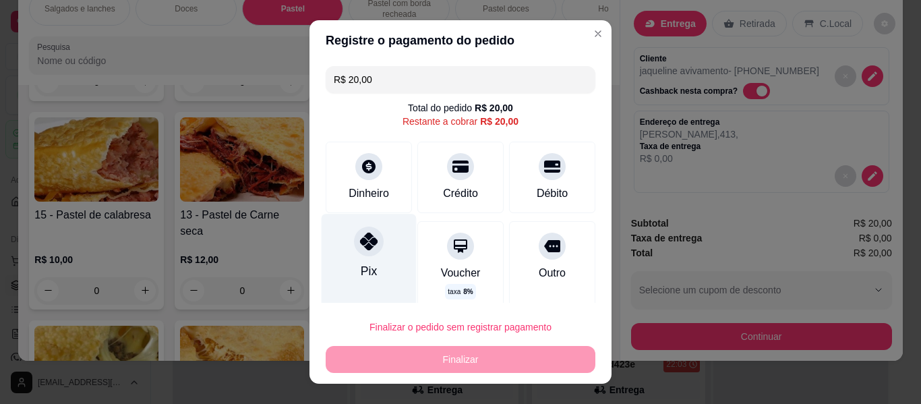
click at [348, 258] on div "Pix" at bounding box center [369, 263] width 95 height 98
type input "R$ 0,00"
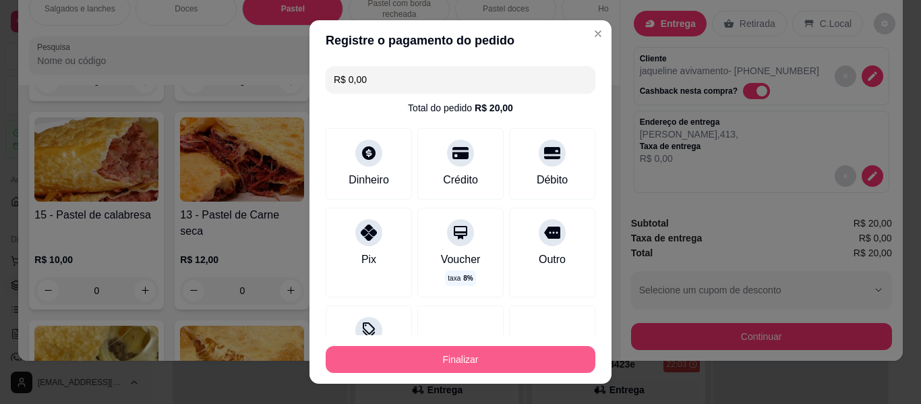
click at [435, 361] on button "Finalizar" at bounding box center [461, 359] width 270 height 27
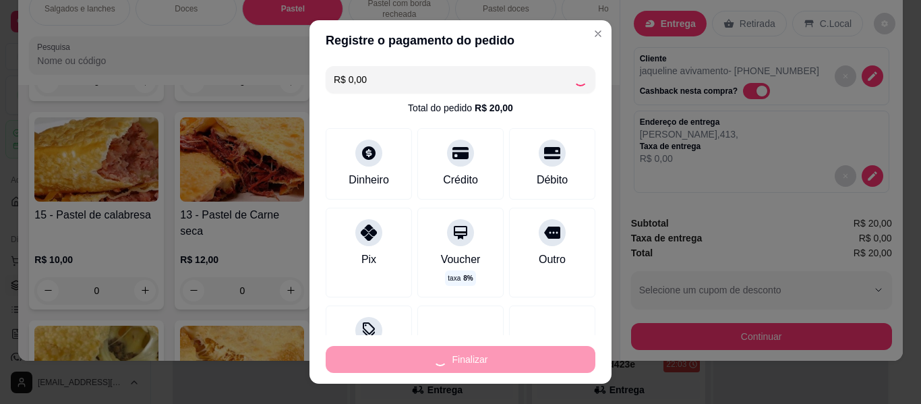
type input "0"
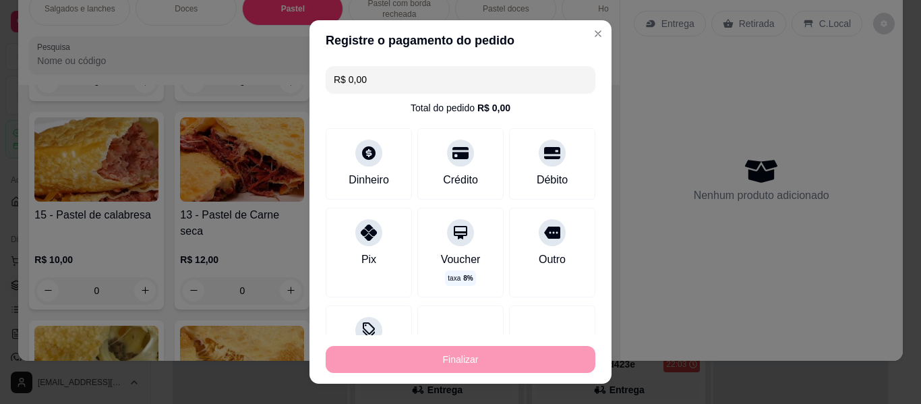
type input "-R$ 20,00"
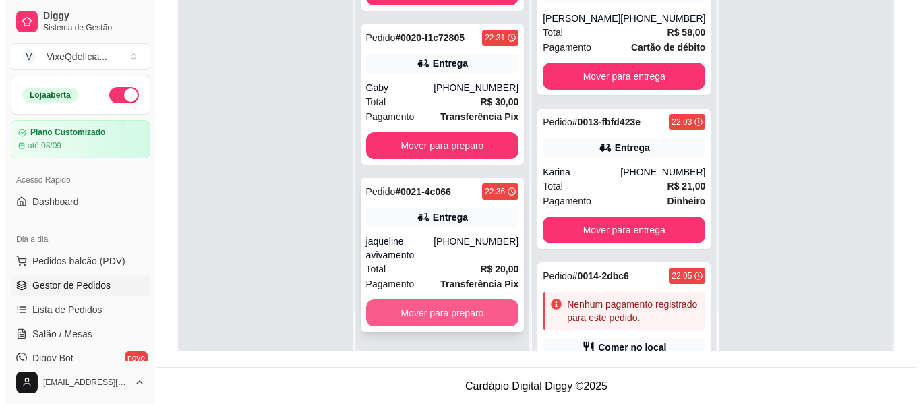
scroll to position [206, 0]
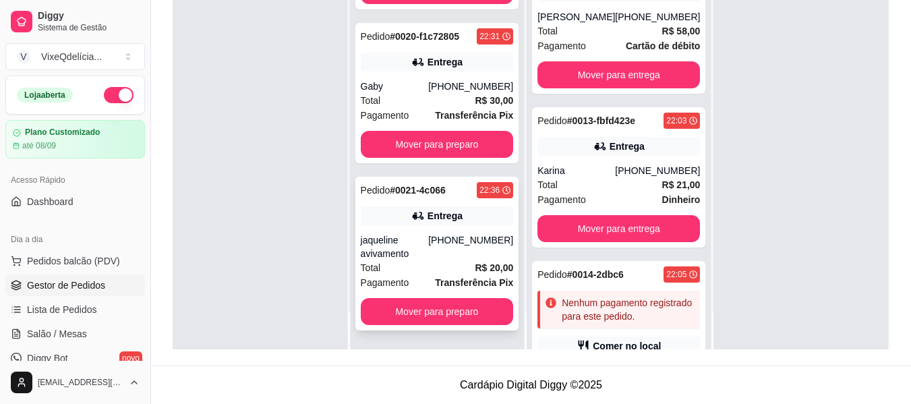
click at [430, 241] on div "[PHONE_NUMBER]" at bounding box center [470, 246] width 85 height 27
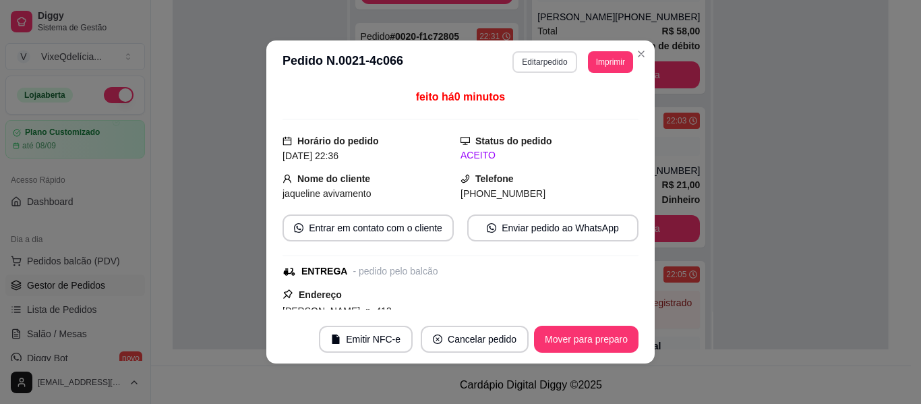
click at [534, 55] on button "Editar pedido" at bounding box center [544, 62] width 64 height 22
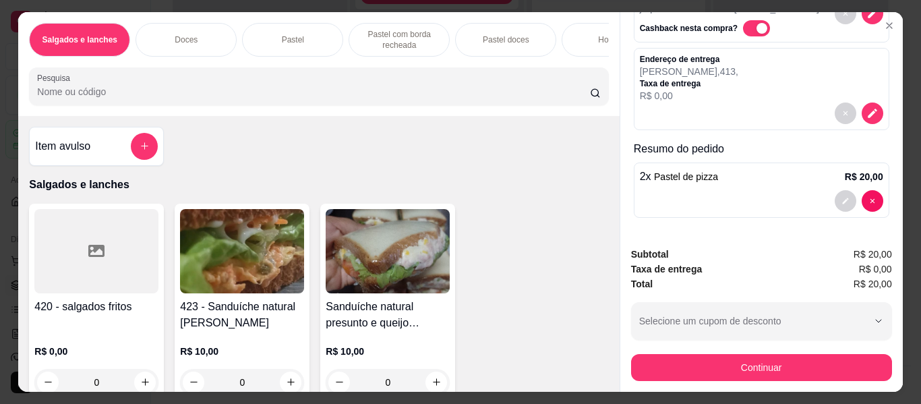
scroll to position [36, 0]
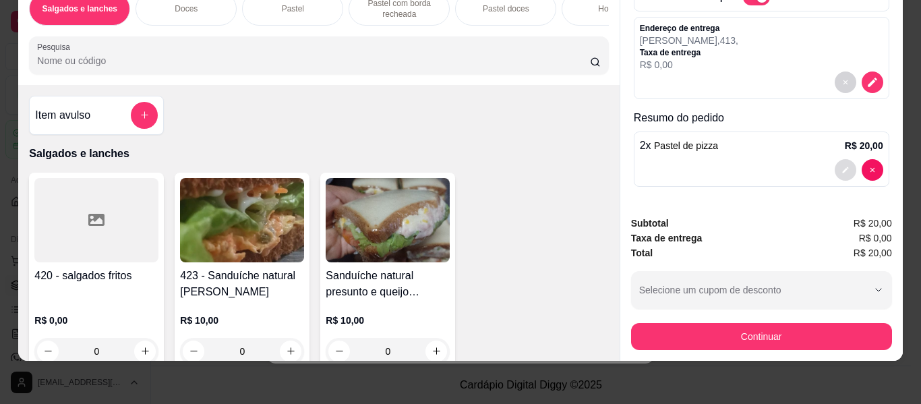
click at [834, 159] on button "decrease-product-quantity" at bounding box center [845, 170] width 22 height 22
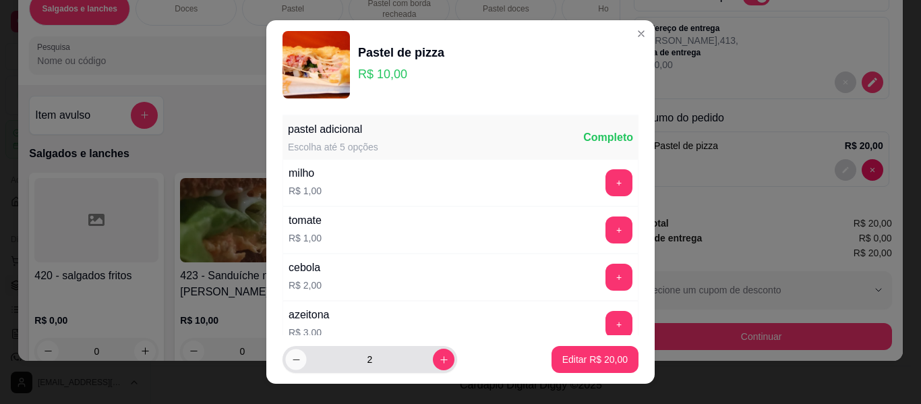
click at [293, 361] on icon "decrease-product-quantity" at bounding box center [296, 360] width 10 height 10
type input "1"
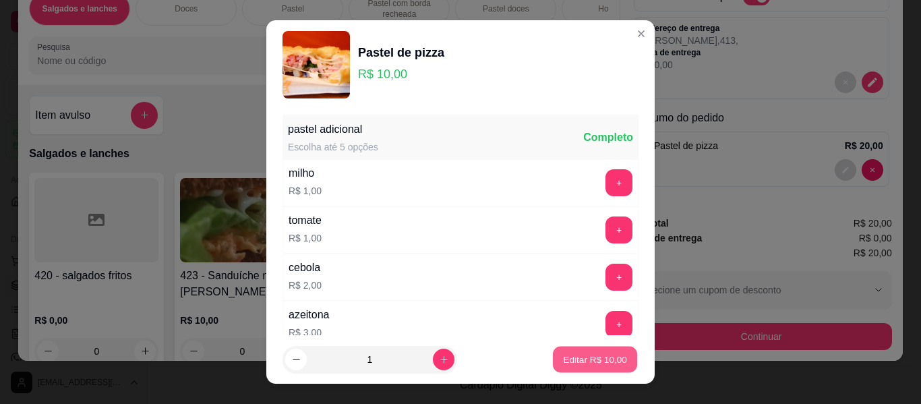
click at [563, 362] on p "Editar R$ 10,00" at bounding box center [594, 359] width 63 height 13
type input "1"
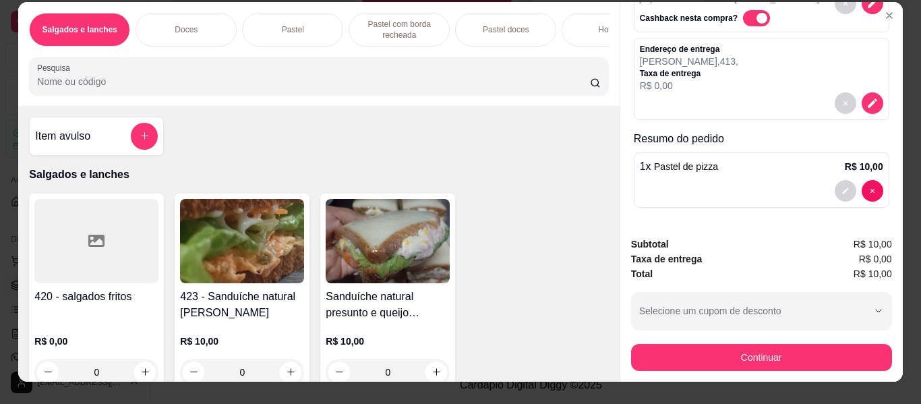
scroll to position [0, 0]
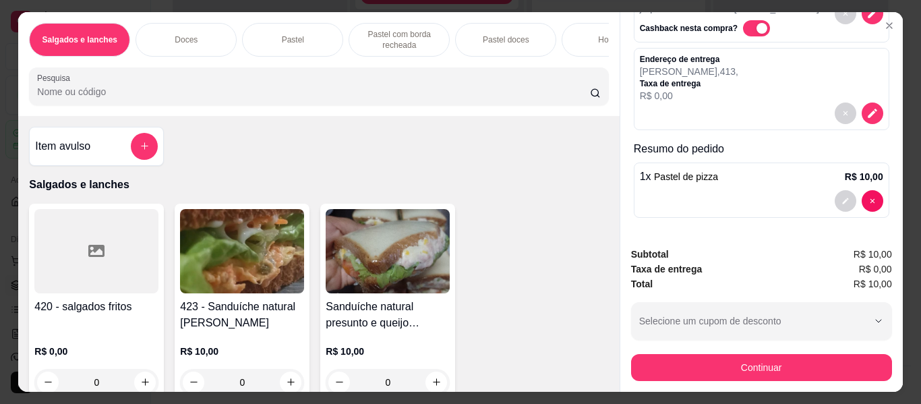
click at [309, 34] on div "Pastel" at bounding box center [292, 40] width 101 height 34
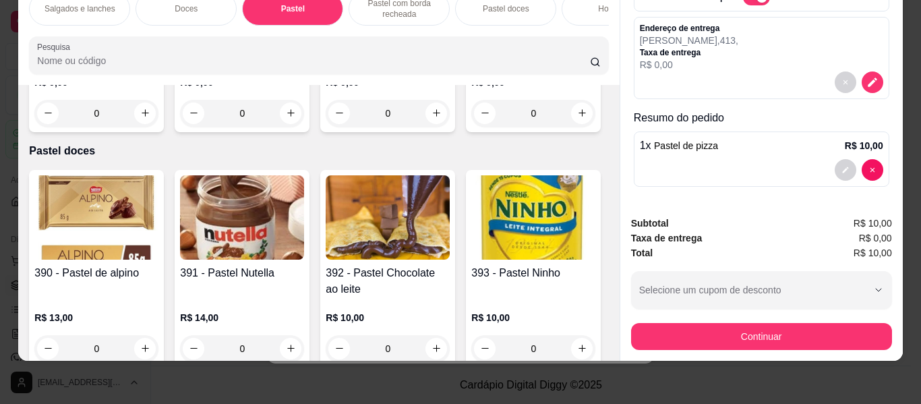
scroll to position [2420, 0]
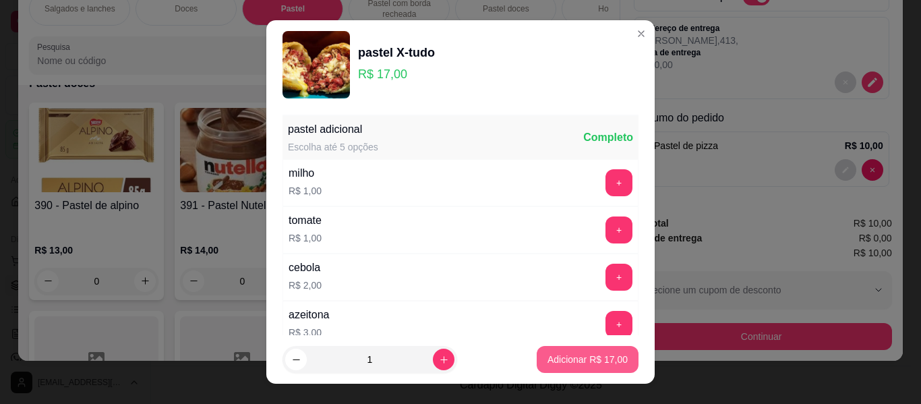
click at [547, 353] on p "Adicionar R$ 17,00" at bounding box center [587, 359] width 80 height 13
type input "1"
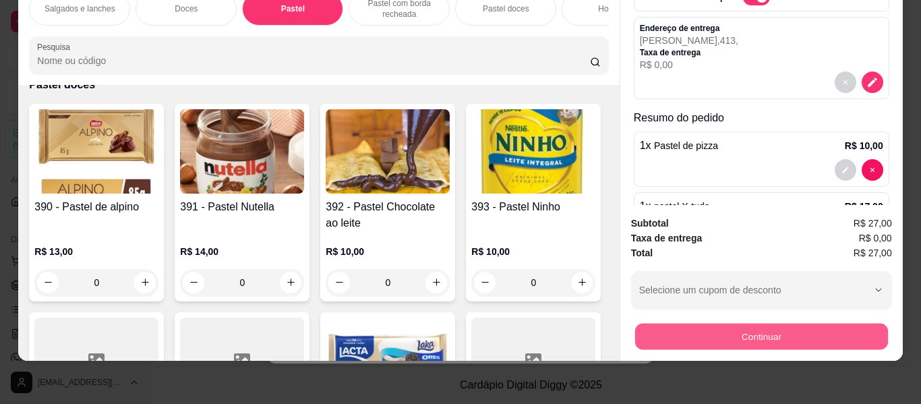
click at [859, 324] on button "Continuar" at bounding box center [760, 337] width 253 height 26
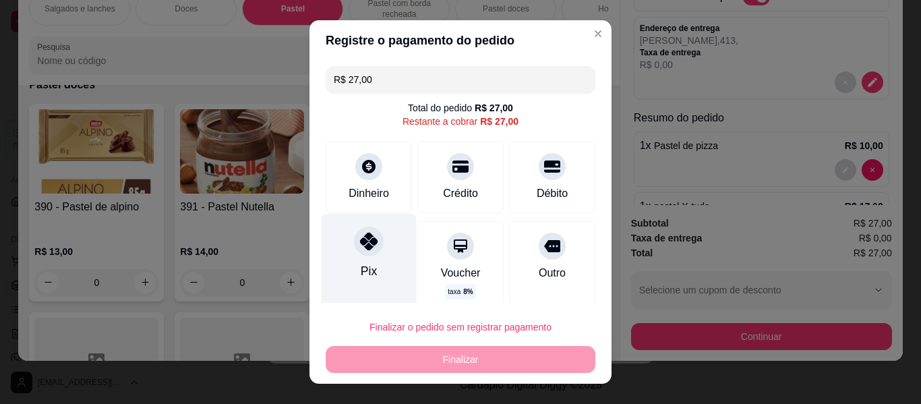
click at [361, 275] on div "Pix" at bounding box center [369, 271] width 16 height 18
type input "R$ 0,00"
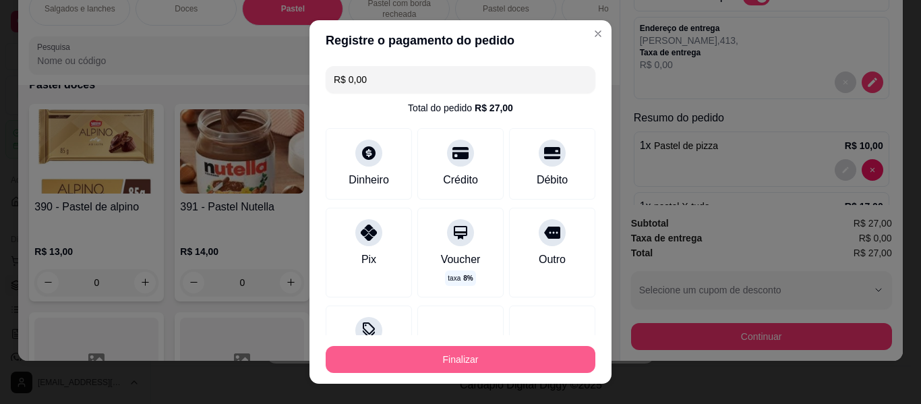
click at [431, 361] on button "Finalizar" at bounding box center [461, 359] width 270 height 27
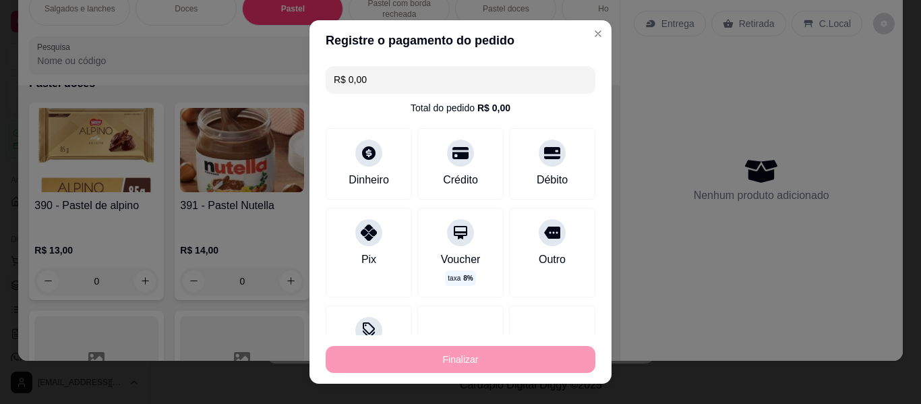
type input "0"
type input "-R$ 27,00"
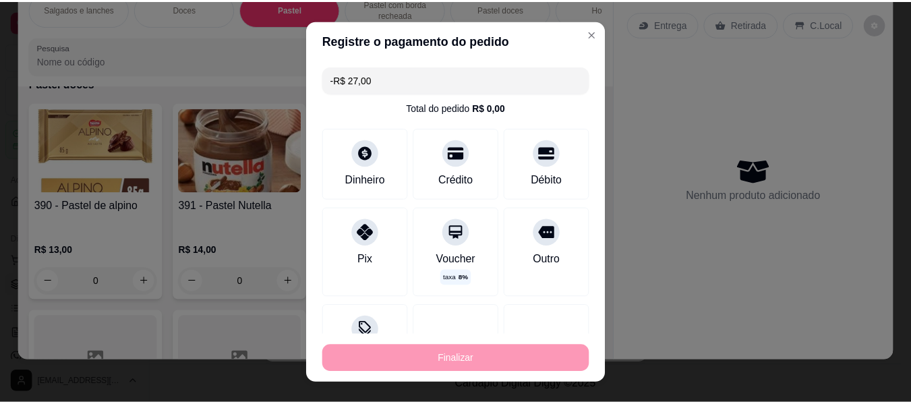
scroll to position [2419, 0]
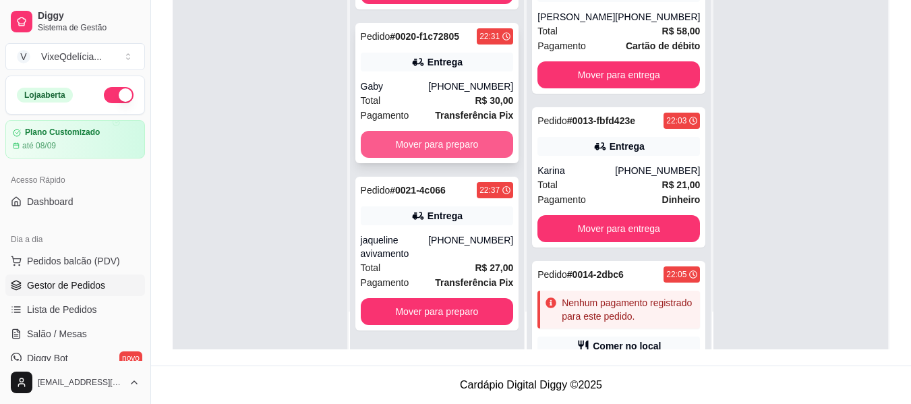
click at [462, 142] on button "Mover para preparo" at bounding box center [437, 144] width 153 height 27
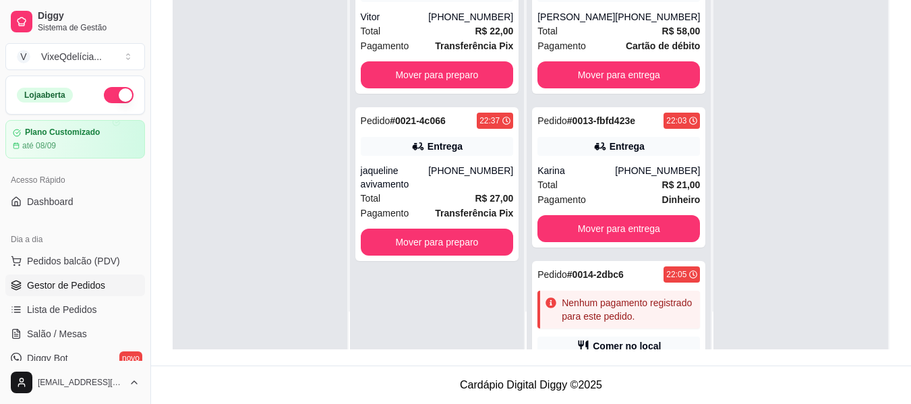
scroll to position [0, 0]
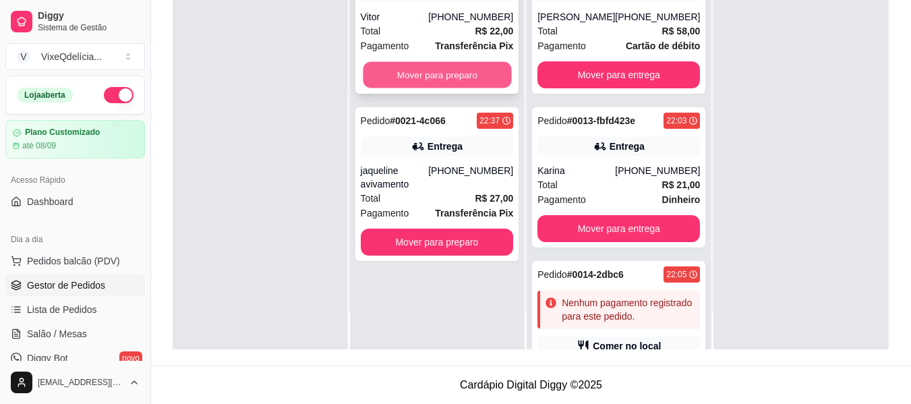
click at [452, 74] on button "Mover para preparo" at bounding box center [437, 75] width 148 height 26
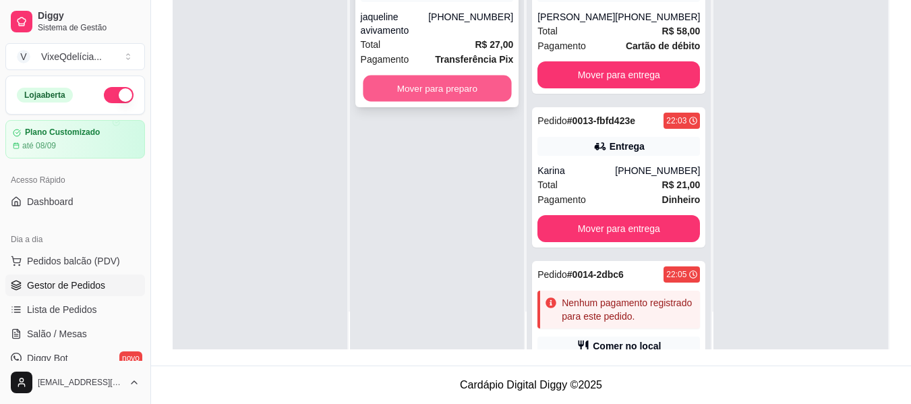
click at [451, 78] on button "Mover para preparo" at bounding box center [437, 88] width 148 height 26
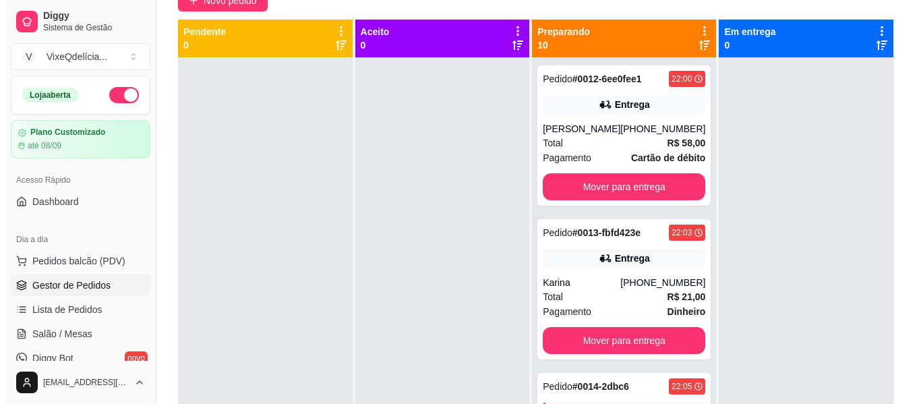
scroll to position [3, 0]
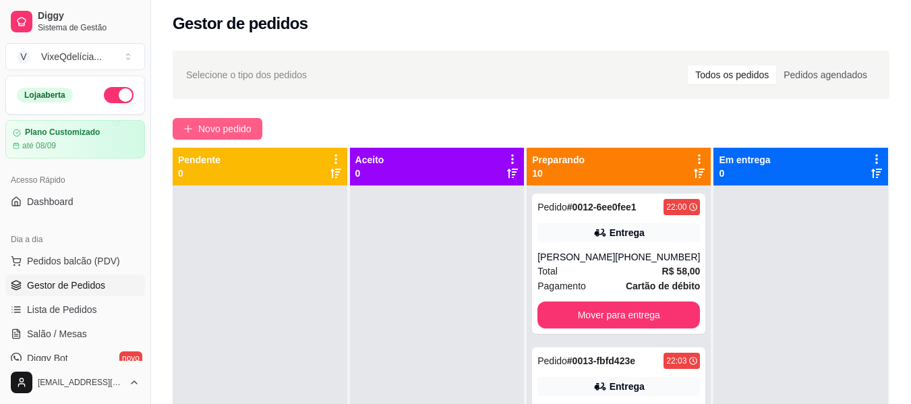
click at [230, 129] on span "Novo pedido" at bounding box center [224, 128] width 53 height 15
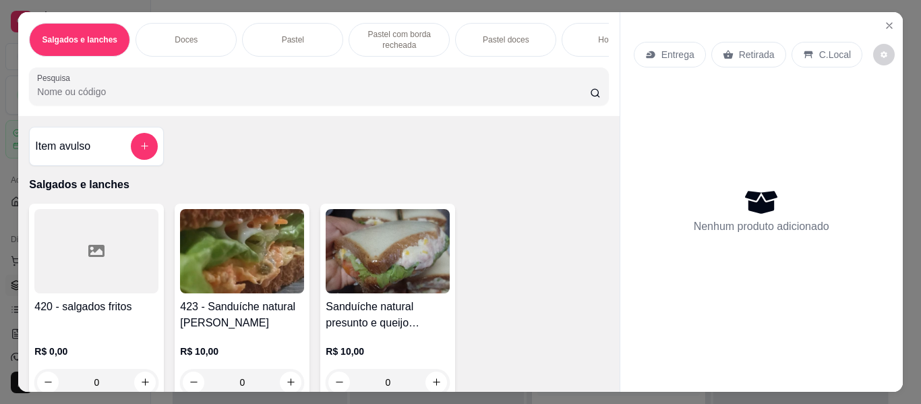
click at [193, 26] on div "Doces" at bounding box center [185, 40] width 101 height 34
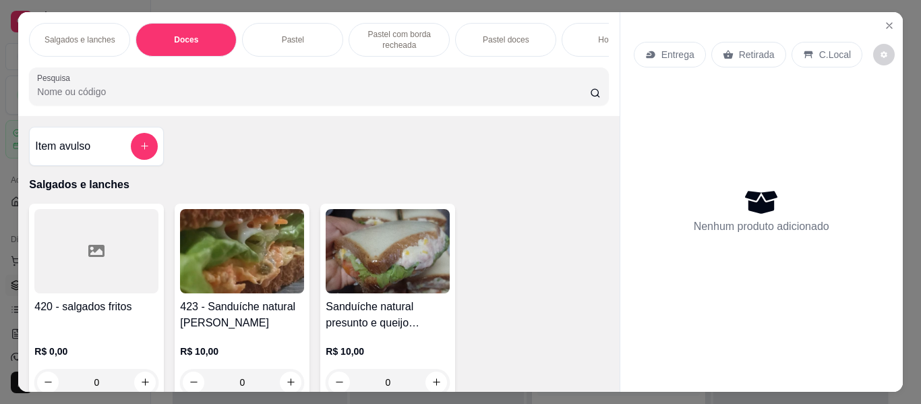
scroll to position [36, 0]
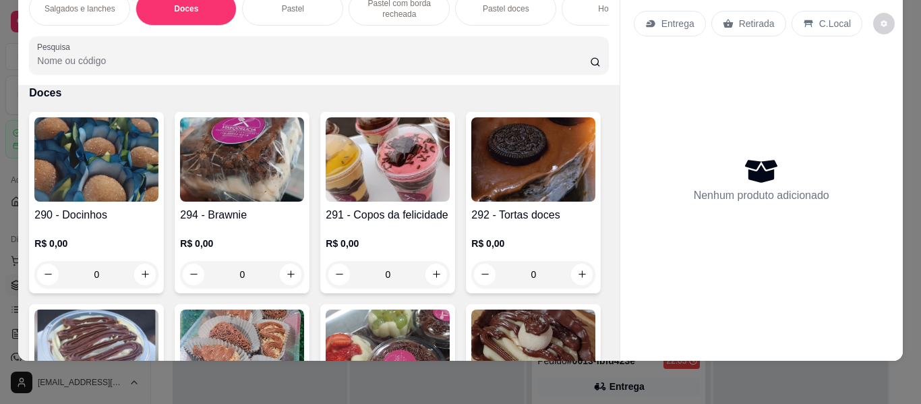
click at [367, 195] on img at bounding box center [388, 159] width 124 height 84
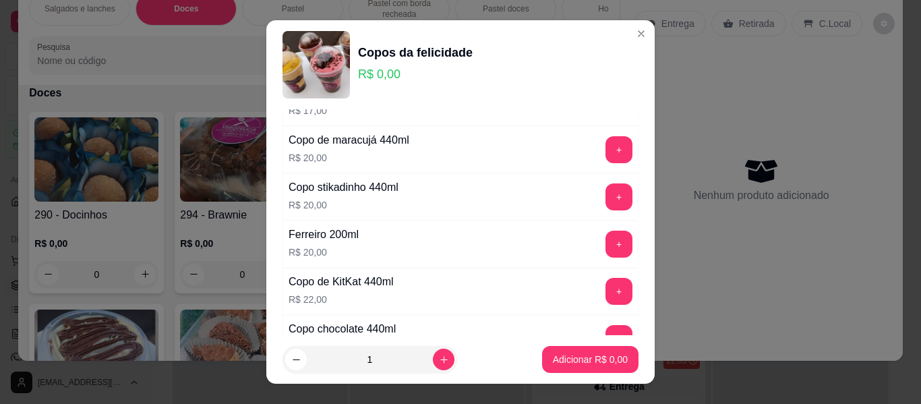
scroll to position [472, 0]
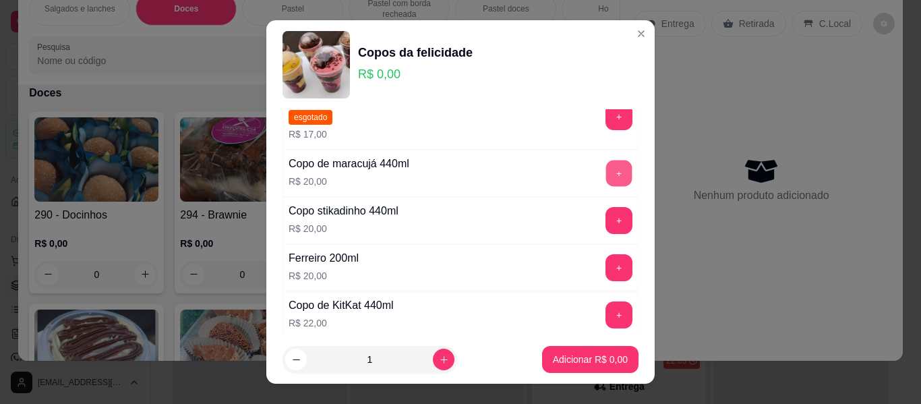
click at [606, 176] on button "+" at bounding box center [619, 173] width 26 height 26
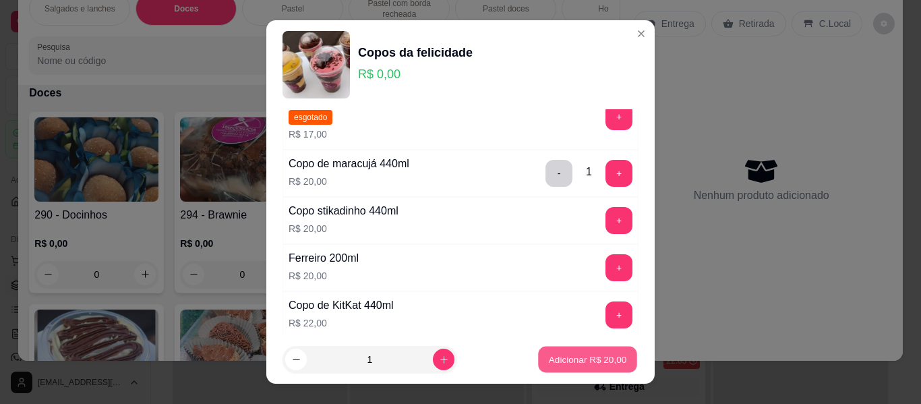
click at [565, 361] on p "Adicionar R$ 20,00" at bounding box center [588, 359] width 78 height 13
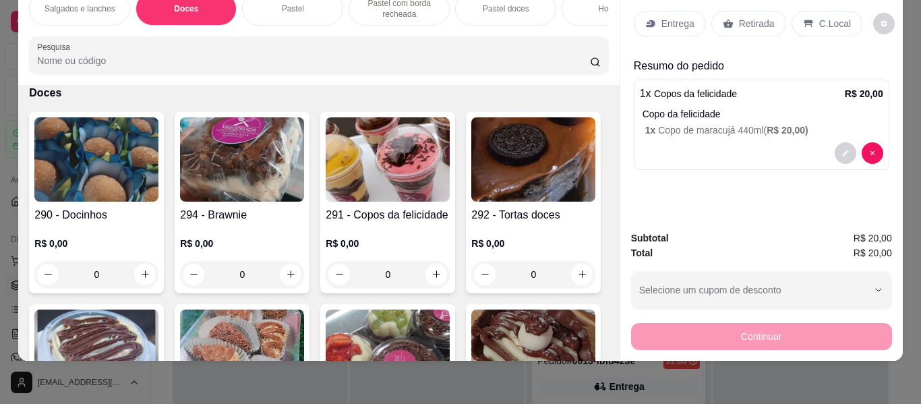
click at [679, 11] on div "Entrega" at bounding box center [670, 24] width 72 height 26
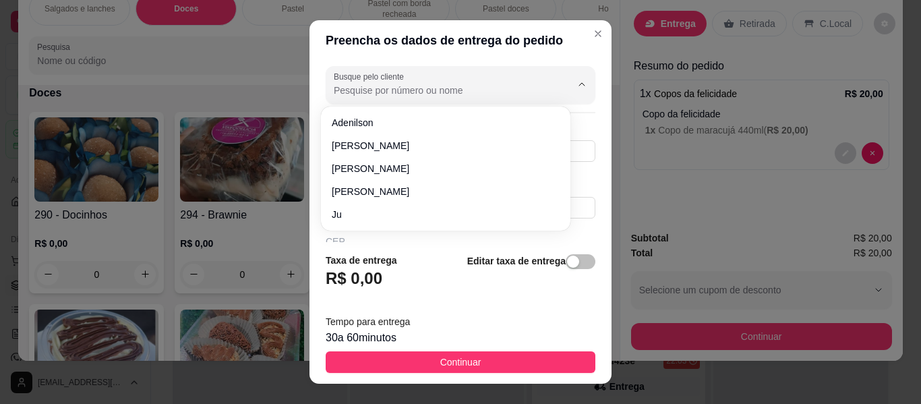
click at [467, 93] on input "Busque pelo cliente" at bounding box center [442, 90] width 216 height 13
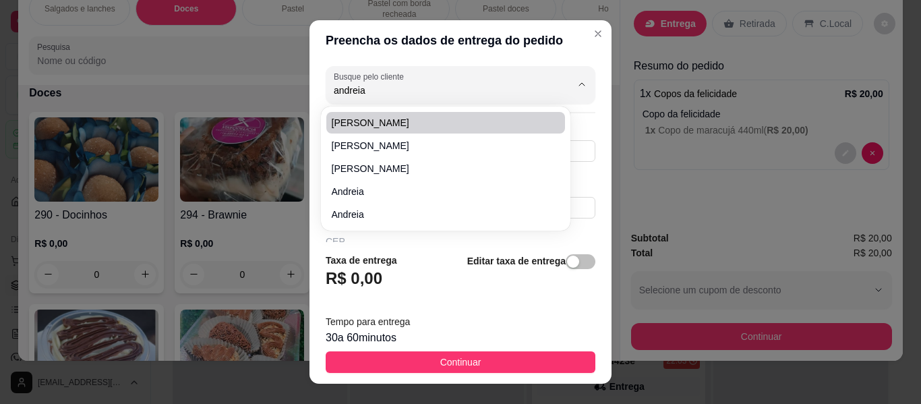
click at [440, 124] on span "[PERSON_NAME]" at bounding box center [439, 122] width 214 height 13
type input "[PERSON_NAME]"
type input "18996299526"
type input "[PERSON_NAME]"
type input "[STREET_ADDRESS]"
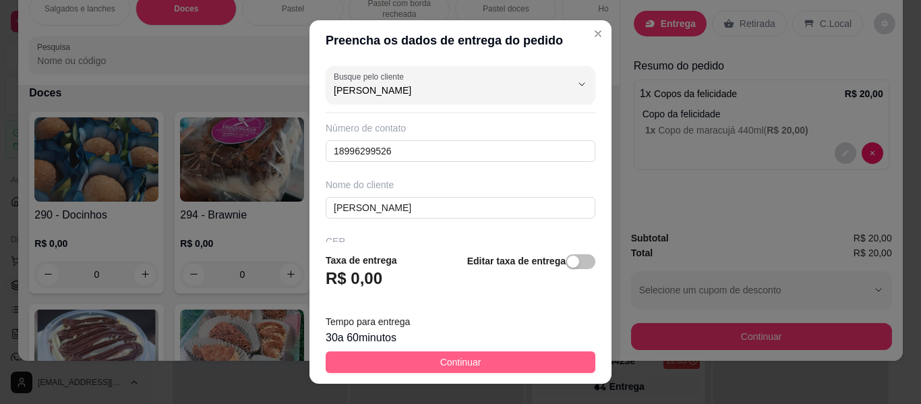
type input "[PERSON_NAME]"
click at [470, 369] on span "Continuar" at bounding box center [460, 362] width 41 height 15
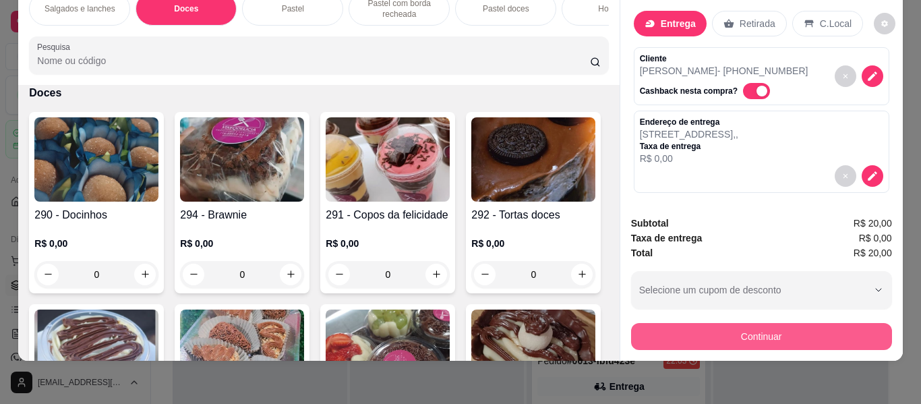
click at [677, 326] on button "Continuar" at bounding box center [761, 336] width 261 height 27
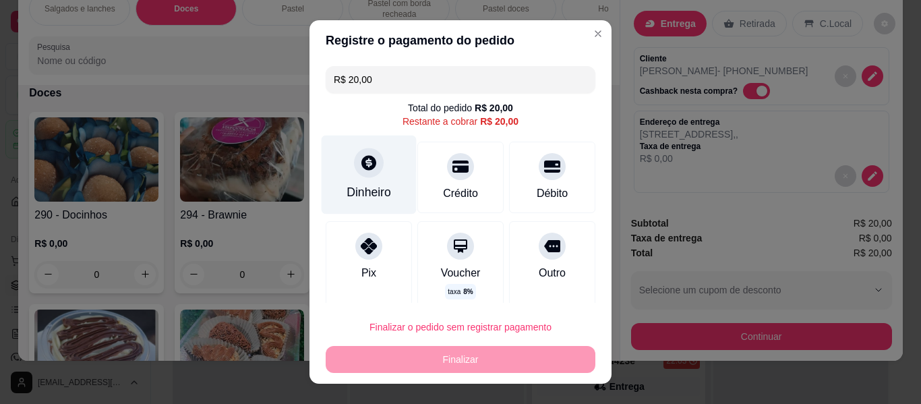
click at [357, 181] on div "Dinheiro" at bounding box center [369, 174] width 95 height 79
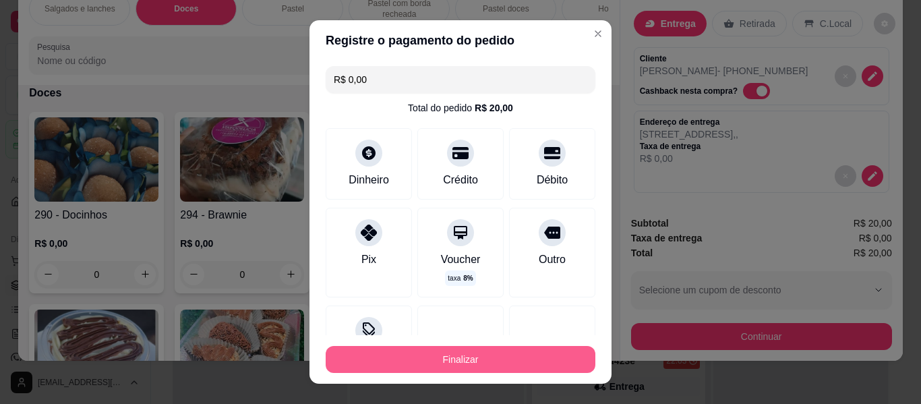
click at [478, 357] on button "Finalizar" at bounding box center [461, 359] width 270 height 27
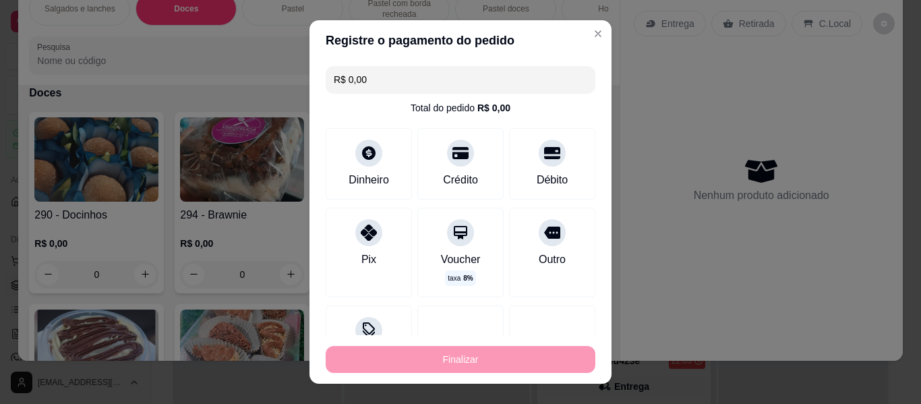
type input "-R$ 20,00"
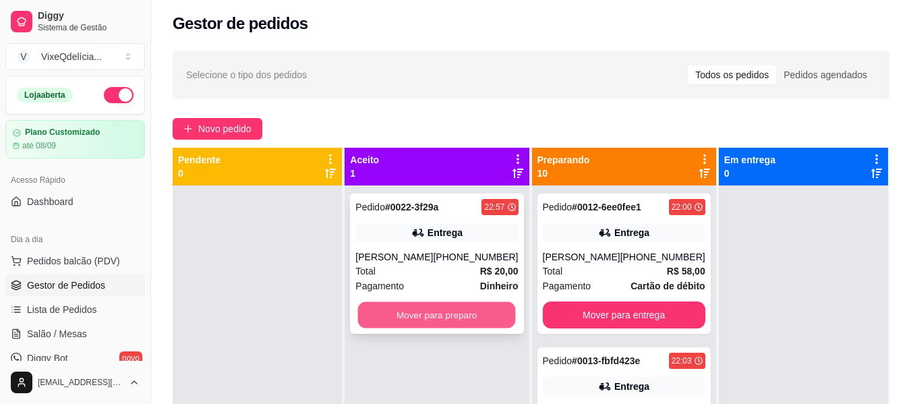
click at [465, 309] on button "Mover para preparo" at bounding box center [437, 315] width 158 height 26
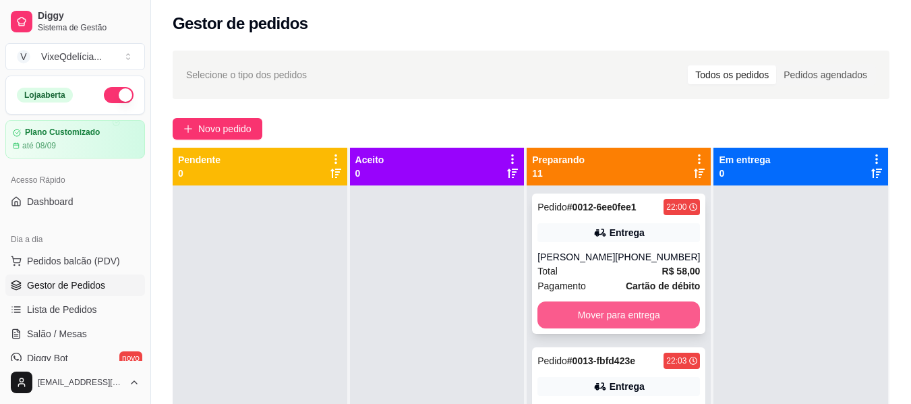
click at [551, 317] on button "Mover para entrega" at bounding box center [618, 314] width 162 height 27
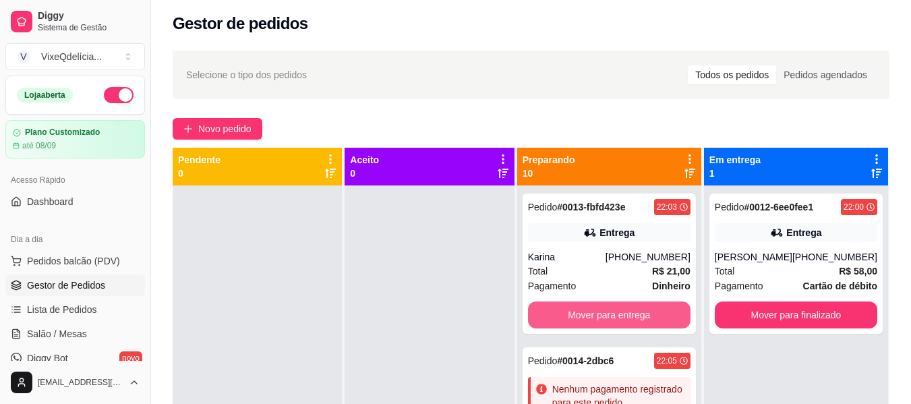
click at [551, 317] on button "Mover para entrega" at bounding box center [609, 314] width 162 height 27
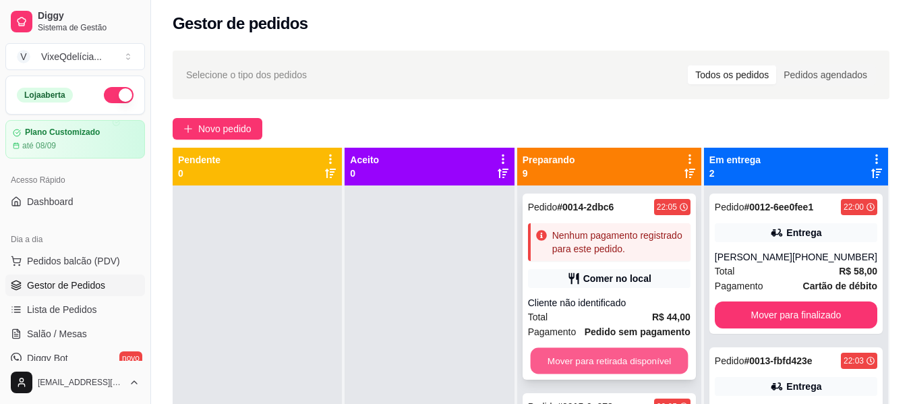
click at [568, 356] on button "Mover para retirada disponível" at bounding box center [609, 361] width 158 height 26
click at [569, 363] on button "Mover para retirada disponível" at bounding box center [609, 360] width 162 height 27
click at [571, 357] on button "Mover para retirada disponível" at bounding box center [609, 360] width 162 height 27
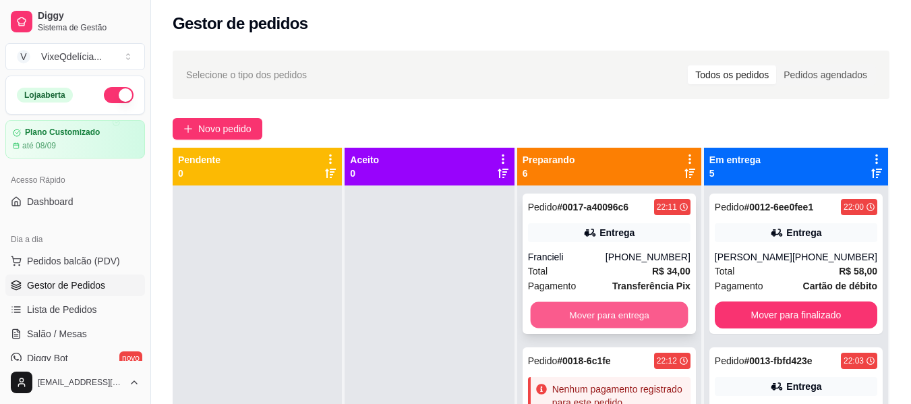
click at [580, 311] on button "Mover para entrega" at bounding box center [609, 315] width 158 height 26
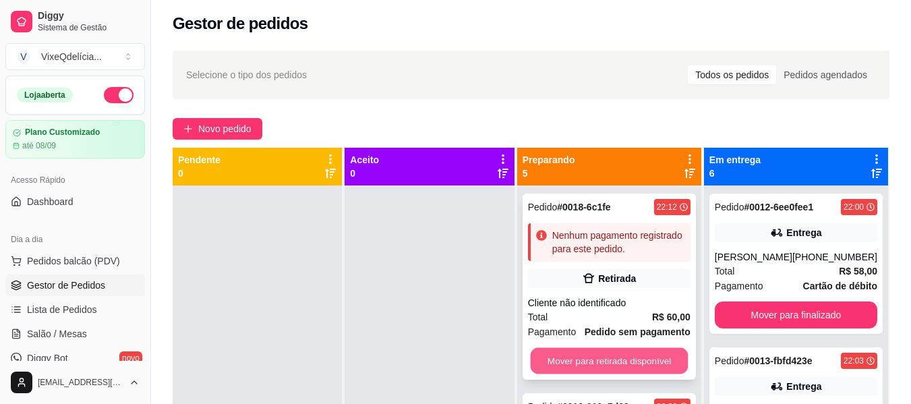
click at [588, 357] on button "Mover para retirada disponível" at bounding box center [609, 361] width 158 height 26
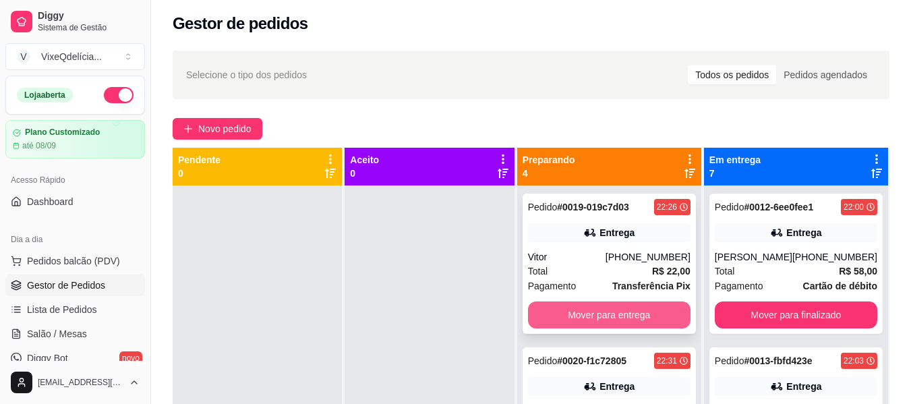
click at [588, 309] on button "Mover para entrega" at bounding box center [609, 314] width 162 height 27
click at [588, 313] on button "Mover para entrega" at bounding box center [609, 315] width 158 height 26
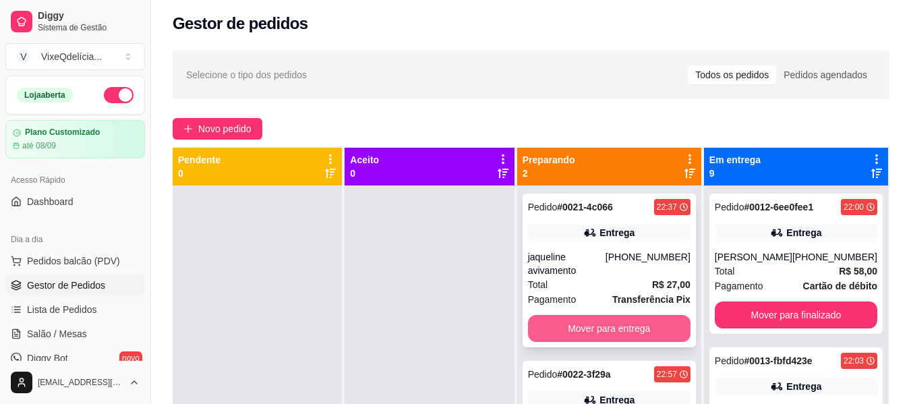
click at [587, 332] on button "Mover para entrega" at bounding box center [609, 328] width 162 height 27
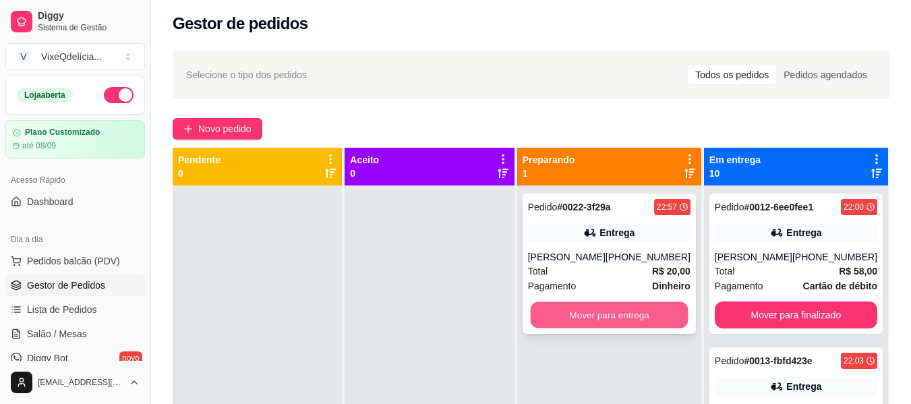
click at [583, 311] on button "Mover para entrega" at bounding box center [609, 315] width 158 height 26
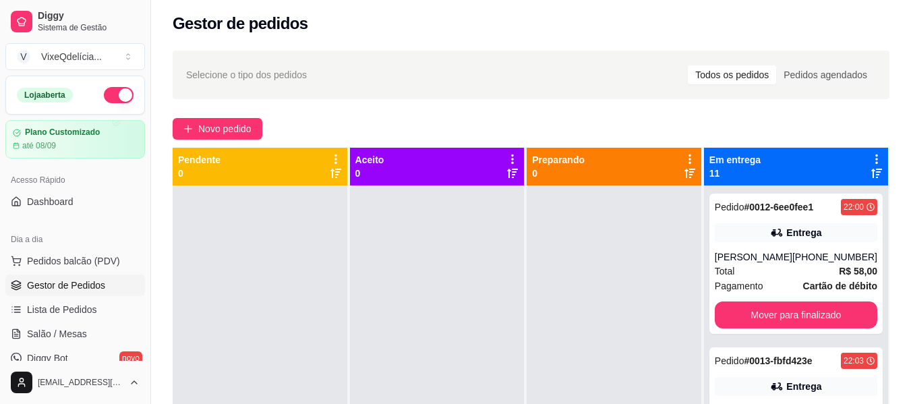
click at [216, 117] on div "Selecione o tipo dos pedidos Todos os pedidos Pedidos agendados Novo pedido Pen…" at bounding box center [531, 304] width 760 height 525
click at [218, 125] on span "Novo pedido" at bounding box center [224, 128] width 53 height 15
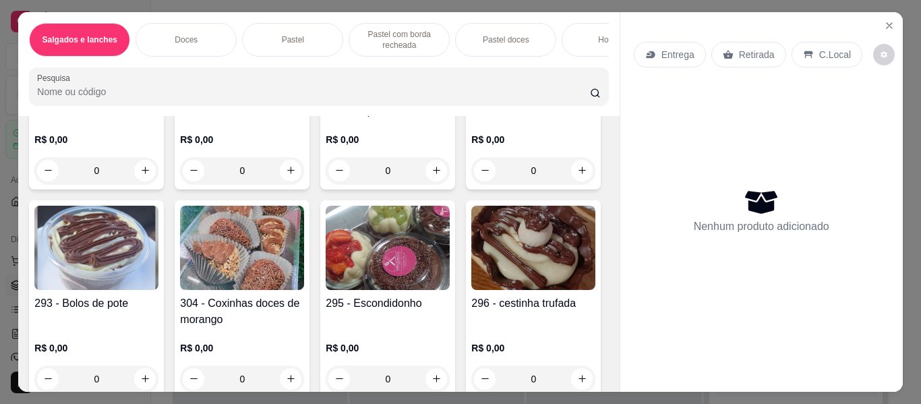
scroll to position [472, 0]
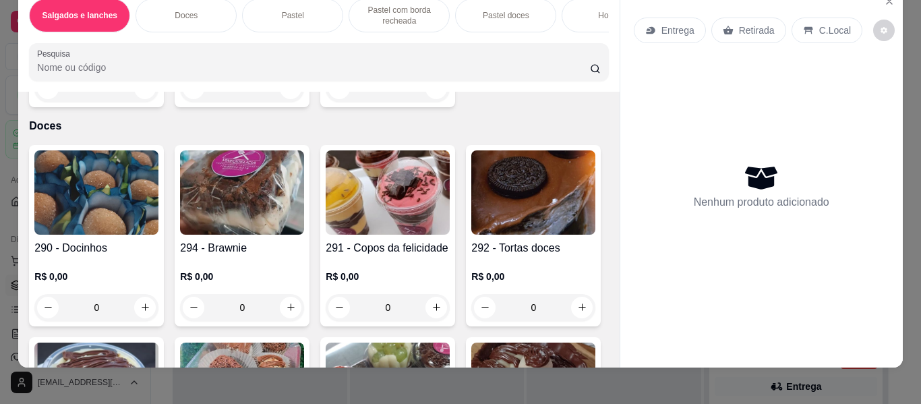
scroll to position [36, 0]
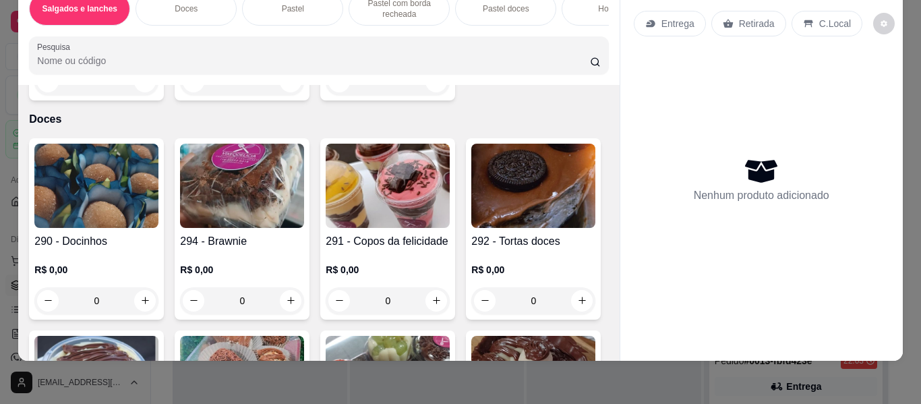
click at [471, 228] on img at bounding box center [533, 186] width 124 height 84
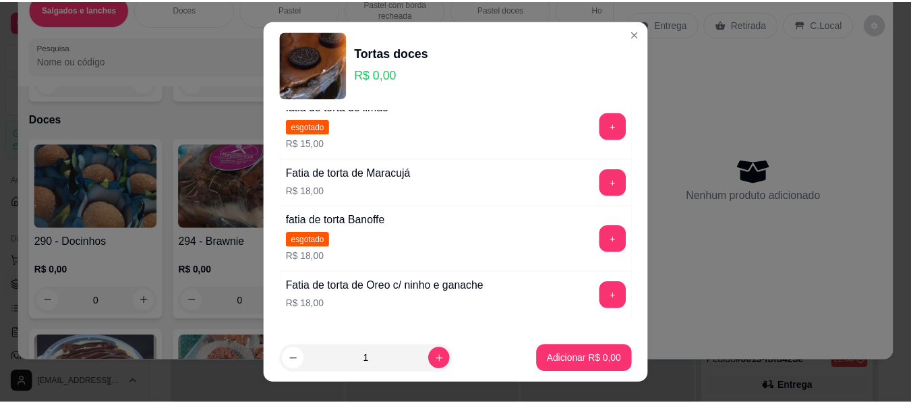
scroll to position [152, 0]
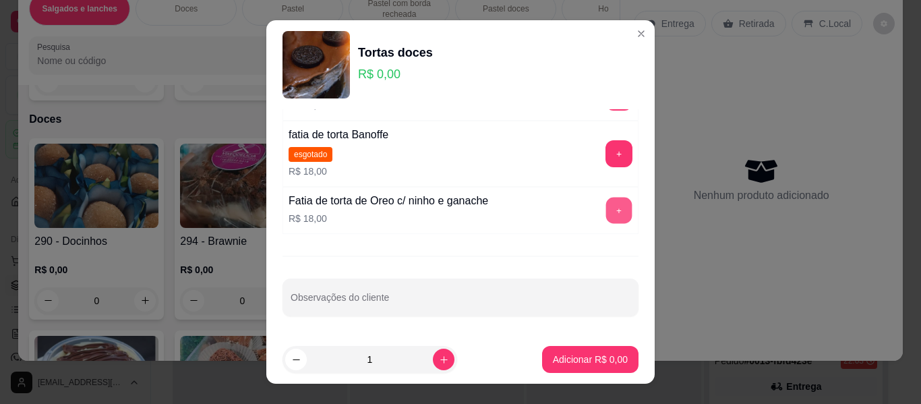
click at [606, 210] on button "+" at bounding box center [619, 210] width 26 height 26
click at [605, 210] on button "+" at bounding box center [618, 210] width 27 height 27
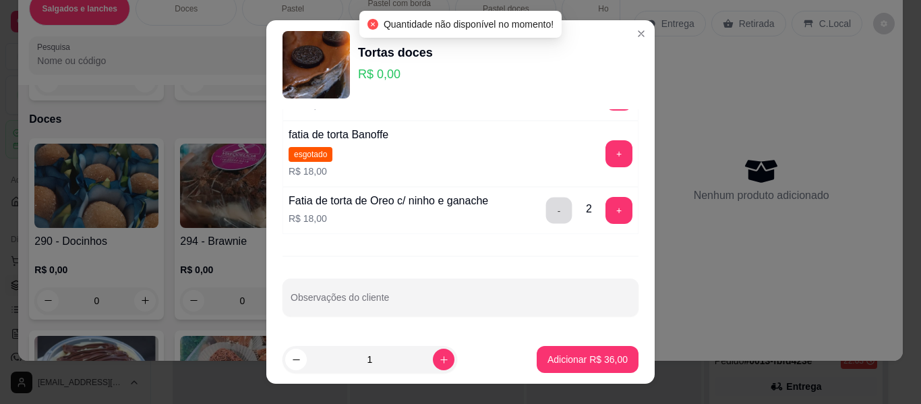
click at [546, 204] on button "-" at bounding box center [559, 210] width 26 height 26
click at [595, 357] on p "Adicionar R$ 18,00" at bounding box center [588, 359] width 78 height 13
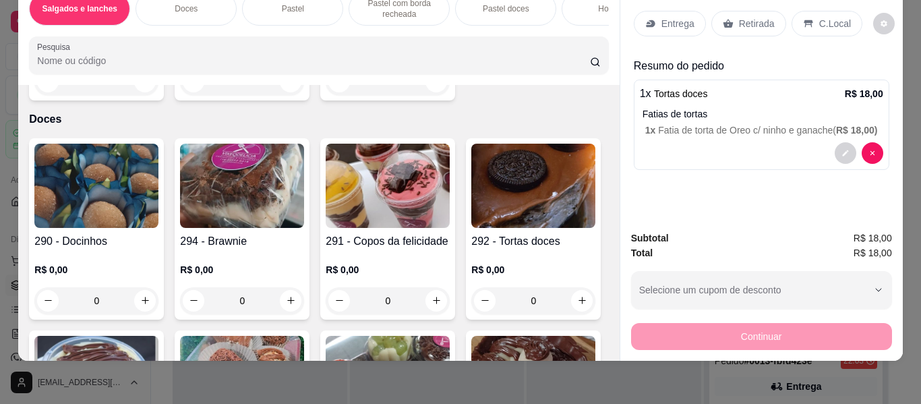
click at [748, 17] on p "Retirada" at bounding box center [757, 23] width 36 height 13
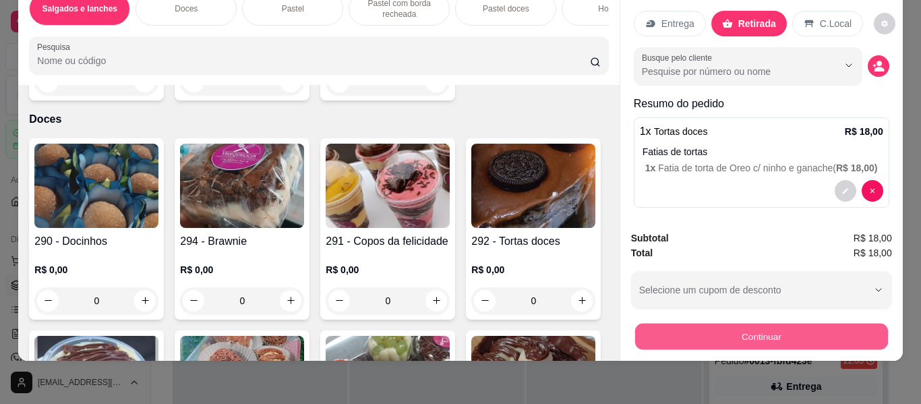
click at [733, 336] on button "Continuar" at bounding box center [760, 337] width 253 height 26
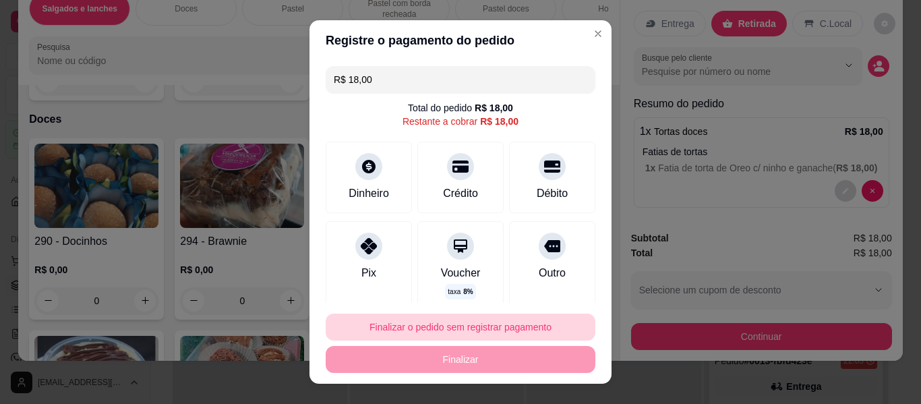
click at [450, 327] on button "Finalizar o pedido sem registrar pagamento" at bounding box center [461, 326] width 270 height 27
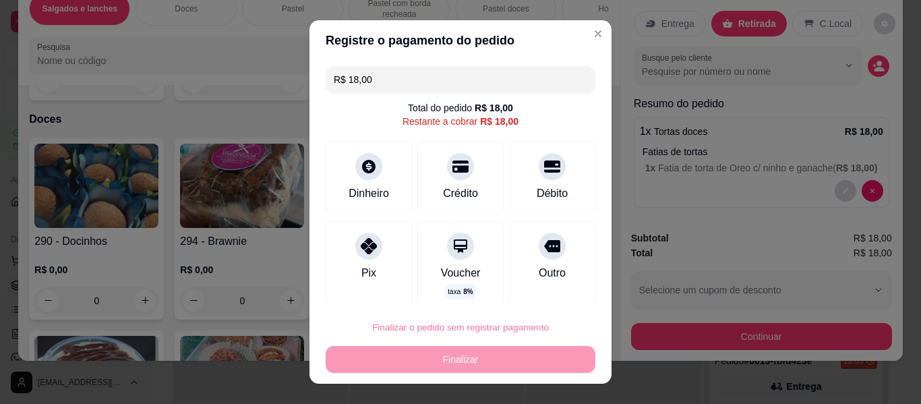
click at [525, 286] on button "Confirmar" at bounding box center [538, 288] width 48 height 20
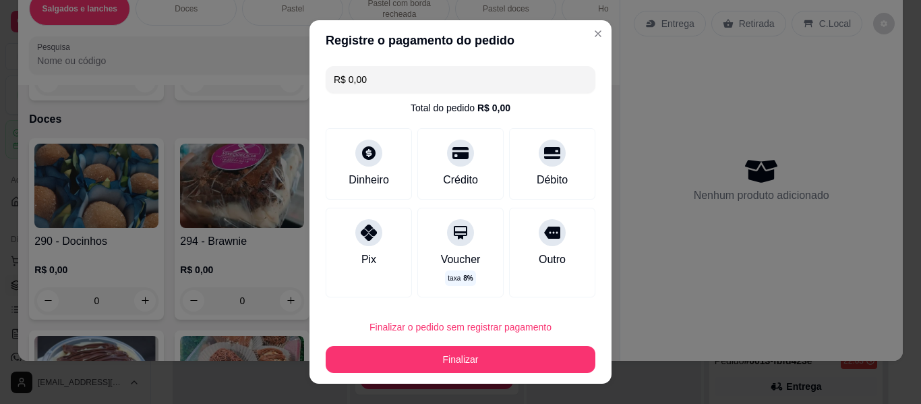
type input "R$ 0,00"
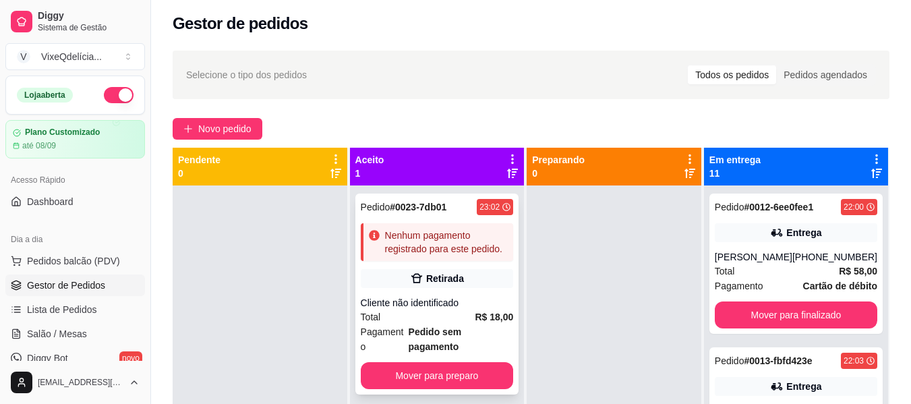
click at [471, 312] on div "Total R$ 18,00" at bounding box center [437, 316] width 153 height 15
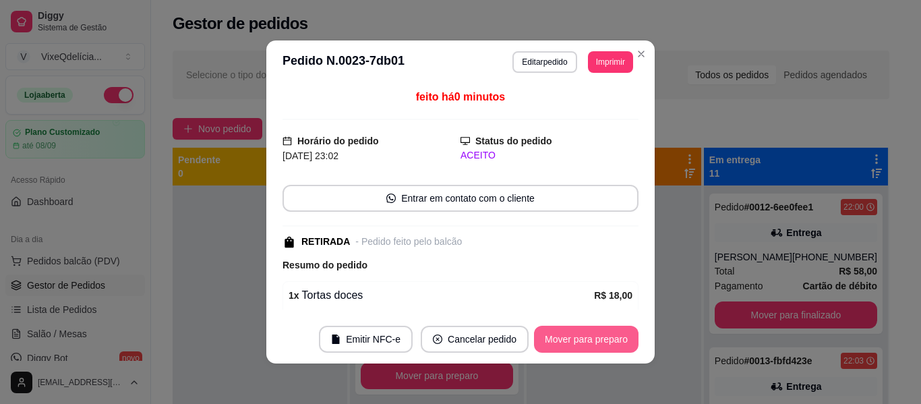
click at [585, 332] on button "Mover para preparo" at bounding box center [586, 339] width 104 height 27
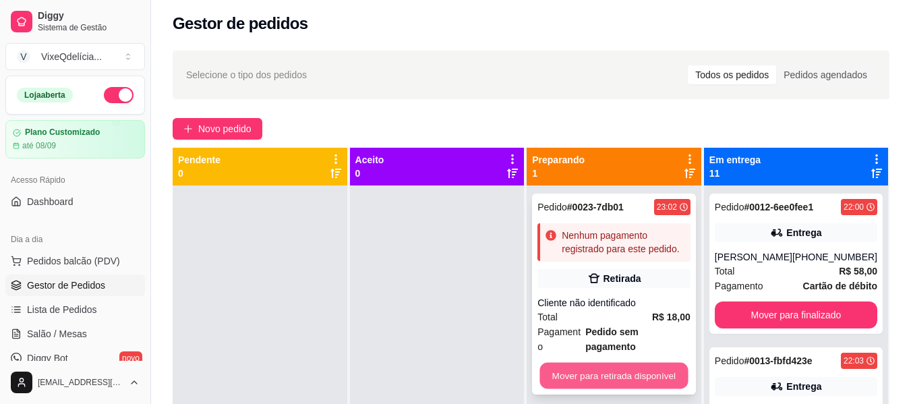
click at [650, 363] on button "Mover para retirada disponível" at bounding box center [614, 376] width 148 height 26
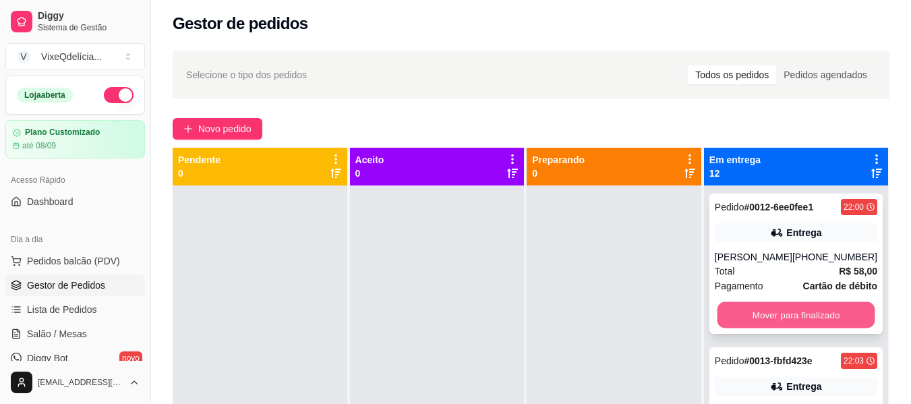
click at [761, 310] on button "Mover para finalizado" at bounding box center [795, 315] width 158 height 26
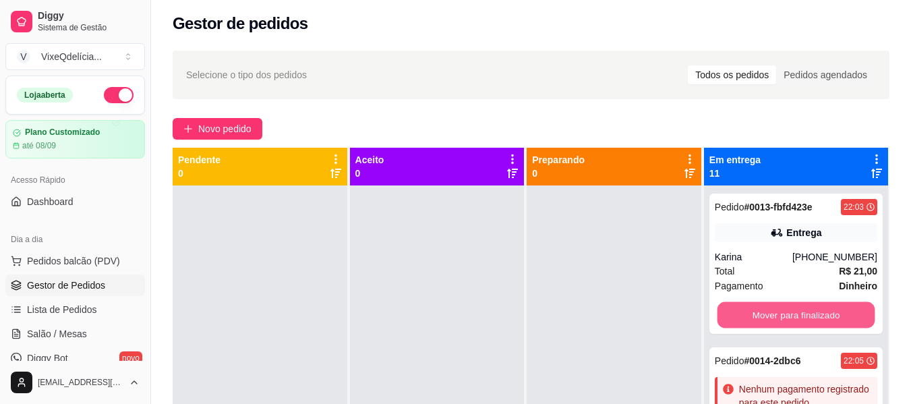
click at [761, 310] on button "Mover para finalizado" at bounding box center [795, 315] width 158 height 26
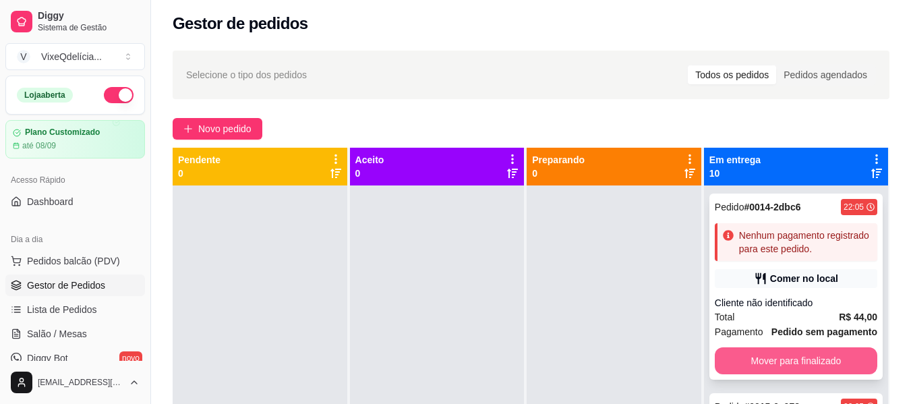
click at [758, 374] on button "Mover para finalizado" at bounding box center [795, 360] width 162 height 27
click at [754, 374] on button "Mover para finalizado" at bounding box center [795, 360] width 162 height 27
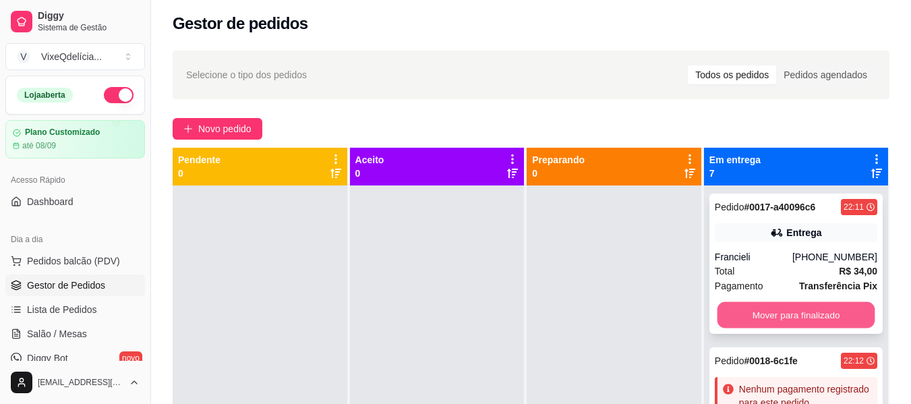
click at [755, 311] on button "Mover para finalizado" at bounding box center [795, 315] width 158 height 26
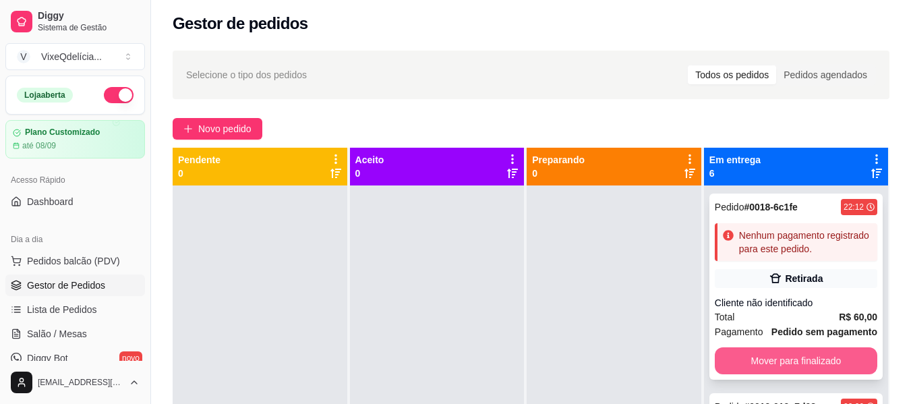
click at [752, 374] on button "Mover para finalizado" at bounding box center [795, 360] width 162 height 27
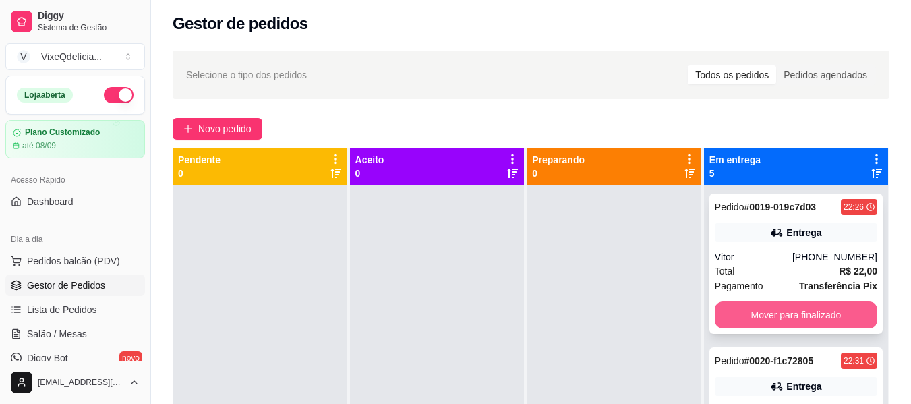
click at [764, 322] on button "Mover para finalizado" at bounding box center [795, 314] width 162 height 27
click at [764, 322] on button "Mover para finalizado" at bounding box center [795, 315] width 158 height 26
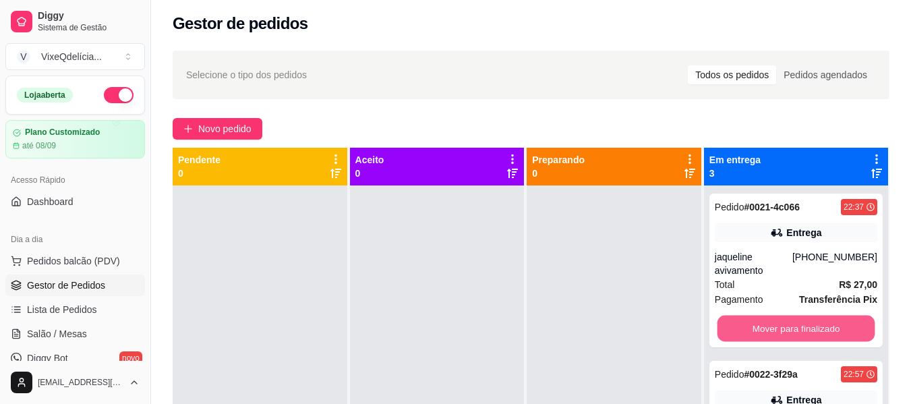
click at [764, 322] on button "Mover para finalizado" at bounding box center [795, 328] width 158 height 26
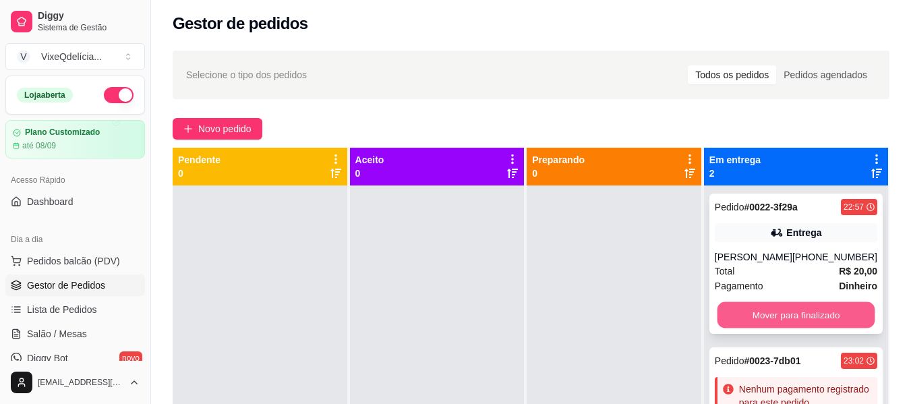
click at [764, 313] on button "Mover para finalizado" at bounding box center [795, 315] width 158 height 26
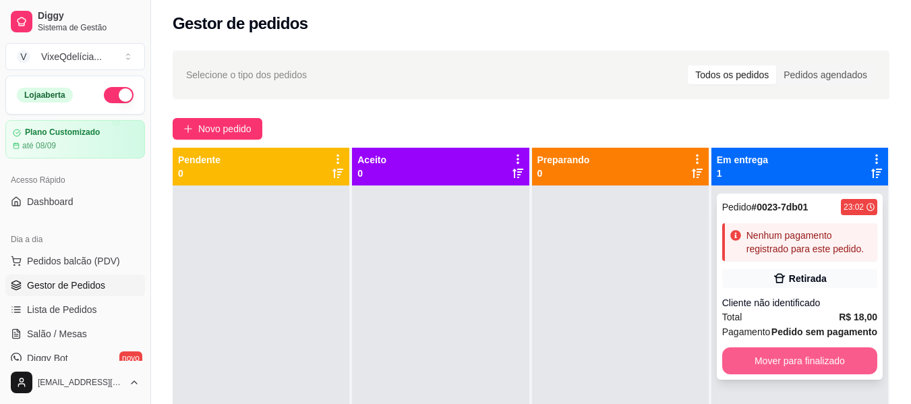
click at [769, 357] on button "Mover para finalizado" at bounding box center [799, 360] width 155 height 27
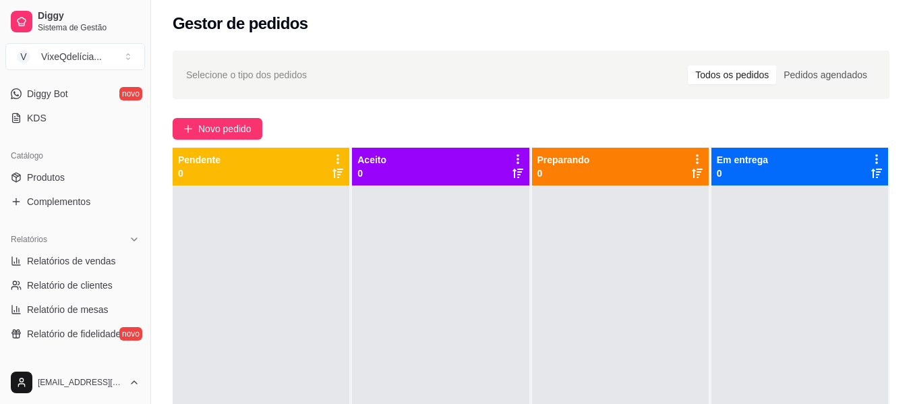
scroll to position [270, 0]
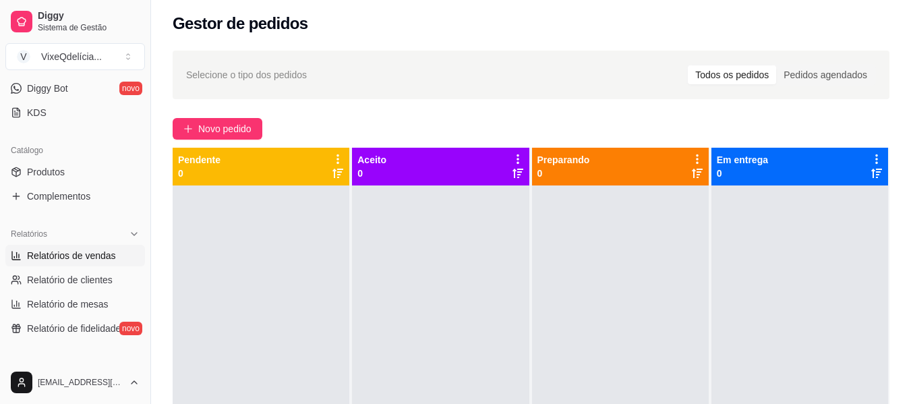
click at [88, 251] on span "Relatórios de vendas" at bounding box center [71, 255] width 89 height 13
select select "ALL"
select select "0"
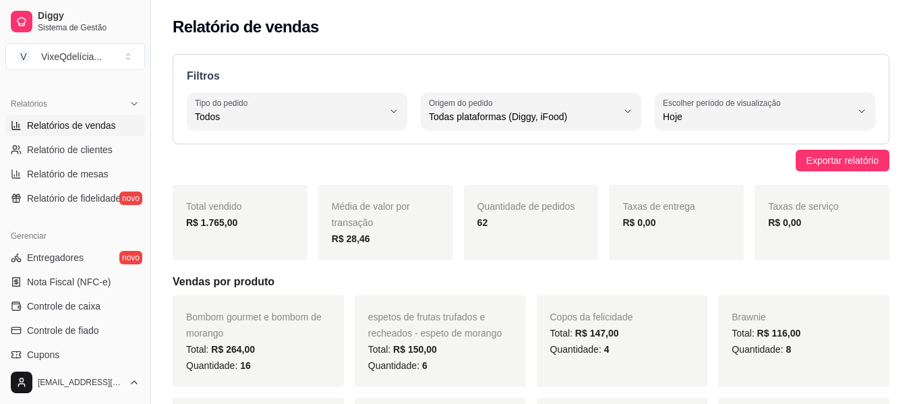
scroll to position [404, 0]
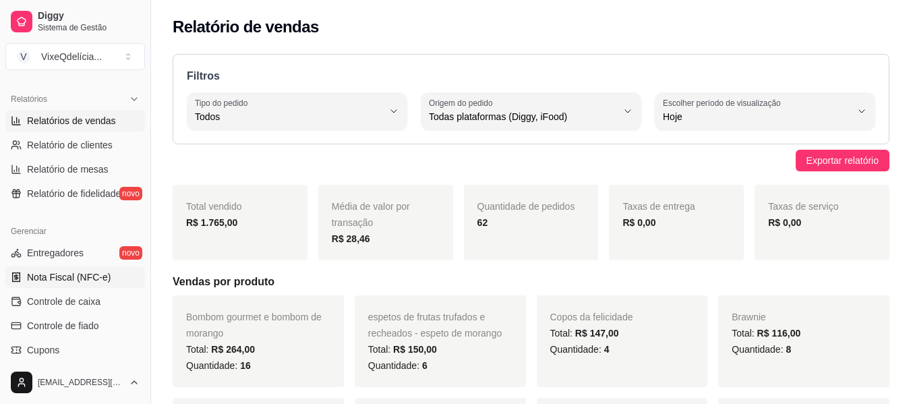
click at [70, 281] on span "Nota Fiscal (NFC-e)" at bounding box center [69, 276] width 84 height 13
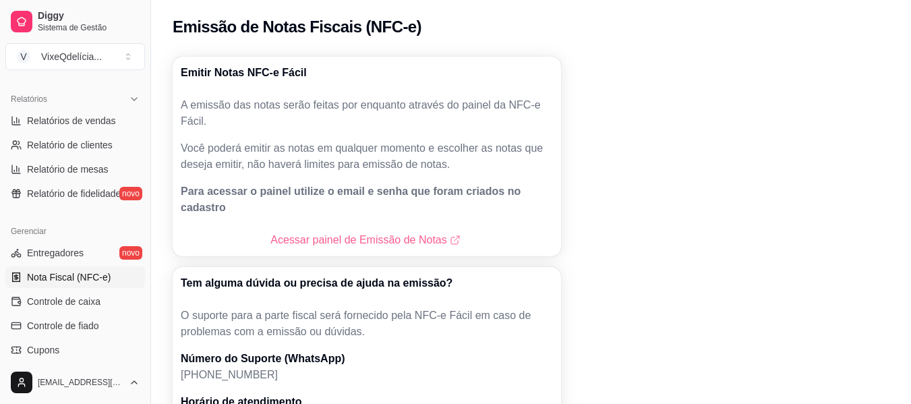
click at [313, 232] on link "Acessar painel de Emissão de Notas" at bounding box center [366, 240] width 192 height 16
click at [57, 117] on span "Relatórios de vendas" at bounding box center [71, 120] width 89 height 13
select select "ALL"
select select "0"
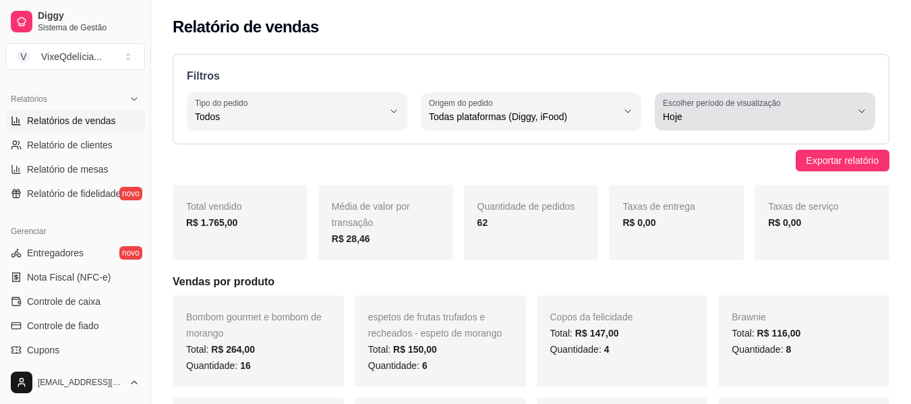
click at [866, 113] on icon "button" at bounding box center [861, 111] width 11 height 11
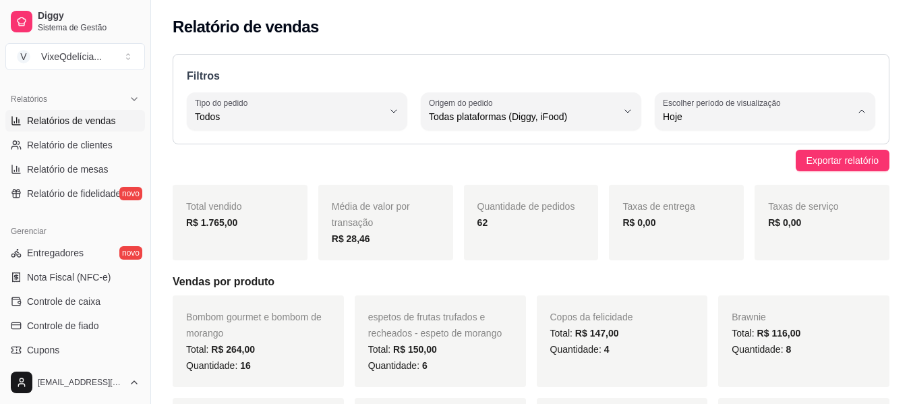
click at [673, 193] on span "7 dias" at bounding box center [758, 193] width 178 height 13
type input "7"
select select "7"
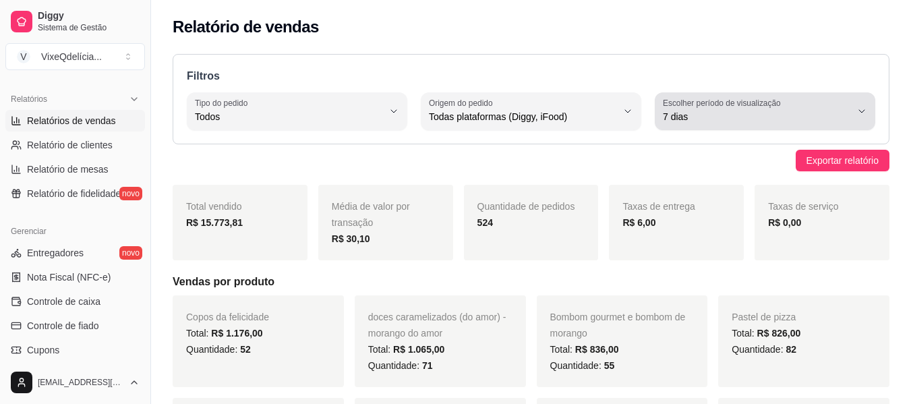
click at [867, 111] on button "Escolher período de visualização 7 dias" at bounding box center [764, 111] width 220 height 38
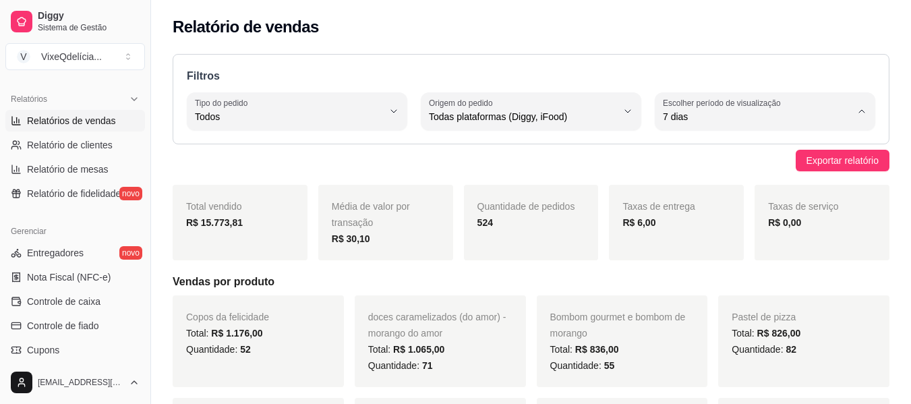
click at [707, 285] on span "Customizado" at bounding box center [758, 280] width 178 height 13
type input "-1"
select select "-1"
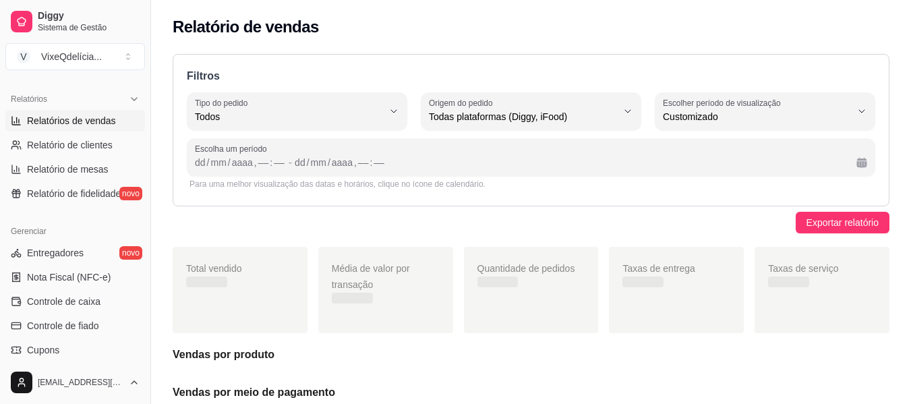
scroll to position [13, 0]
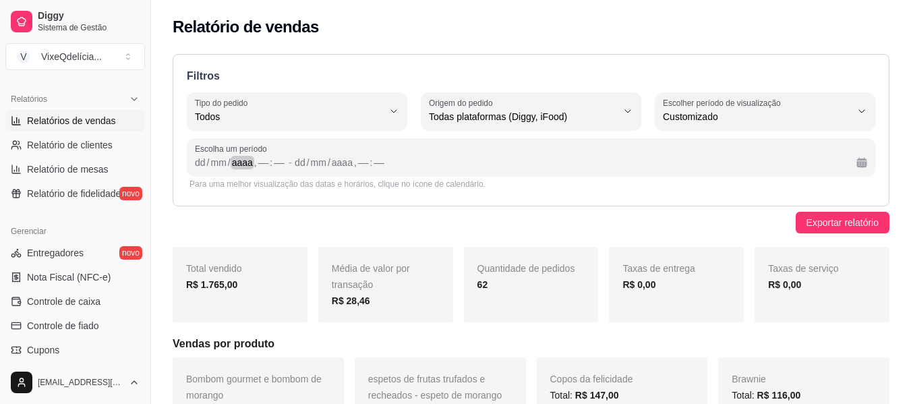
click at [237, 164] on div "aaaa" at bounding box center [243, 162] width 24 height 13
click at [188, 166] on div "Escolha um período dd / mm / aaaa , –– : –– - dd / mm / aaaa , –– : ––" at bounding box center [531, 157] width 688 height 38
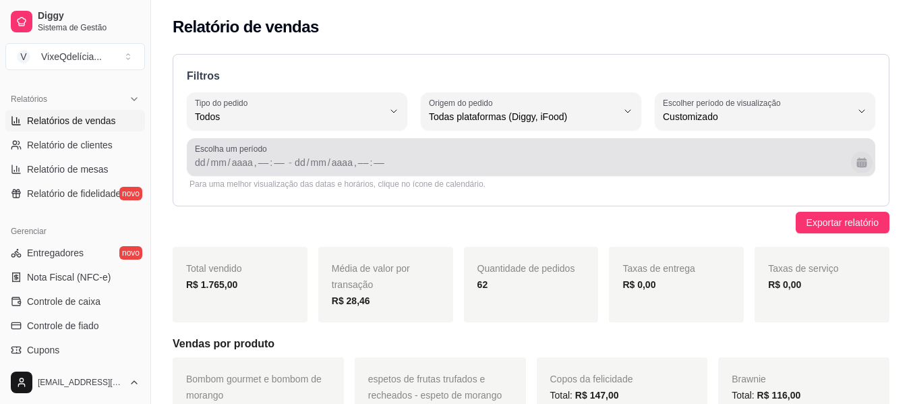
click at [861, 162] on button "Calendário" at bounding box center [862, 163] width 22 height 22
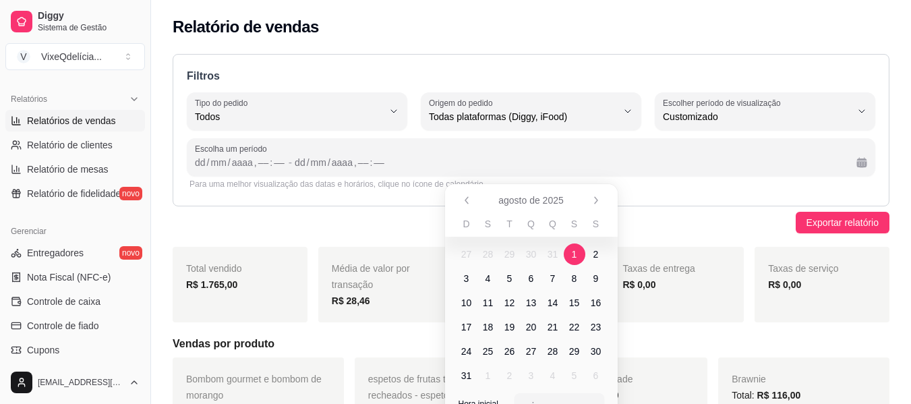
click at [572, 251] on span "1" at bounding box center [574, 253] width 5 height 13
click at [491, 305] on span "11" at bounding box center [488, 302] width 11 height 13
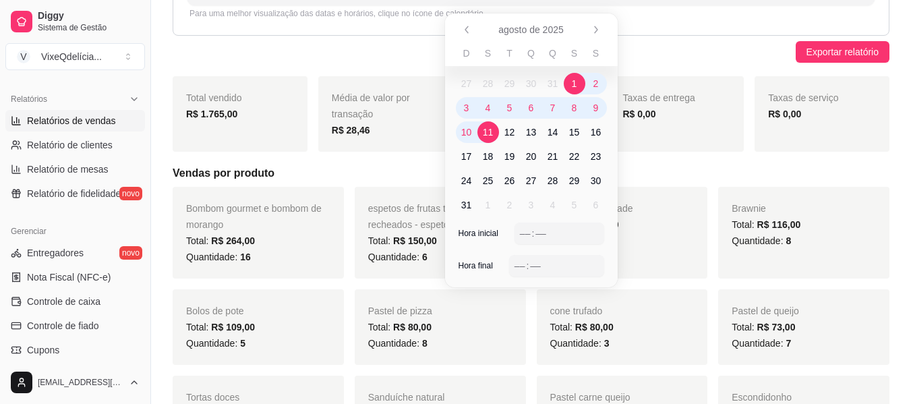
scroll to position [202, 0]
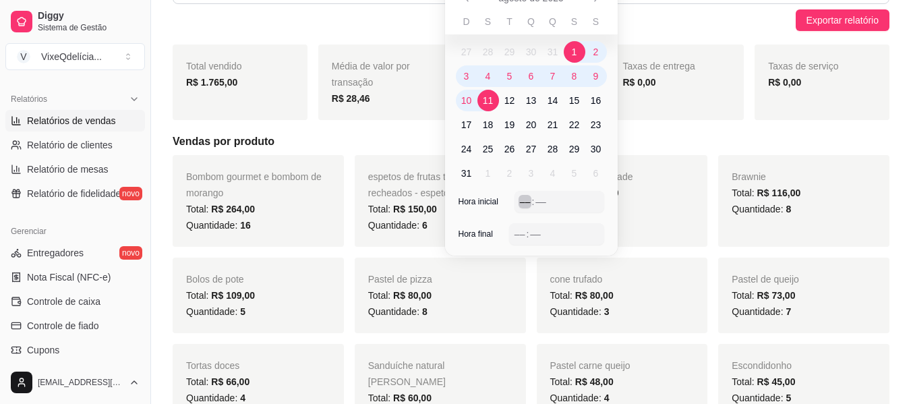
click at [551, 201] on div "–– : ––" at bounding box center [559, 201] width 79 height 16
click at [534, 233] on div "––" at bounding box center [534, 233] width 13 height 13
click at [521, 237] on div "––" at bounding box center [519, 233] width 13 height 13
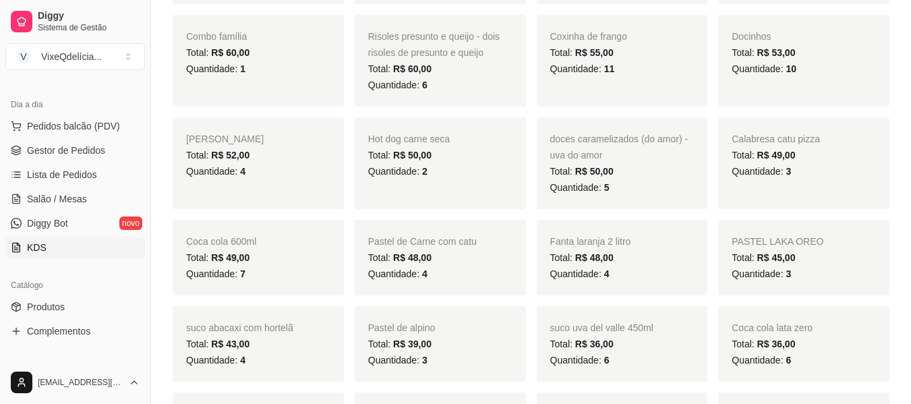
scroll to position [0, 0]
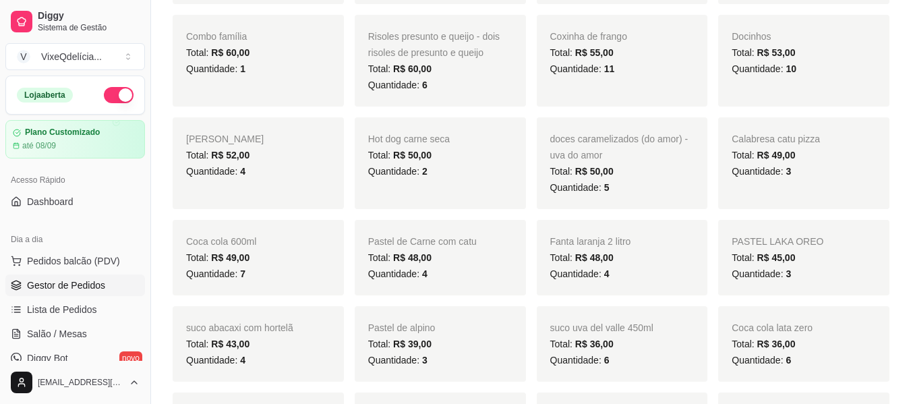
click at [78, 291] on span "Gestor de Pedidos" at bounding box center [66, 284] width 78 height 13
